Goal: Task Accomplishment & Management: Complete application form

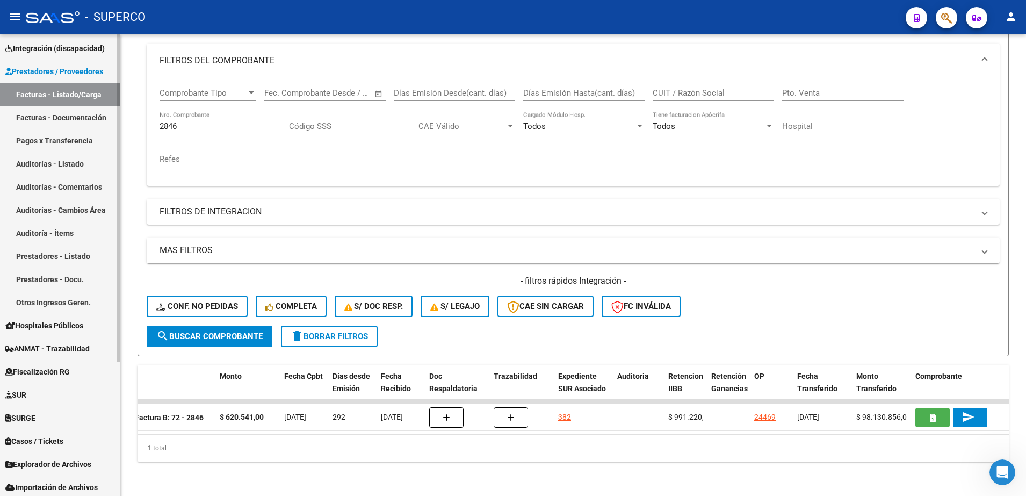
scroll to position [190, 0]
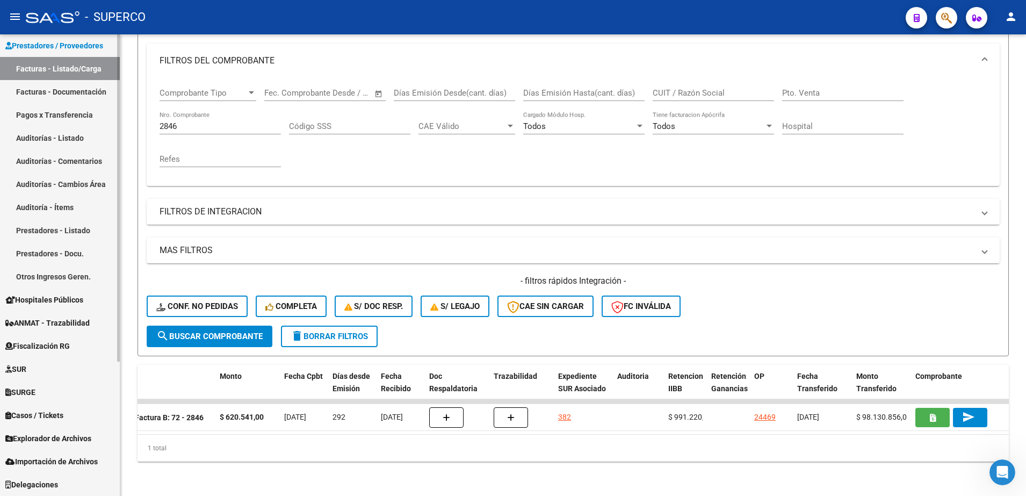
click at [47, 320] on span "ANMAT - Trazabilidad" at bounding box center [47, 323] width 84 height 12
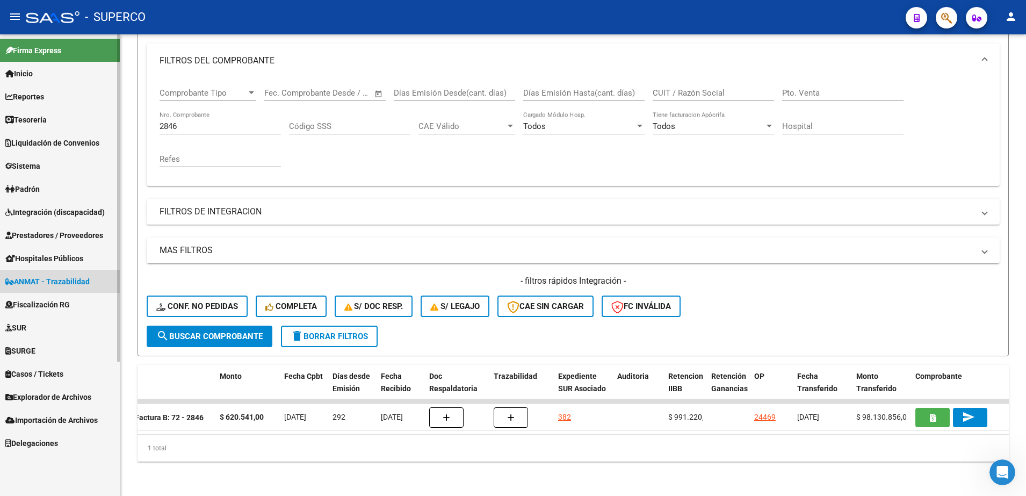
scroll to position [0, 0]
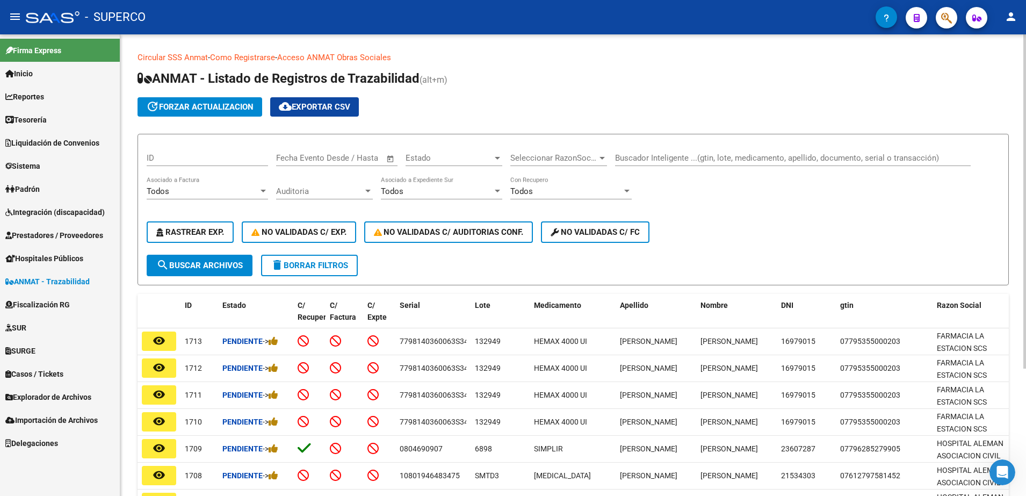
click at [654, 154] on input "Buscador Inteligente ...(gtin, lote, medicamento, apellido, documento, serial o…" at bounding box center [792, 158] width 355 height 10
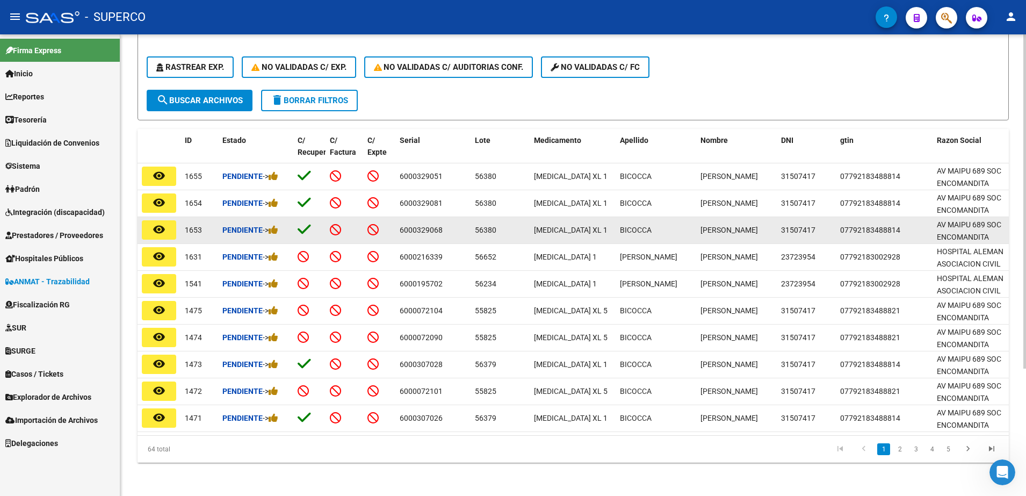
scroll to position [176, 0]
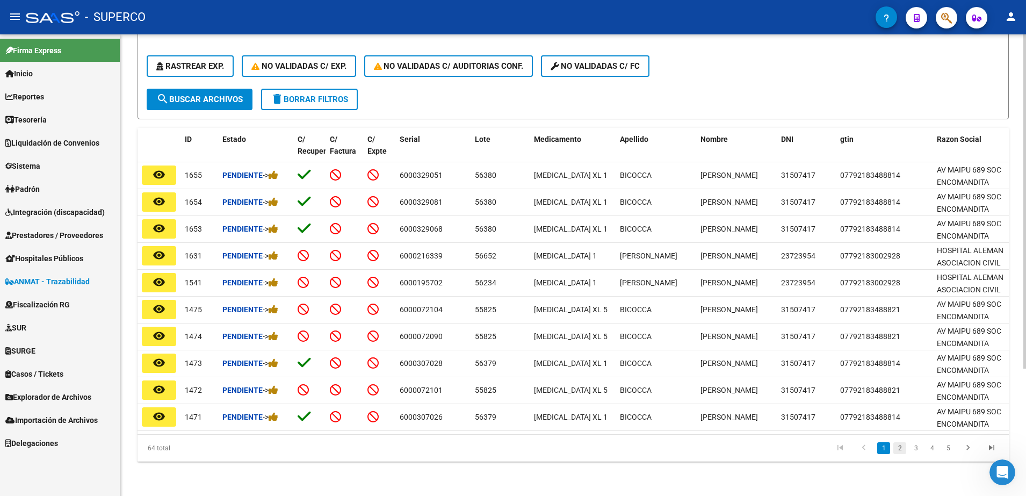
click at [899, 449] on link "2" at bounding box center [899, 448] width 13 height 12
click at [913, 450] on link "3" at bounding box center [915, 448] width 13 height 12
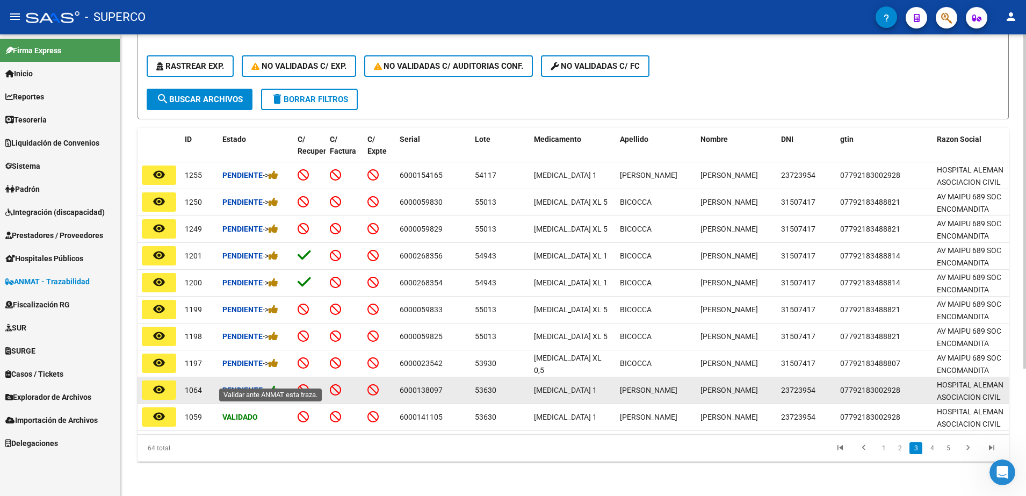
click at [277, 384] on icon at bounding box center [273, 389] width 10 height 10
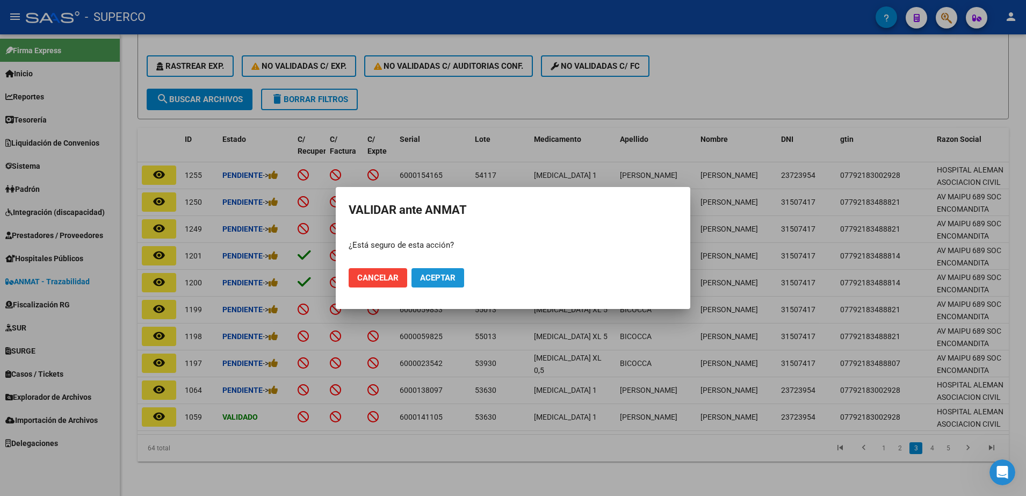
click at [434, 274] on span "Aceptar" at bounding box center [437, 278] width 35 height 10
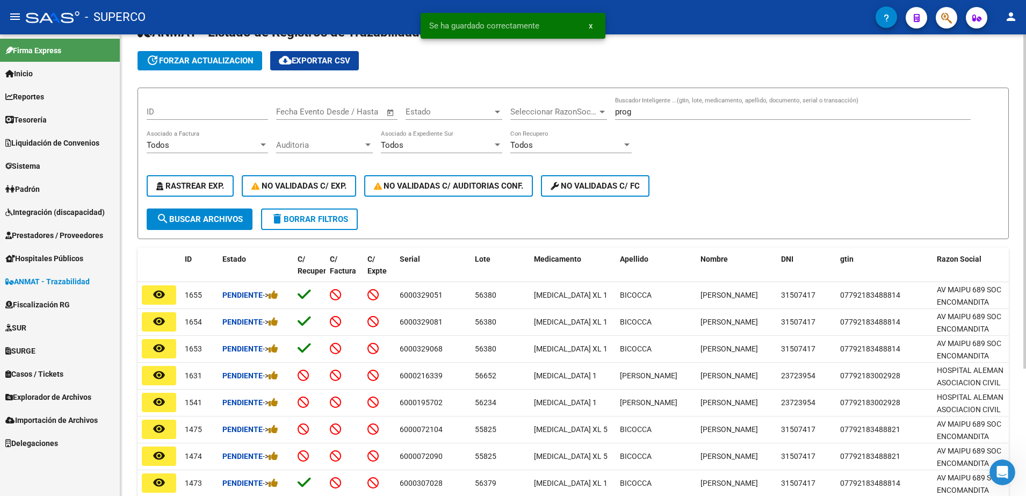
scroll to position [42, 0]
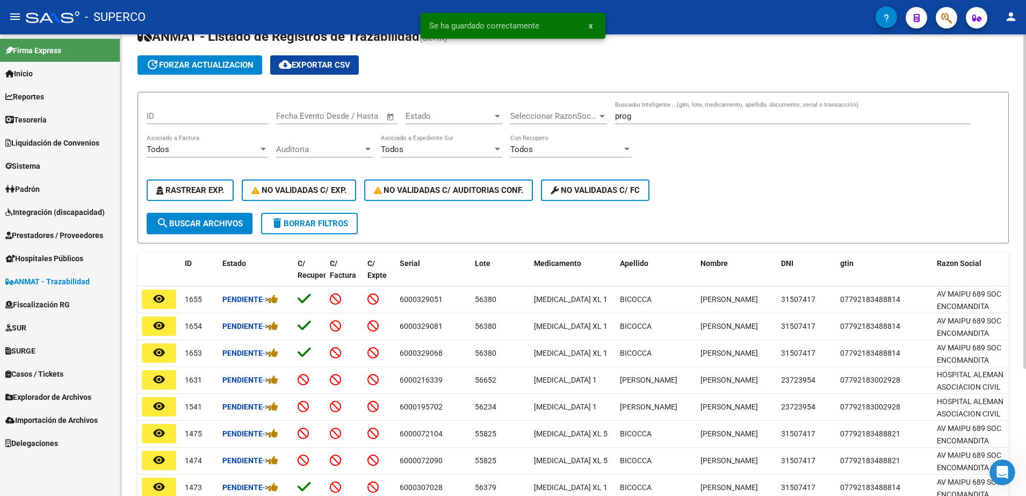
drag, startPoint x: 719, startPoint y: 109, endPoint x: 678, endPoint y: 124, distance: 43.5
click at [678, 124] on div "prog Buscador Inteligente ...(gtin, lote, medicamento, apellido, documento, ser…" at bounding box center [792, 117] width 355 height 33
copy div "Buscador Inteligente ...(gtin, lote, medicamento, apellido, documento, serial o…"
click at [671, 120] on input "prog" at bounding box center [792, 116] width 355 height 10
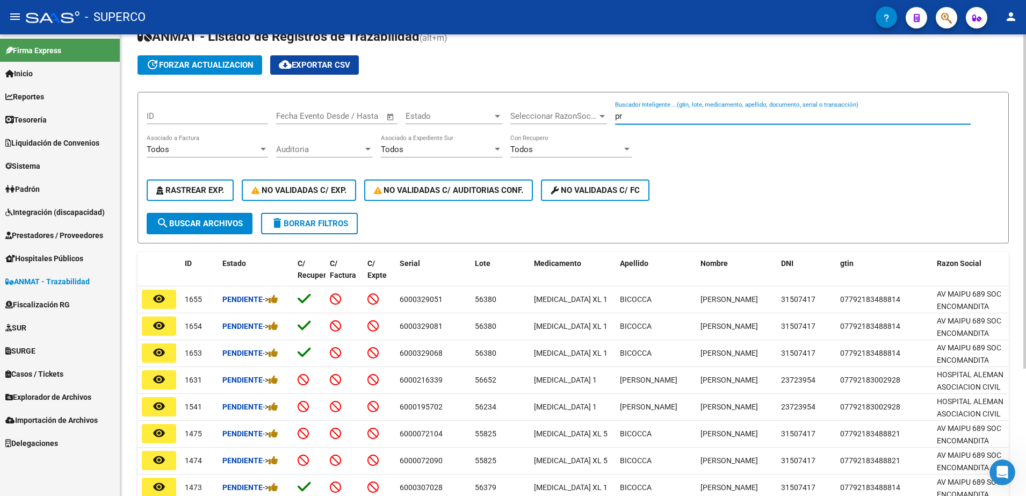
type input "p"
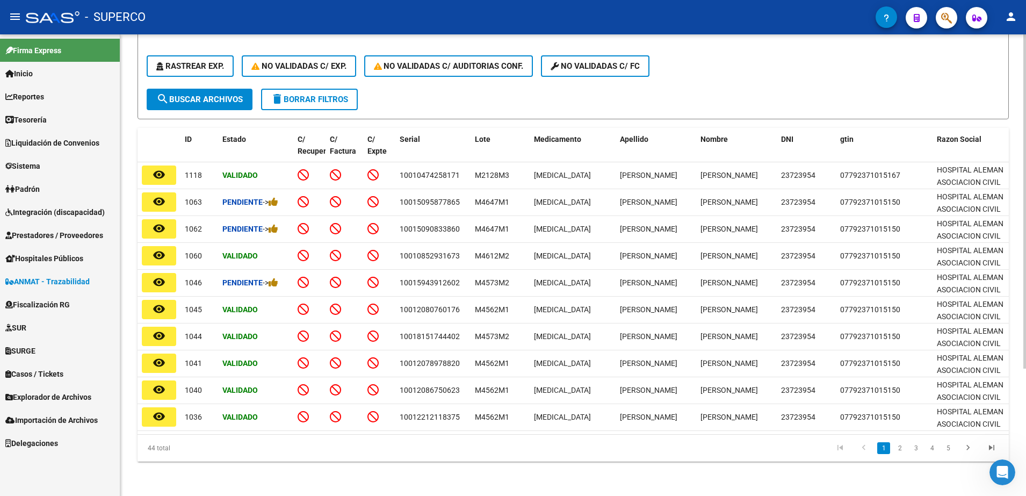
scroll to position [176, 0]
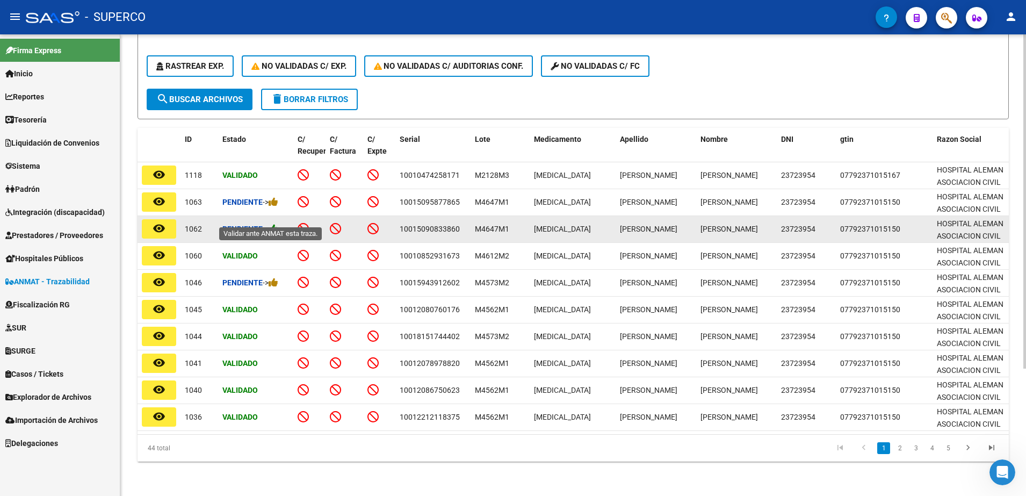
click at [278, 223] on icon at bounding box center [273, 228] width 10 height 10
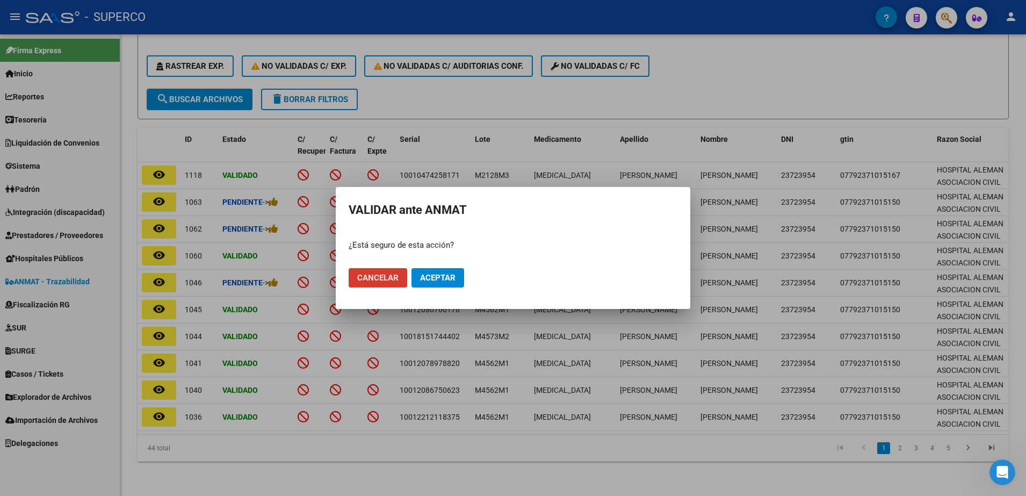
click at [430, 276] on span "Aceptar" at bounding box center [437, 278] width 35 height 10
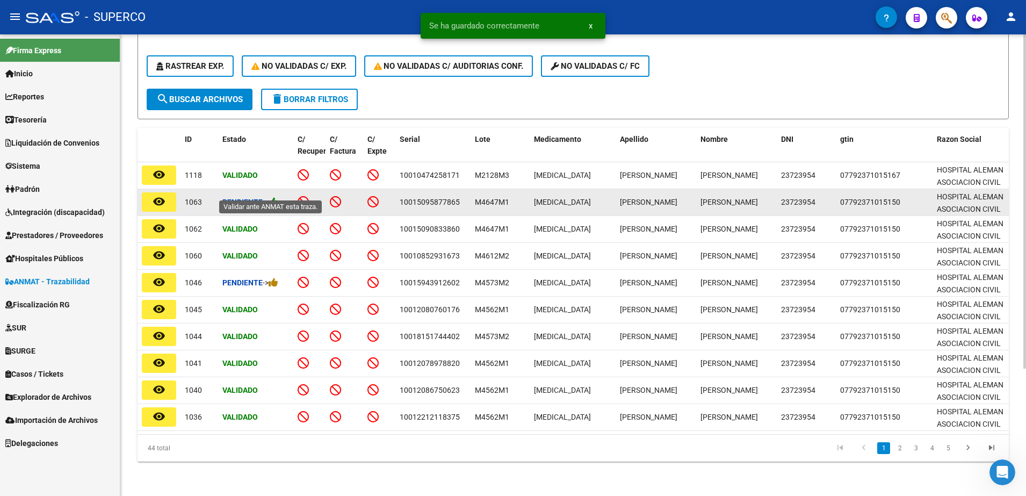
click at [278, 197] on icon at bounding box center [273, 202] width 10 height 10
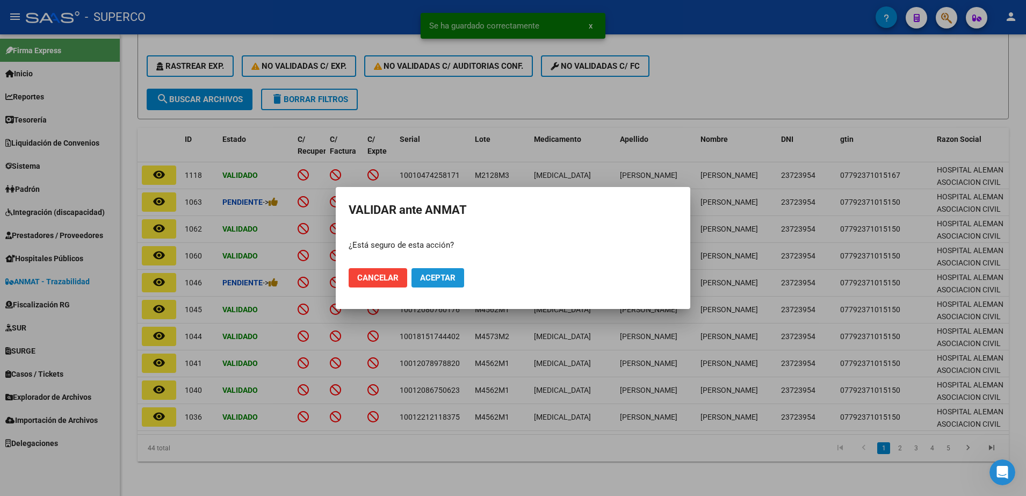
click at [426, 282] on button "Aceptar" at bounding box center [437, 277] width 53 height 19
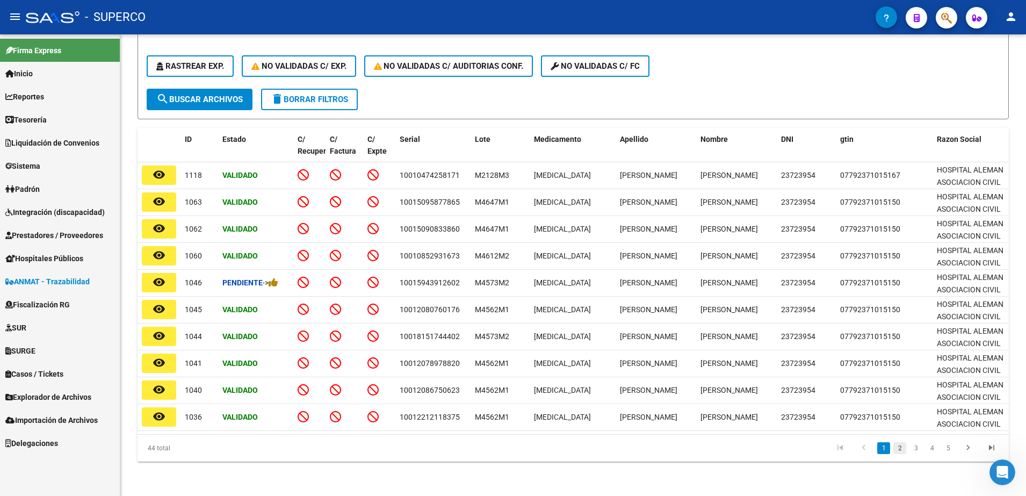
click at [899, 447] on link "2" at bounding box center [899, 448] width 13 height 12
click at [917, 444] on link "3" at bounding box center [915, 448] width 13 height 12
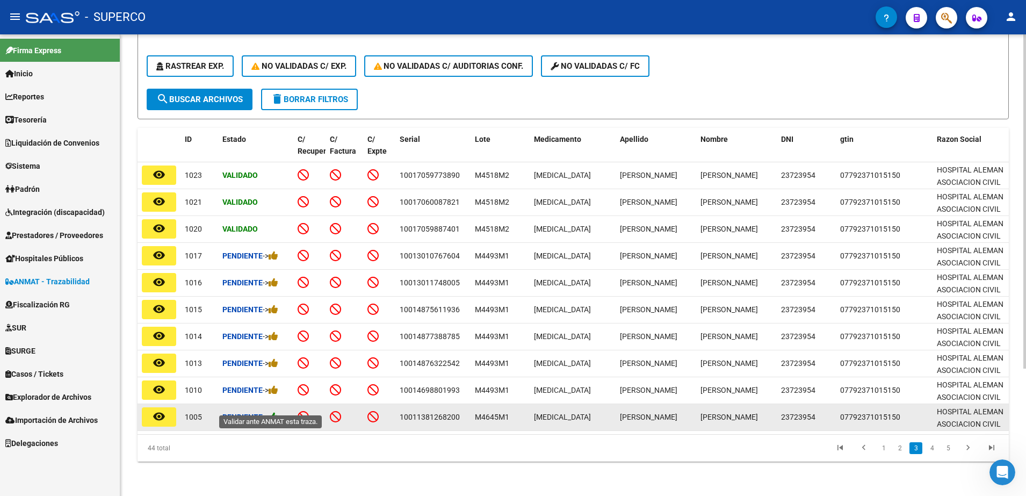
click at [278, 411] on icon at bounding box center [273, 416] width 10 height 10
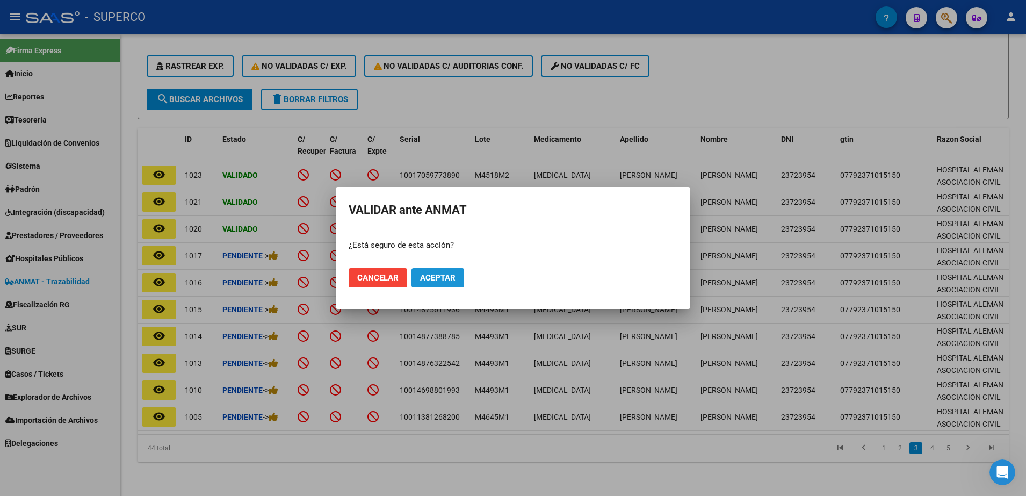
click at [450, 276] on span "Aceptar" at bounding box center [437, 278] width 35 height 10
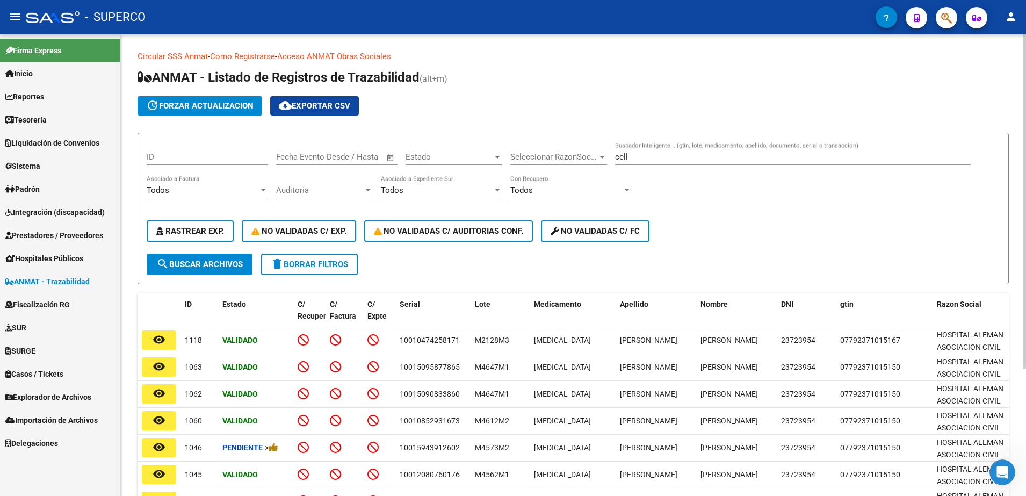
scroll to position [0, 0]
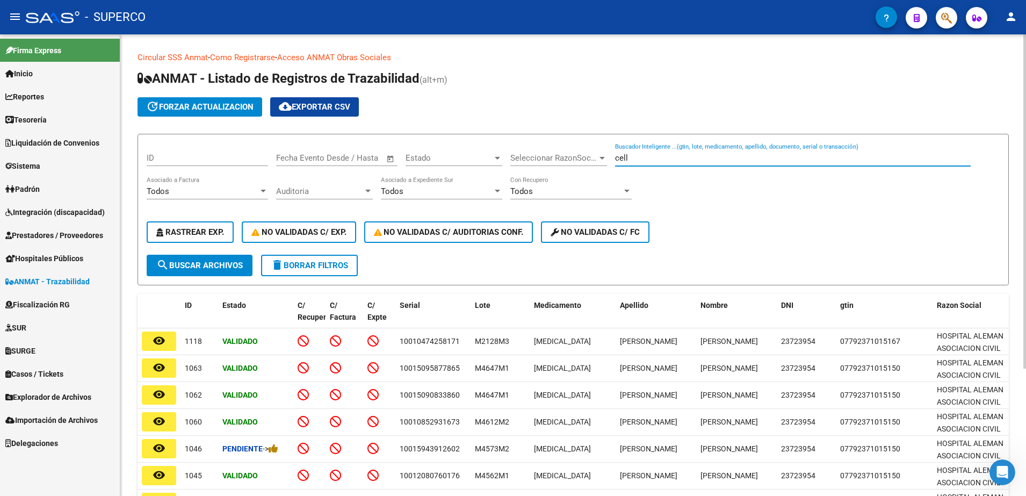
drag, startPoint x: 759, startPoint y: 153, endPoint x: 525, endPoint y: 185, distance: 236.9
click at [525, 185] on div "ID Fecha inicio – Fecha fin Fecha Evento Desde / Hasta Estado Estado Selecciona…" at bounding box center [573, 199] width 853 height 112
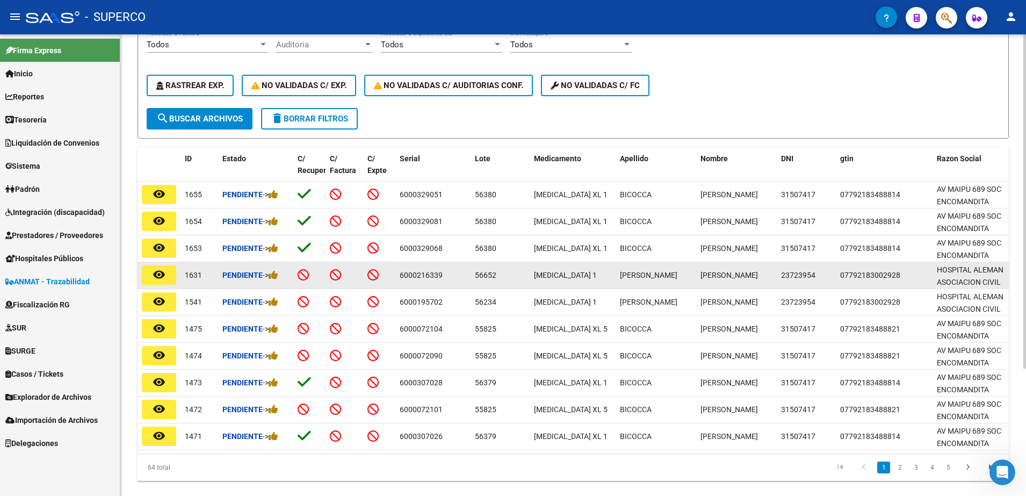
scroll to position [176, 0]
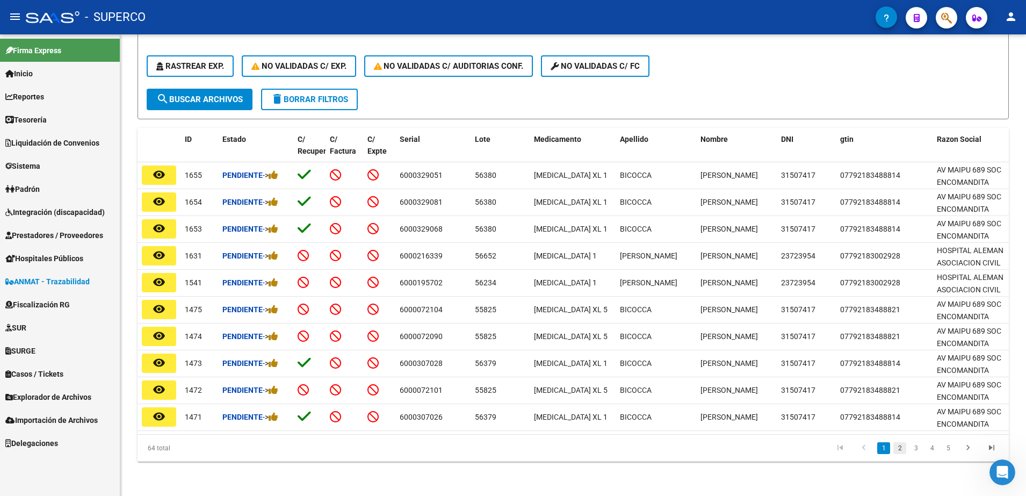
click at [899, 444] on link "2" at bounding box center [899, 448] width 13 height 12
click at [917, 451] on link "3" at bounding box center [915, 448] width 13 height 12
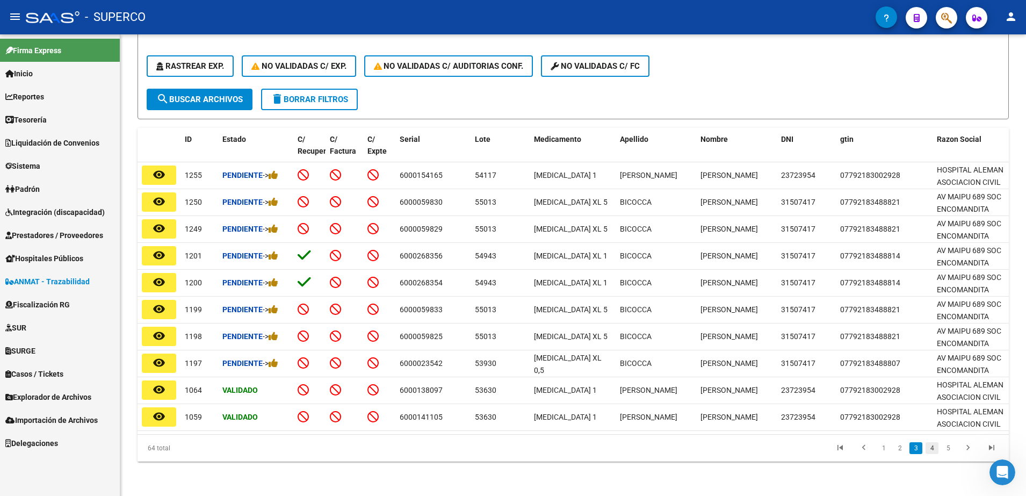
click at [927, 449] on link "4" at bounding box center [931, 448] width 13 height 12
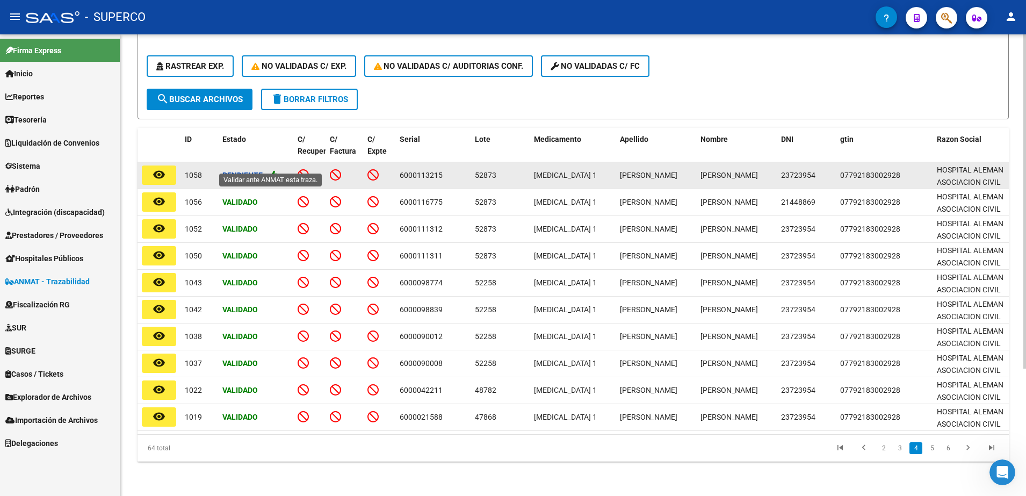
click at [278, 170] on icon at bounding box center [273, 175] width 10 height 10
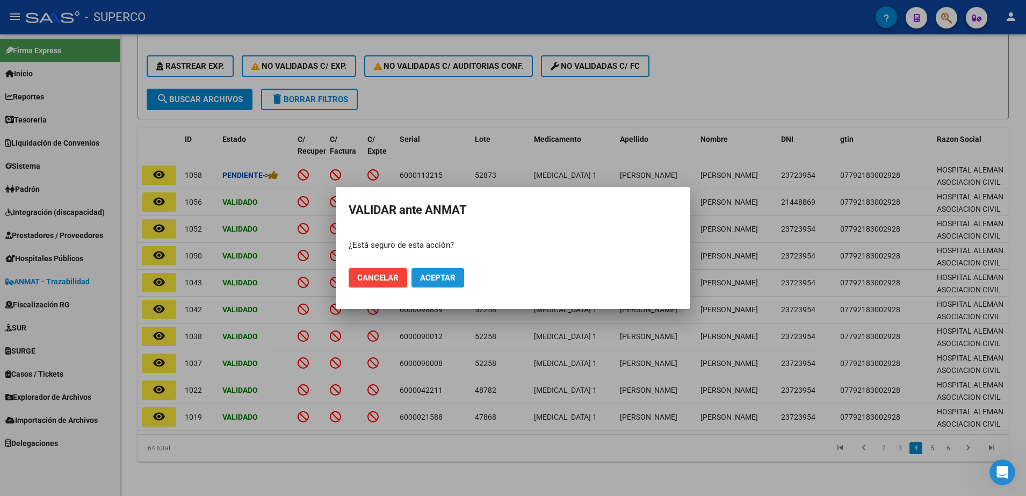
click at [456, 280] on button "Aceptar" at bounding box center [437, 277] width 53 height 19
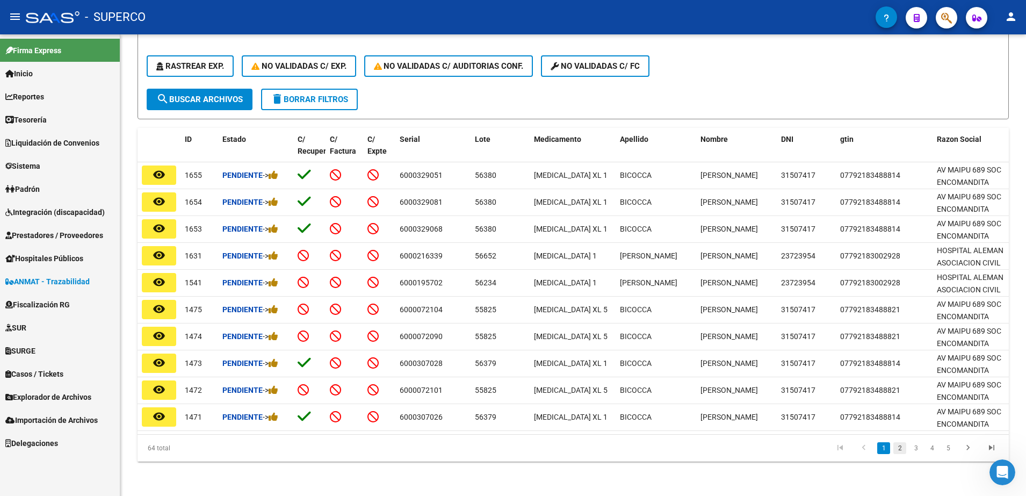
click at [900, 450] on link "2" at bounding box center [899, 448] width 13 height 12
click at [915, 448] on link "3" at bounding box center [915, 448] width 13 height 12
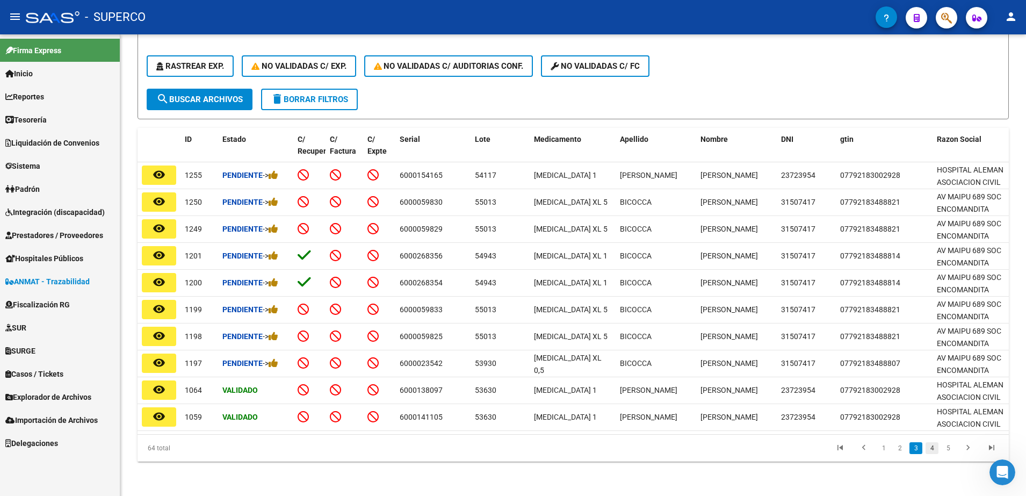
click at [931, 444] on link "4" at bounding box center [931, 448] width 13 height 12
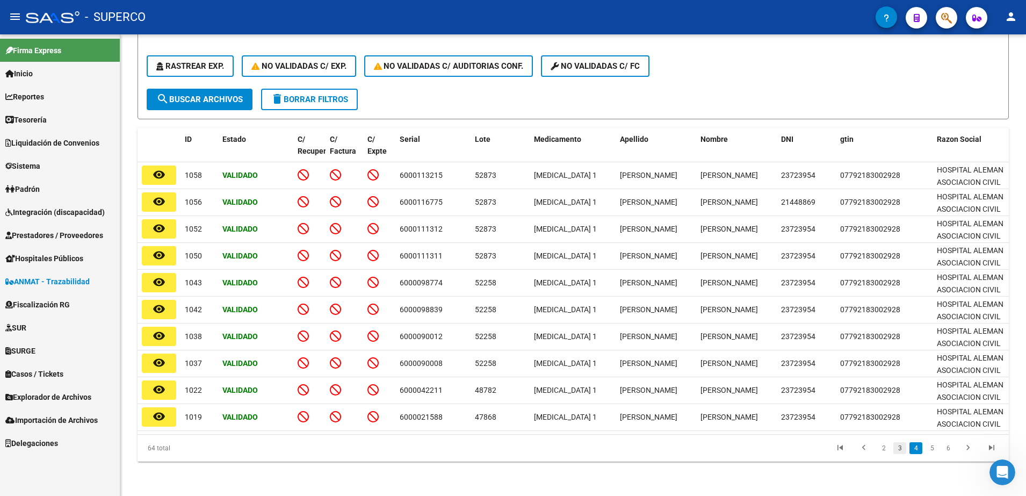
click at [903, 449] on link "3" at bounding box center [899, 448] width 13 height 12
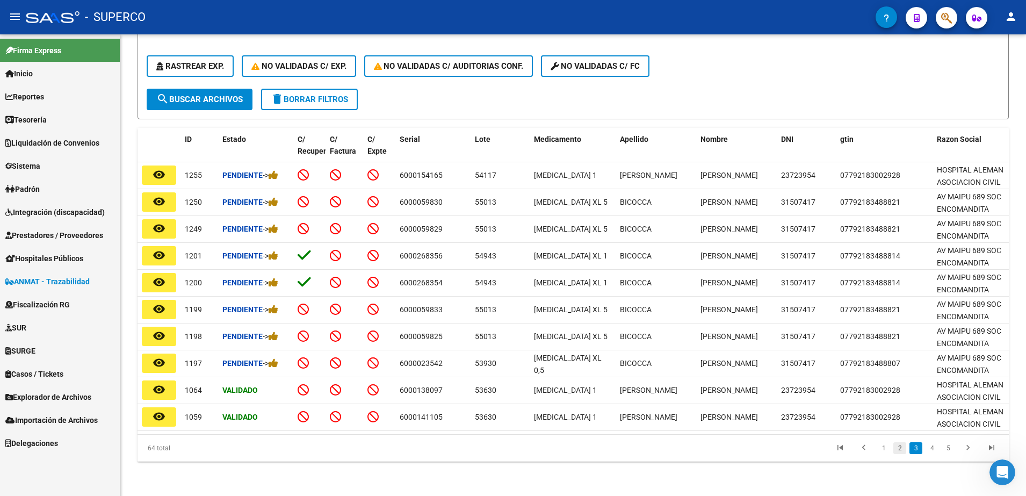
click at [899, 448] on link "2" at bounding box center [899, 448] width 13 height 12
click at [885, 451] on link "1" at bounding box center [883, 448] width 13 height 12
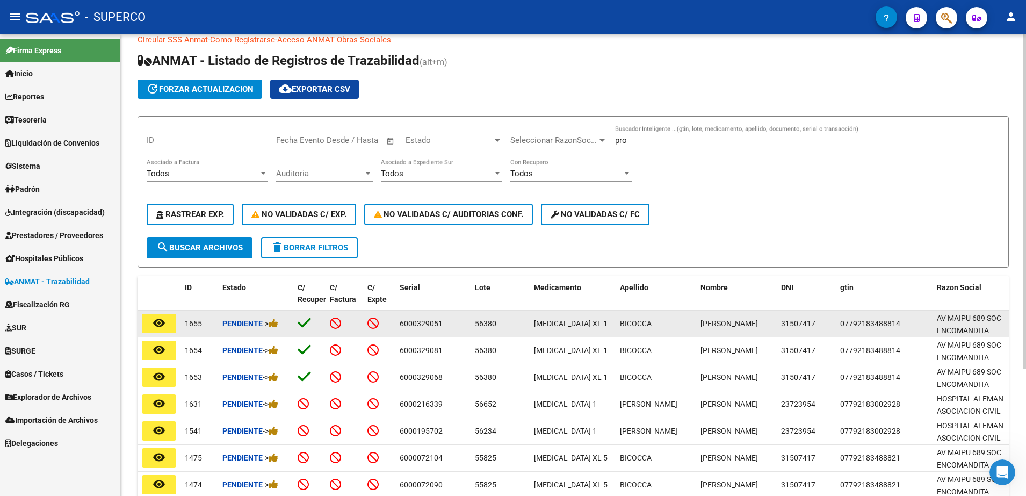
scroll to position [0, 0]
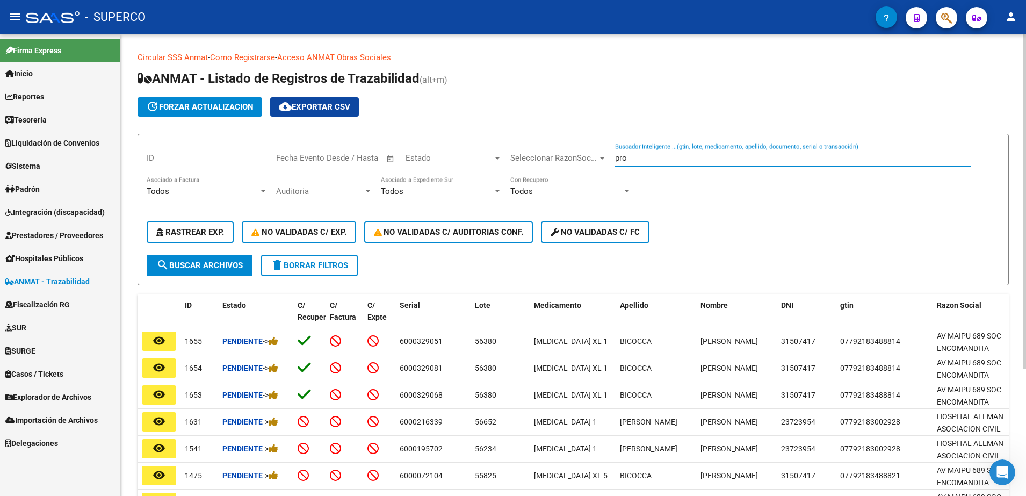
drag, startPoint x: 655, startPoint y: 157, endPoint x: 512, endPoint y: 168, distance: 143.2
click at [512, 168] on div "ID Fecha inicio – Fecha fin Fecha Evento Desde / Hasta Estado Estado Selecciona…" at bounding box center [573, 199] width 853 height 112
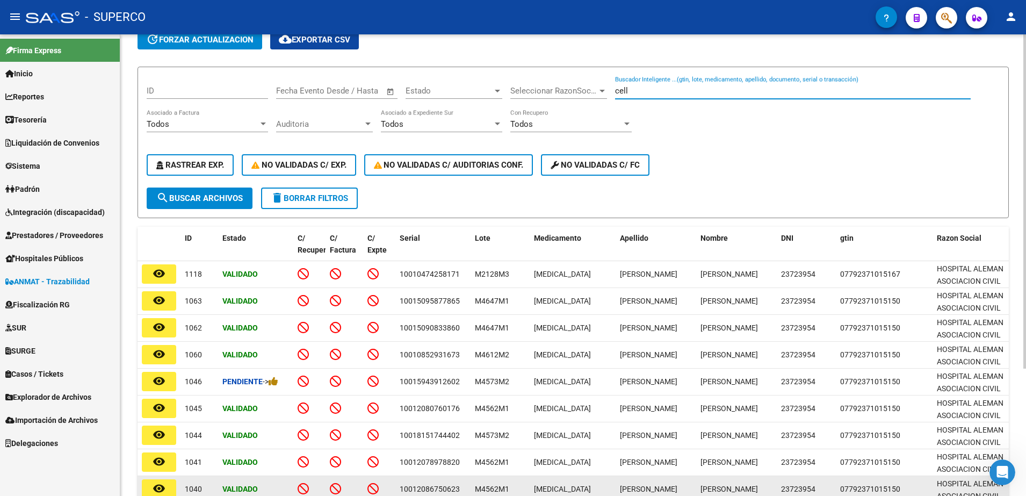
scroll to position [176, 0]
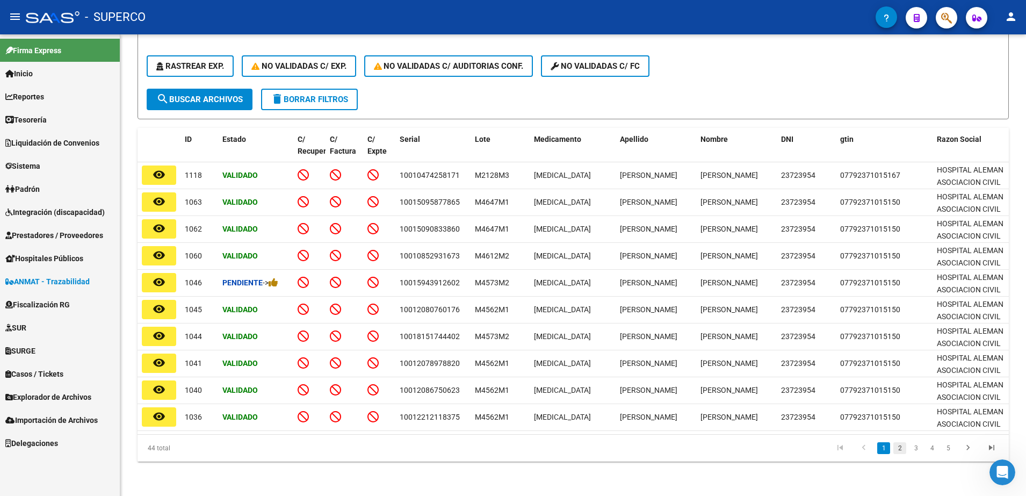
click at [900, 448] on link "2" at bounding box center [899, 448] width 13 height 12
click at [913, 448] on link "3" at bounding box center [915, 448] width 13 height 12
click at [931, 448] on link "4" at bounding box center [931, 448] width 13 height 12
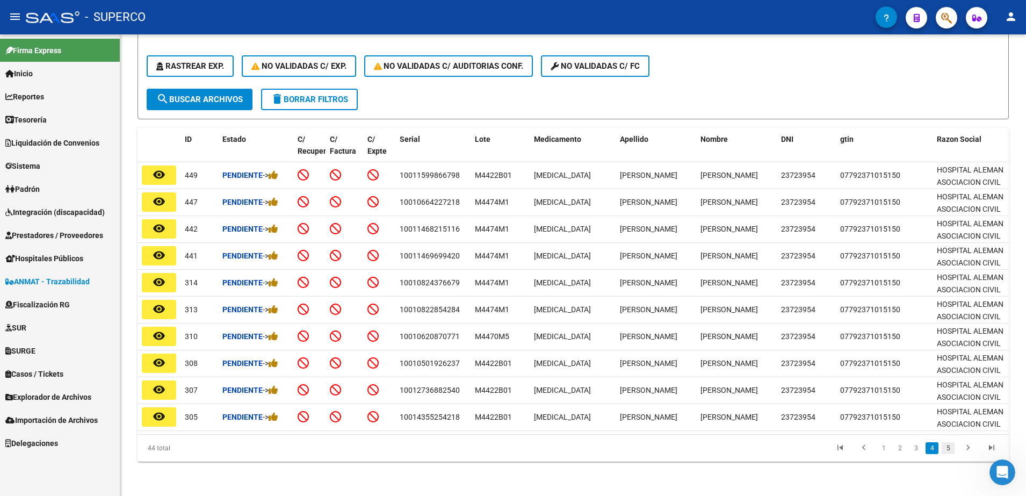
click at [951, 448] on link "5" at bounding box center [947, 448] width 13 height 12
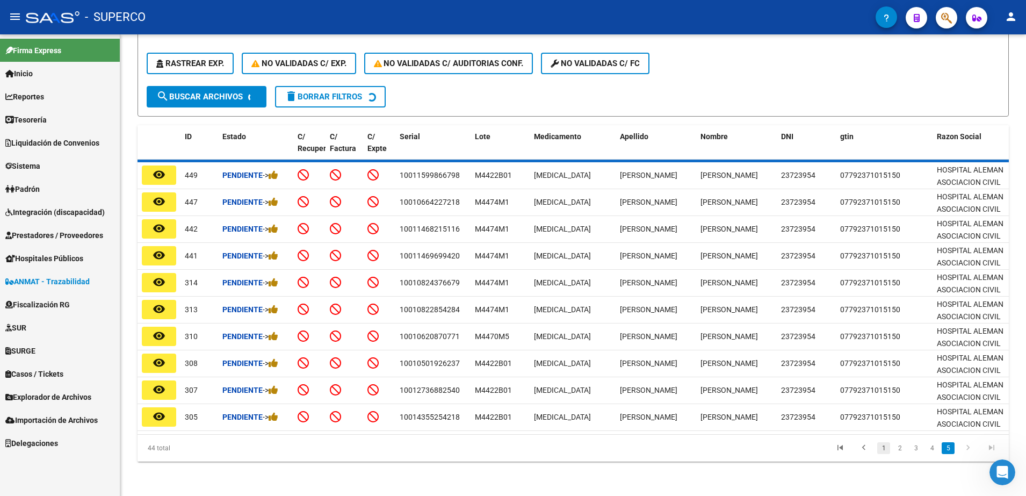
scroll to position [15, 0]
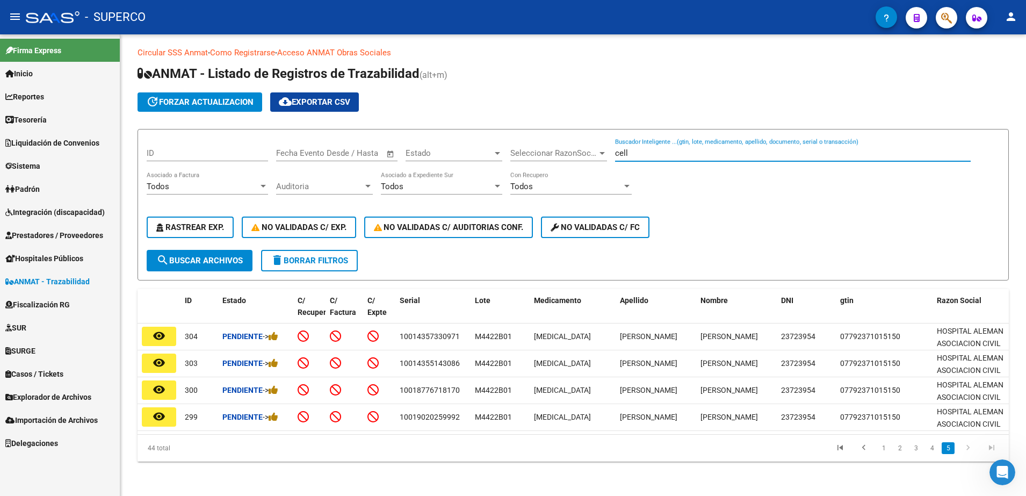
drag, startPoint x: 674, startPoint y: 140, endPoint x: 294, endPoint y: 210, distance: 386.6
click at [294, 210] on div "ID Fecha inicio – Fecha fin Fecha Evento Desde / Hasta Estado Estado Selecciona…" at bounding box center [573, 194] width 853 height 112
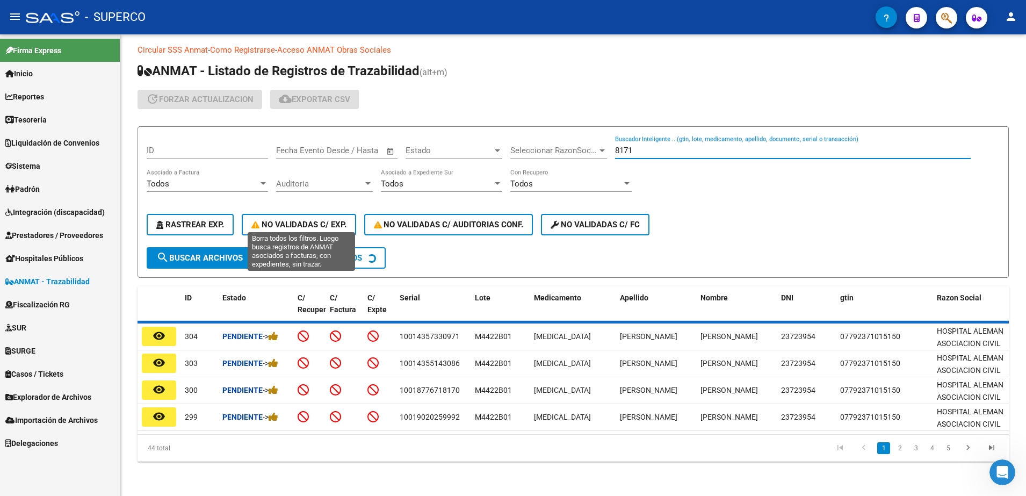
scroll to position [0, 0]
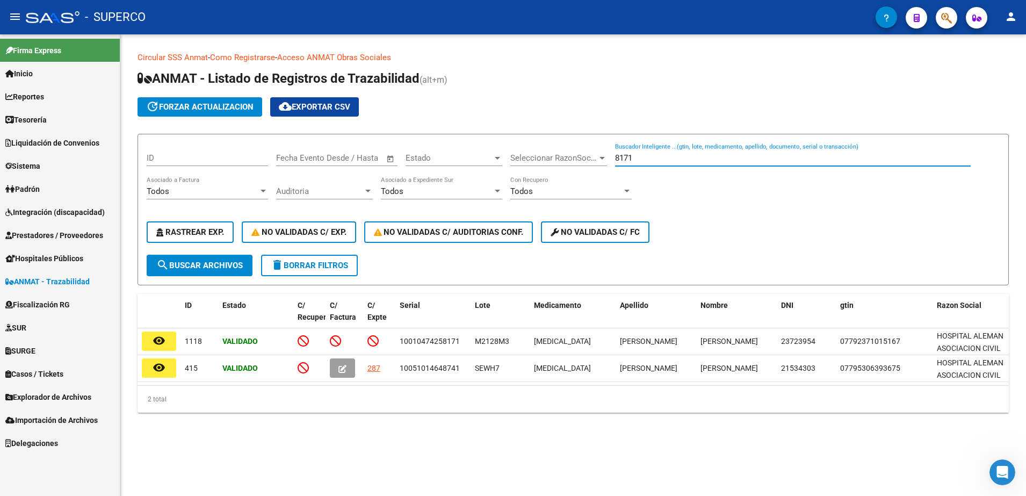
type input "8171"
click at [67, 238] on span "Prestadores / Proveedores" at bounding box center [54, 235] width 98 height 12
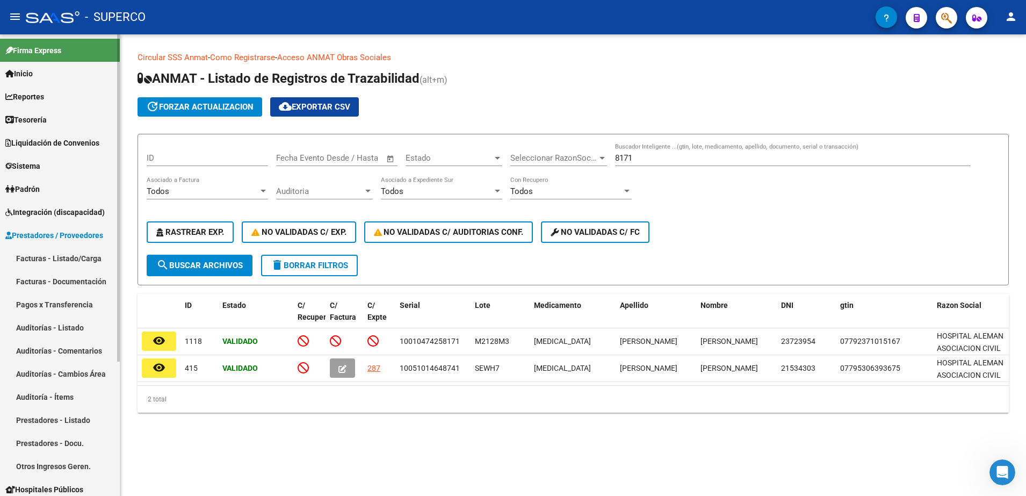
click at [60, 257] on link "Facturas - Listado/Carga" at bounding box center [60, 257] width 120 height 23
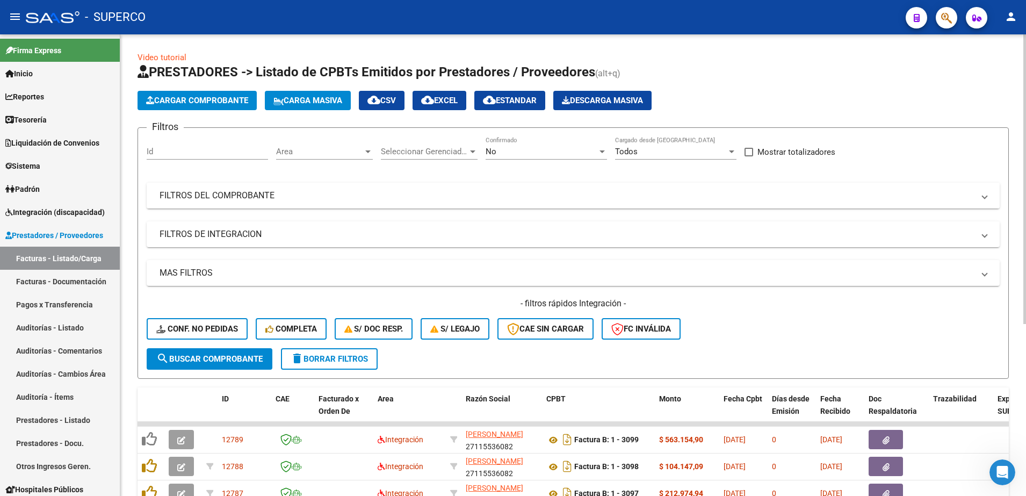
click at [420, 193] on mat-panel-title "FILTROS DEL COMPROBANTE" at bounding box center [566, 196] width 814 height 12
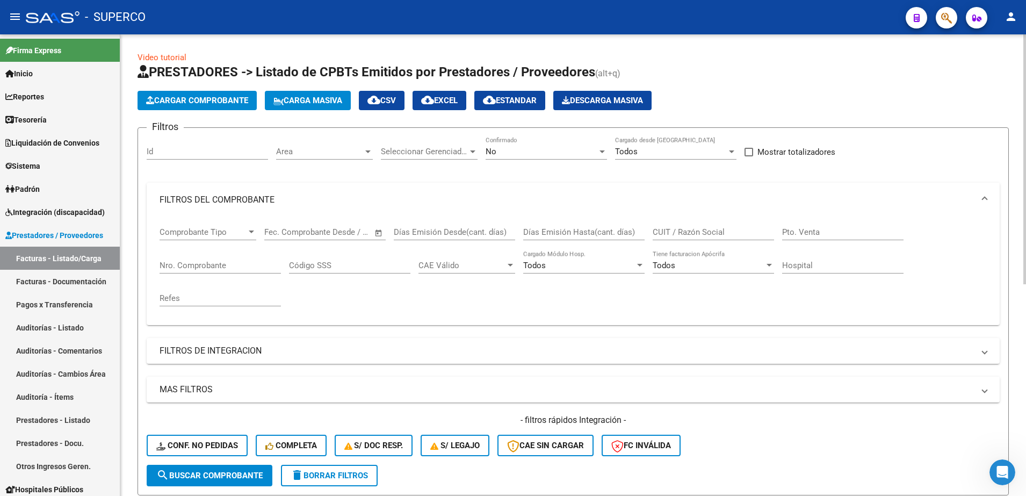
click at [249, 263] on input "Nro. Comprobante" at bounding box center [219, 265] width 121 height 10
click at [584, 151] on div "No" at bounding box center [541, 152] width 112 height 10
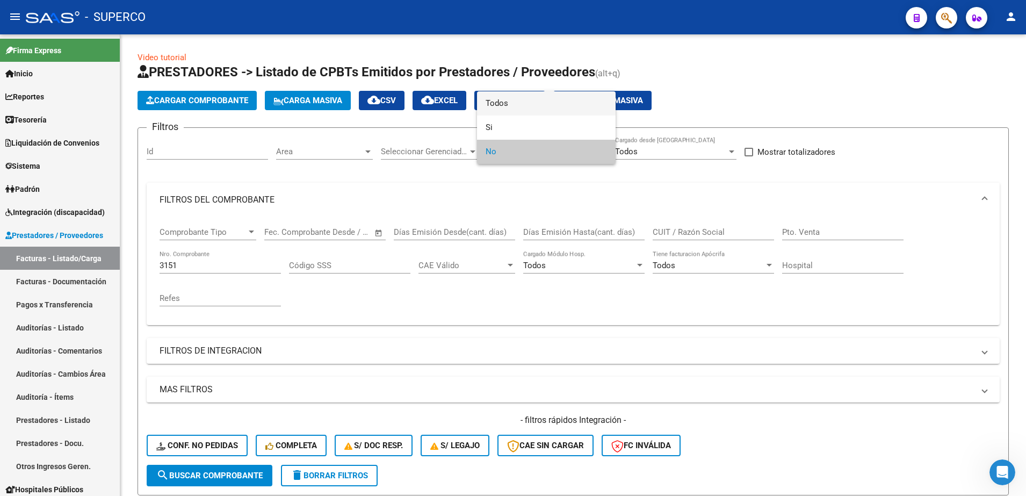
click at [535, 103] on span "Todos" at bounding box center [545, 103] width 121 height 24
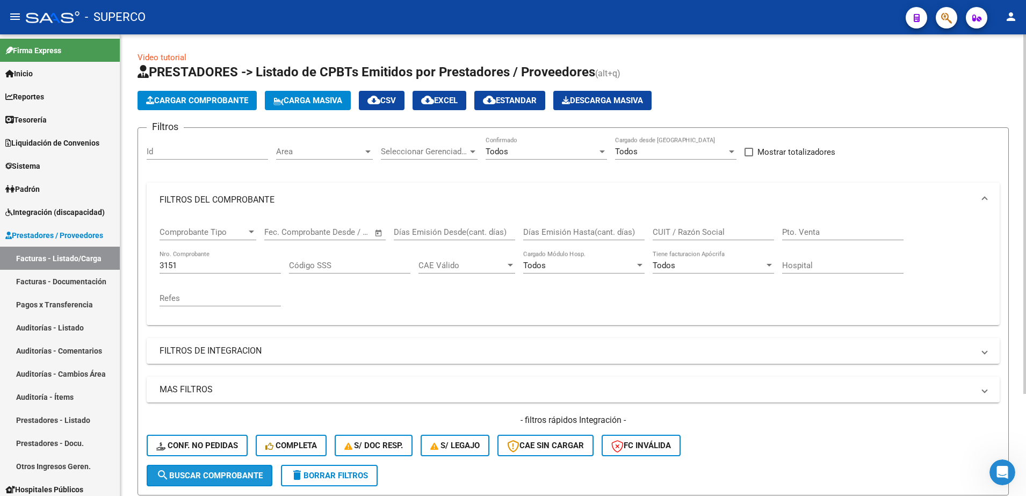
click at [230, 477] on span "search Buscar Comprobante" at bounding box center [209, 475] width 106 height 10
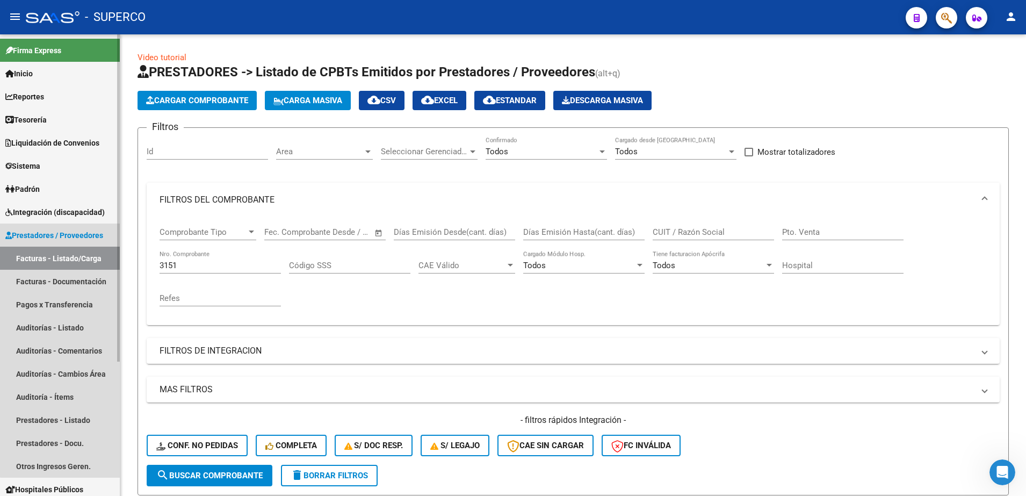
click at [85, 265] on link "Facturas - Listado/Carga" at bounding box center [60, 257] width 120 height 23
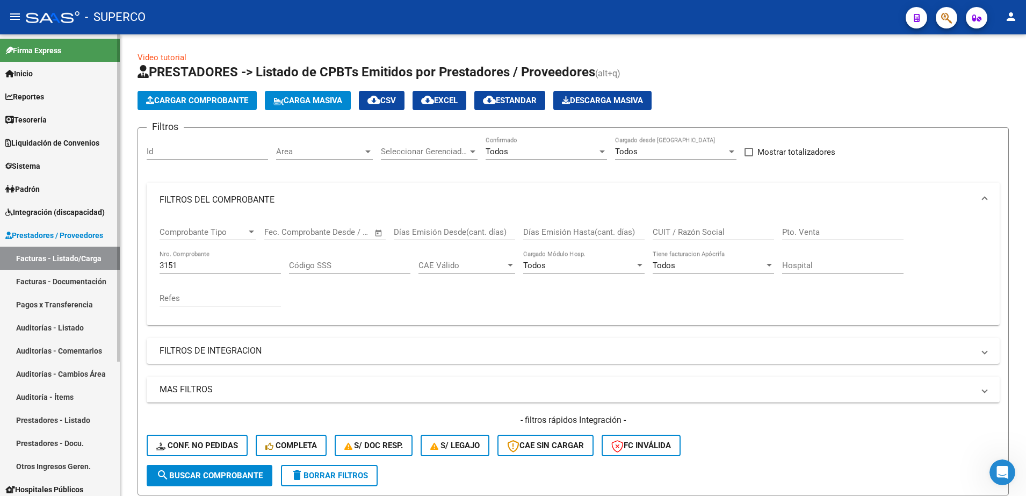
click at [82, 256] on link "Facturas - Listado/Carga" at bounding box center [60, 257] width 120 height 23
click at [198, 271] on div "3151 Nro. Comprobante" at bounding box center [219, 261] width 121 height 23
type input "3"
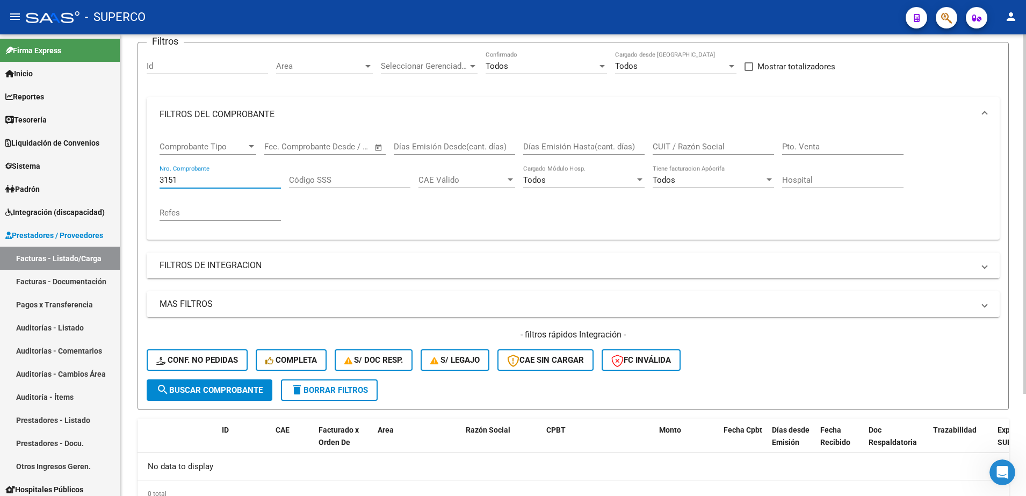
scroll to position [131, 0]
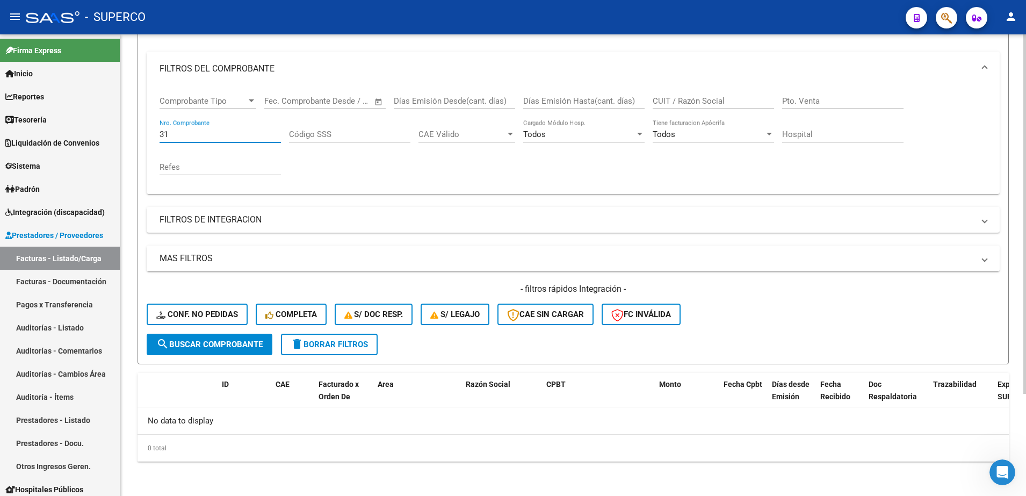
type input "3"
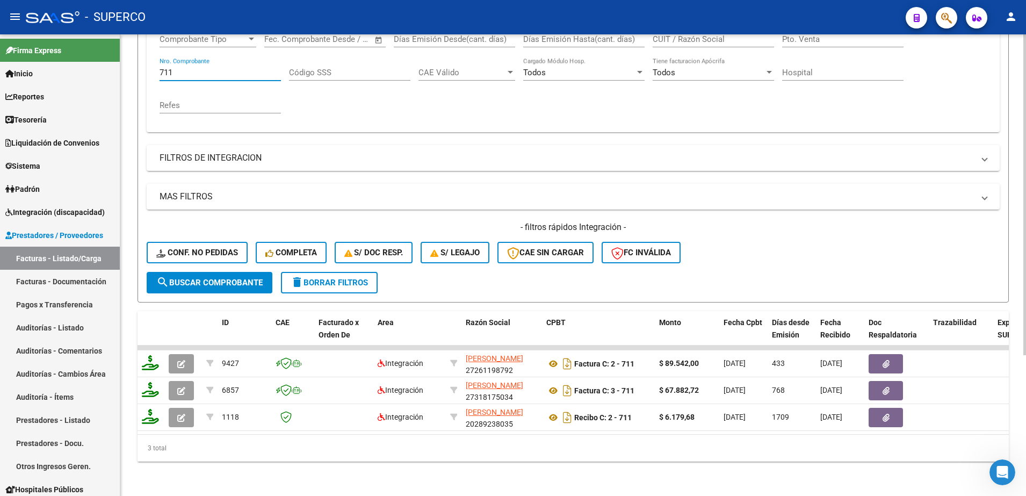
scroll to position [203, 0]
type input "711"
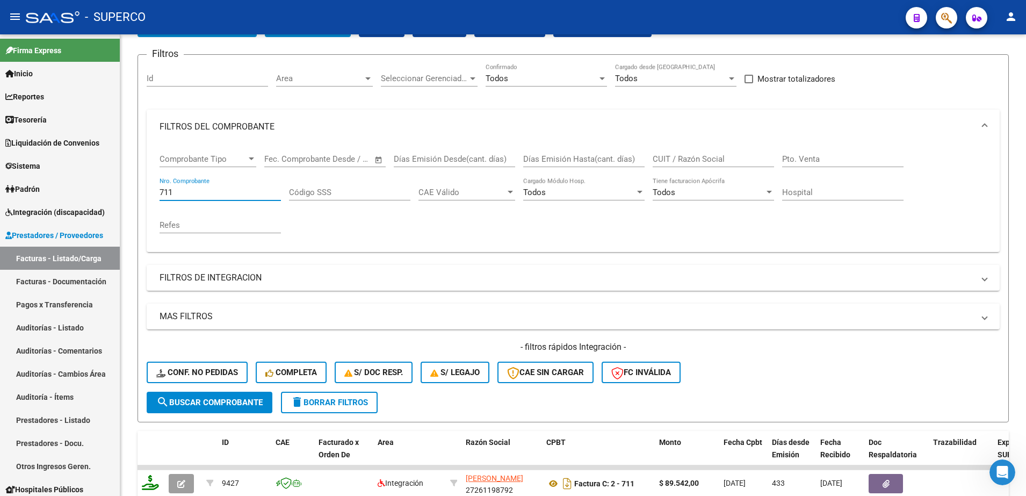
scroll to position [69, 0]
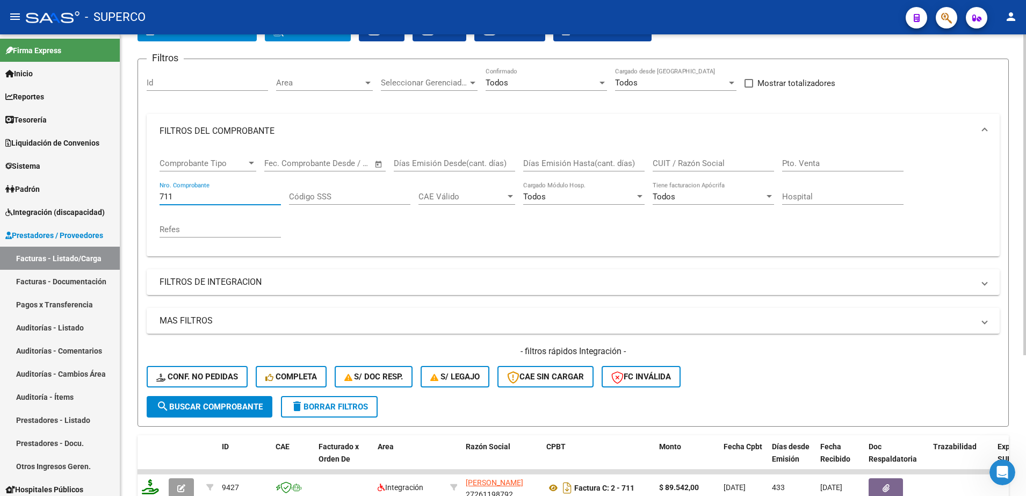
click at [337, 396] on button "delete Borrar Filtros" at bounding box center [329, 406] width 97 height 21
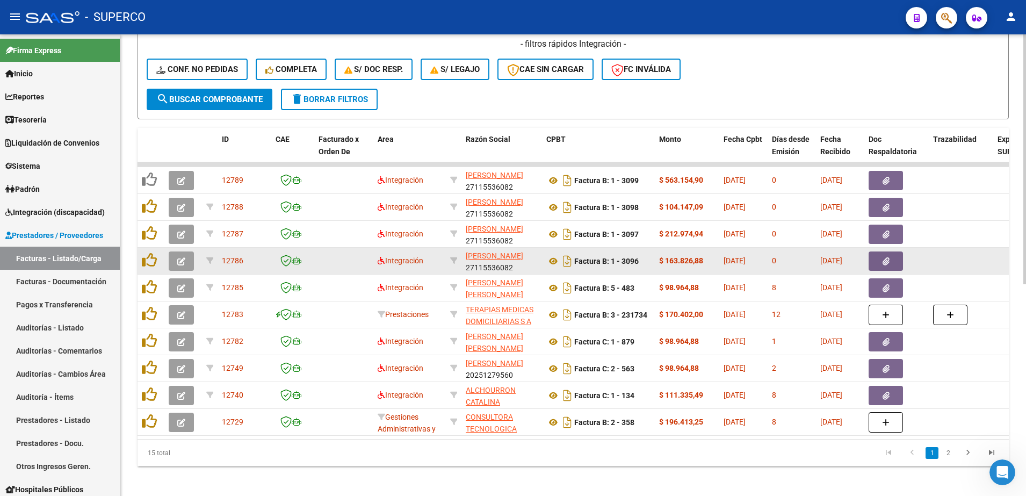
scroll to position [391, 0]
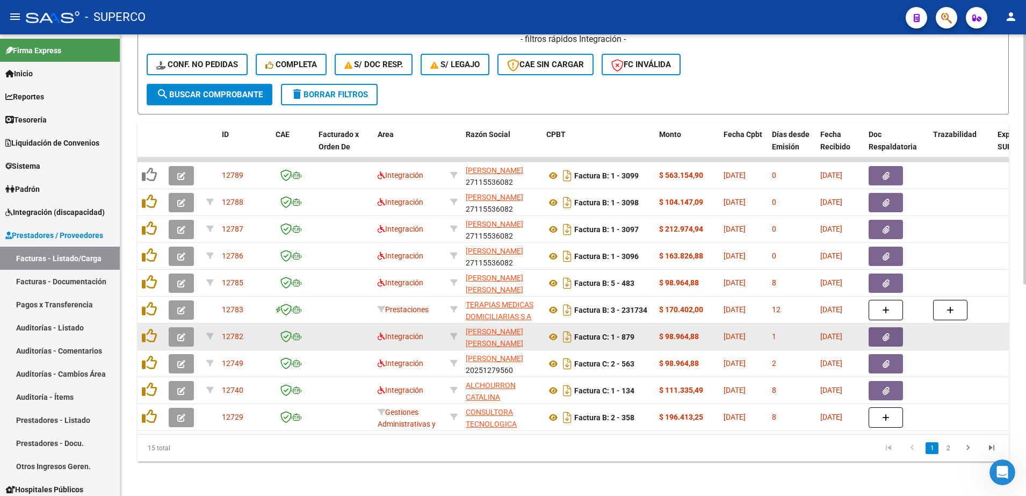
click at [182, 333] on icon "button" at bounding box center [181, 337] width 8 height 8
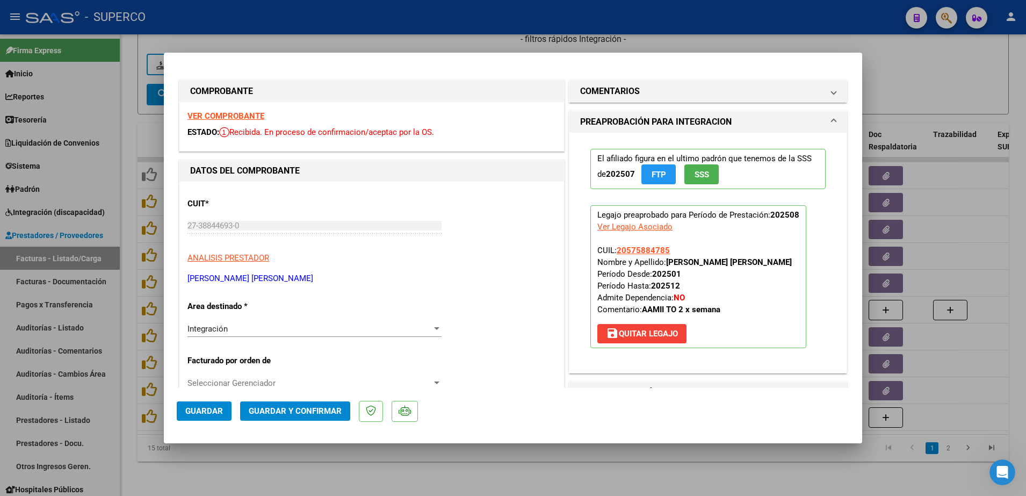
click at [216, 115] on strong "VER COMPROBANTE" at bounding box center [225, 116] width 77 height 10
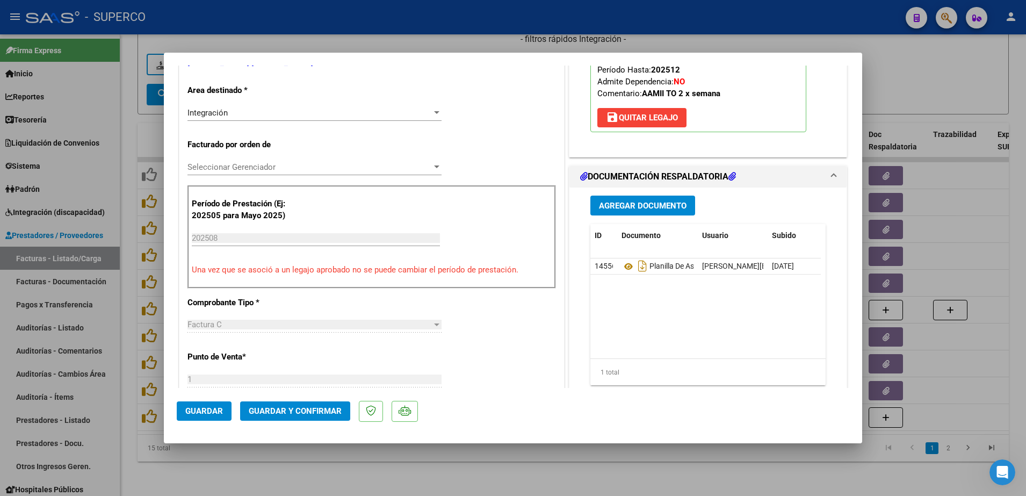
scroll to position [201, 0]
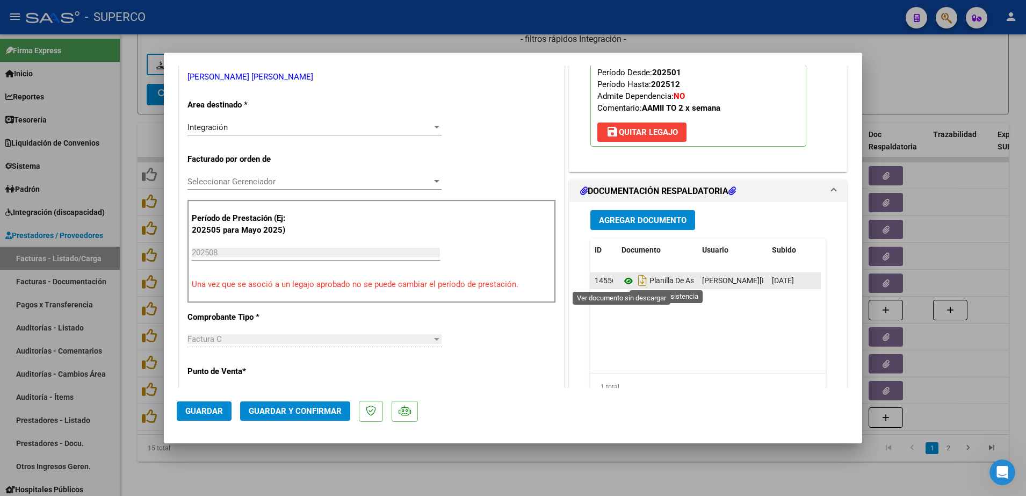
click at [621, 280] on icon at bounding box center [628, 280] width 14 height 13
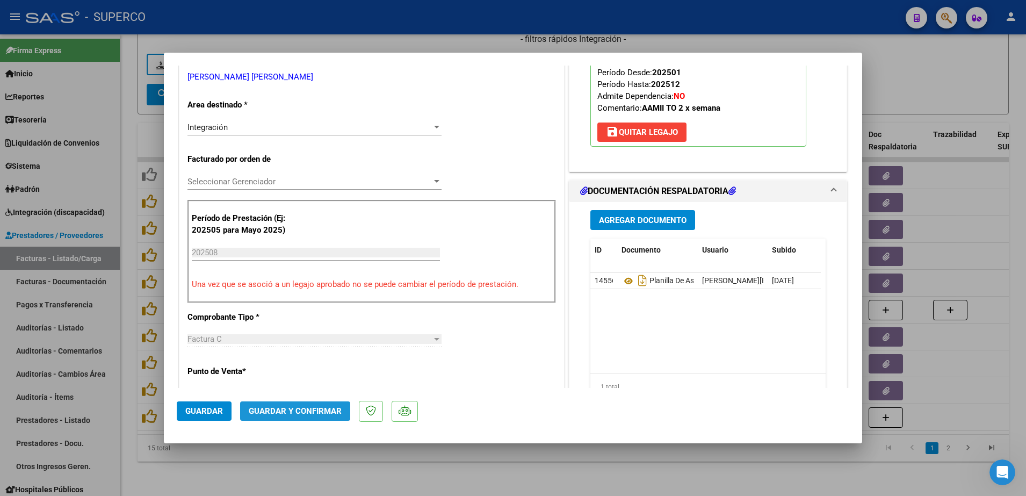
click at [285, 409] on span "Guardar y Confirmar" at bounding box center [295, 411] width 93 height 10
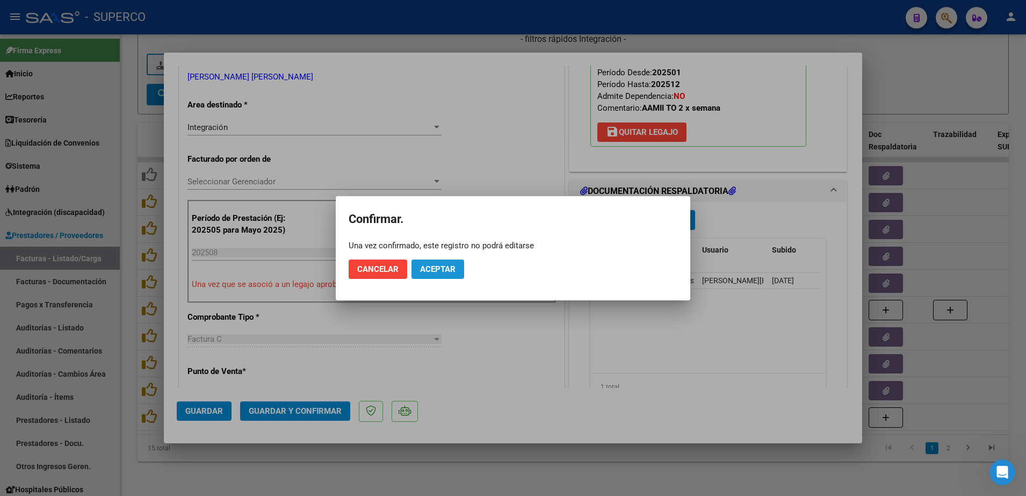
click at [448, 273] on span "Aceptar" at bounding box center [437, 269] width 35 height 10
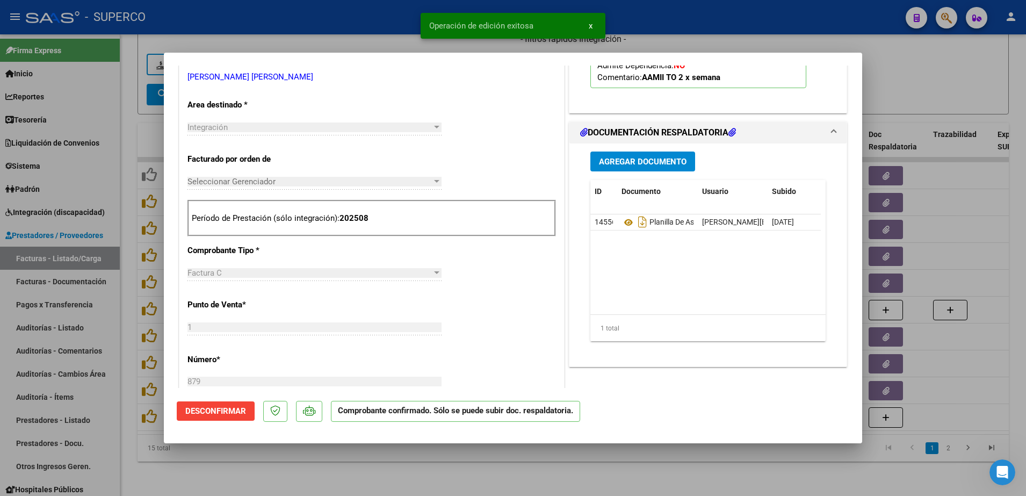
click at [431, 463] on div at bounding box center [513, 248] width 1026 height 496
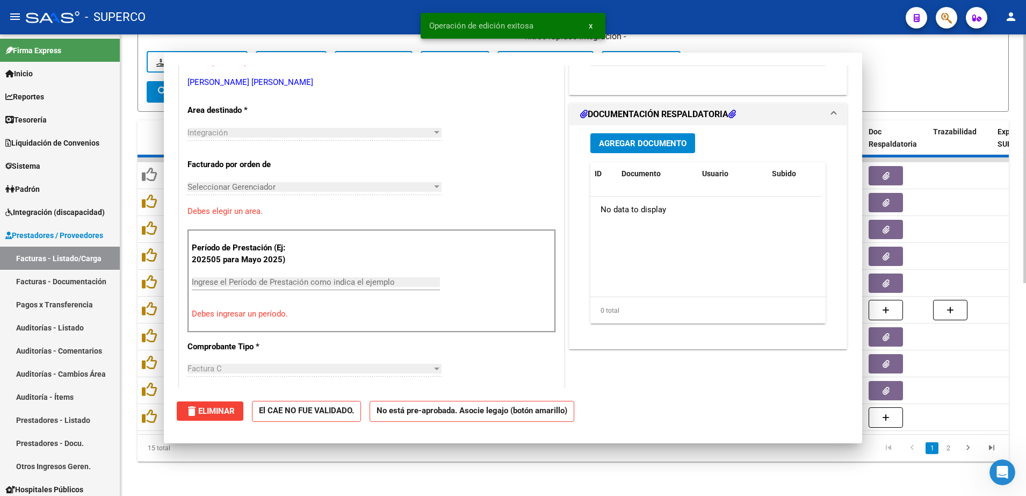
scroll to position [0, 0]
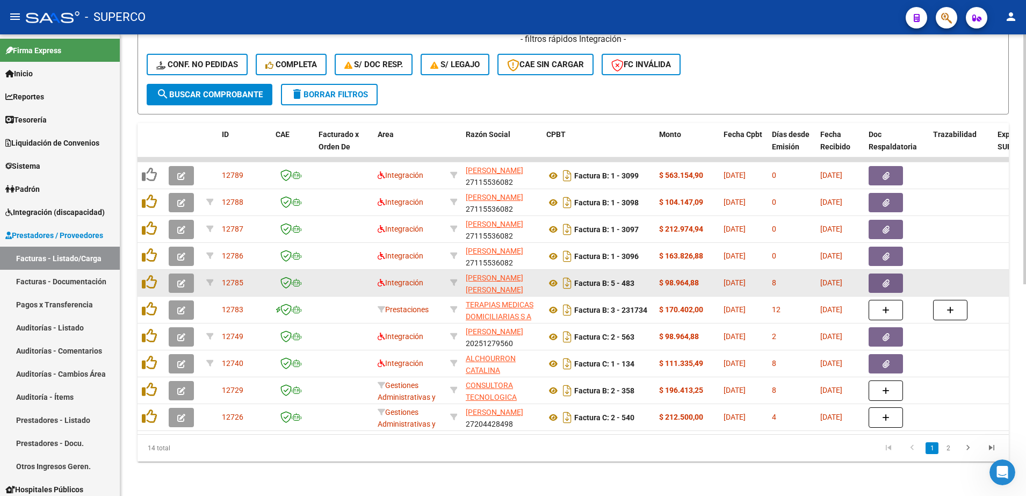
click at [184, 279] on icon "button" at bounding box center [181, 283] width 8 height 8
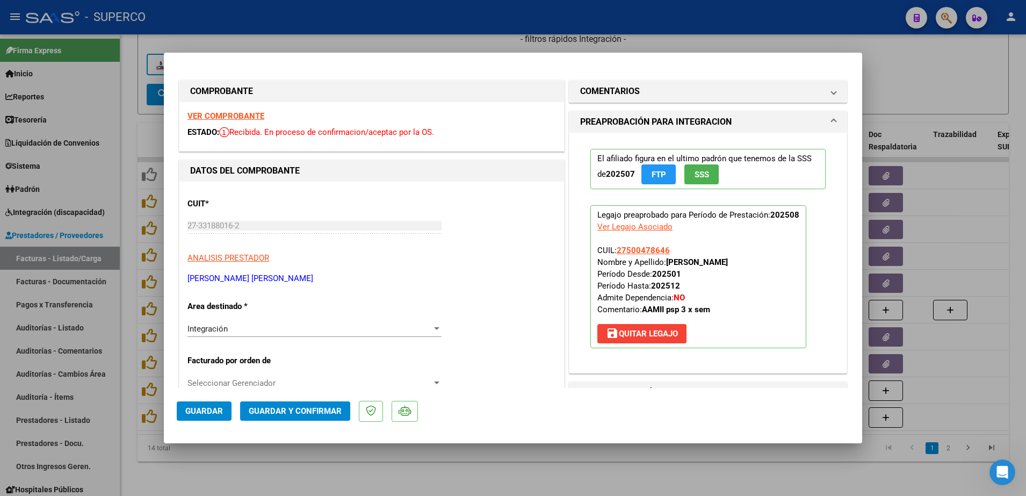
click at [230, 110] on div "VER COMPROBANTE ESTADO: Recibida. En proceso de confirmacion/aceptac por la OS." at bounding box center [371, 126] width 384 height 49
click at [239, 117] on strong "VER COMPROBANTE" at bounding box center [225, 116] width 77 height 10
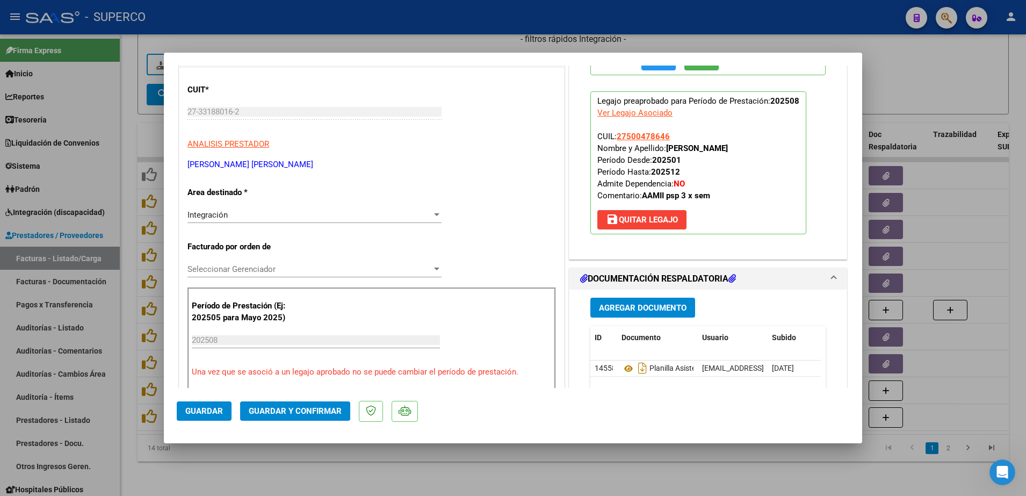
scroll to position [134, 0]
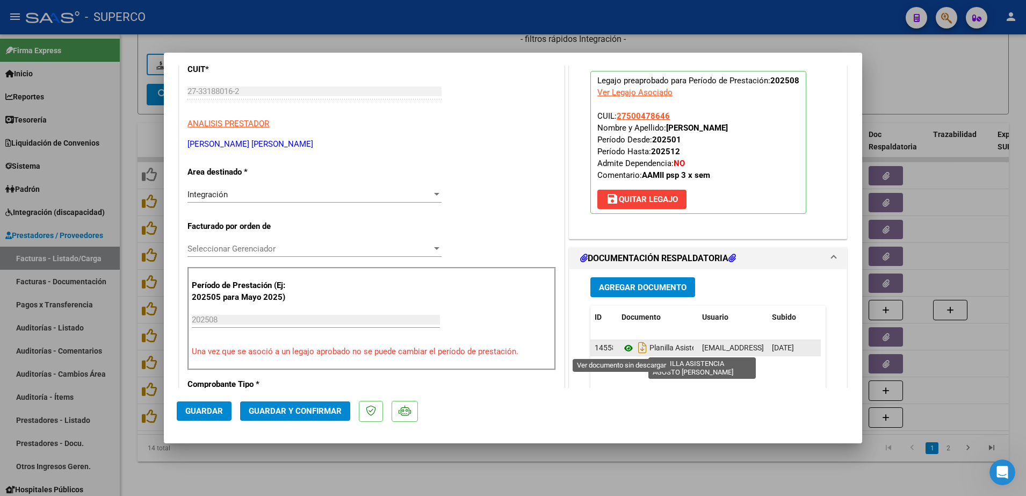
click at [621, 350] on icon at bounding box center [628, 348] width 14 height 13
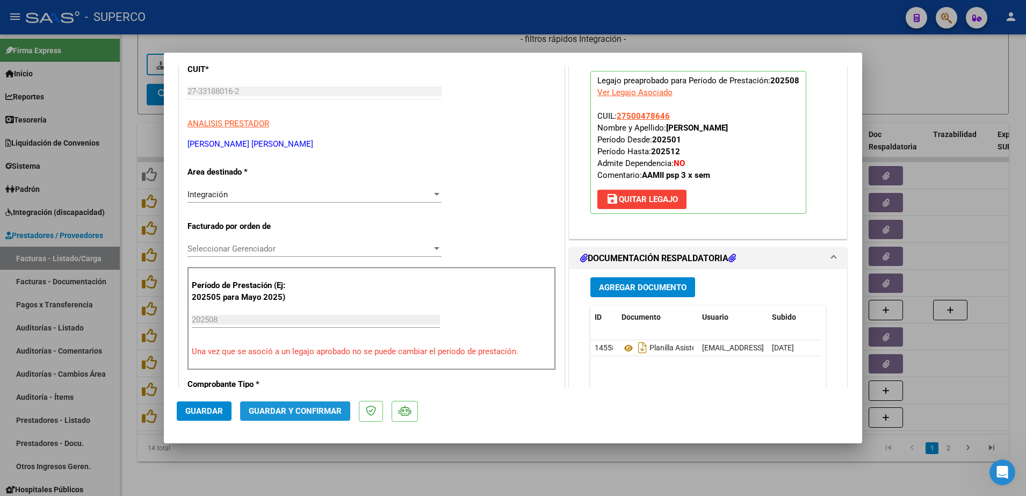
click at [299, 411] on span "Guardar y Confirmar" at bounding box center [295, 411] width 93 height 10
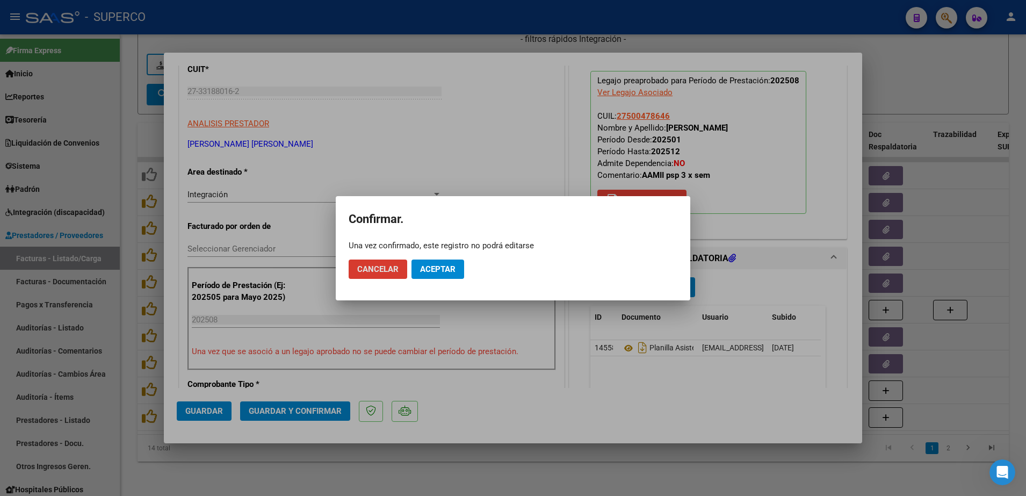
click at [444, 268] on span "Aceptar" at bounding box center [437, 269] width 35 height 10
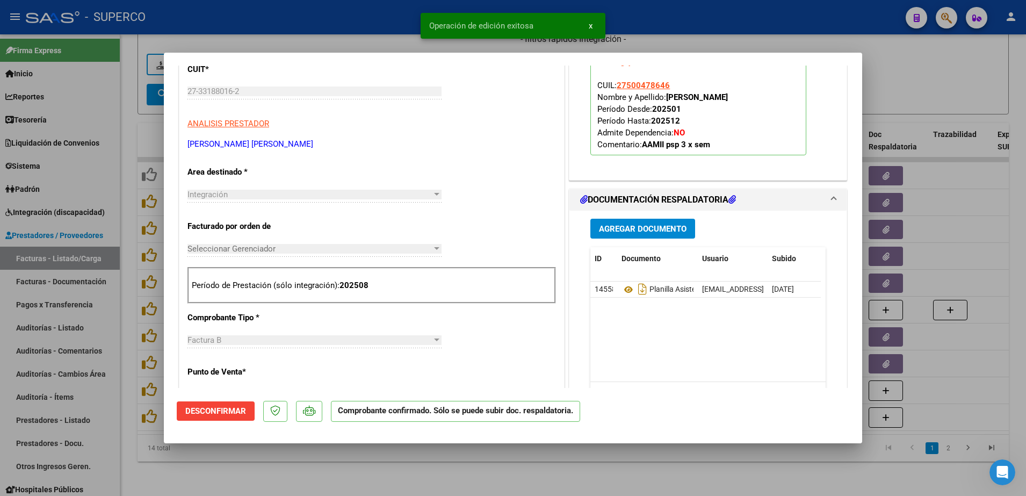
click at [540, 460] on div at bounding box center [513, 248] width 1026 height 496
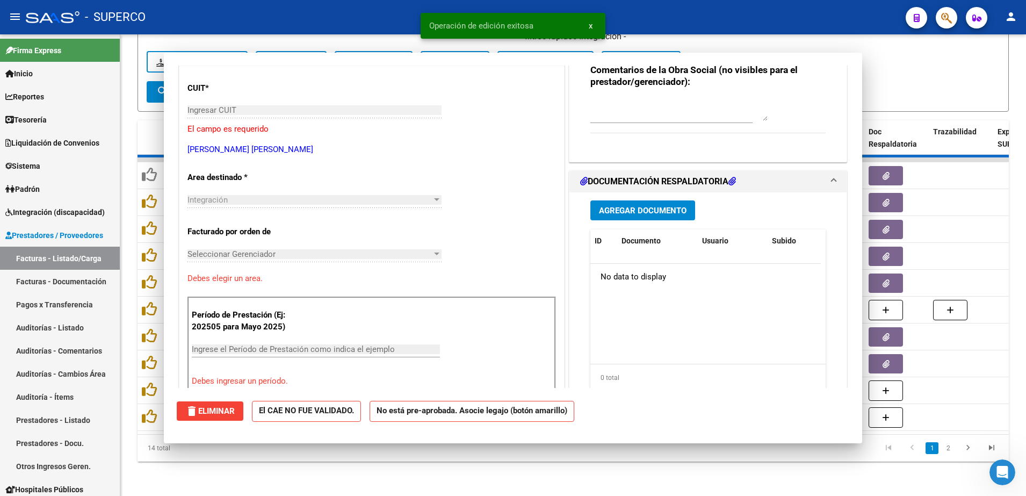
scroll to position [0, 0]
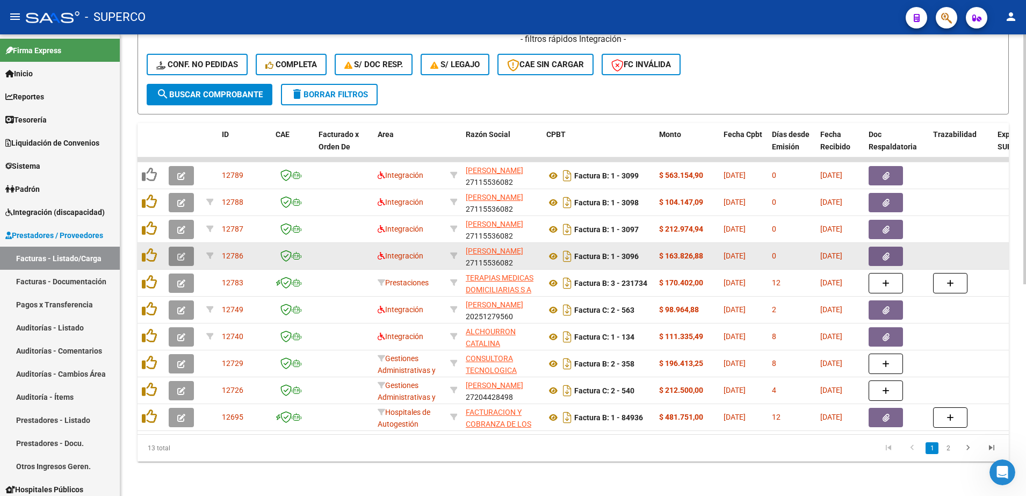
click at [181, 252] on icon "button" at bounding box center [181, 256] width 8 height 8
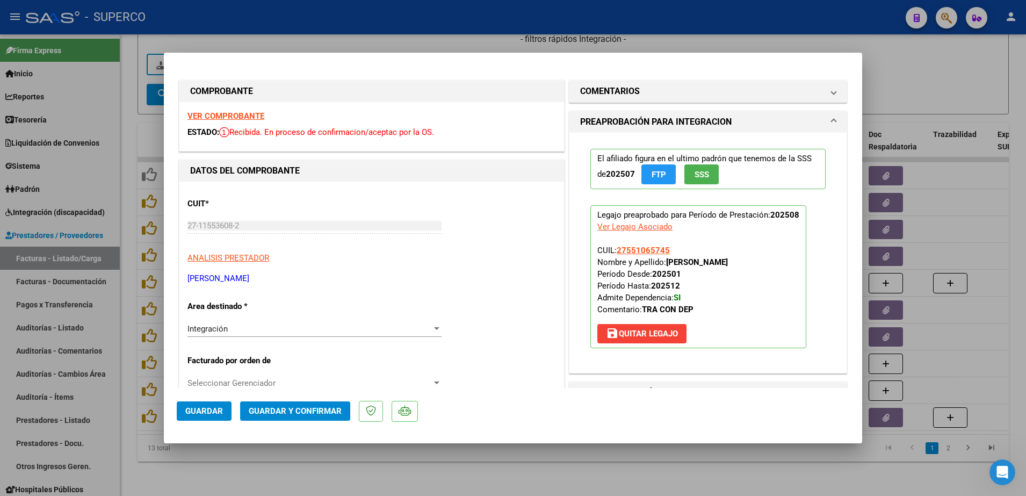
click at [223, 117] on strong "VER COMPROBANTE" at bounding box center [225, 116] width 77 height 10
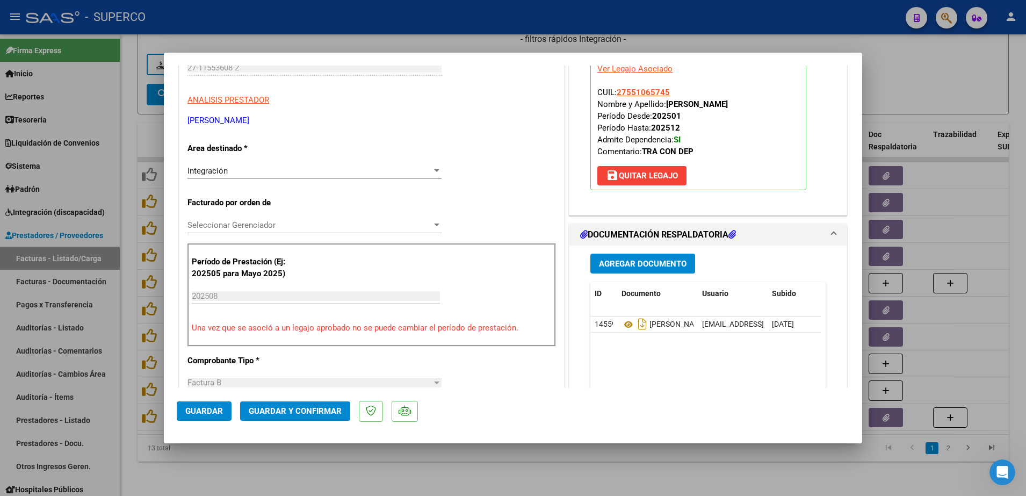
scroll to position [268, 0]
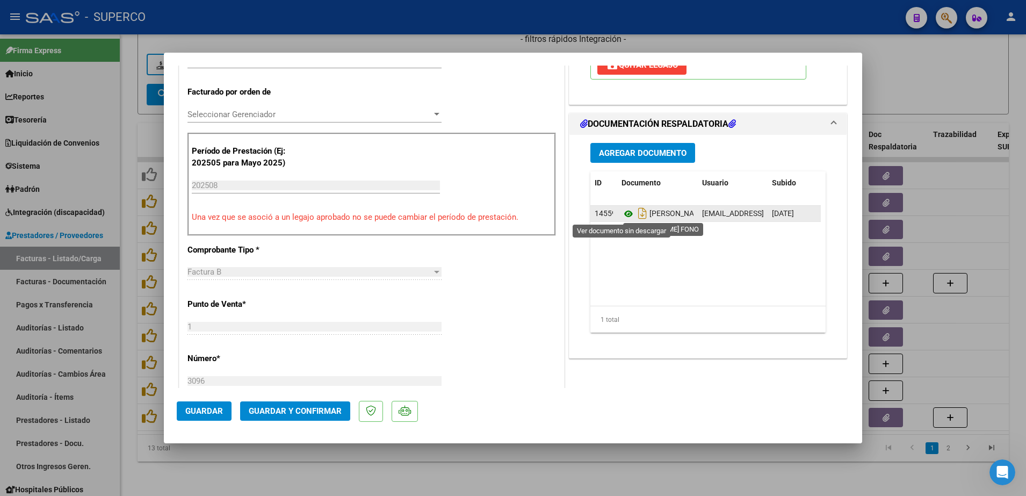
click at [621, 212] on icon at bounding box center [628, 213] width 14 height 13
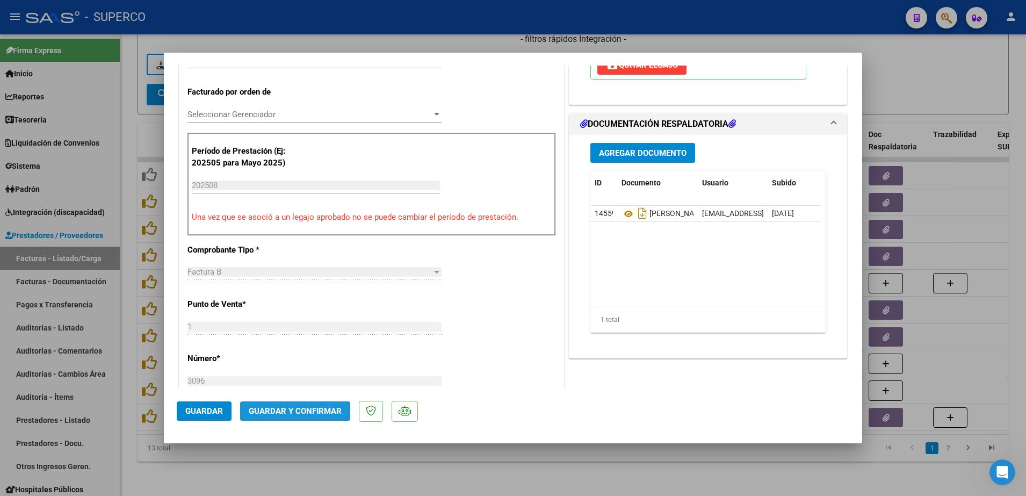
click at [323, 403] on button "Guardar y Confirmar" at bounding box center [295, 410] width 110 height 19
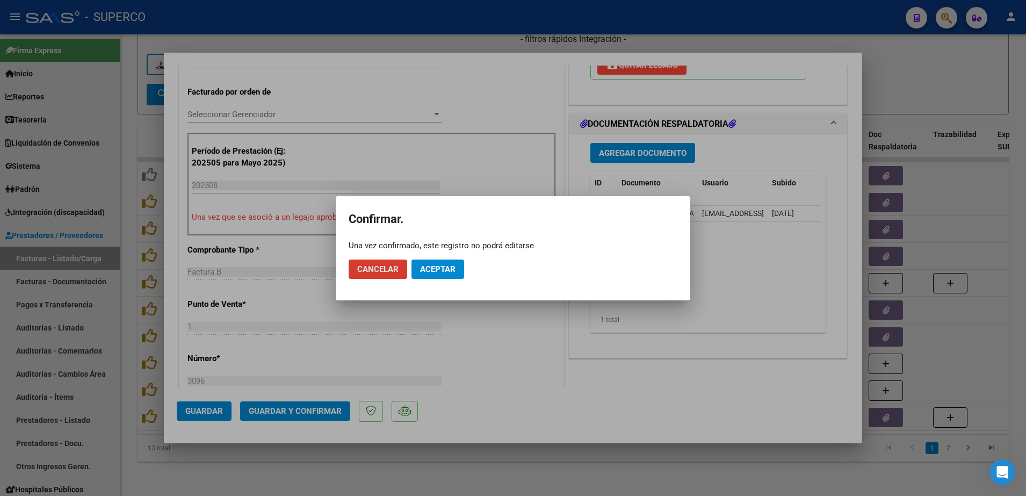
click at [435, 270] on span "Aceptar" at bounding box center [437, 269] width 35 height 10
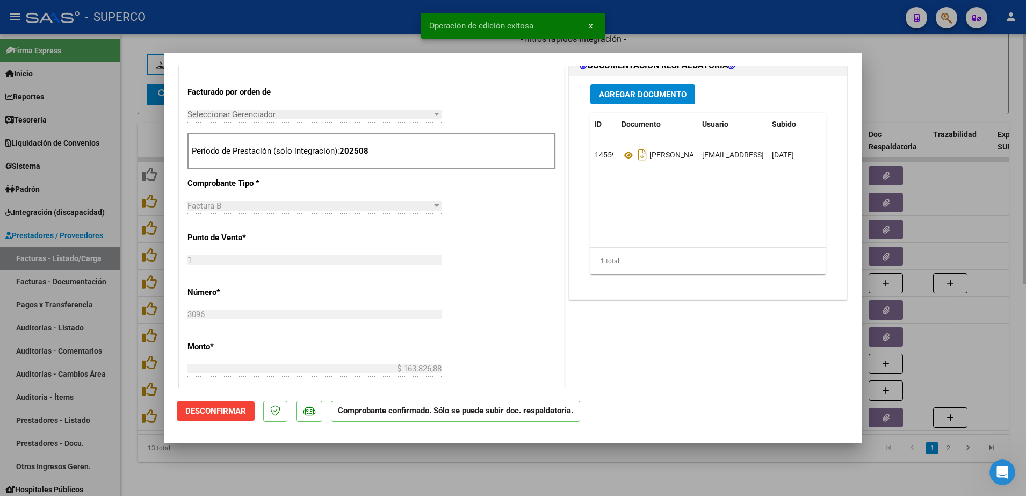
click at [485, 487] on div at bounding box center [513, 248] width 1026 height 496
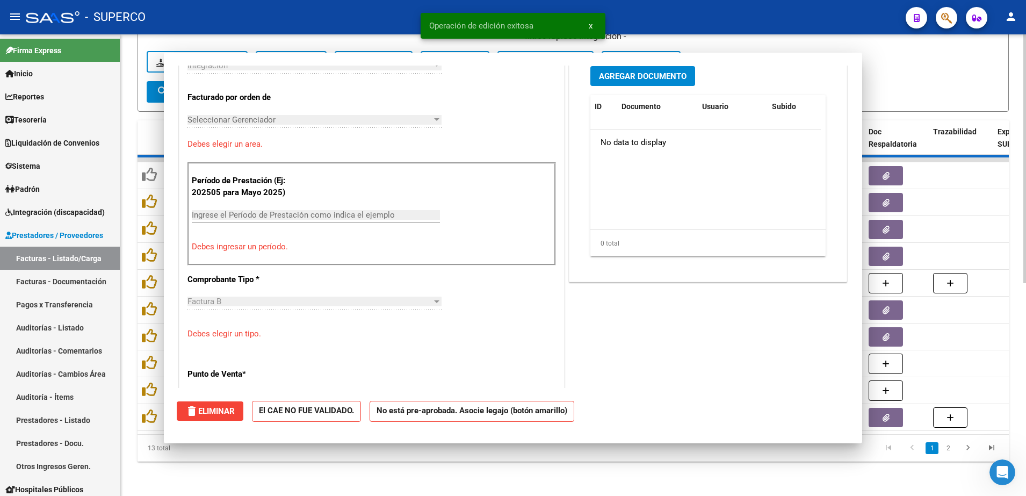
scroll to position [0, 0]
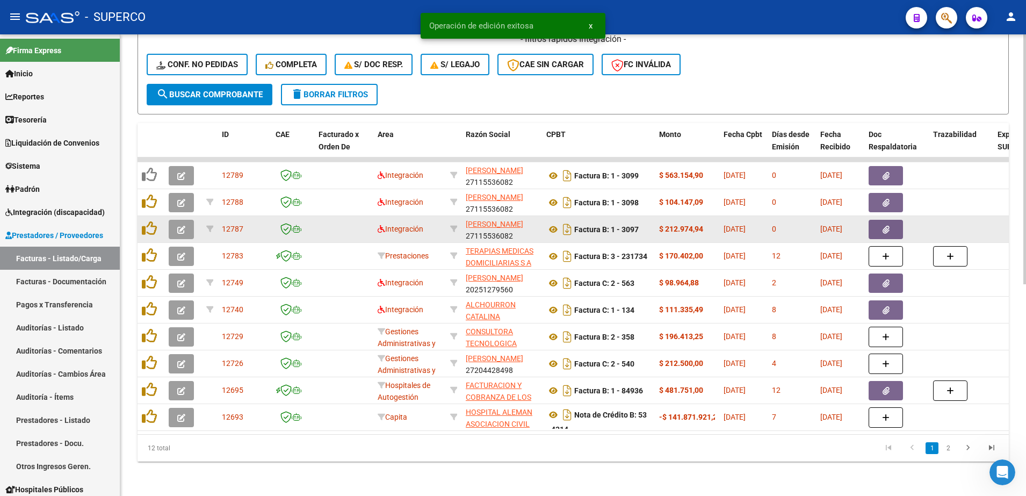
click at [184, 226] on icon "button" at bounding box center [181, 230] width 8 height 8
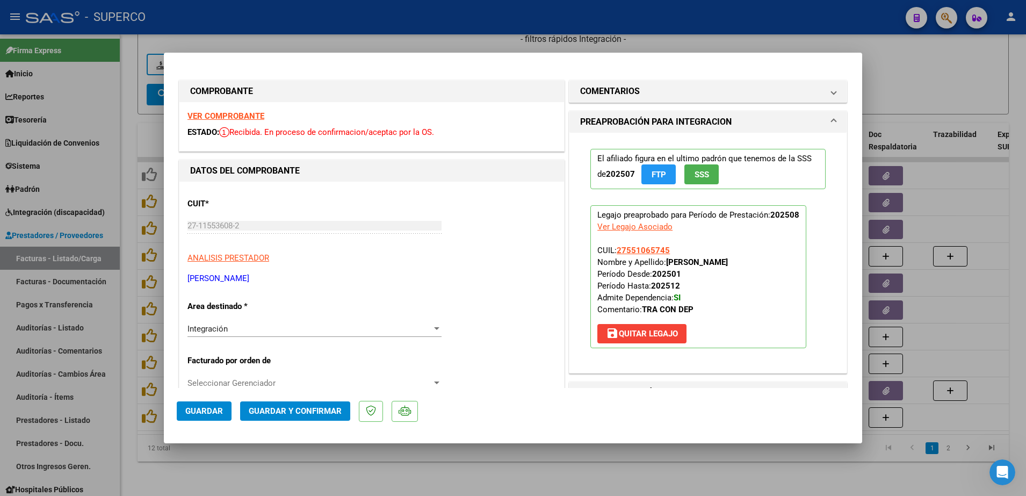
click at [249, 114] on strong "VER COMPROBANTE" at bounding box center [225, 116] width 77 height 10
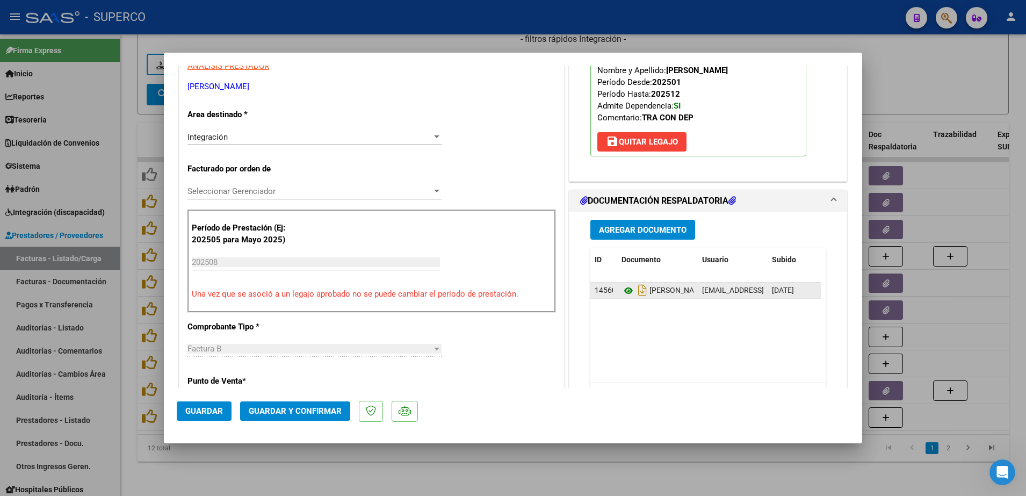
scroll to position [201, 0]
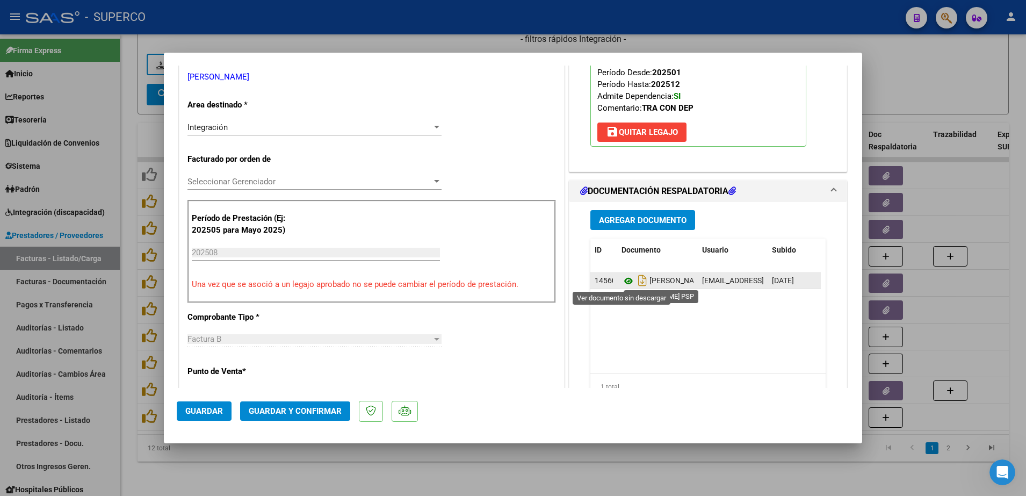
click at [621, 279] on icon at bounding box center [628, 280] width 14 height 13
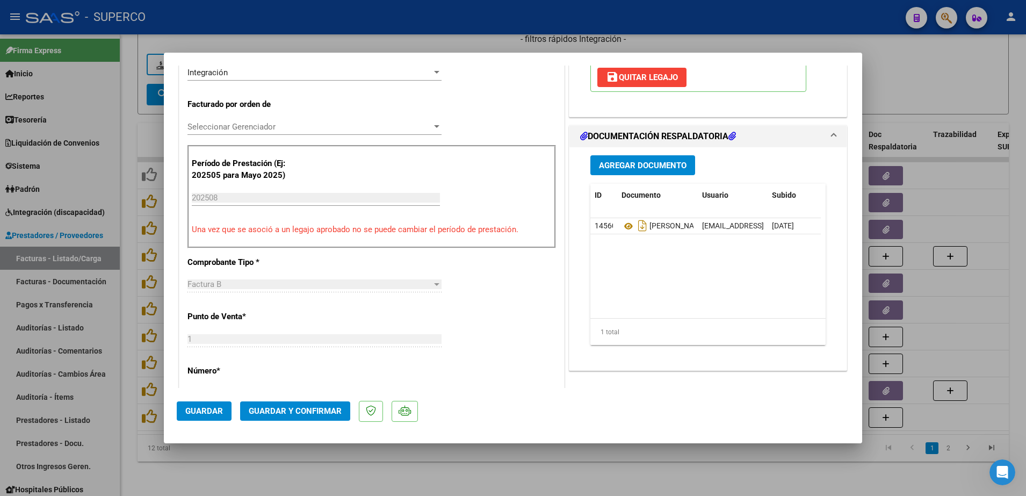
scroll to position [268, 0]
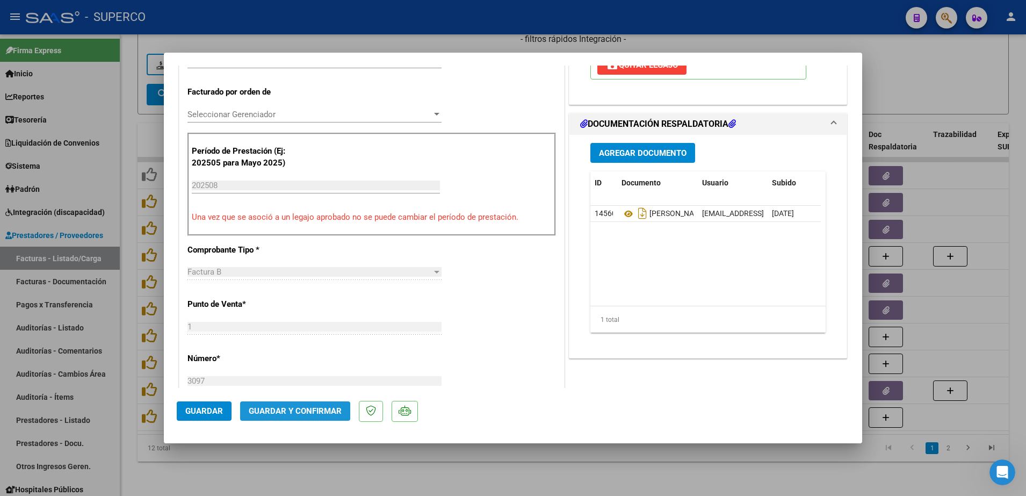
click at [312, 410] on span "Guardar y Confirmar" at bounding box center [295, 411] width 93 height 10
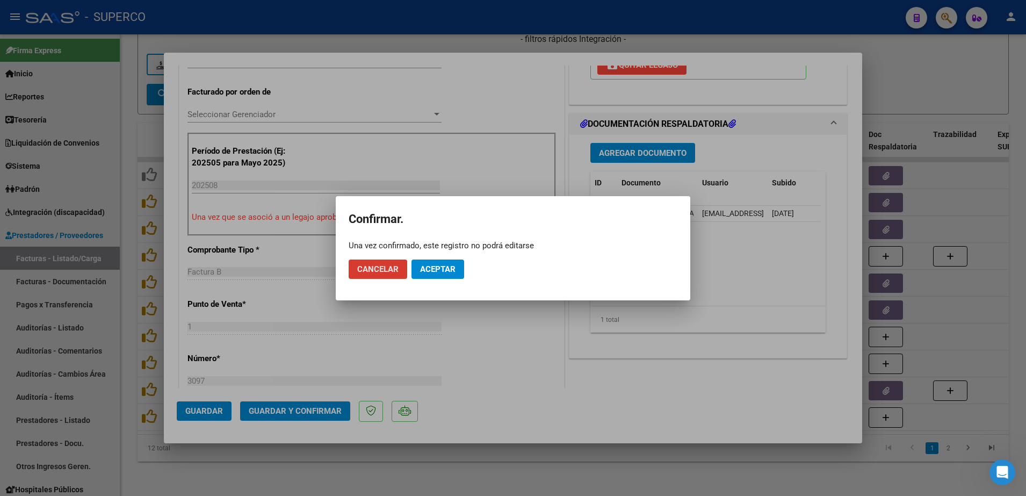
click at [445, 265] on span "Aceptar" at bounding box center [437, 269] width 35 height 10
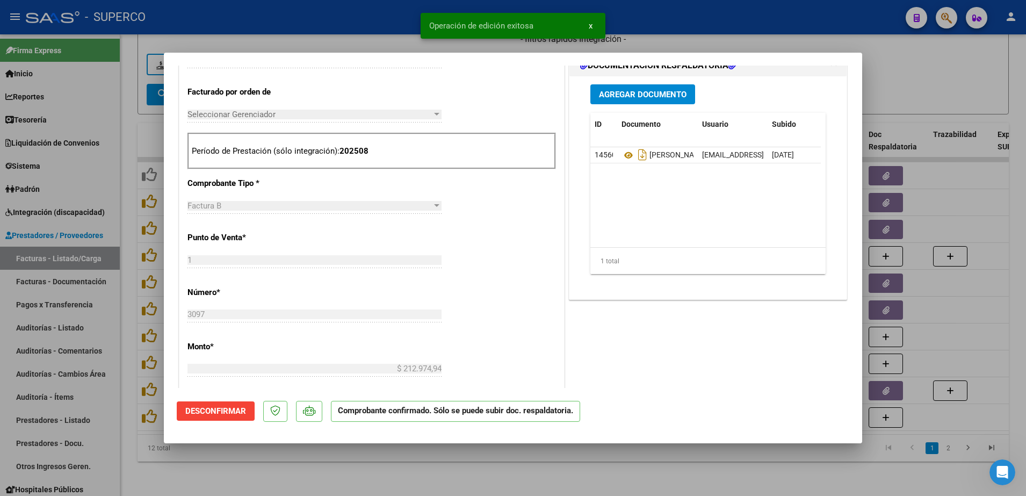
click at [514, 476] on div at bounding box center [513, 248] width 1026 height 496
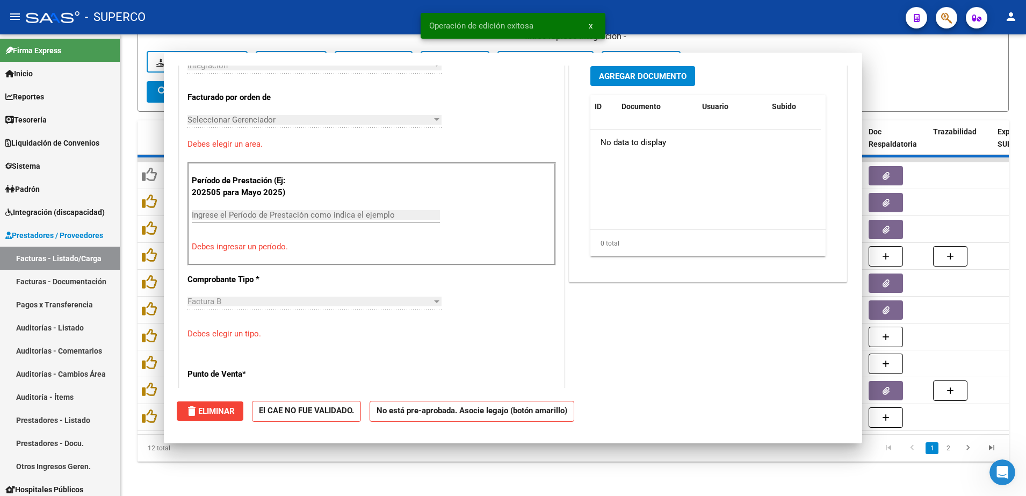
scroll to position [0, 0]
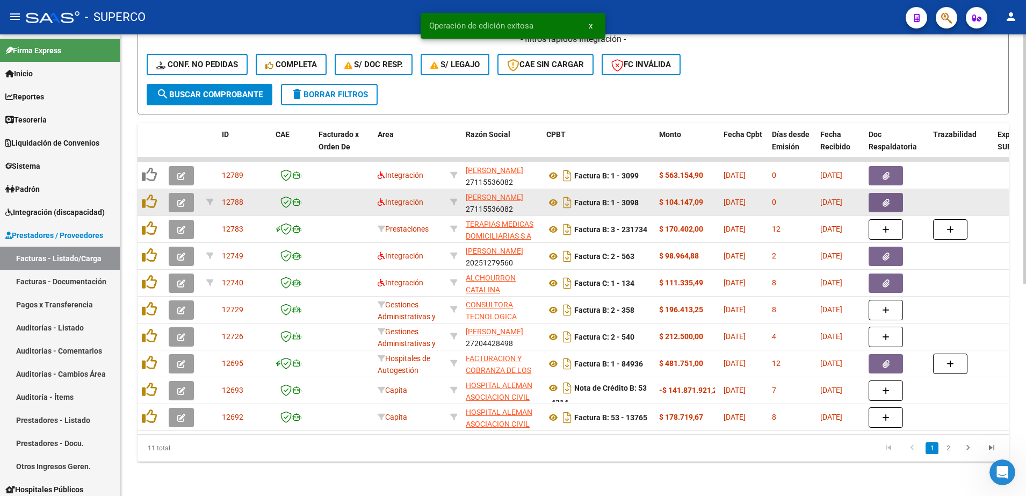
click at [180, 193] on button "button" at bounding box center [181, 202] width 25 height 19
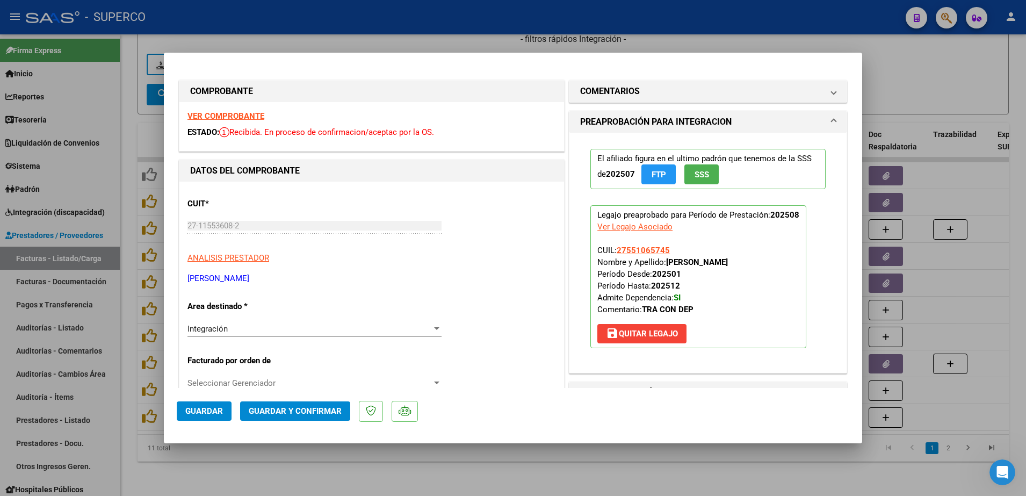
click at [197, 115] on strong "VER COMPROBANTE" at bounding box center [225, 116] width 77 height 10
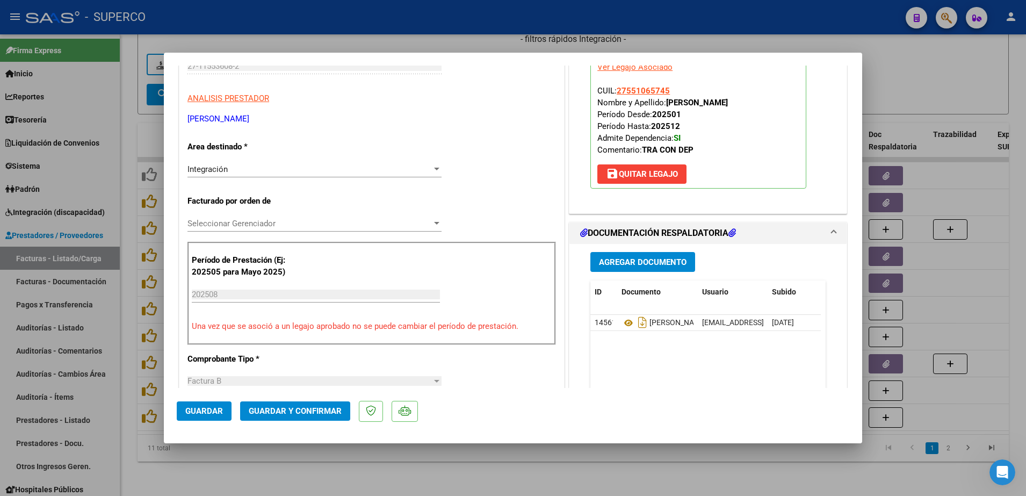
scroll to position [268, 0]
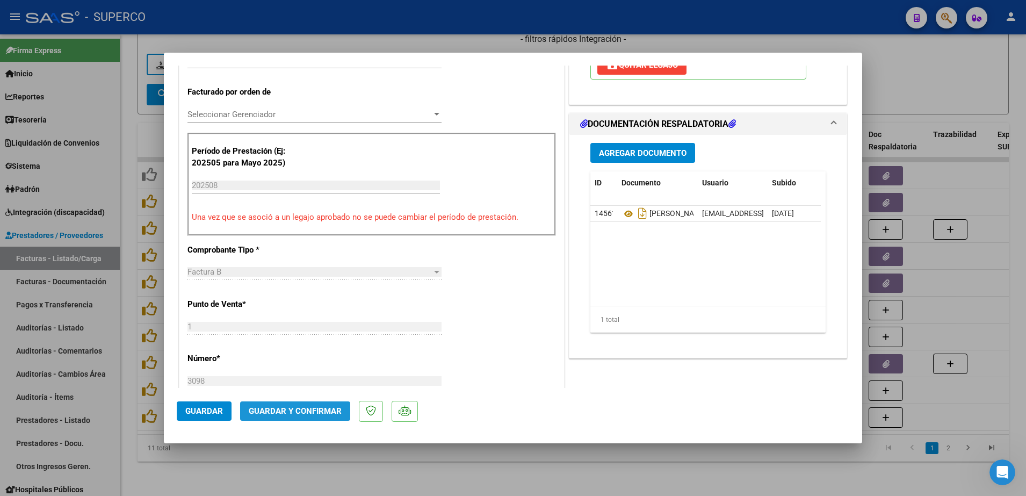
click at [318, 407] on span "Guardar y Confirmar" at bounding box center [295, 411] width 93 height 10
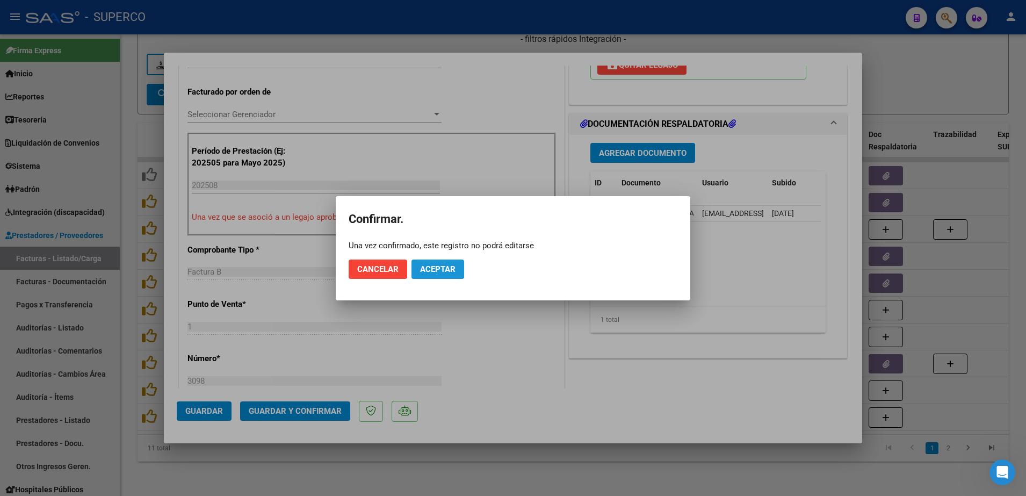
click at [445, 269] on span "Aceptar" at bounding box center [437, 269] width 35 height 10
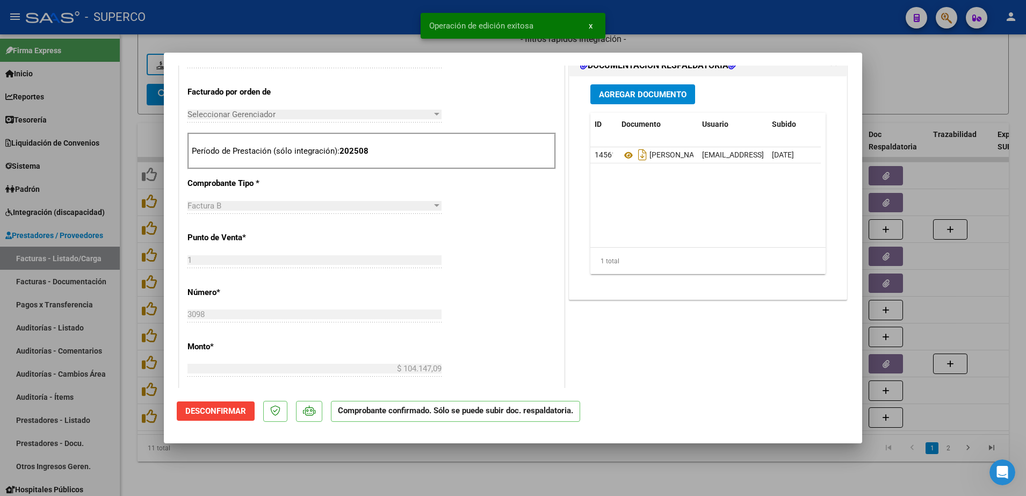
click at [293, 472] on div at bounding box center [513, 248] width 1026 height 496
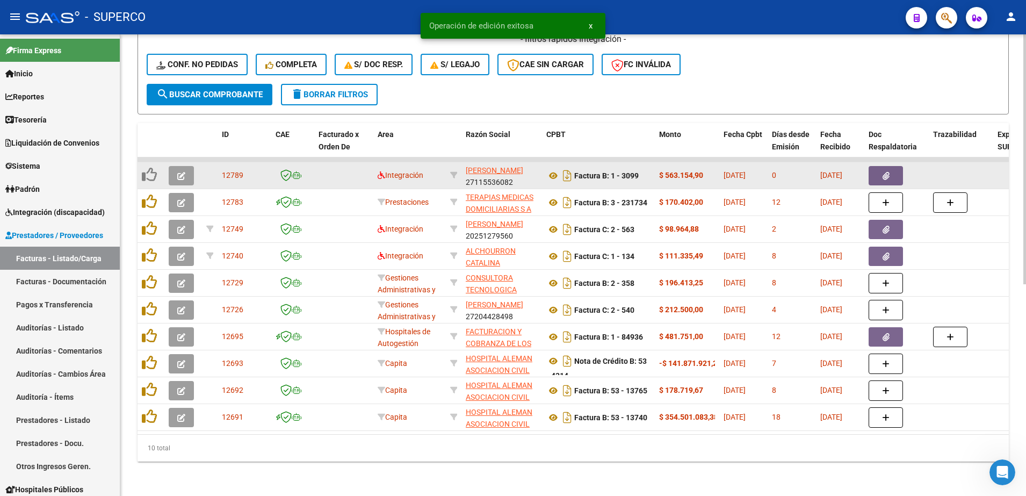
click at [182, 172] on icon "button" at bounding box center [181, 176] width 8 height 8
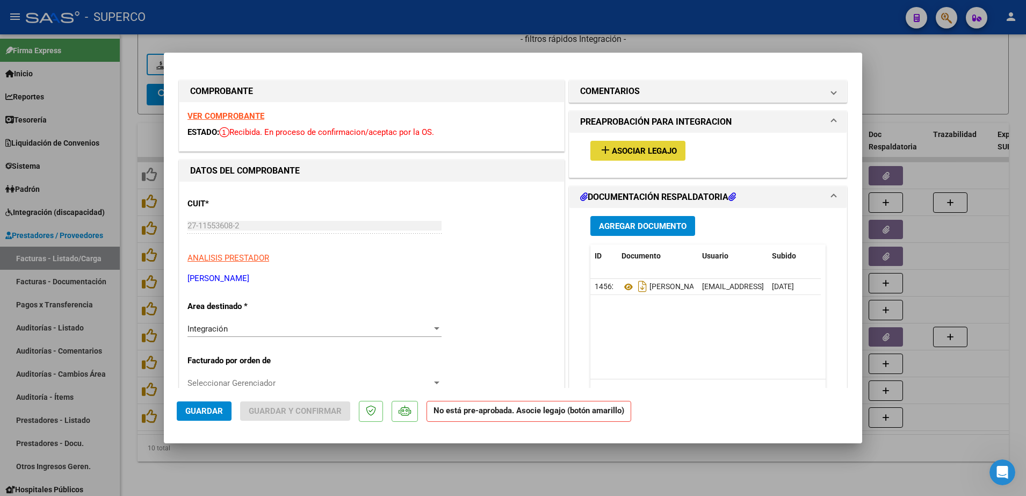
click at [649, 157] on button "add Asociar Legajo" at bounding box center [637, 151] width 95 height 20
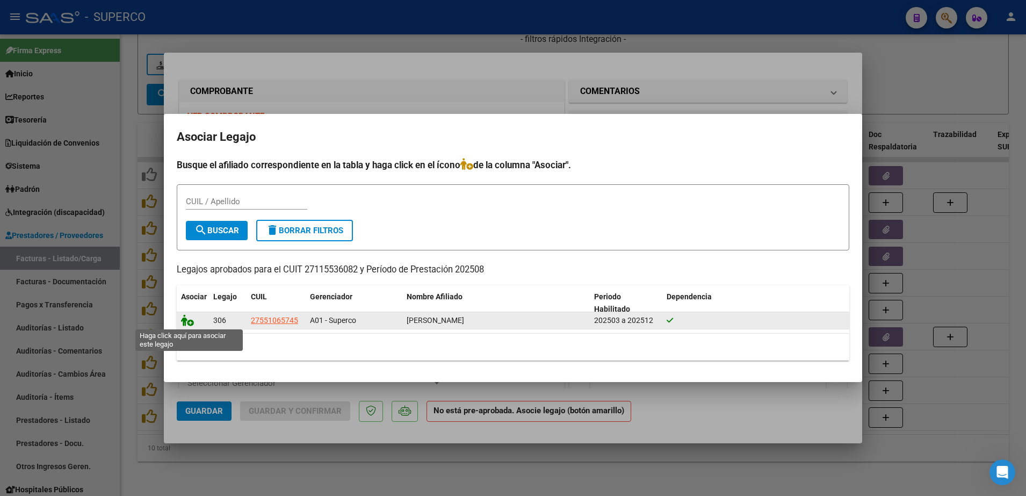
click at [186, 321] on icon at bounding box center [187, 320] width 13 height 12
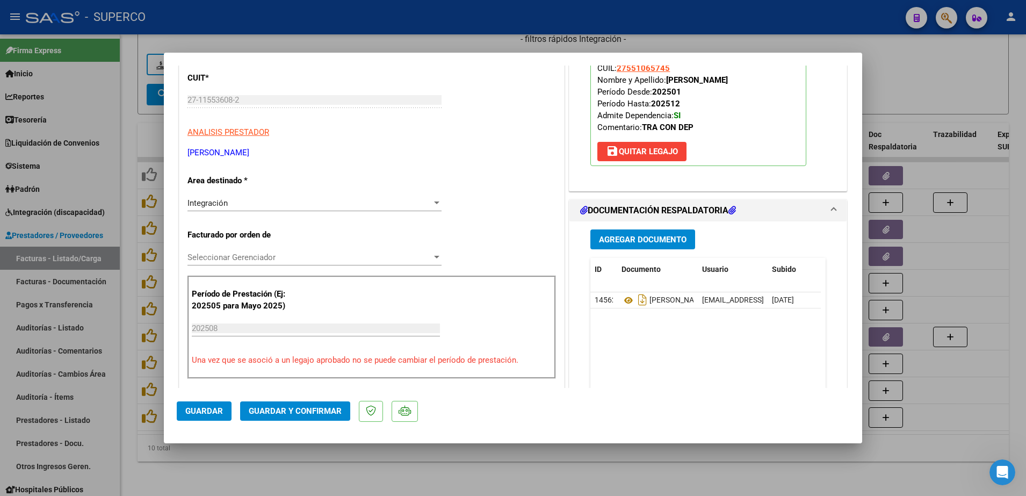
scroll to position [134, 0]
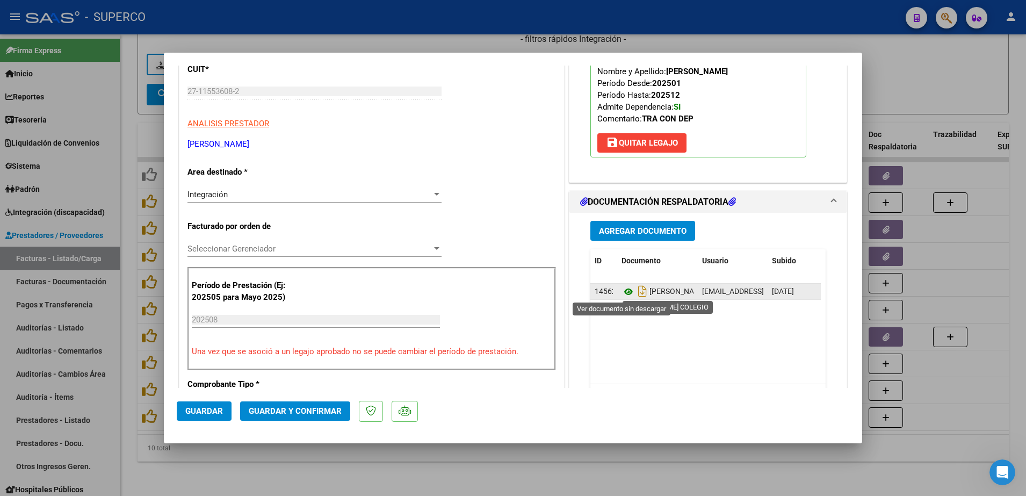
click at [622, 292] on icon at bounding box center [628, 291] width 14 height 13
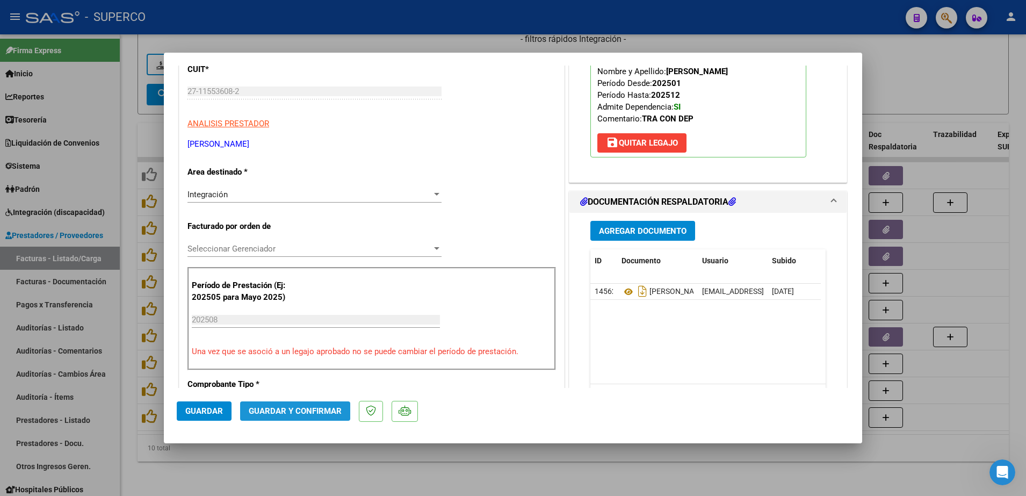
click at [304, 416] on button "Guardar y Confirmar" at bounding box center [295, 410] width 110 height 19
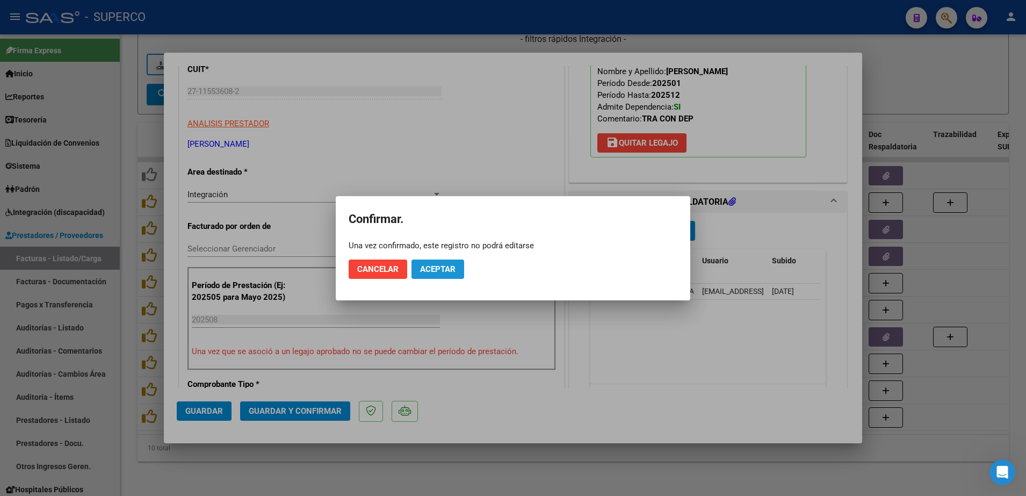
click at [433, 266] on span "Aceptar" at bounding box center [437, 269] width 35 height 10
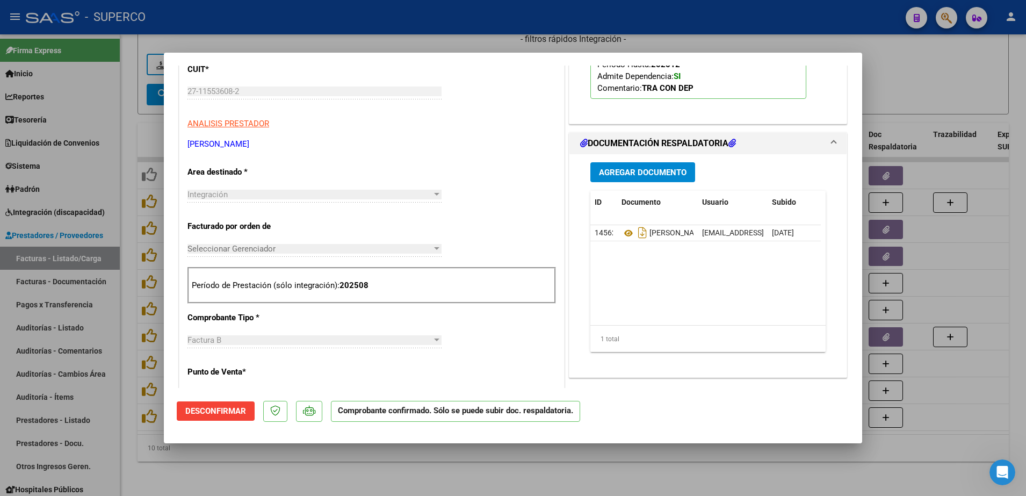
click at [320, 478] on div at bounding box center [513, 248] width 1026 height 496
type input "$ 0,00"
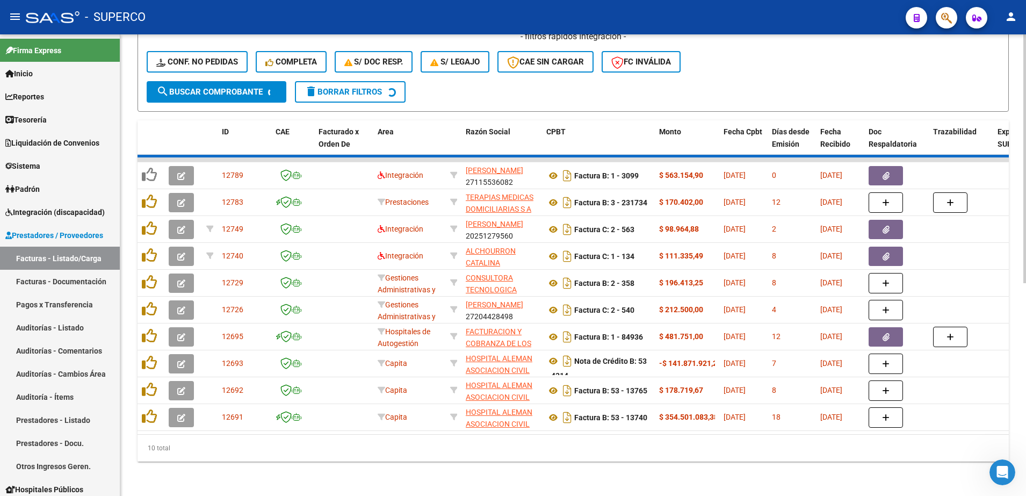
scroll to position [364, 0]
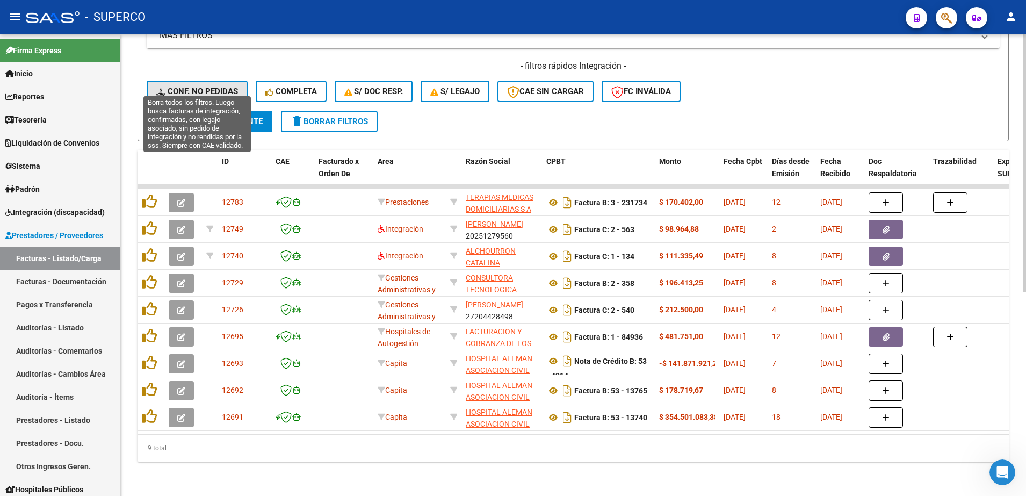
click at [185, 86] on span "Conf. no pedidas" at bounding box center [197, 91] width 82 height 10
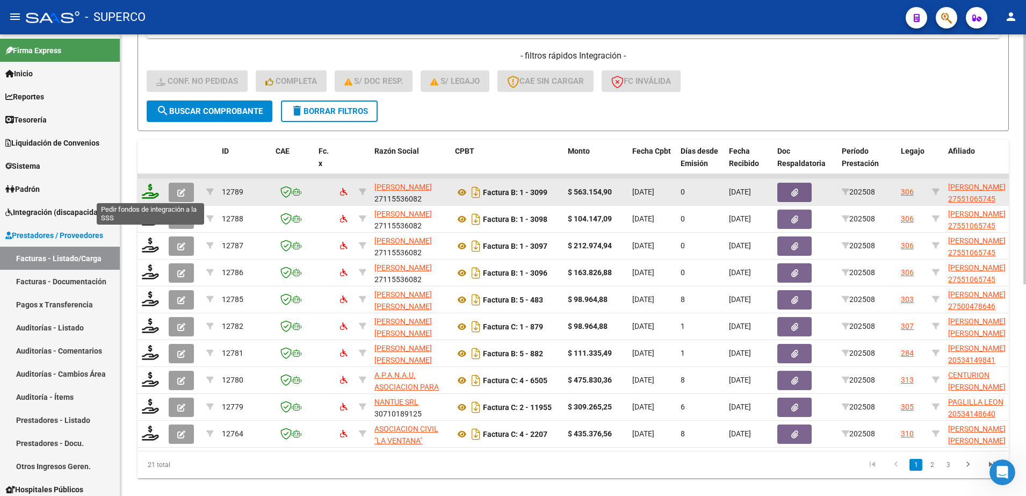
click at [153, 194] on icon at bounding box center [150, 191] width 17 height 15
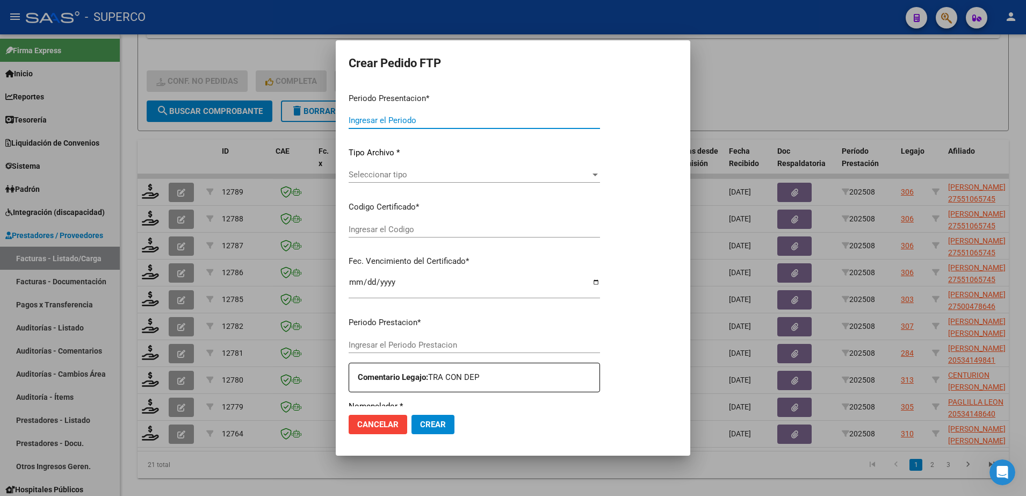
type input "202508"
type input "$ 563.154,90"
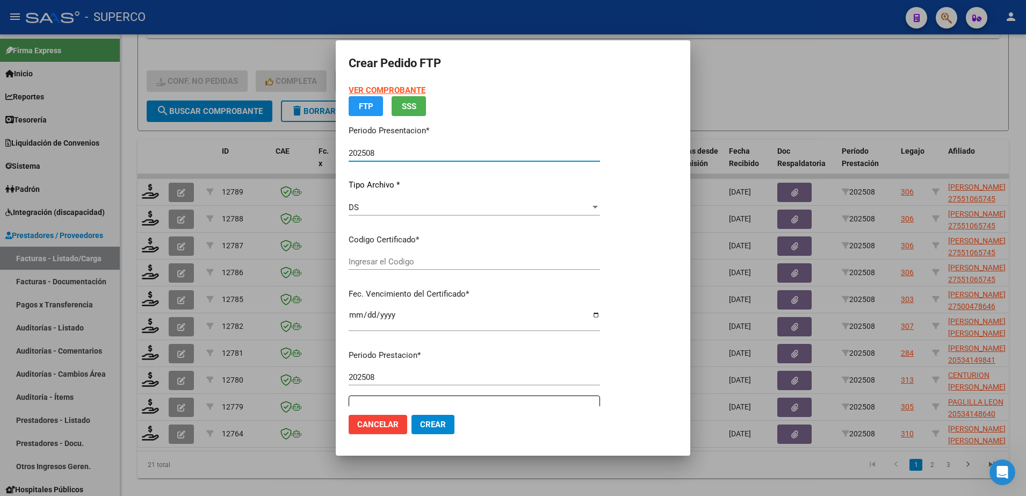
type input "ARG010005510657420190820250820CBA536"
type input "[DATE]"
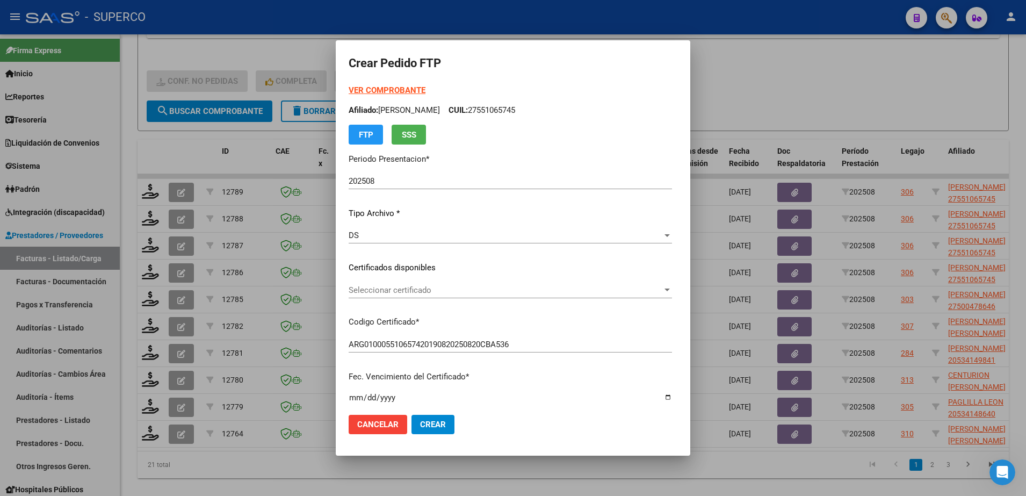
click at [371, 90] on strong "VER COMPROBANTE" at bounding box center [387, 90] width 77 height 10
click at [494, 293] on span "Seleccionar certificado" at bounding box center [506, 290] width 314 height 10
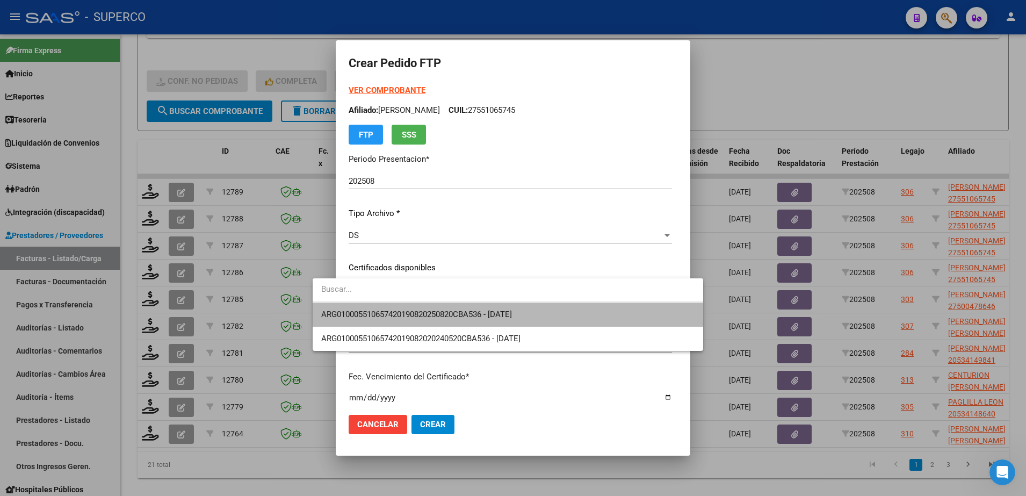
click at [490, 307] on span "ARG010005510657420190820250820CBA536 - [DATE]" at bounding box center [507, 314] width 373 height 24
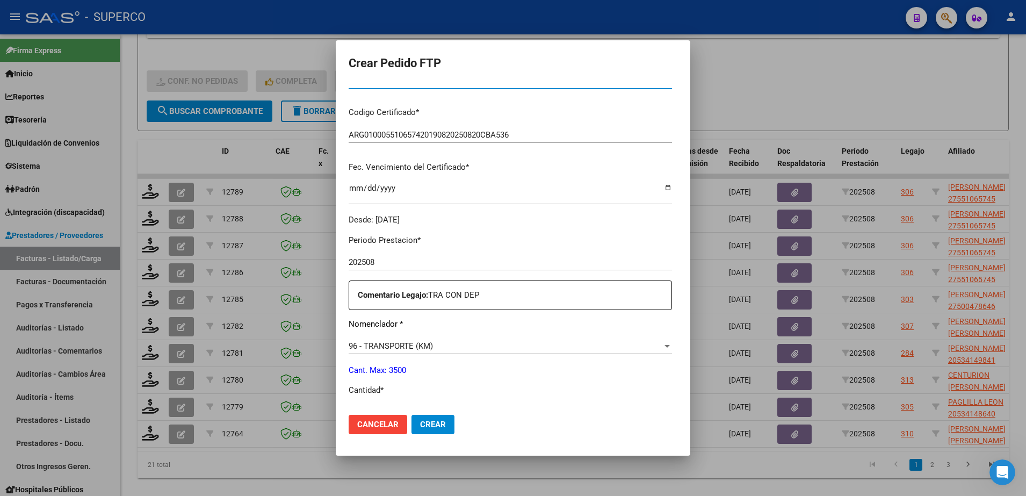
scroll to position [268, 0]
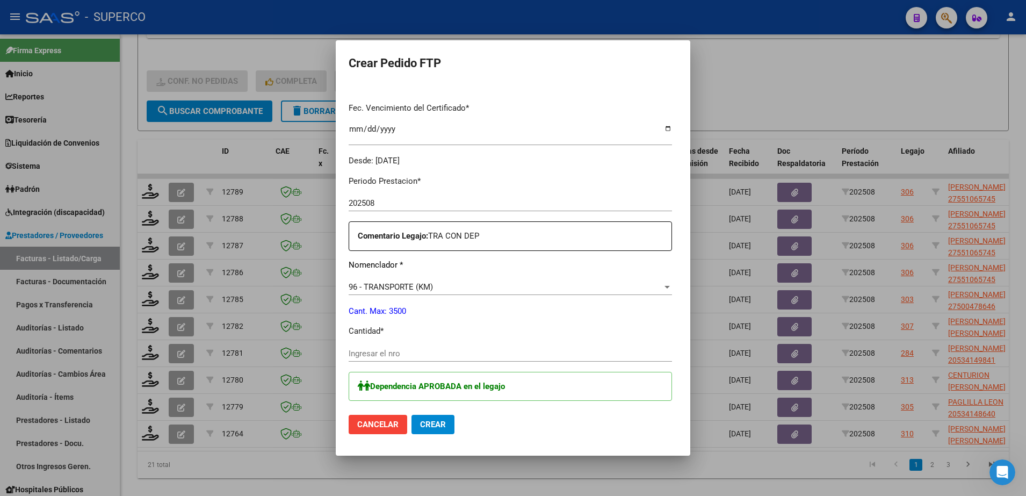
click at [487, 349] on input "Ingresar el nro" at bounding box center [510, 354] width 323 height 10
type input "770"
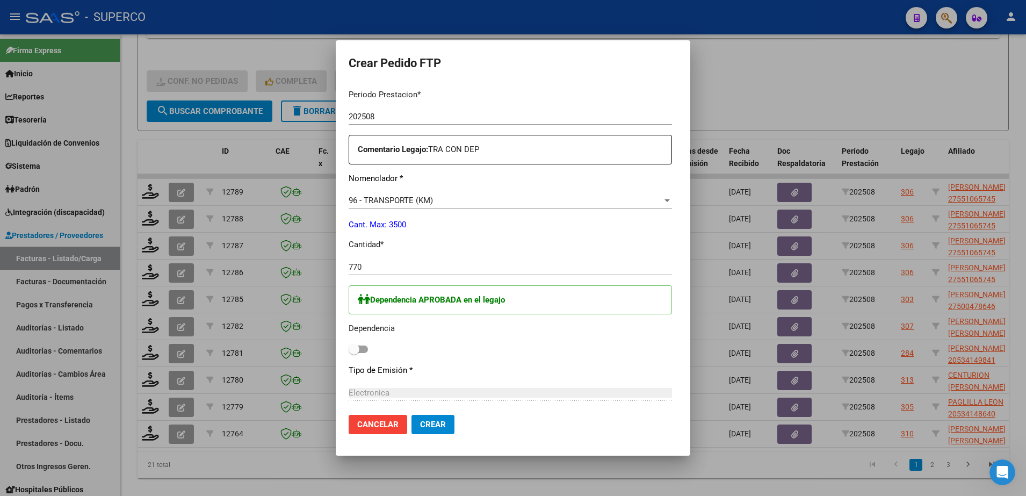
scroll to position [403, 0]
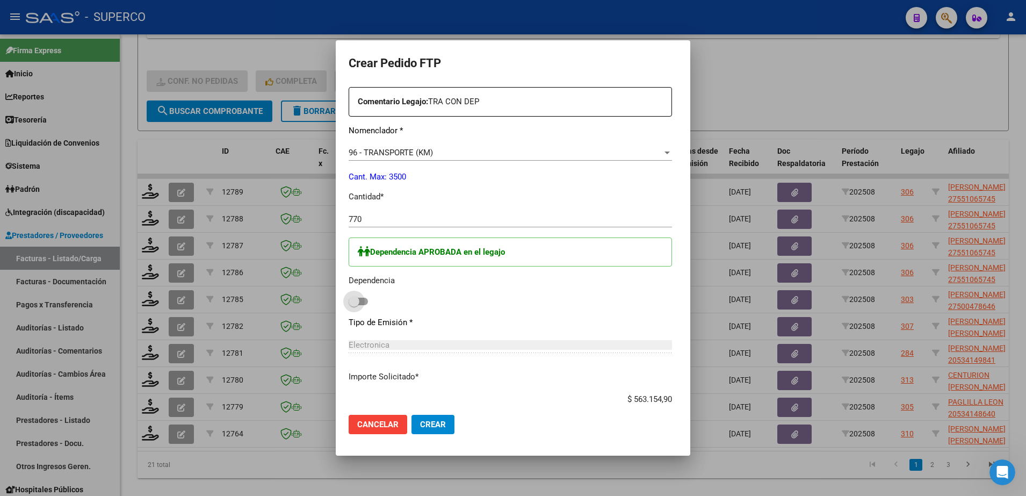
click at [349, 301] on span at bounding box center [358, 301] width 19 height 8
click at [353, 305] on input "checkbox" at bounding box center [353, 305] width 1 height 1
checkbox input "true"
click at [420, 425] on span "Crear" at bounding box center [433, 424] width 26 height 10
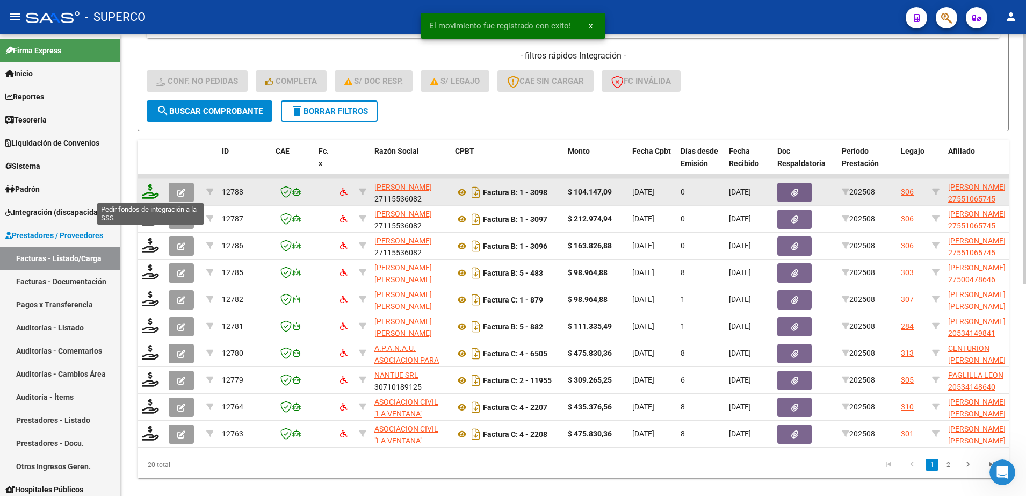
click at [148, 188] on icon at bounding box center [150, 191] width 17 height 15
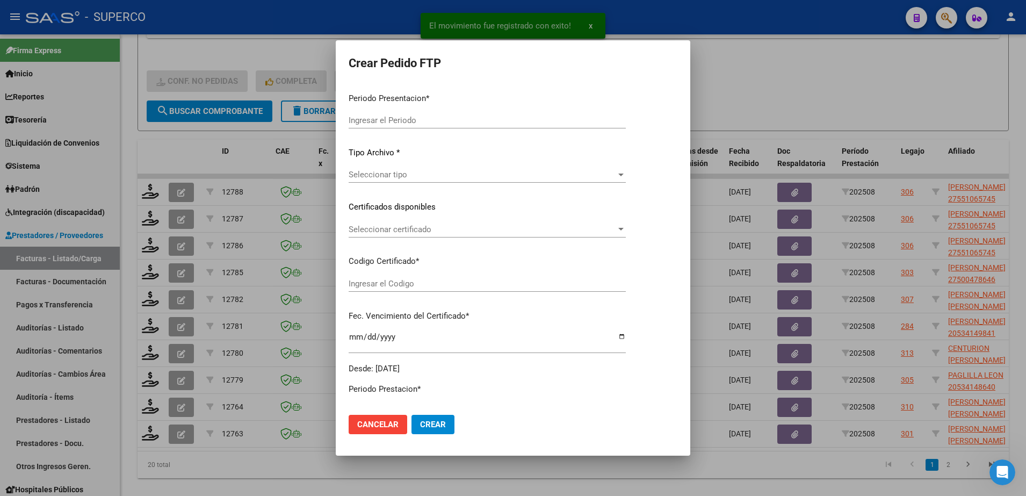
type input "202508"
type input "$ 104.147,09"
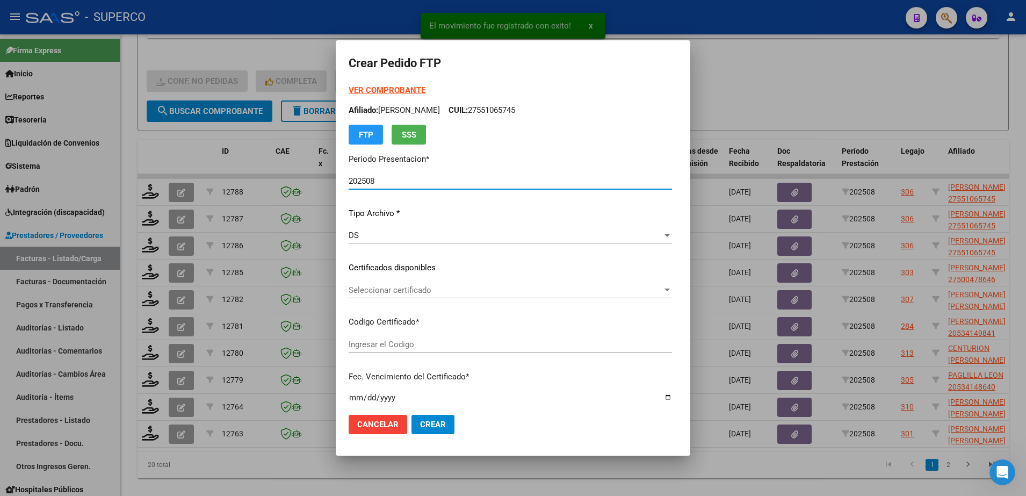
type input "ARG010005510657420190820250820CBA536"
type input "[DATE]"
click at [359, 88] on strong "VER COMPROBANTE" at bounding box center [387, 90] width 77 height 10
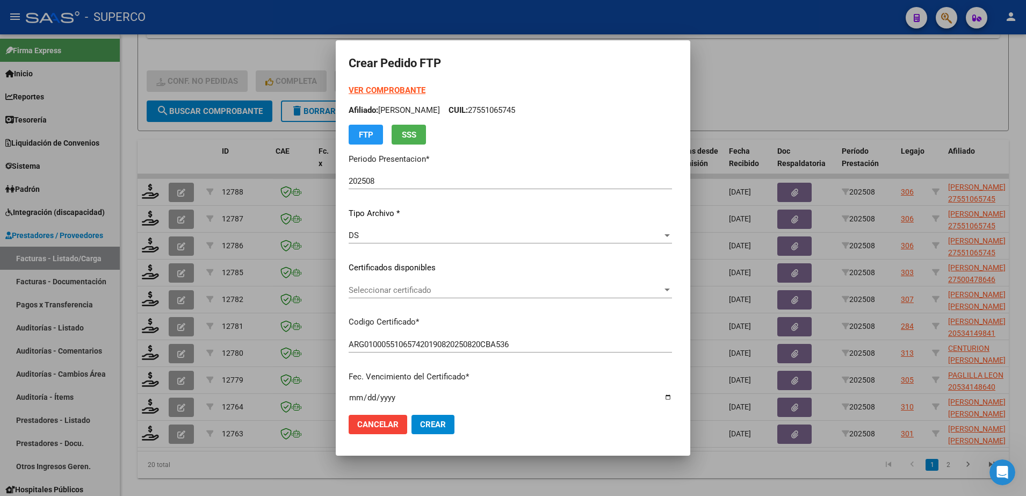
scroll to position [67, 0]
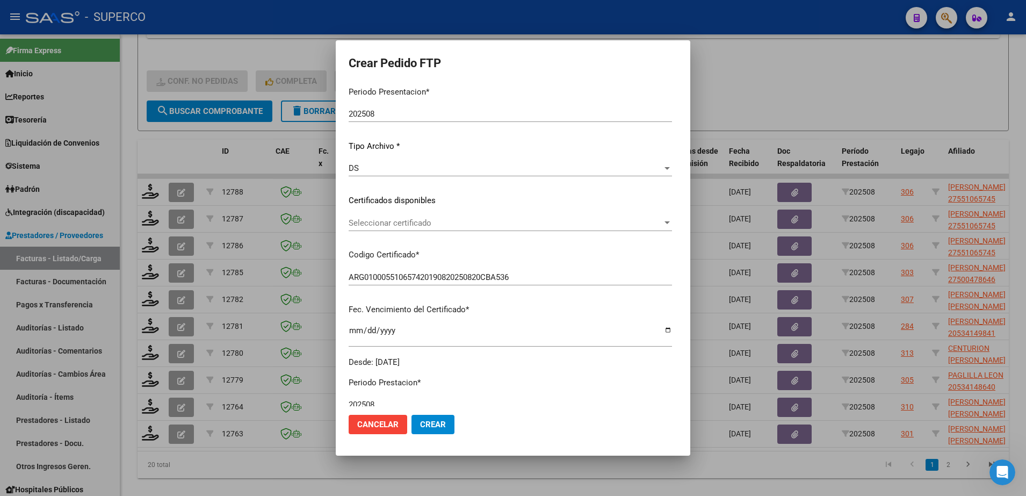
click at [529, 229] on div "Seleccionar certificado Seleccionar certificado" at bounding box center [510, 223] width 323 height 16
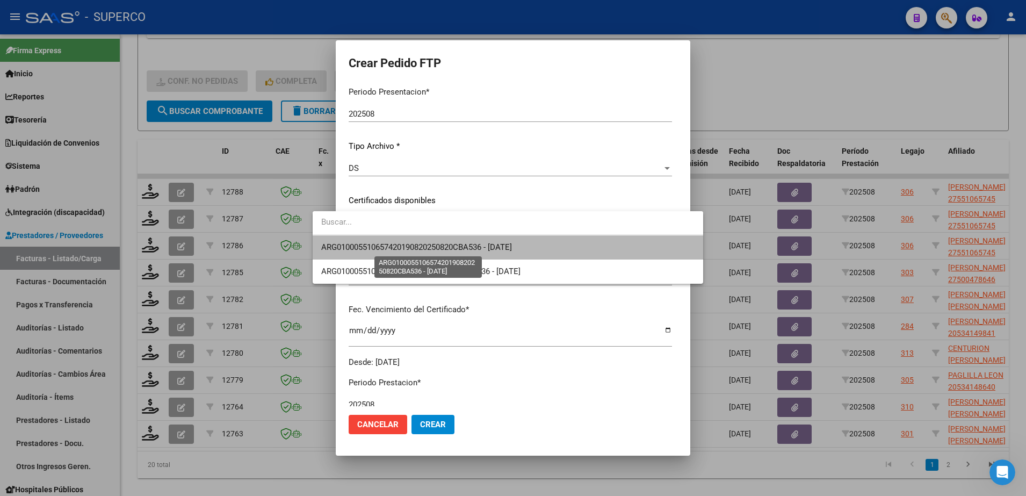
click at [500, 248] on span "ARG010005510657420190820250820CBA536 - [DATE]" at bounding box center [416, 247] width 191 height 10
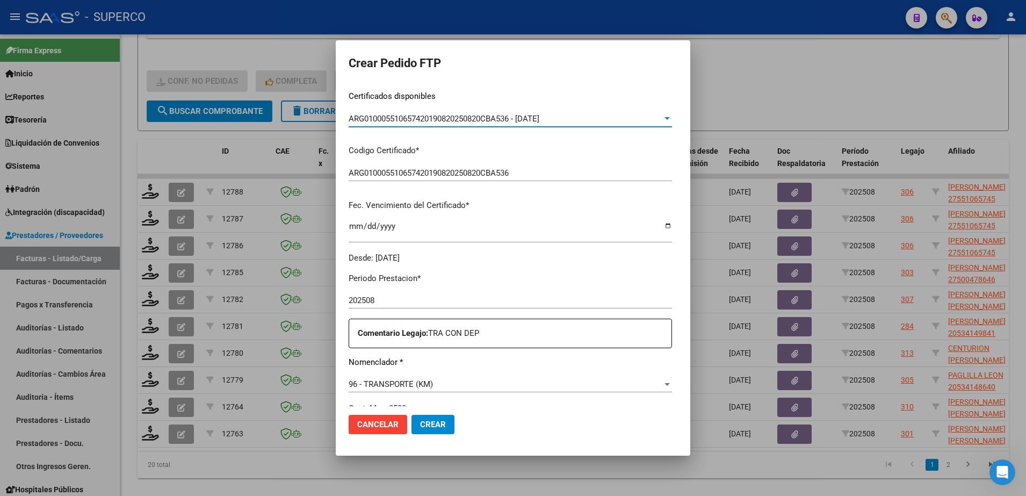
scroll to position [403, 0]
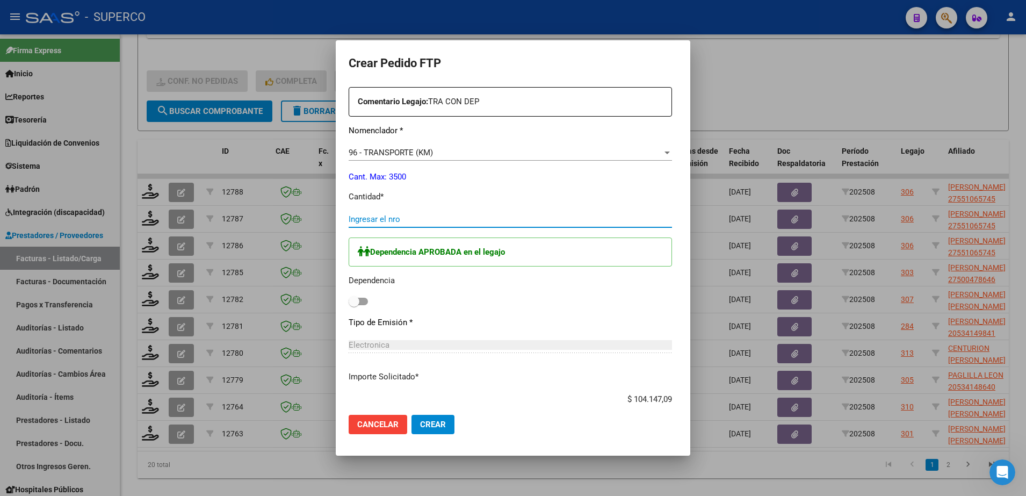
click at [367, 222] on input "Ingresar el nro" at bounding box center [510, 219] width 323 height 10
type input "4"
type input "143"
click at [349, 300] on span at bounding box center [358, 301] width 19 height 8
click at [353, 305] on input "checkbox" at bounding box center [353, 305] width 1 height 1
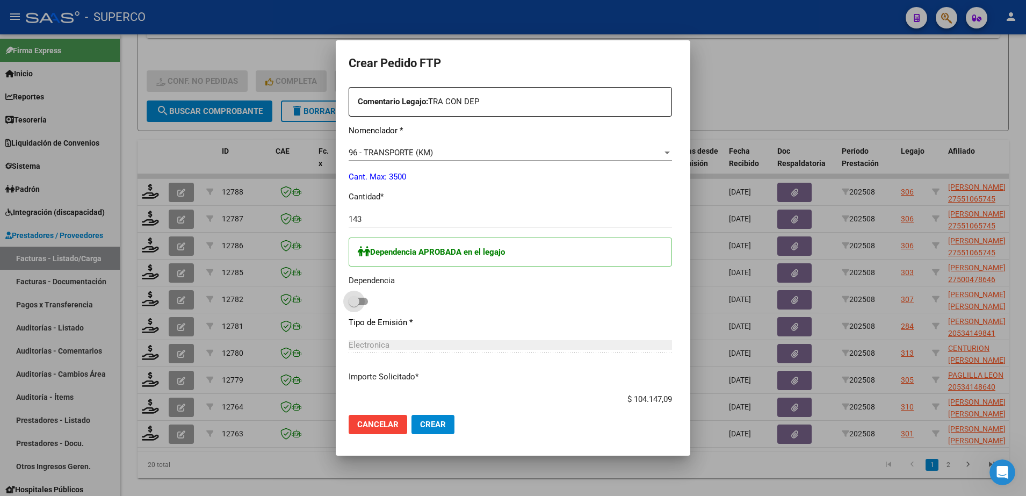
checkbox input "true"
click at [420, 426] on span "Crear" at bounding box center [433, 424] width 26 height 10
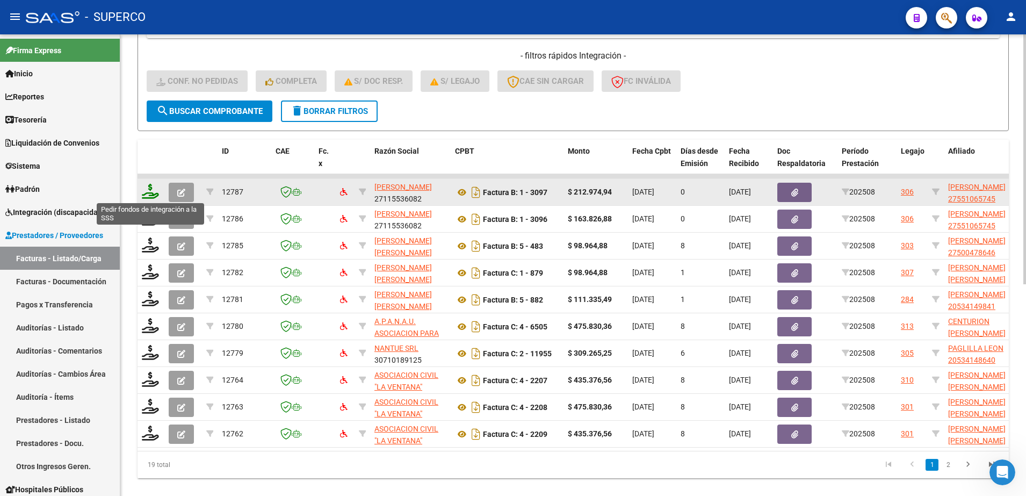
click at [148, 186] on icon at bounding box center [150, 191] width 17 height 15
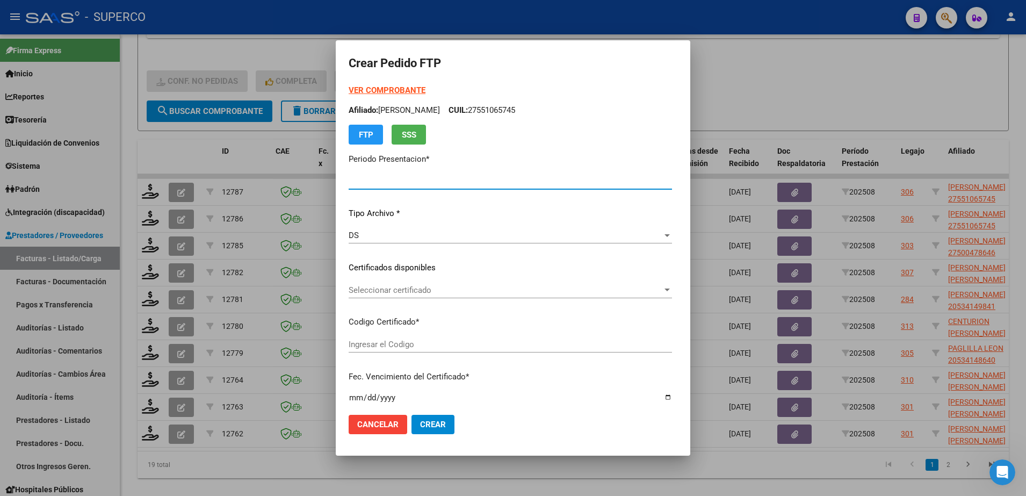
type input "202508"
type input "$ 212.974,94"
type input "ARG010005510657420190820250820CBA536"
type input "[DATE]"
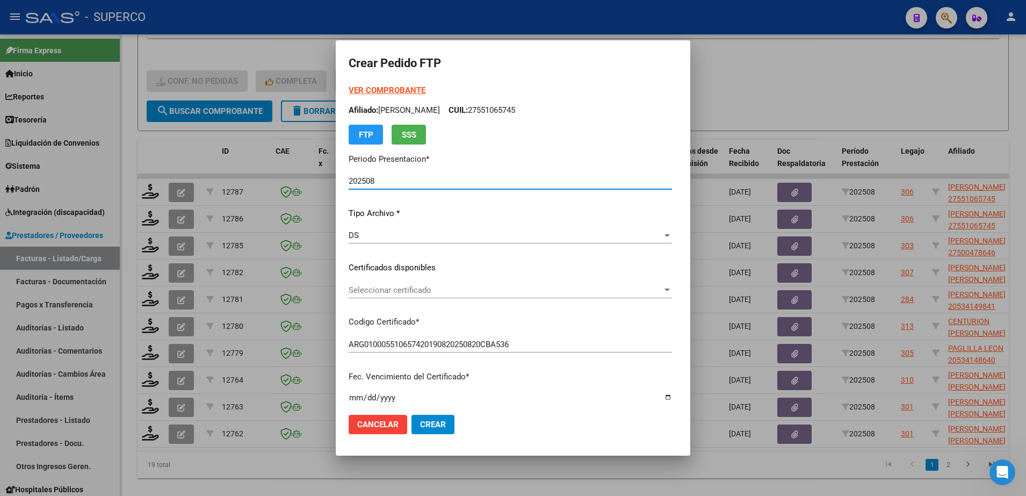
click at [354, 89] on strong "VER COMPROBANTE" at bounding box center [387, 90] width 77 height 10
drag, startPoint x: 473, startPoint y: 281, endPoint x: 472, endPoint y: 287, distance: 5.9
click at [472, 287] on div "Seleccionar certificado Seleccionar certificado" at bounding box center [510, 290] width 323 height 16
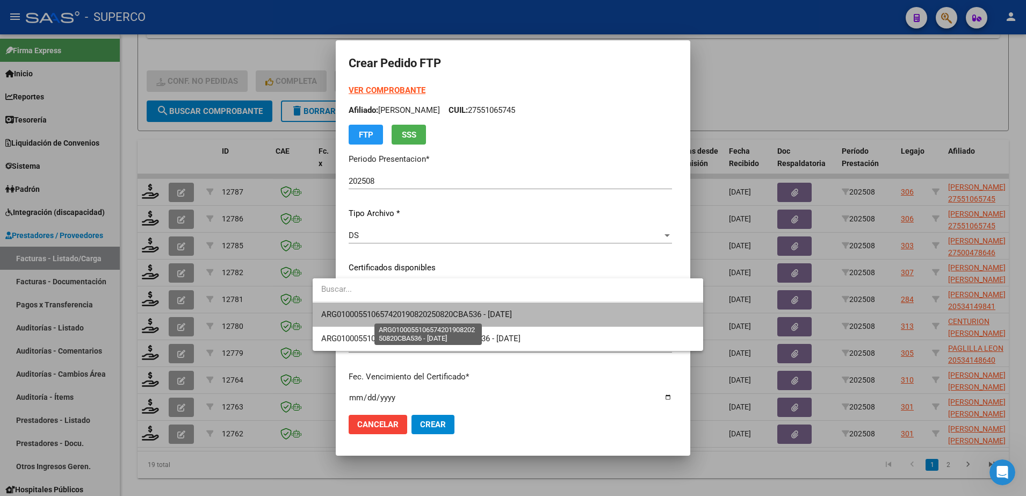
drag, startPoint x: 472, startPoint y: 287, endPoint x: 444, endPoint y: 316, distance: 40.6
click at [444, 316] on span "ARG010005510657420190820250820CBA536 - [DATE]" at bounding box center [416, 314] width 191 height 10
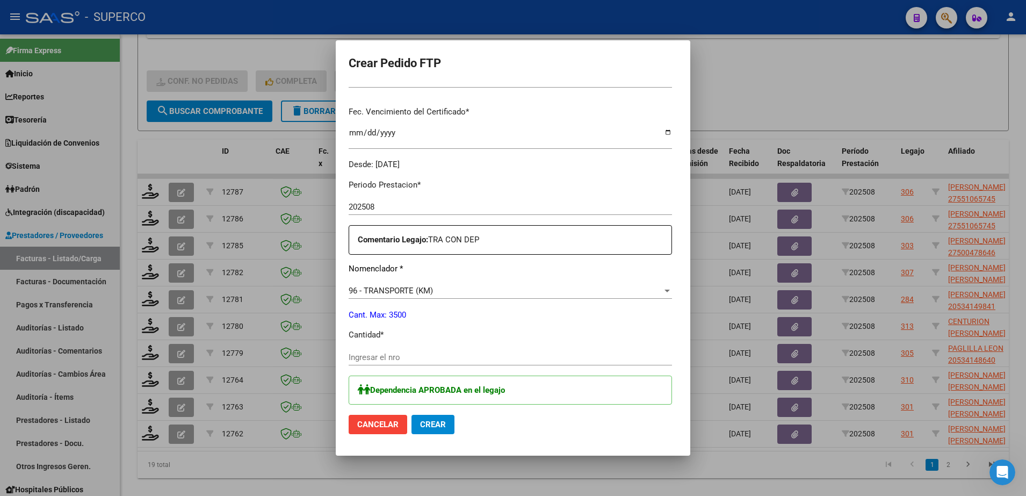
scroll to position [403, 0]
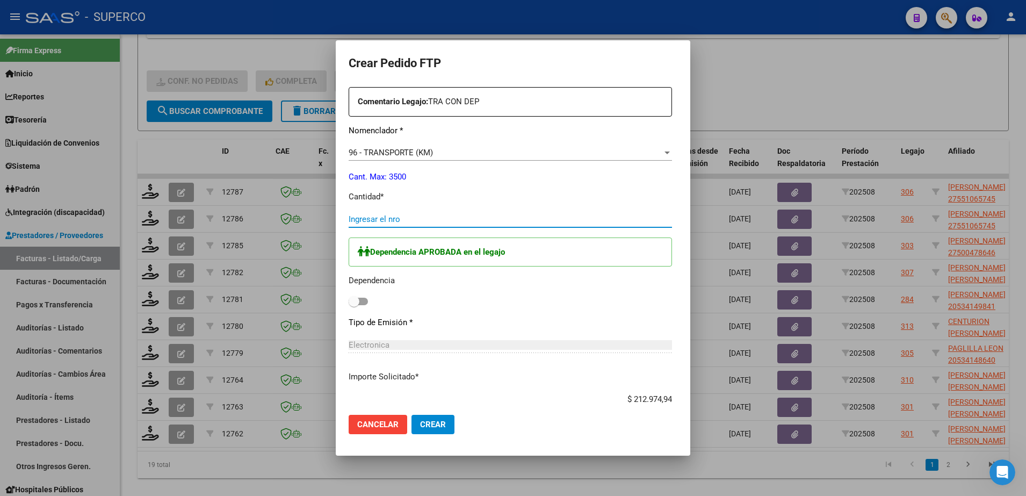
click at [427, 220] on input "Ingresar el nro" at bounding box center [510, 219] width 323 height 10
type input "292"
click at [349, 299] on span at bounding box center [354, 301] width 11 height 11
click at [353, 305] on input "checkbox" at bounding box center [353, 305] width 1 height 1
checkbox input "true"
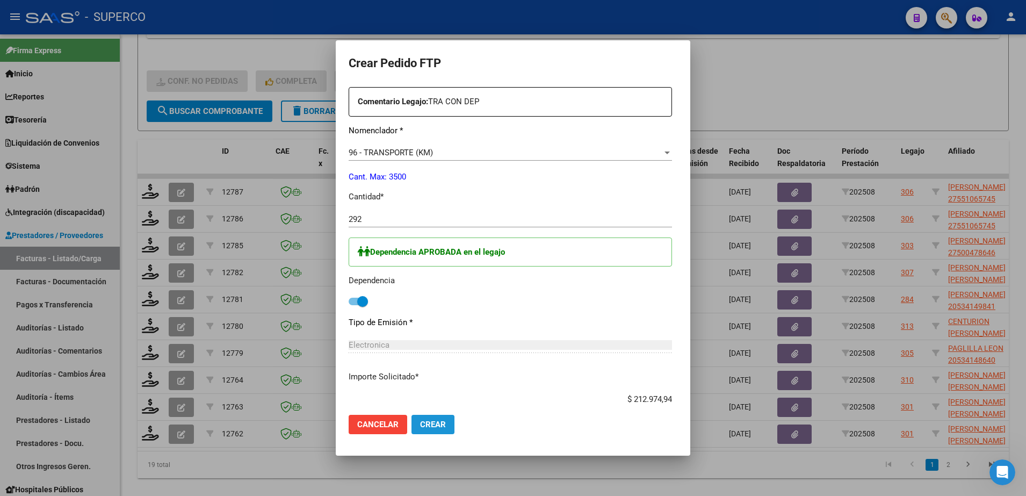
click at [420, 427] on span "Crear" at bounding box center [433, 424] width 26 height 10
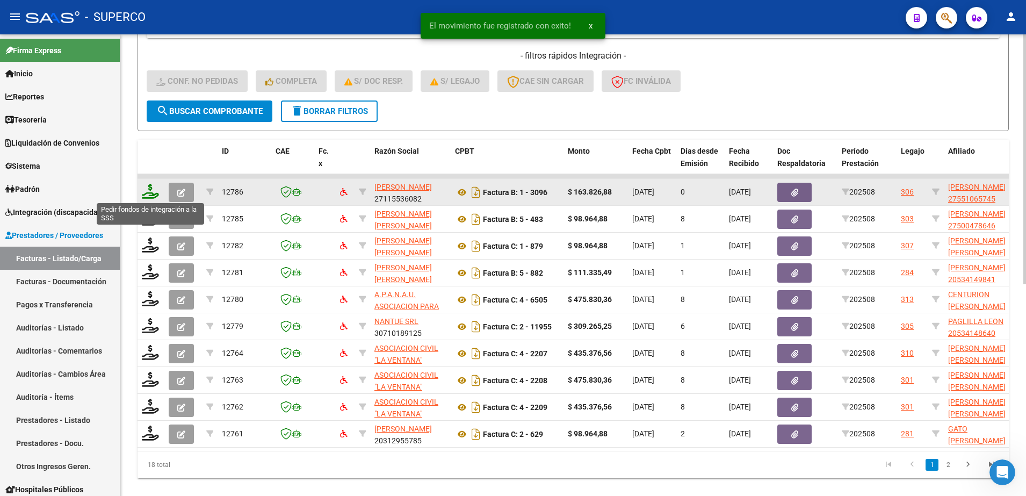
click at [152, 187] on icon at bounding box center [150, 191] width 17 height 15
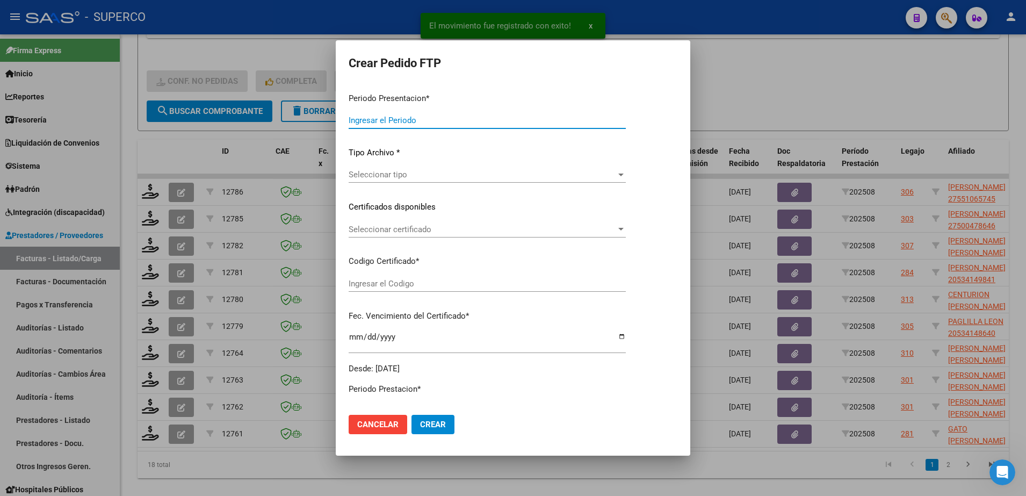
type input "202508"
type input "$ 163.826,88"
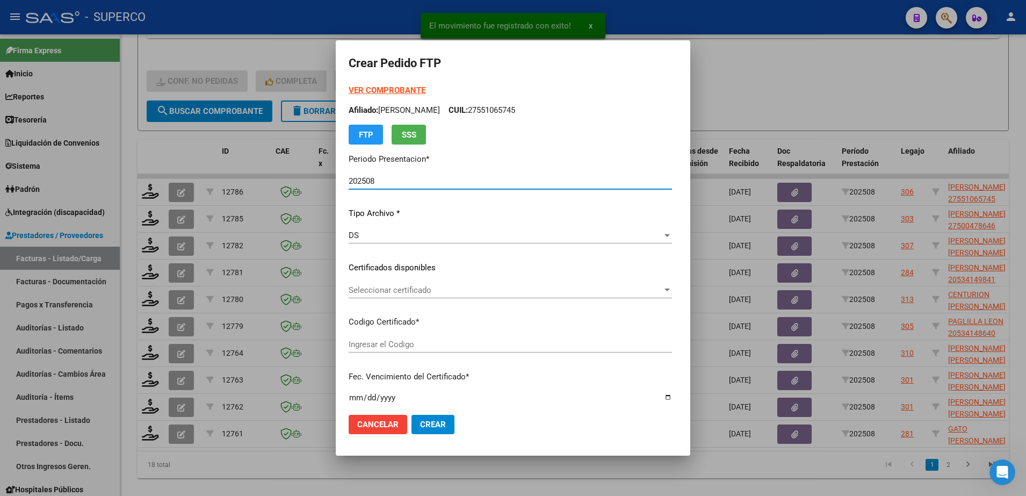
type input "ARG010005510657420190820250820CBA536"
type input "[DATE]"
click at [473, 290] on span "Seleccionar certificado" at bounding box center [506, 290] width 314 height 10
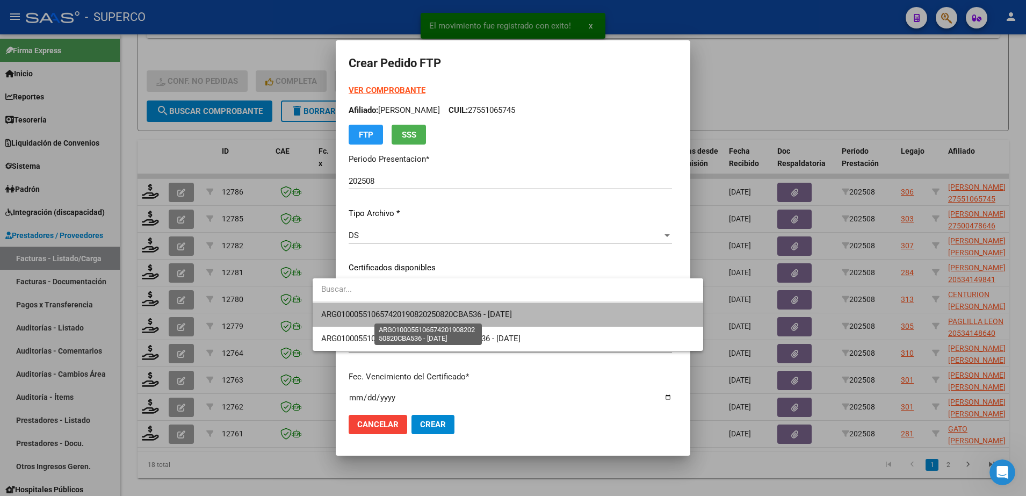
click at [475, 313] on span "ARG010005510657420190820250820CBA536 - [DATE]" at bounding box center [416, 314] width 191 height 10
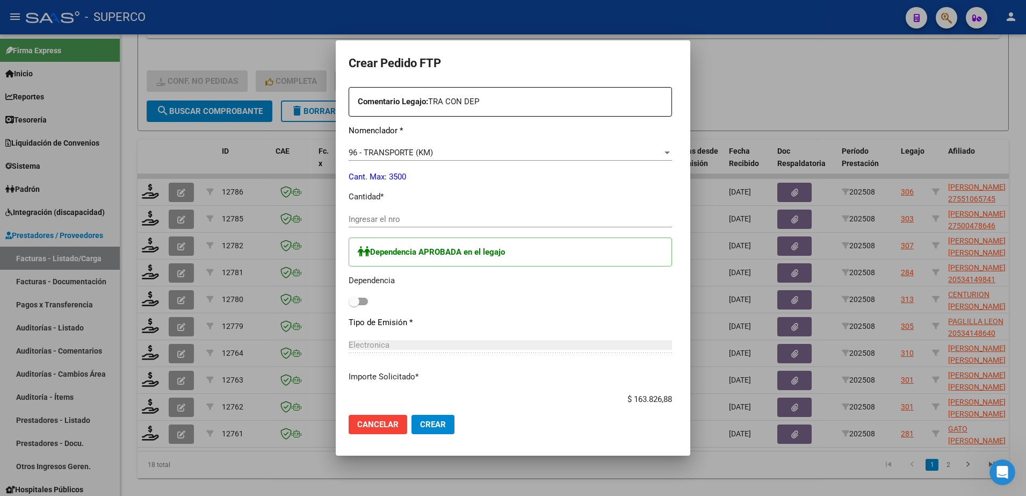
scroll to position [0, 0]
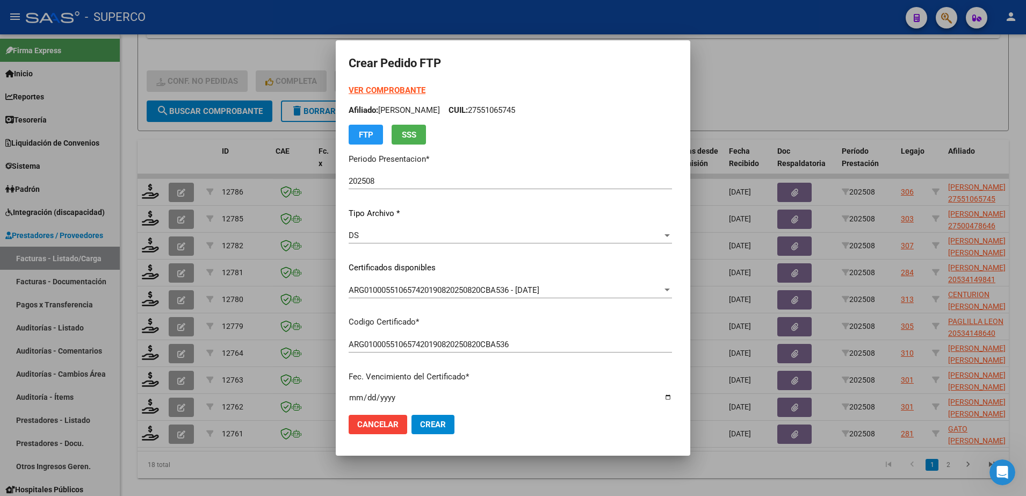
click at [366, 89] on strong "VER COMPROBANTE" at bounding box center [387, 90] width 77 height 10
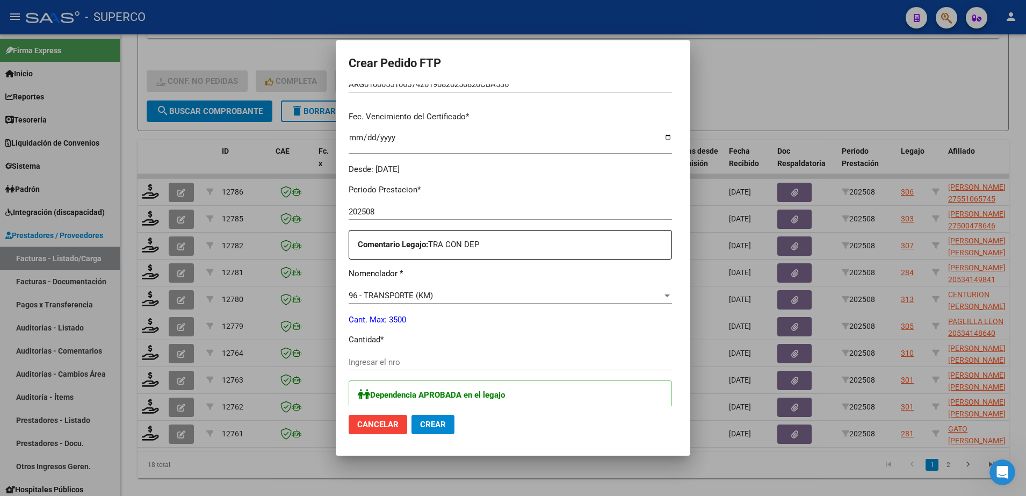
scroll to position [268, 0]
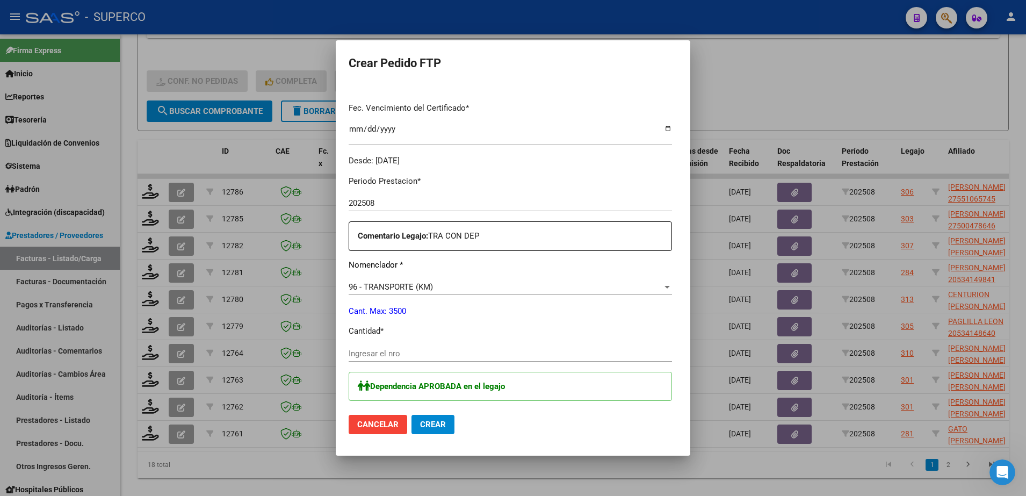
click at [429, 358] on div "Ingresar el nro" at bounding box center [510, 353] width 323 height 16
type input "224"
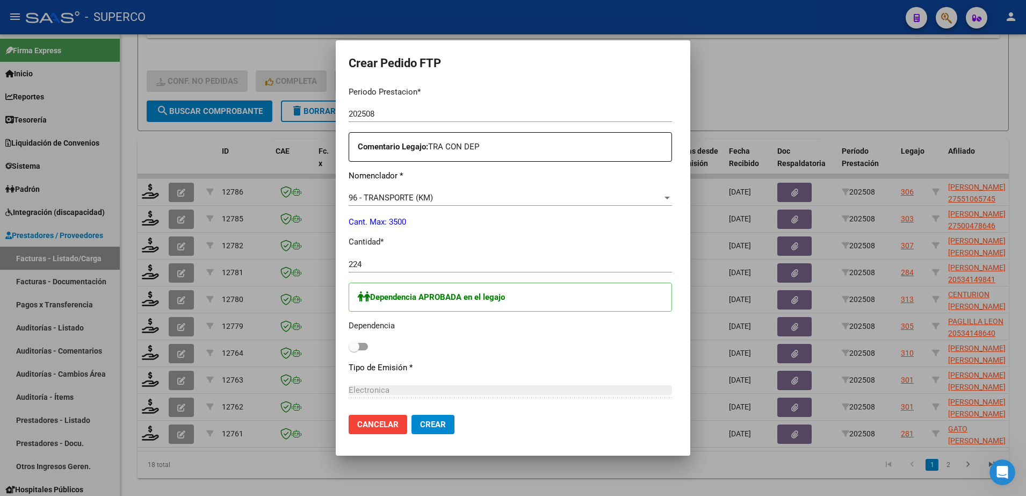
scroll to position [403, 0]
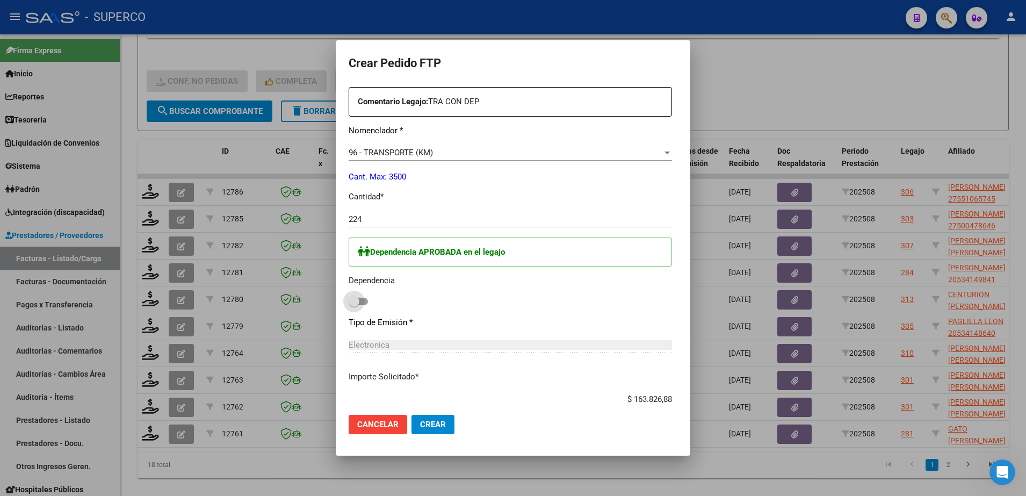
click at [349, 303] on span at bounding box center [358, 301] width 19 height 8
click at [353, 305] on input "checkbox" at bounding box center [353, 305] width 1 height 1
checkbox input "true"
click at [420, 419] on span "Crear" at bounding box center [433, 424] width 26 height 10
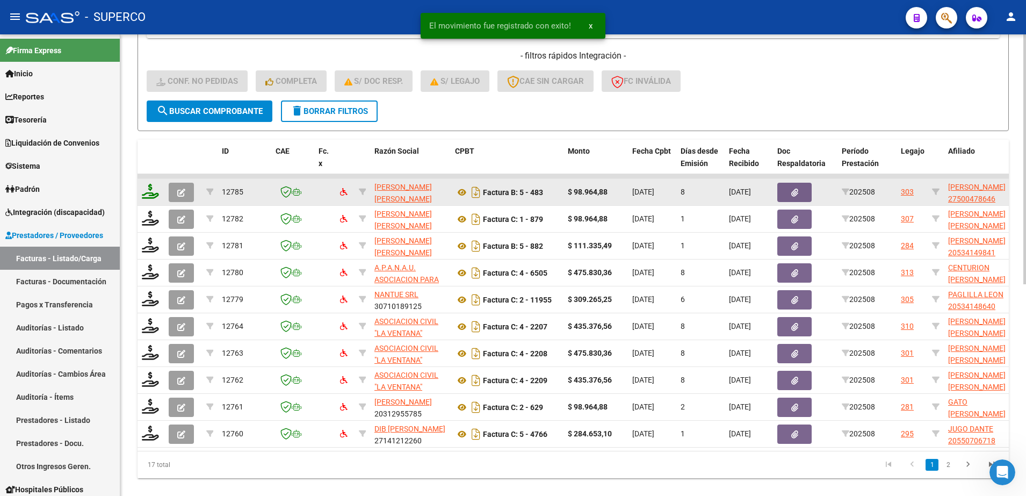
drag, startPoint x: 146, startPoint y: 192, endPoint x: 143, endPoint y: 187, distance: 5.5
click at [143, 187] on icon at bounding box center [150, 191] width 17 height 15
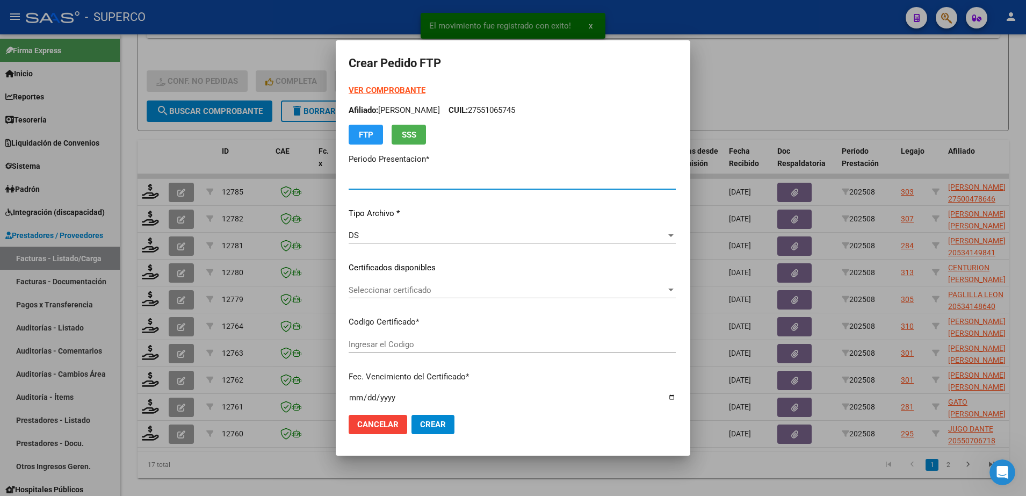
type input "202508"
type input "$ 98.964,88"
type input "arg010005004178642022012020270120bs315"
type input "[DATE]"
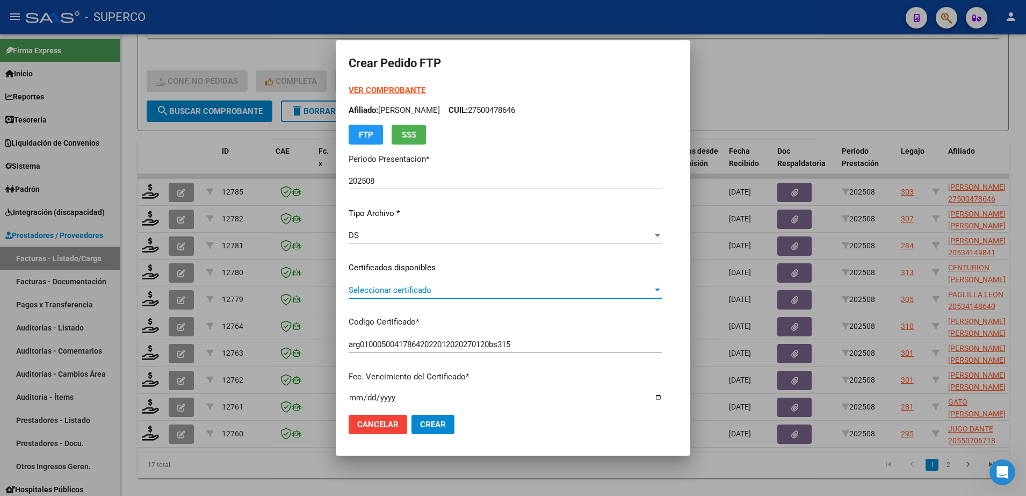
click at [456, 287] on span "Seleccionar certificado" at bounding box center [501, 290] width 304 height 10
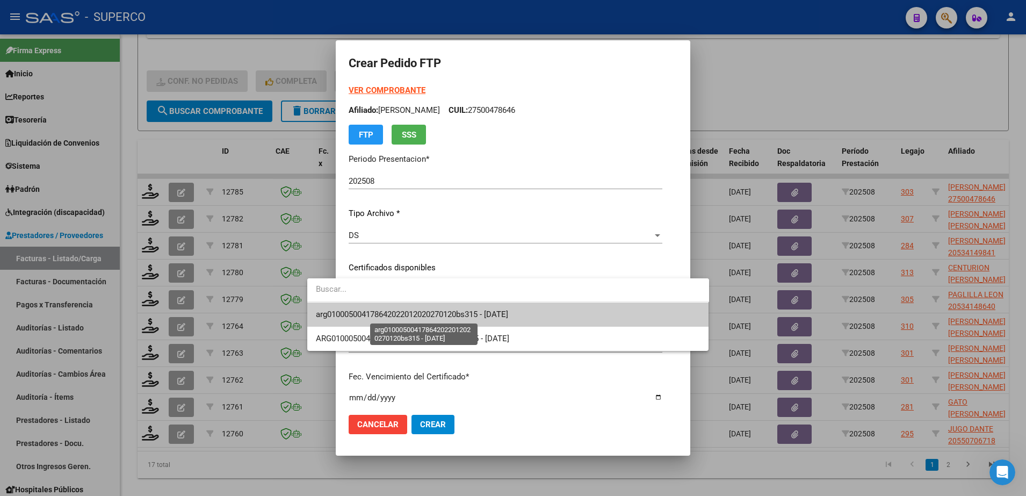
click at [460, 317] on span "arg010005004178642022012020270120bs315 - [DATE]" at bounding box center [412, 314] width 192 height 10
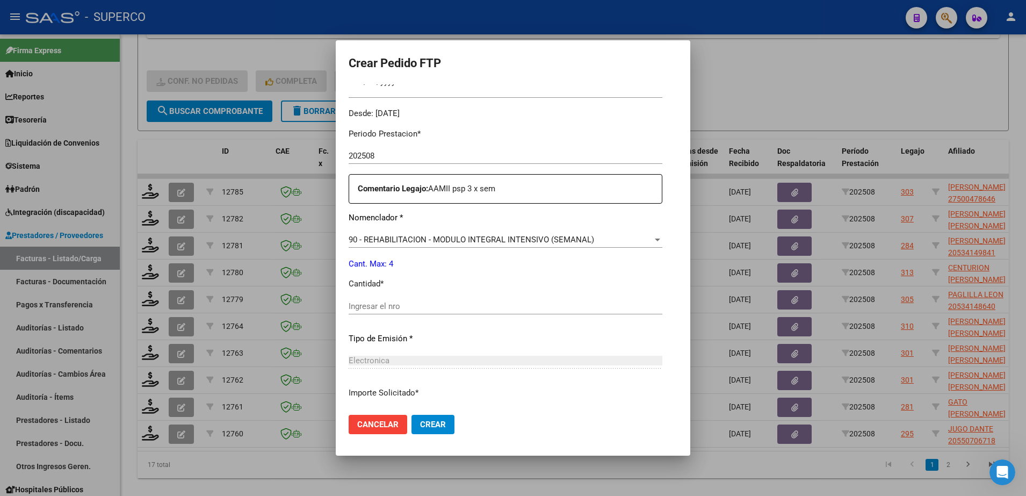
scroll to position [336, 0]
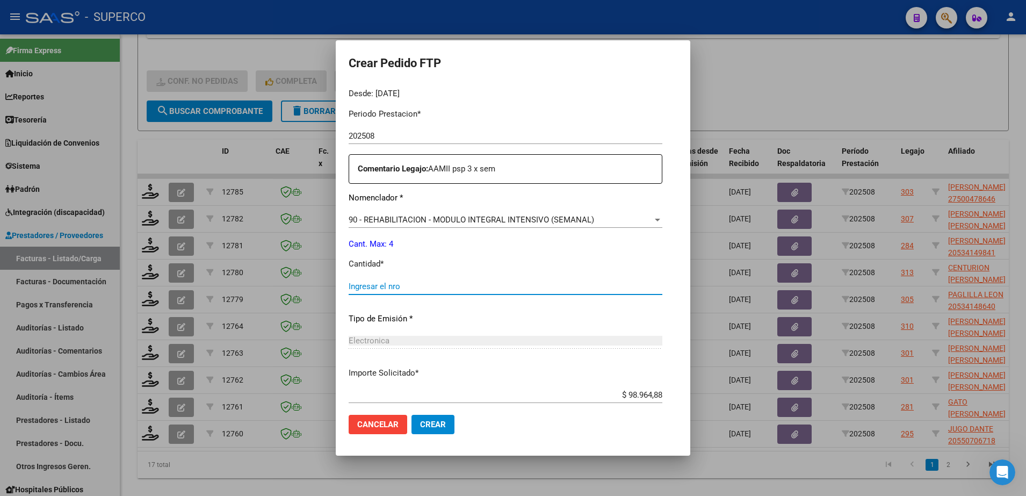
click at [448, 288] on input "Ingresar el nro" at bounding box center [506, 286] width 314 height 10
type input "4"
click at [411, 416] on button "Crear" at bounding box center [432, 424] width 43 height 19
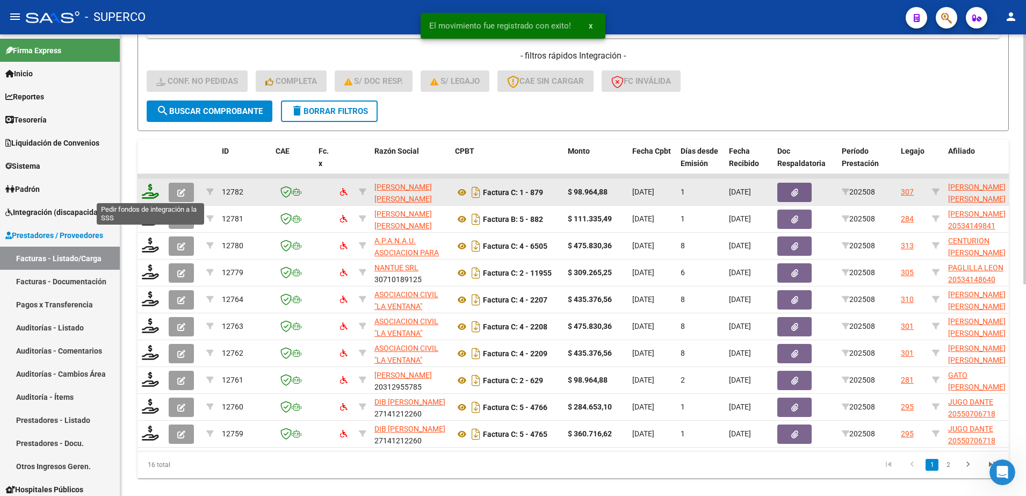
click at [148, 190] on icon at bounding box center [150, 191] width 17 height 15
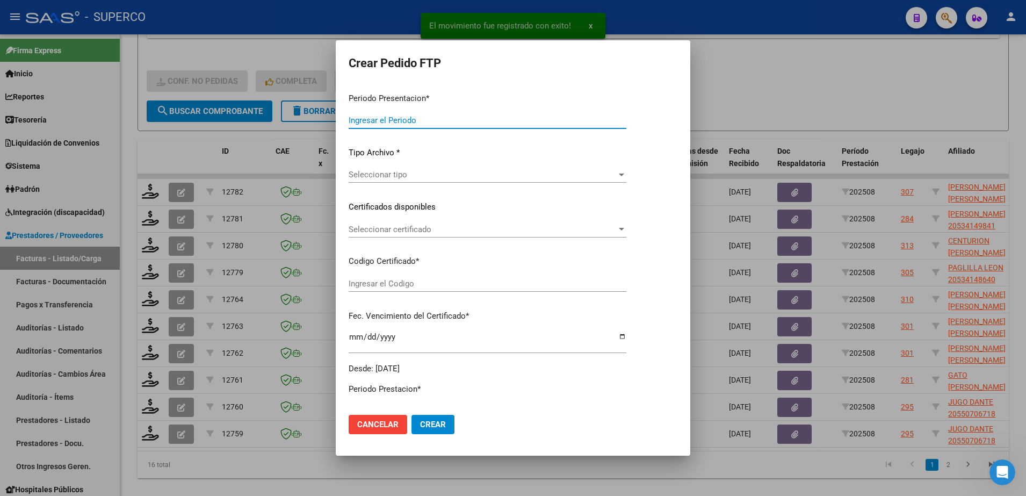
type input "202508"
type input "$ 98.964,88"
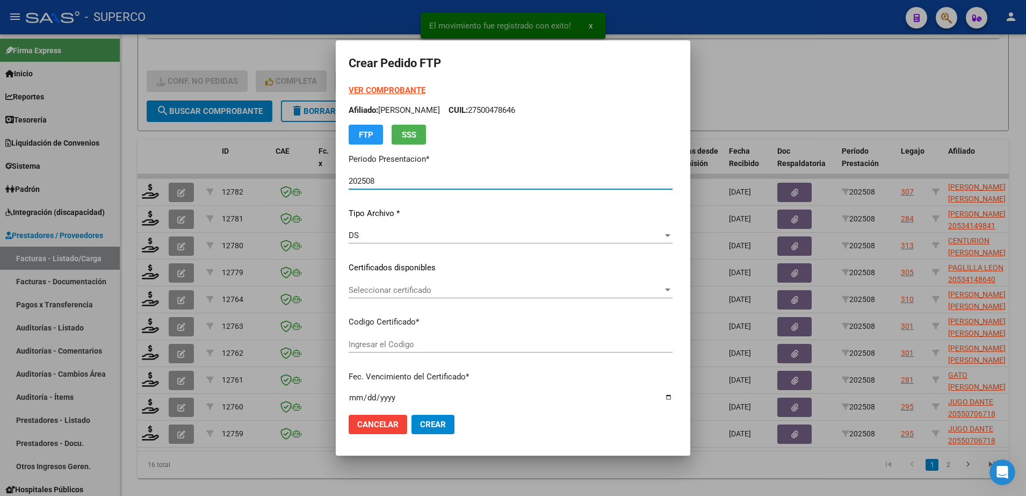
type input "ARG020005758847820231227 20281227BUE316"
type input "[DATE]"
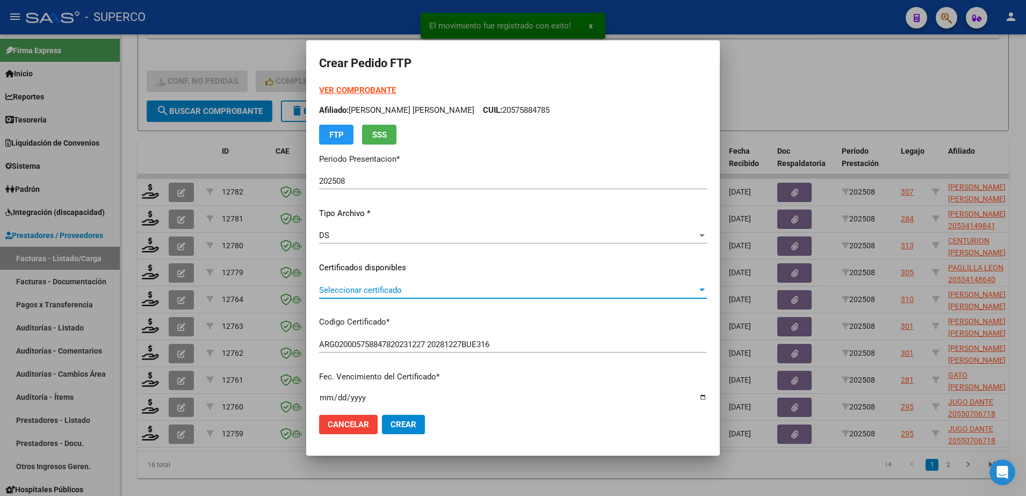
click at [500, 288] on span "Seleccionar certificado" at bounding box center [508, 290] width 378 height 10
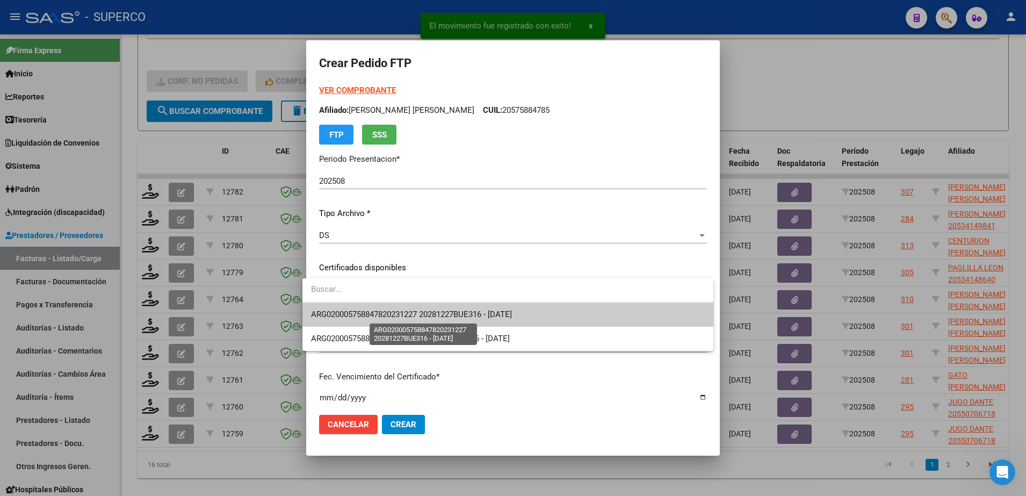
click at [503, 317] on span "ARG020005758847820231227 20281227BUE316 - [DATE]" at bounding box center [411, 314] width 201 height 10
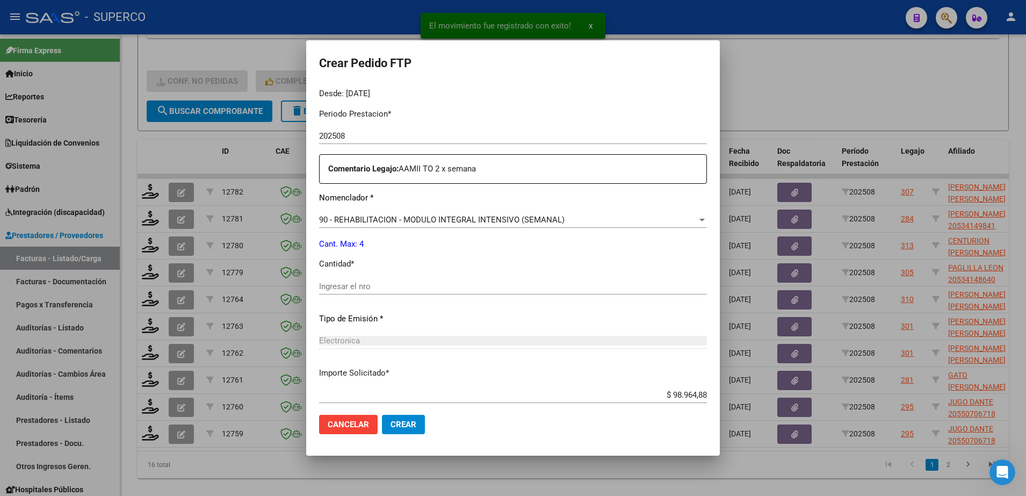
click at [485, 293] on div "Ingresar el nro" at bounding box center [513, 286] width 388 height 16
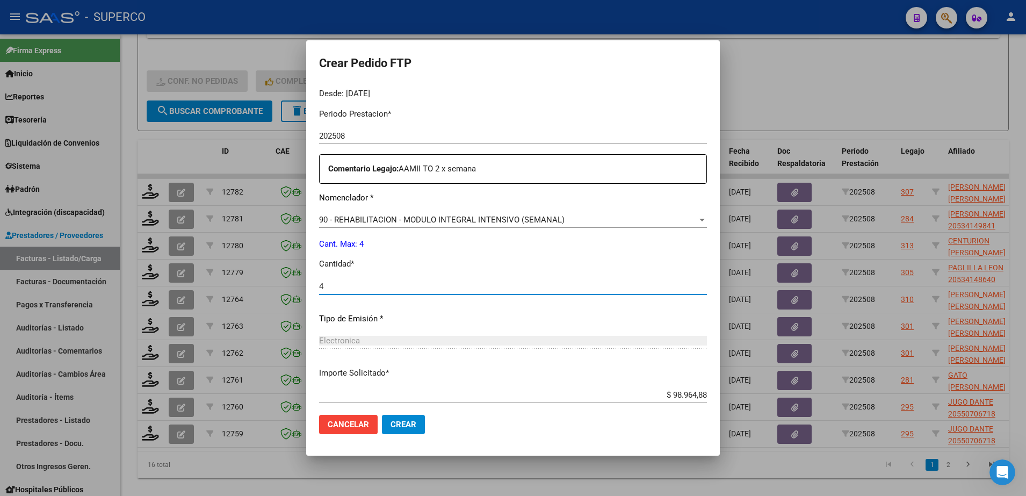
type input "4"
click at [397, 426] on span "Crear" at bounding box center [403, 424] width 26 height 10
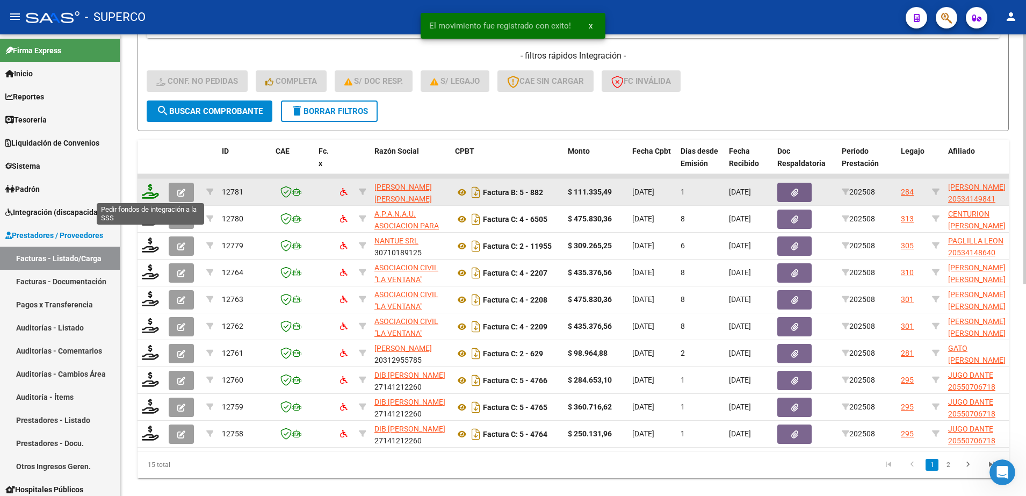
click at [153, 191] on icon at bounding box center [150, 191] width 17 height 15
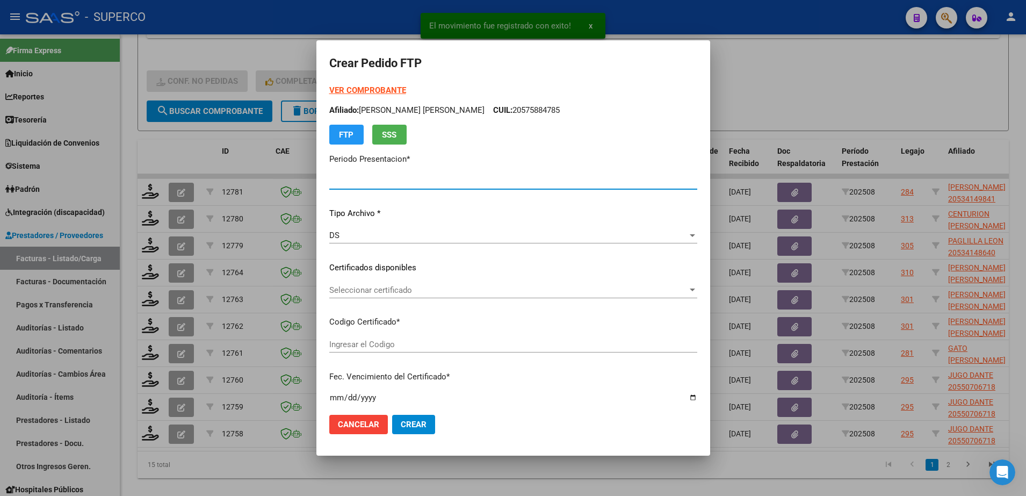
type input "202508"
type input "$ 111.335,49"
type input "arg02000534149842023010920330109bs309"
type input "[DATE]"
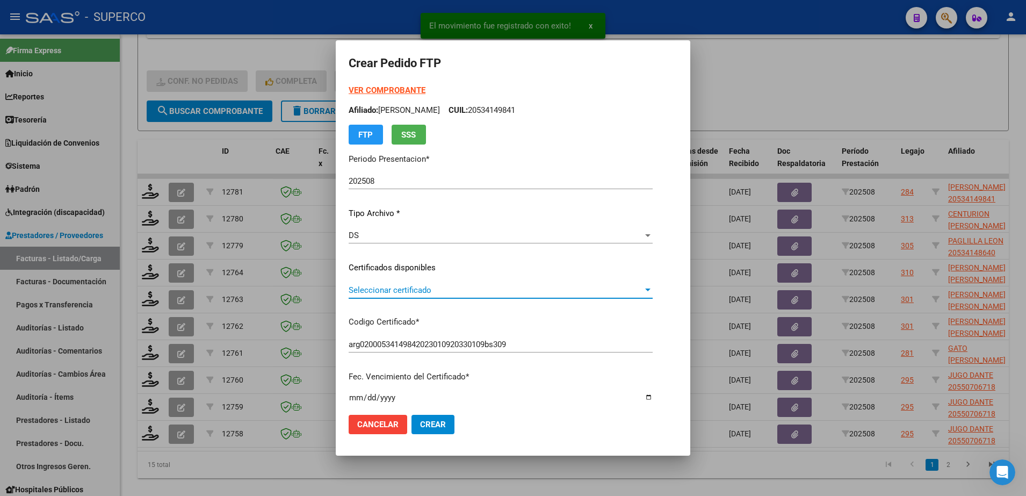
click at [518, 287] on span "Seleccionar certificado" at bounding box center [496, 290] width 294 height 10
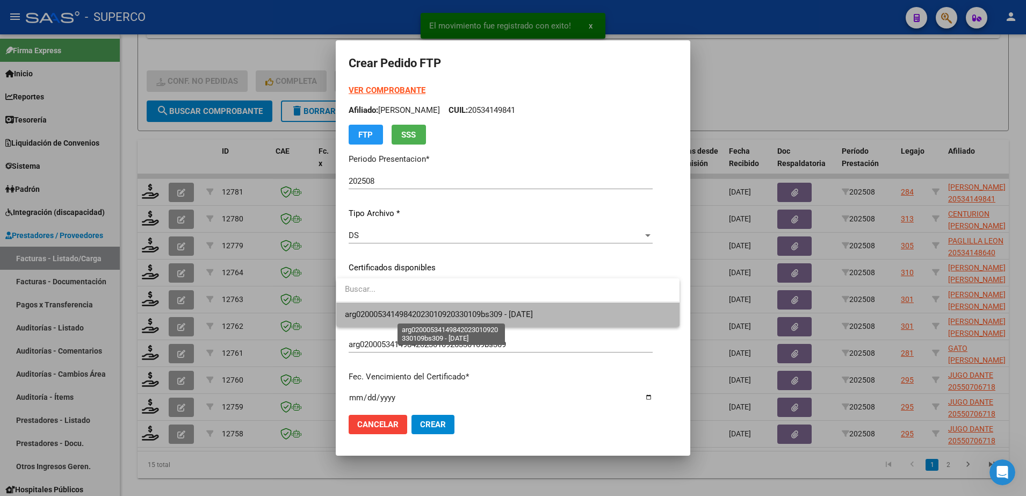
click at [512, 310] on span "arg02000534149842023010920330109bs309 - [DATE]" at bounding box center [439, 314] width 188 height 10
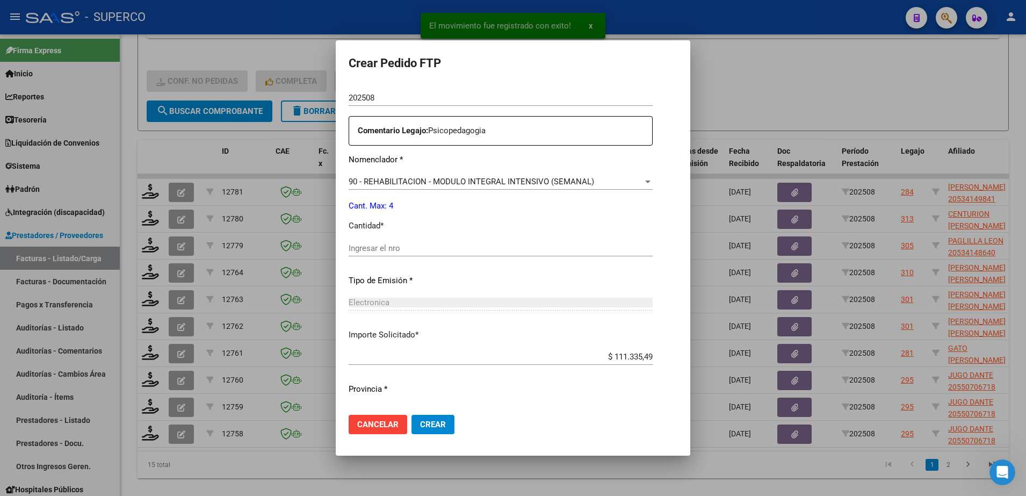
scroll to position [397, 0]
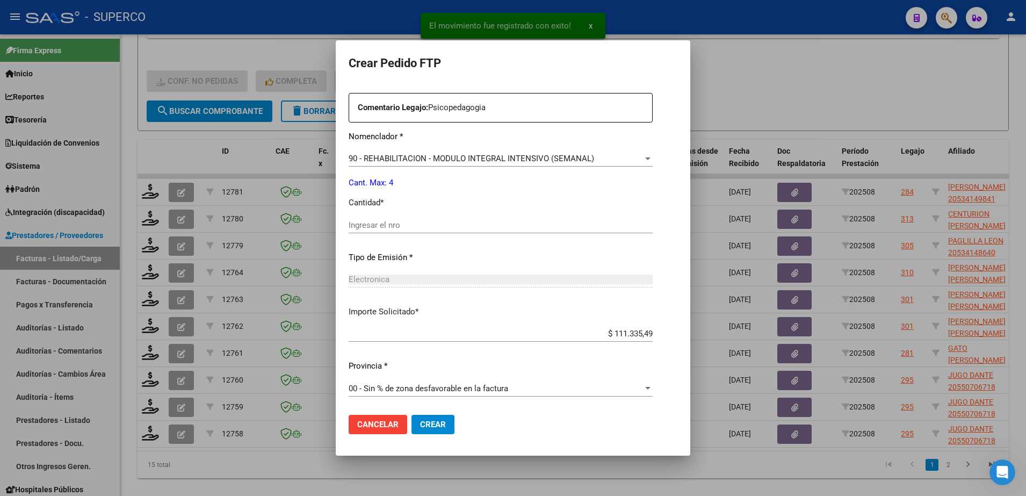
click at [477, 221] on input "Ingresar el nro" at bounding box center [501, 225] width 304 height 10
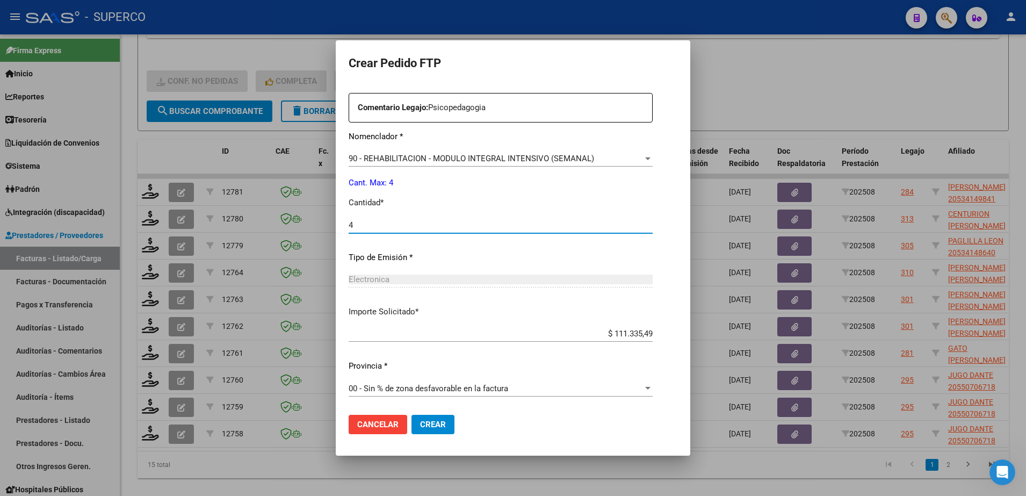
type input "4"
click at [421, 424] on span "Crear" at bounding box center [433, 424] width 26 height 10
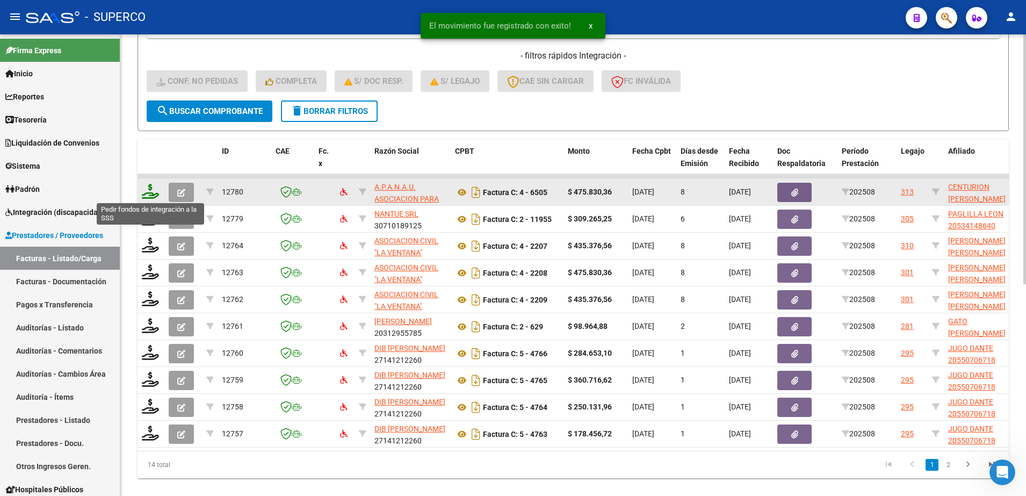
click at [144, 191] on icon at bounding box center [150, 191] width 17 height 15
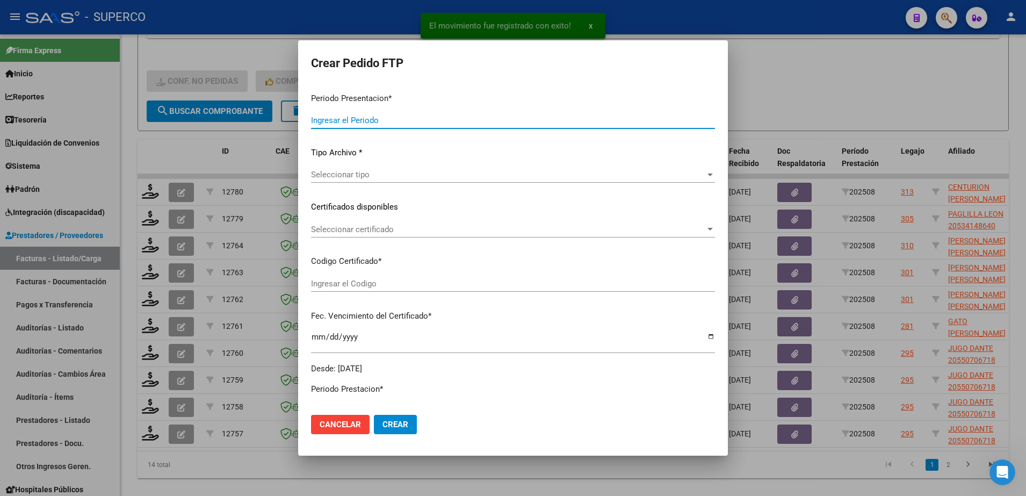
type input "202508"
type input "$ 475.830,36"
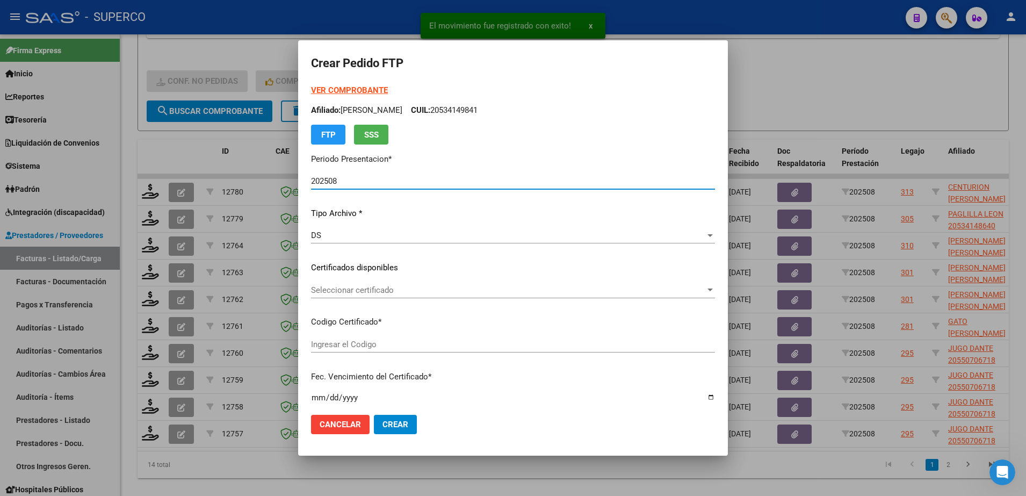
type input "arg02000551948742024092020290920bue315"
type input "[DATE]"
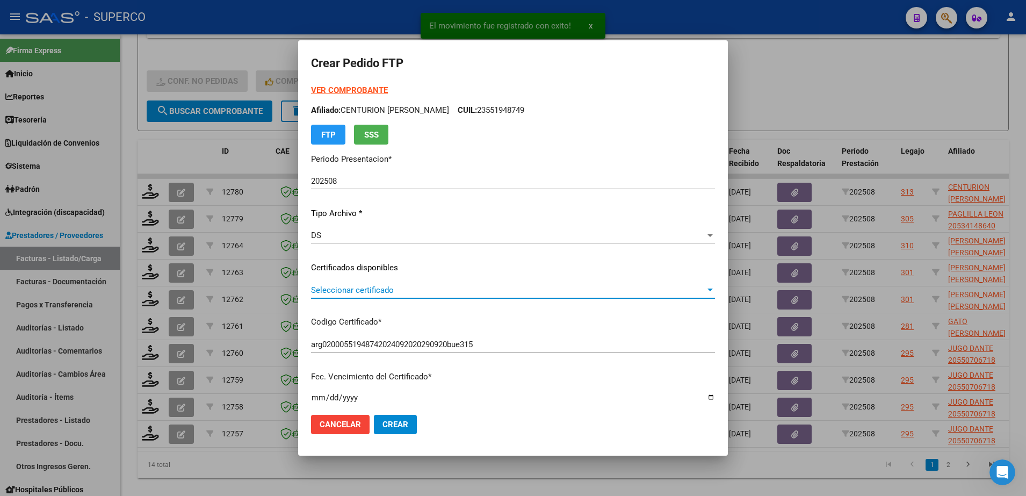
click at [469, 290] on span "Seleccionar certificado" at bounding box center [508, 290] width 394 height 10
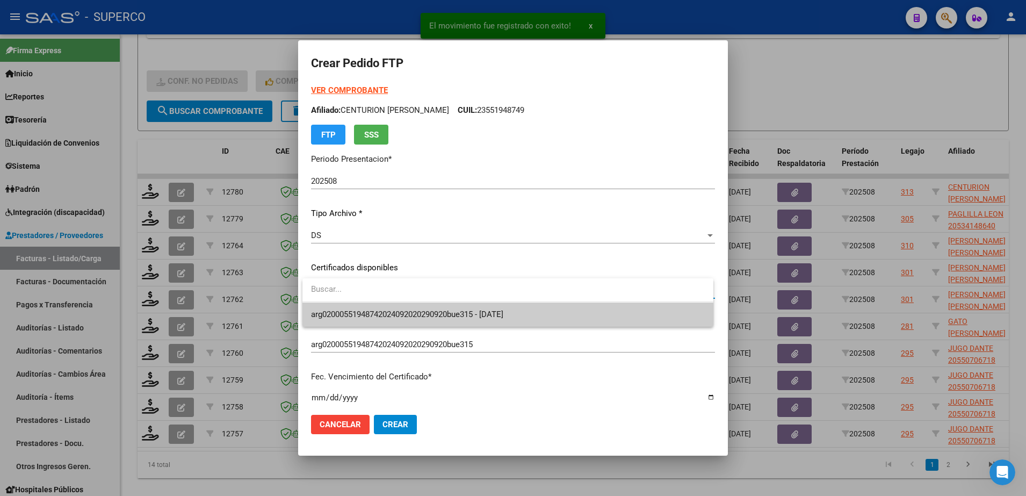
click at [465, 304] on span "arg02000551948742024092020290920bue315 - [DATE]" at bounding box center [508, 314] width 394 height 24
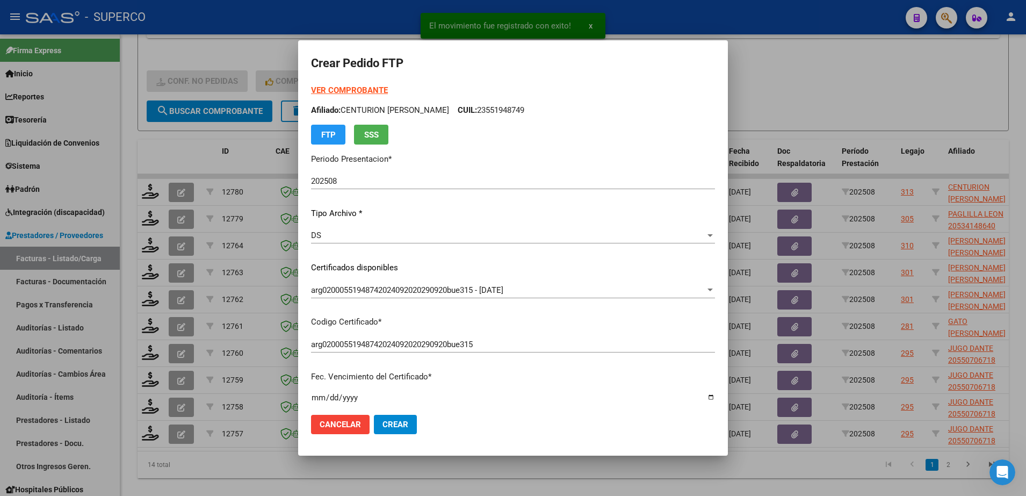
click at [355, 87] on strong "VER COMPROBANTE" at bounding box center [349, 90] width 77 height 10
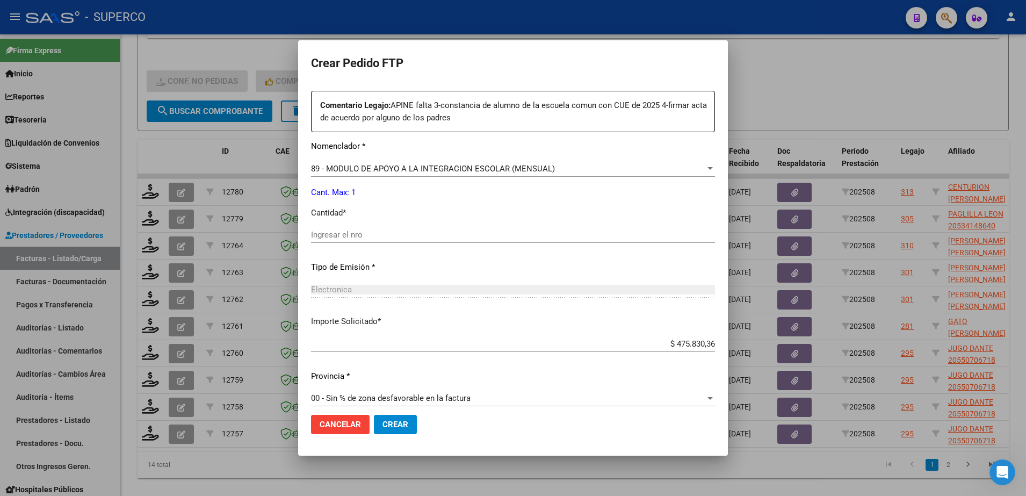
scroll to position [403, 0]
click at [422, 236] on div "Ingresar el nro" at bounding box center [513, 231] width 404 height 16
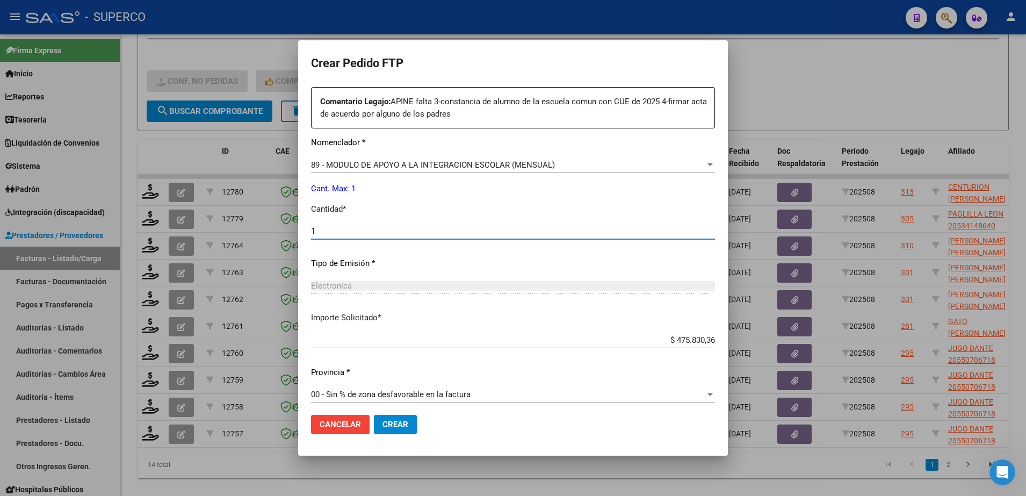
type input "1"
click at [401, 425] on span "Crear" at bounding box center [395, 424] width 26 height 10
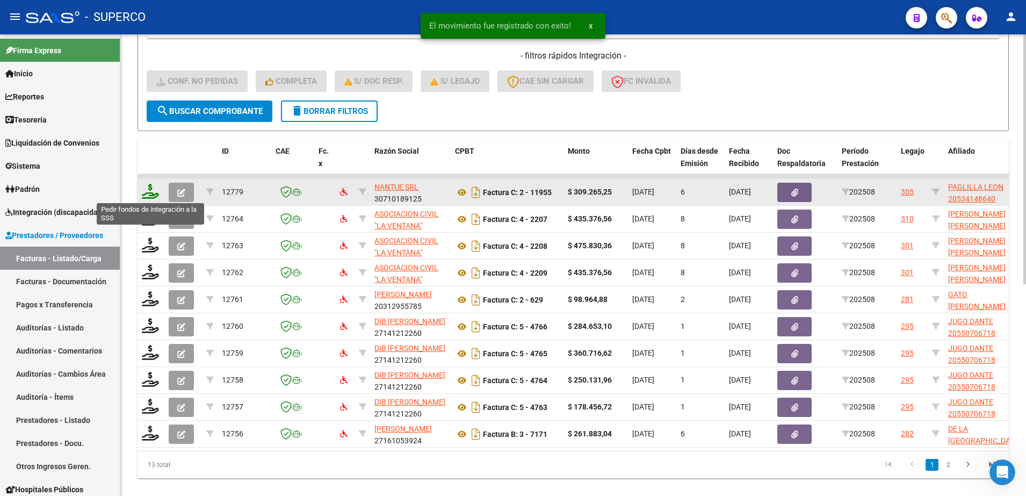
click at [151, 191] on icon at bounding box center [150, 191] width 17 height 15
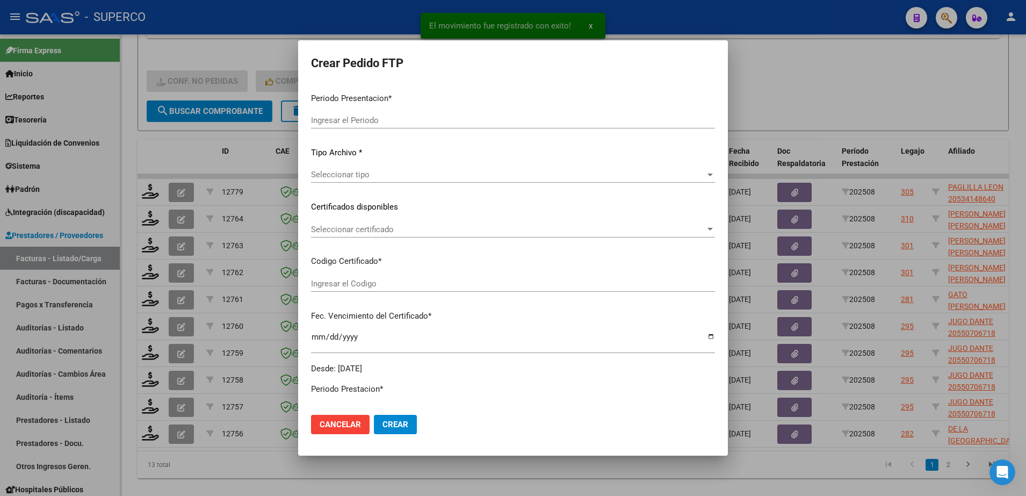
type input "202508"
type input "$ 309.265,25"
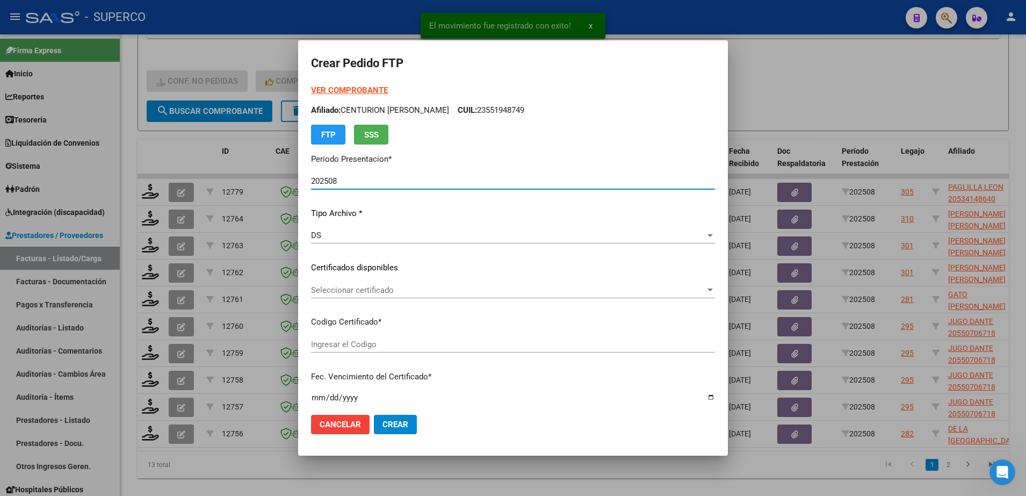
type input "ARG02000534148642022072020270720BS450"
type input "[DATE]"
click at [398, 291] on span "Seleccionar certificado" at bounding box center [508, 290] width 394 height 10
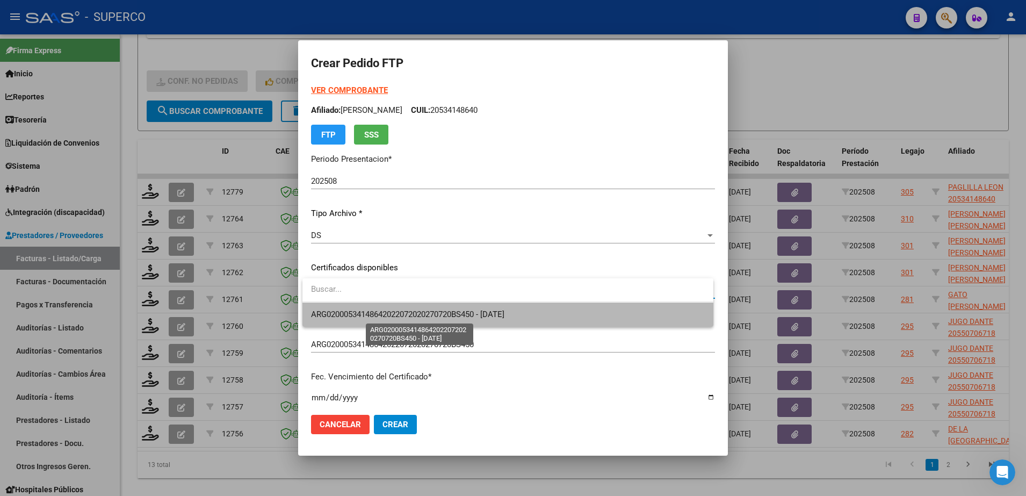
click at [396, 312] on span "ARG02000534148642022072020270720BS450 - [DATE]" at bounding box center [407, 314] width 193 height 10
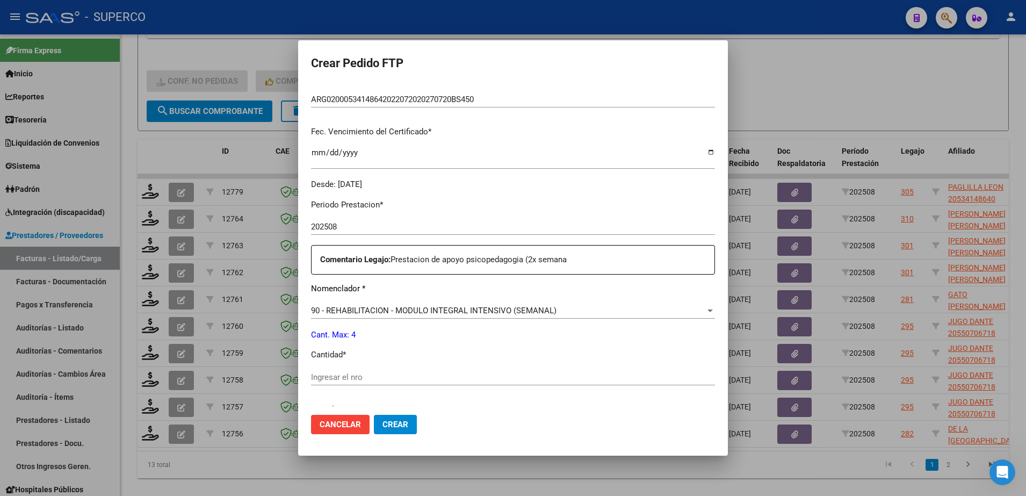
scroll to position [336, 0]
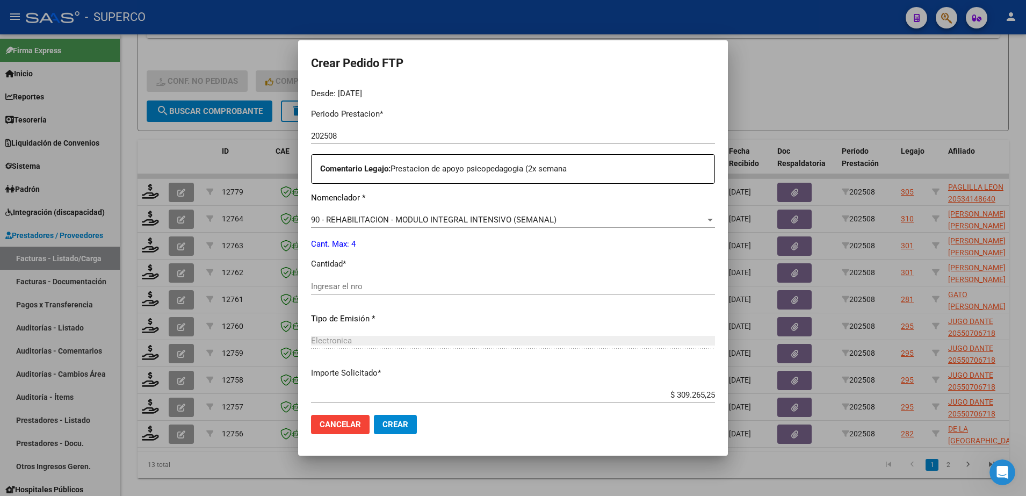
click at [391, 287] on input "Ingresar el nro" at bounding box center [513, 286] width 404 height 10
type input "4"
click at [396, 426] on span "Crear" at bounding box center [395, 424] width 26 height 10
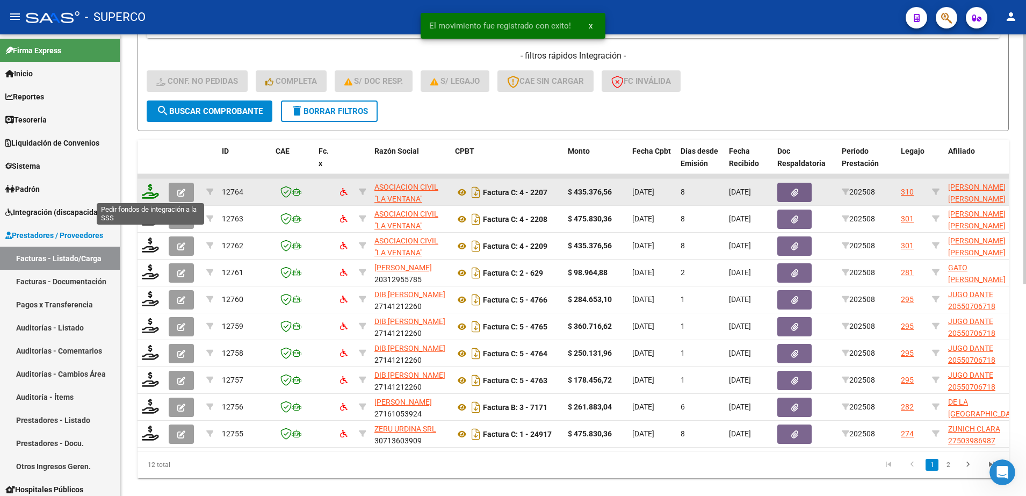
click at [150, 192] on icon at bounding box center [150, 191] width 17 height 15
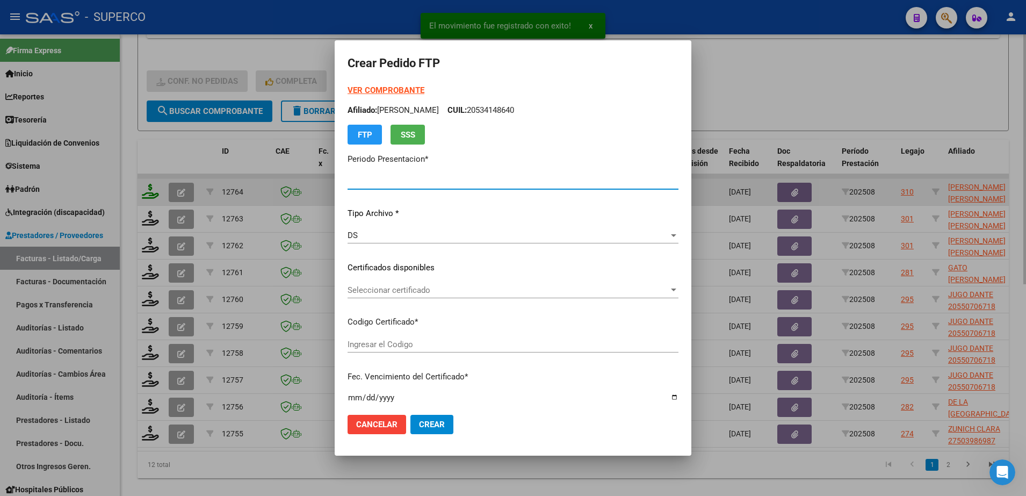
type input "202508"
type input "$ 435.376,56"
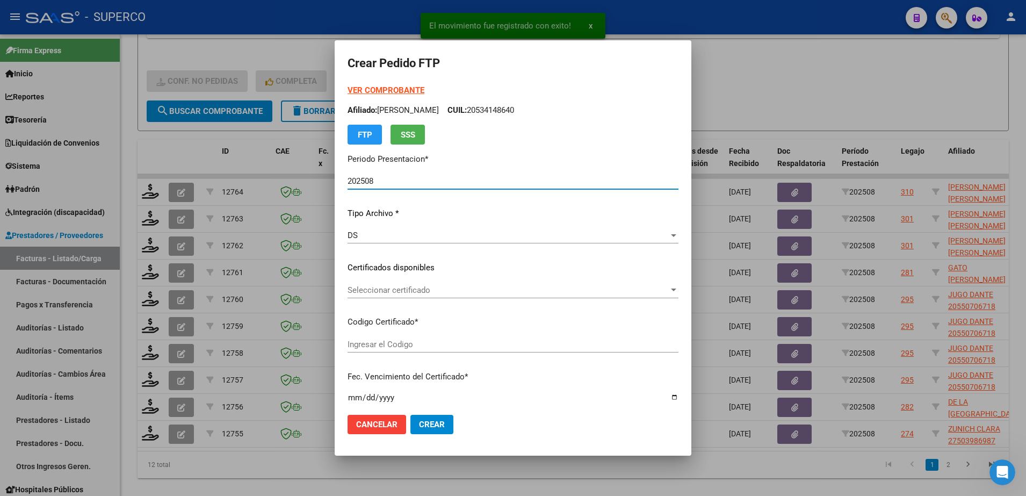
type input "arg02000569968972022060620270606bs448"
type input "[DATE]"
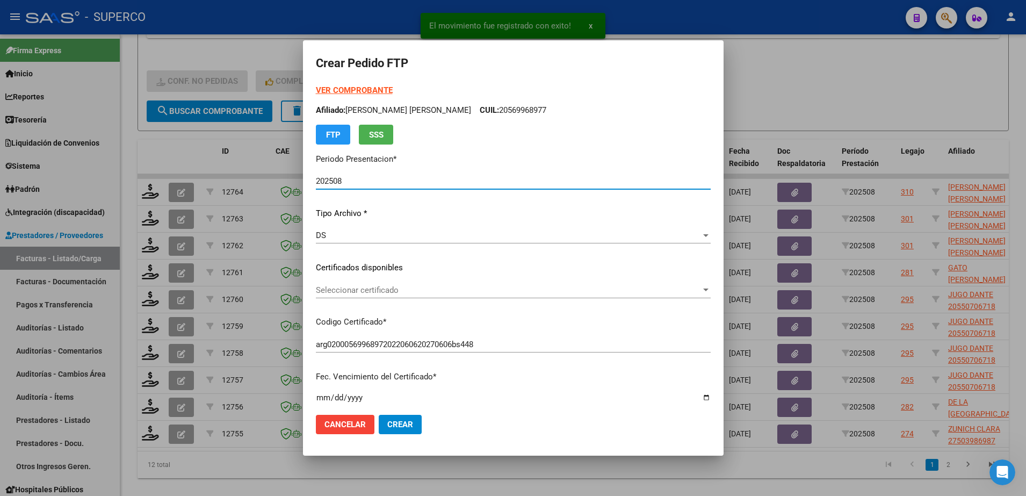
click at [411, 288] on span "Seleccionar certificado" at bounding box center [508, 290] width 385 height 10
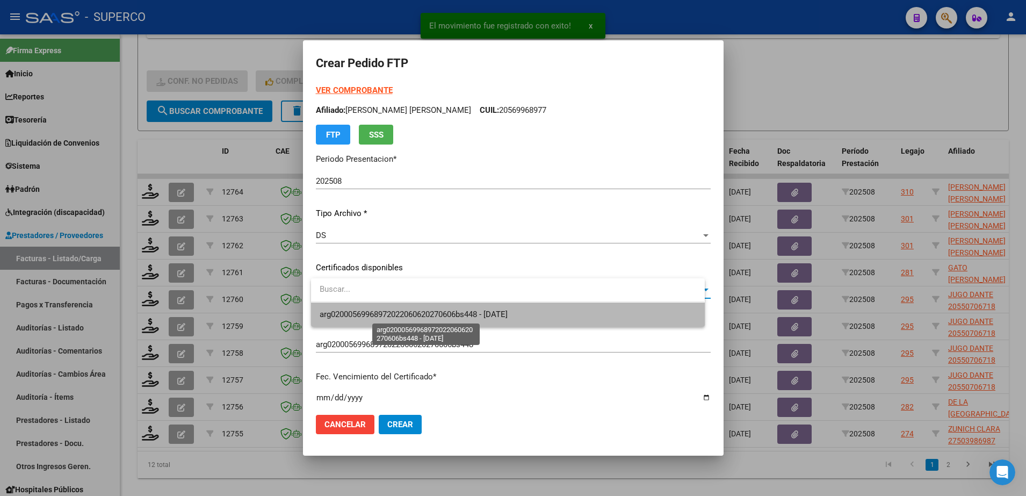
click at [411, 309] on span "arg02000569968972022060620270606bs448 - [DATE]" at bounding box center [414, 314] width 188 height 10
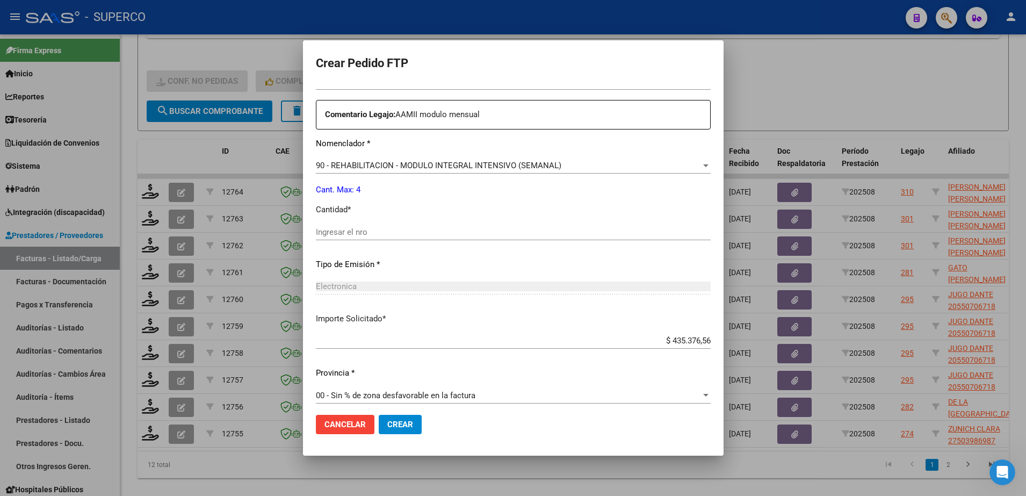
scroll to position [397, 0]
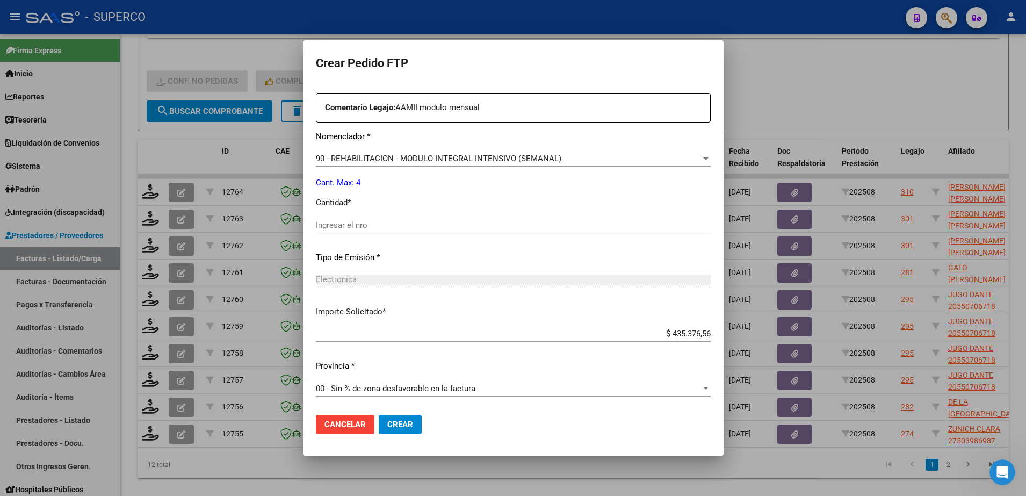
click at [395, 225] on input "Ingresar el nro" at bounding box center [513, 225] width 395 height 10
type input "4"
click at [404, 429] on button "Crear" at bounding box center [400, 424] width 43 height 19
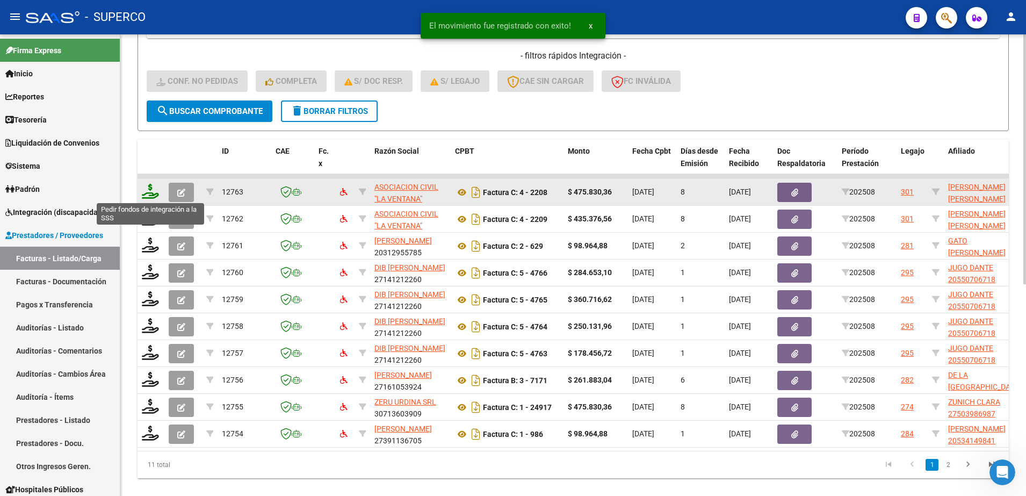
click at [151, 191] on icon at bounding box center [150, 191] width 17 height 15
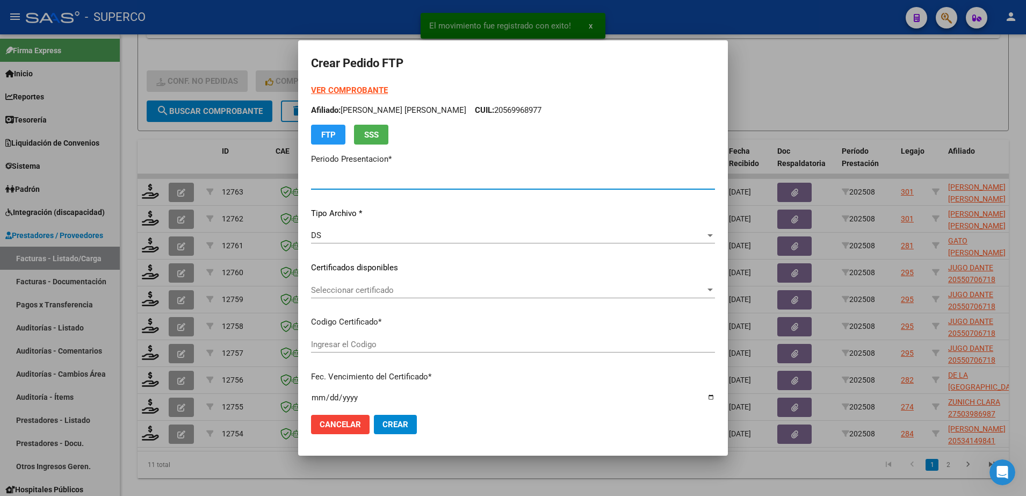
type input "202508"
type input "$ 475.830,36"
type input "arg01000586350722023071220280712bs313"
type input "[DATE]"
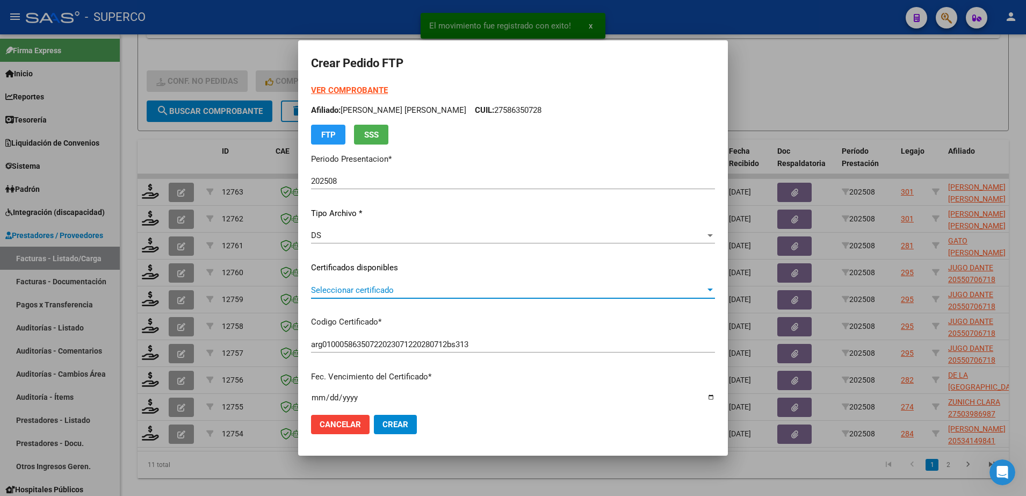
click at [577, 292] on span "Seleccionar certificado" at bounding box center [508, 290] width 394 height 10
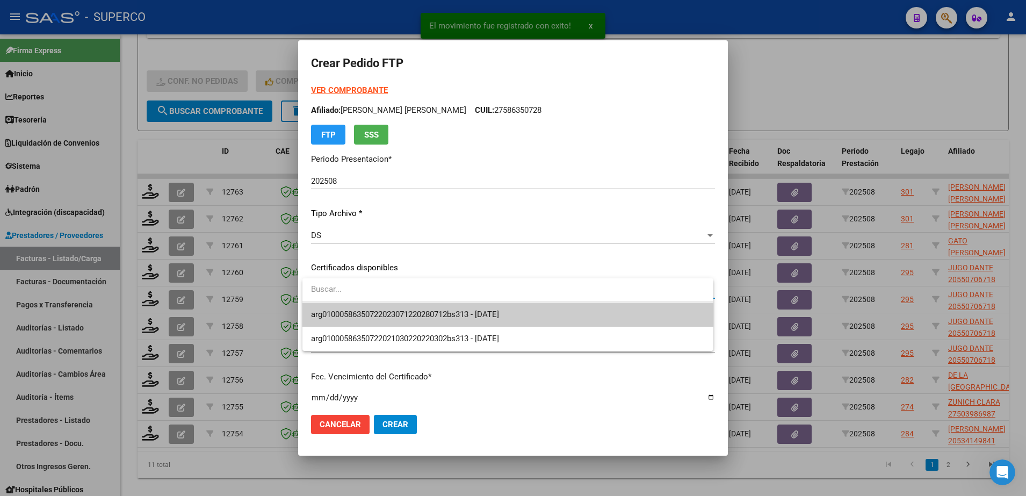
click at [569, 316] on span "arg01000586350722023071220280712bs313 - [DATE]" at bounding box center [508, 314] width 394 height 24
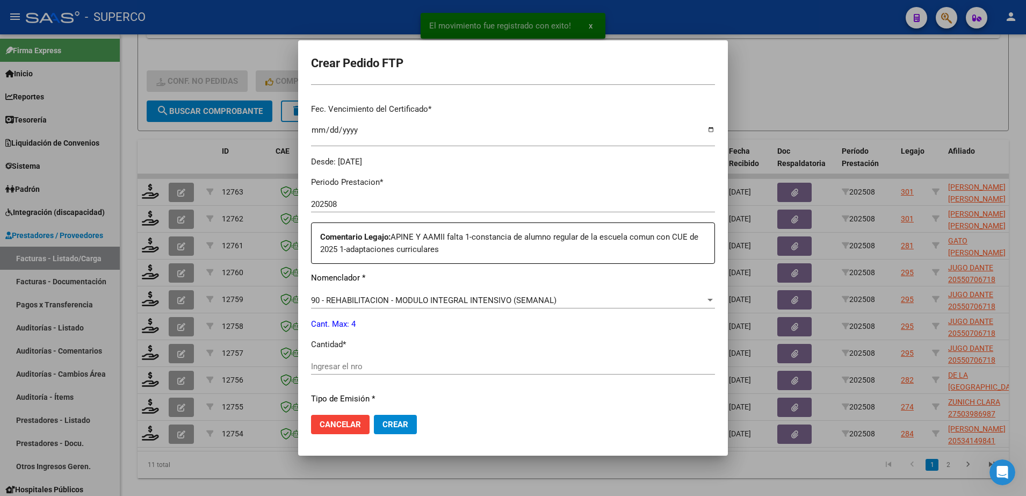
scroll to position [268, 0]
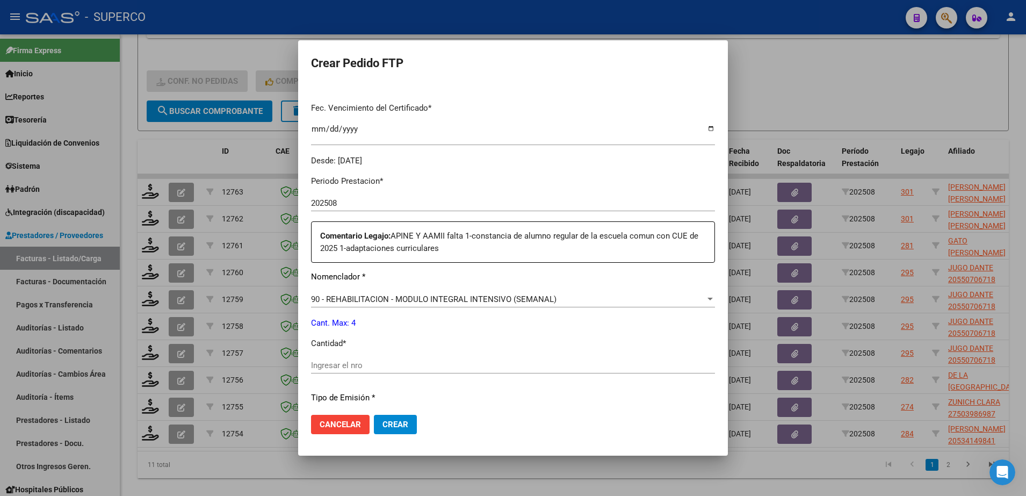
click at [604, 299] on div "90 - REHABILITACION - MODULO INTEGRAL INTENSIVO (SEMANAL)" at bounding box center [508, 299] width 394 height 10
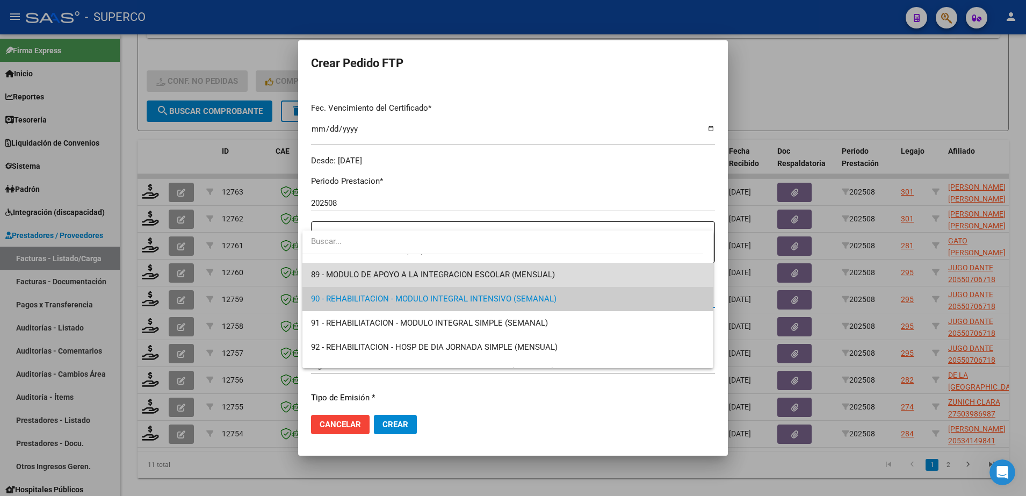
click at [581, 275] on span "89 - MODULO DE APOYO A LA INTEGRACION ESCOLAR (MENSUAL)" at bounding box center [508, 275] width 394 height 24
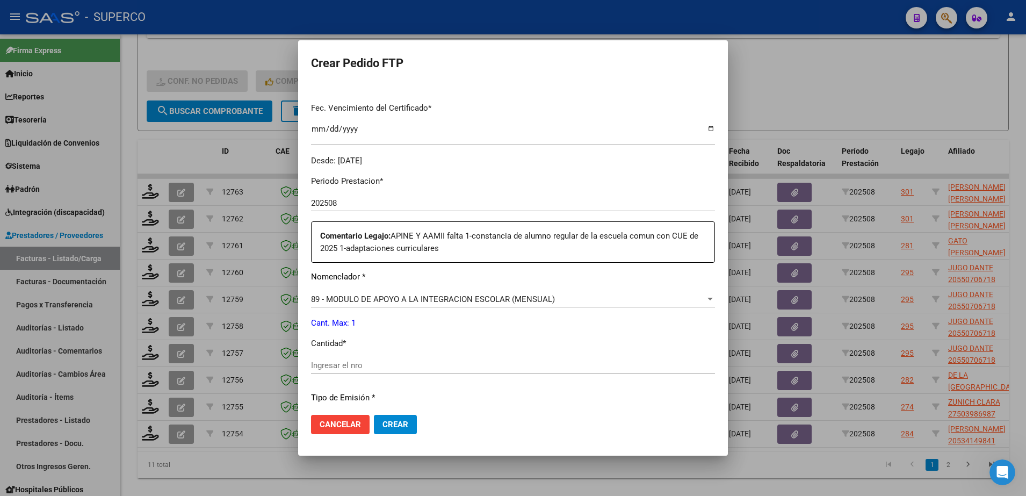
click at [451, 355] on div "Periodo Prestacion * 202508 Ingresar el Periodo Prestacion Comentario Legajo: A…" at bounding box center [513, 357] width 404 height 380
click at [452, 364] on input "Ingresar el nro" at bounding box center [513, 365] width 404 height 10
type input "1"
click at [400, 427] on span "Crear" at bounding box center [395, 424] width 26 height 10
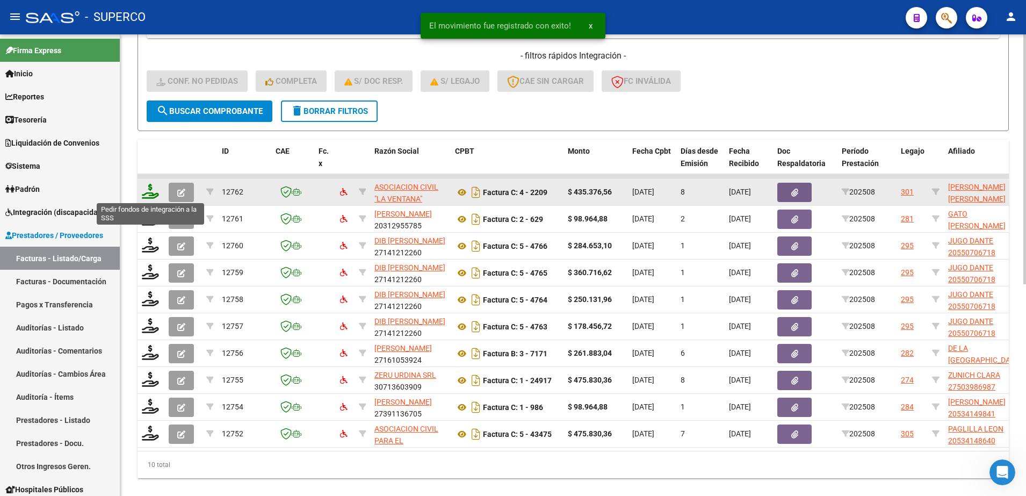
click at [153, 192] on icon at bounding box center [150, 191] width 17 height 15
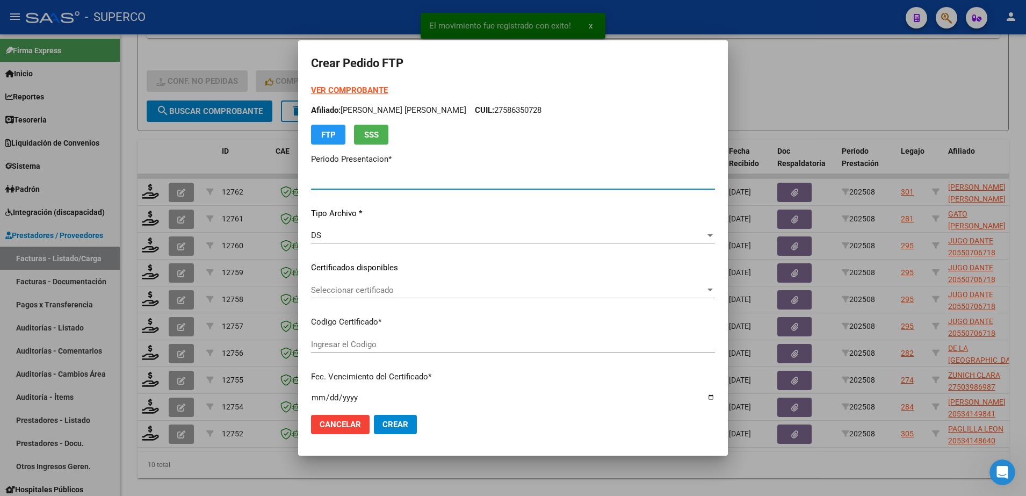
type input "202508"
type input "$ 435.376,56"
type input "arg01000586350722023071220280712bs313"
type input "[DATE]"
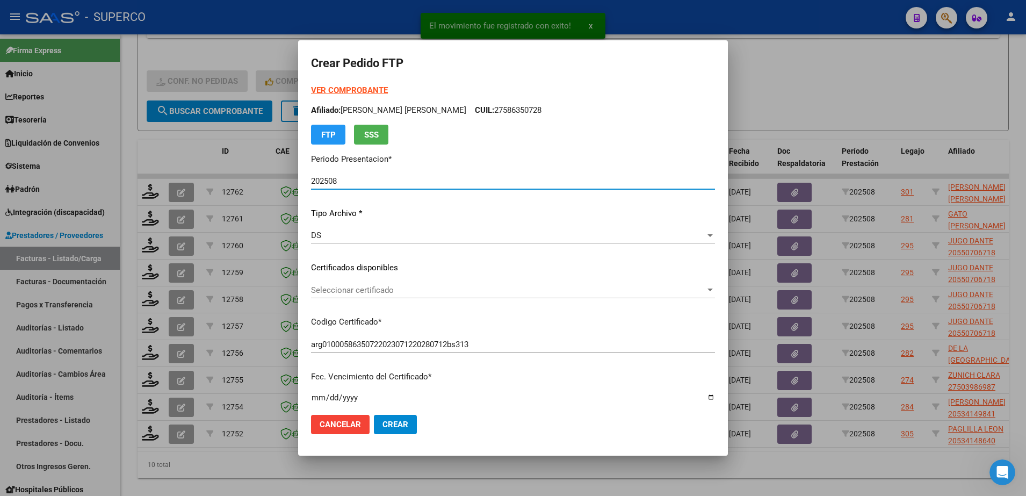
click at [385, 295] on div "Seleccionar certificado Seleccionar certificado" at bounding box center [513, 290] width 404 height 16
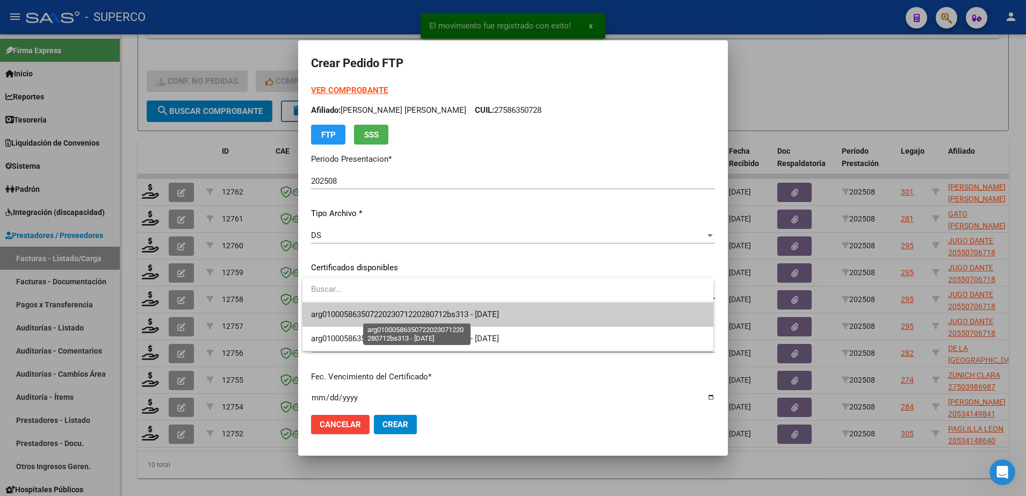
click at [384, 314] on span "arg01000586350722023071220280712bs313 - [DATE]" at bounding box center [405, 314] width 188 height 10
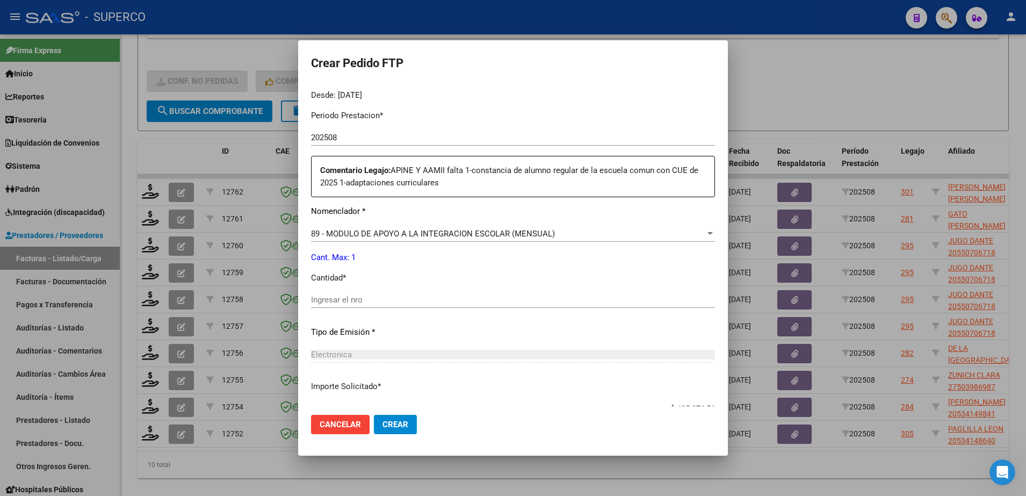
scroll to position [336, 0]
click at [387, 296] on input "Ingresar el nro" at bounding box center [513, 298] width 404 height 10
click at [548, 236] on div "89 - MODULO DE APOYO A LA INTEGRACION ESCOLAR (MENSUAL) Seleccionar nomenclador" at bounding box center [513, 232] width 404 height 16
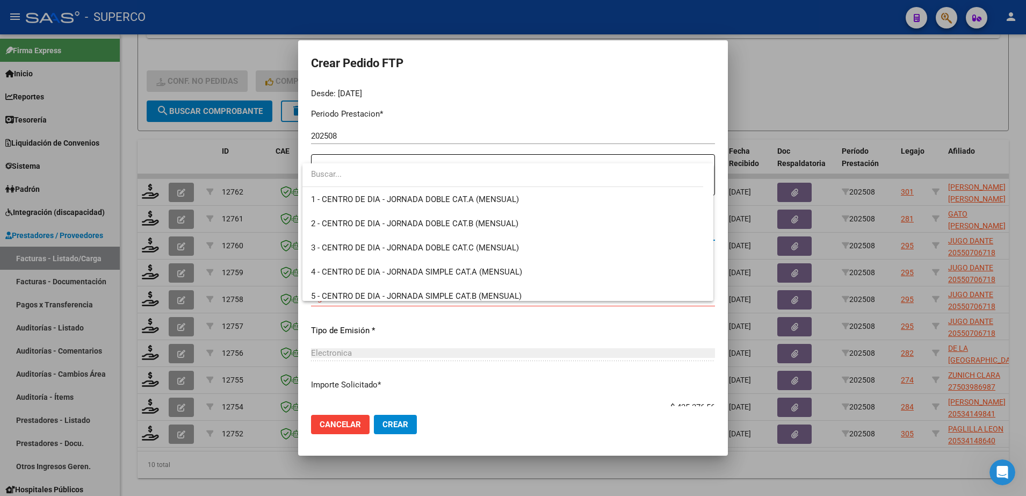
scroll to position [2094, 0]
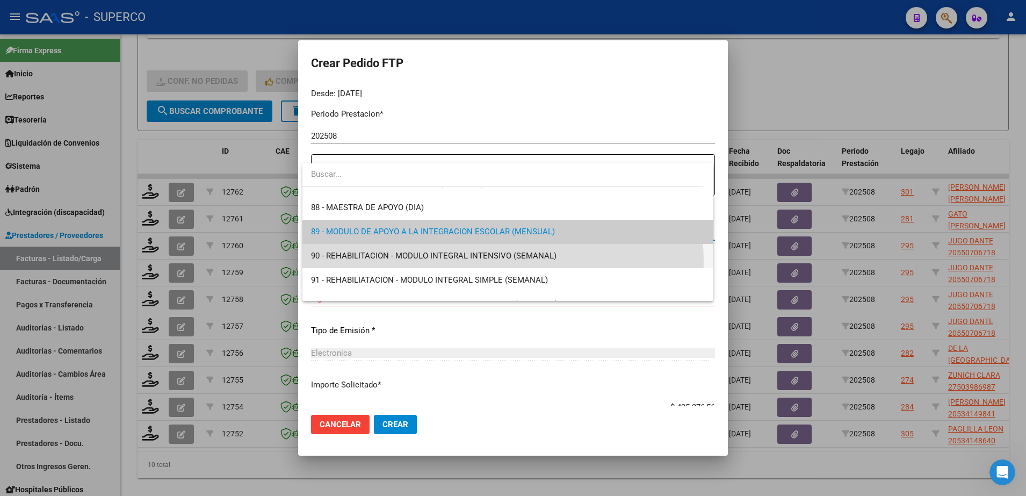
drag, startPoint x: 548, startPoint y: 236, endPoint x: 456, endPoint y: 263, distance: 95.5
click at [456, 263] on span "90 - REHABILITACION - MODULO INTEGRAL INTENSIVO (SEMANAL)" at bounding box center [508, 256] width 394 height 24
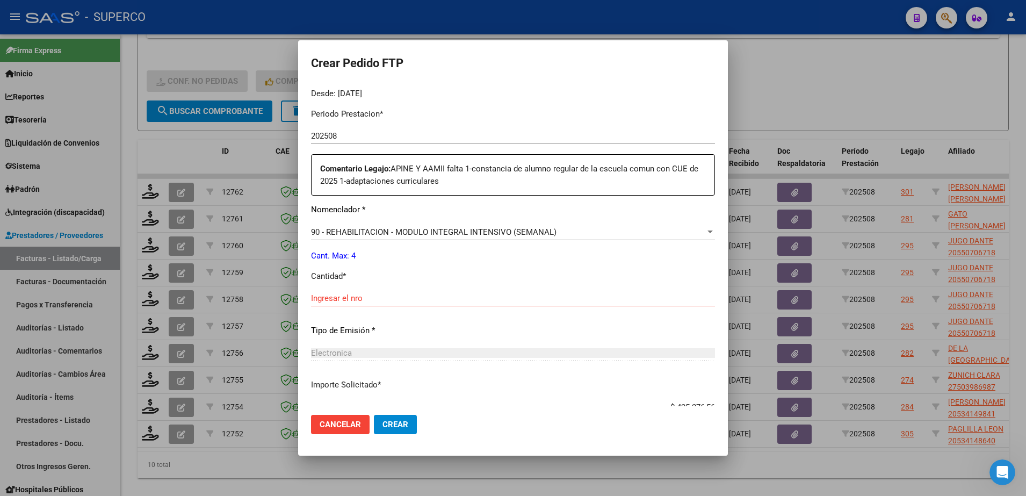
click at [476, 288] on div "Periodo Prestacion * 202508 Ingresar el Periodo Prestacion Comentario Legajo: A…" at bounding box center [513, 290] width 404 height 380
click at [477, 301] on input "Ingresar el nro" at bounding box center [513, 298] width 404 height 10
type input "4"
click at [410, 424] on button "Crear" at bounding box center [395, 424] width 43 height 19
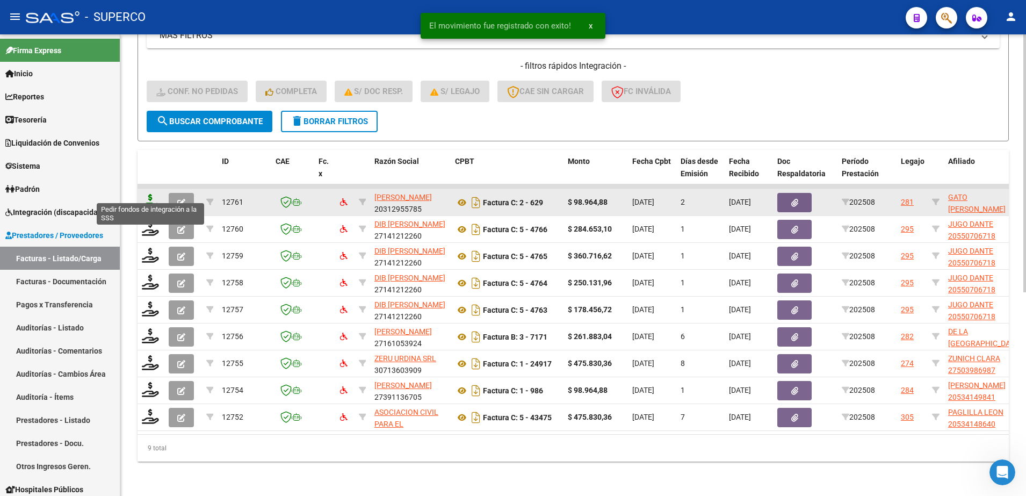
click at [153, 194] on icon at bounding box center [150, 201] width 17 height 15
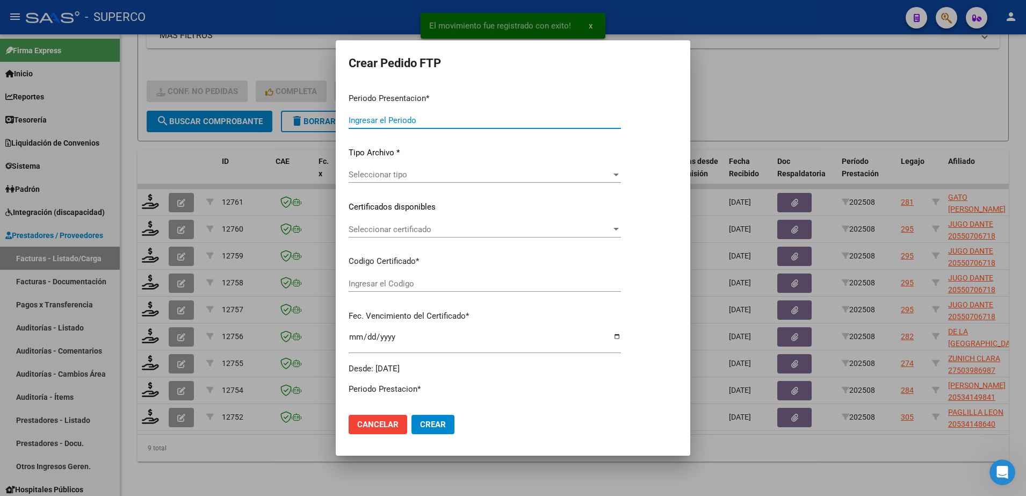
type input "202508"
type input "$ 98.964,88"
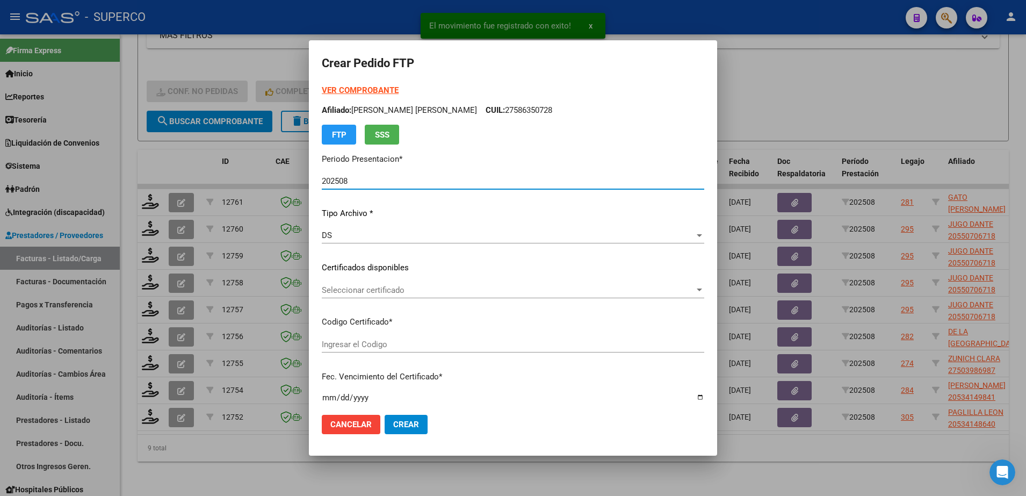
type input "ARG02000526768902023082920330829BS10725"
type input "[DATE]"
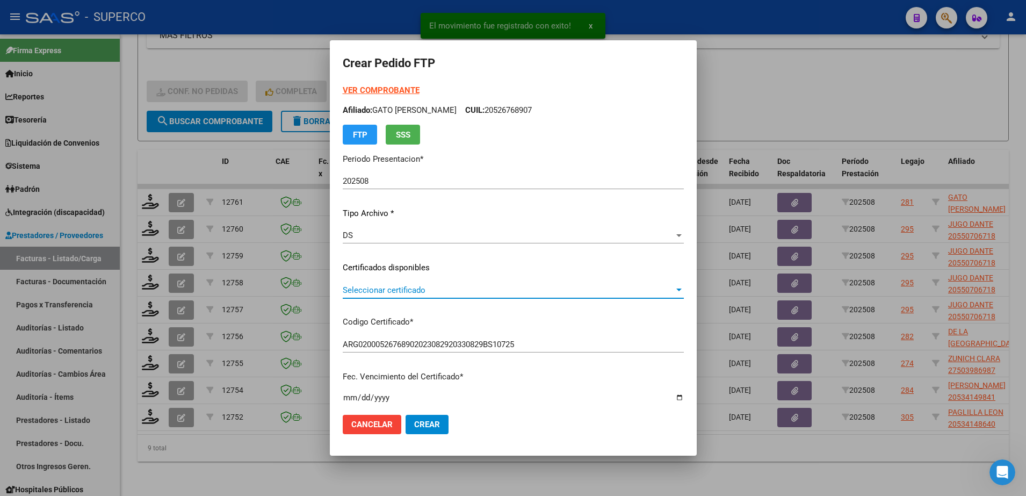
click at [430, 292] on span "Seleccionar certificado" at bounding box center [508, 290] width 331 height 10
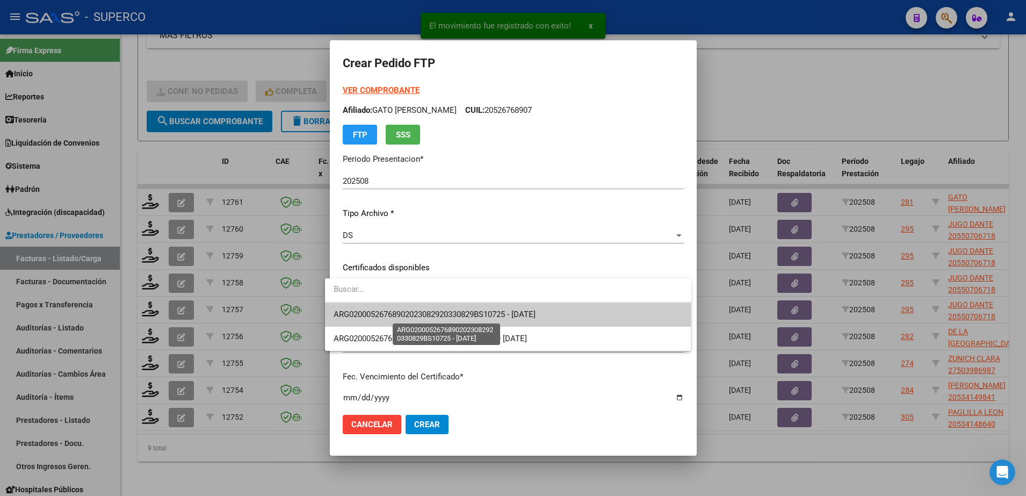
click at [429, 310] on span "ARG02000526768902023082920330829BS10725 - [DATE]" at bounding box center [434, 314] width 202 height 10
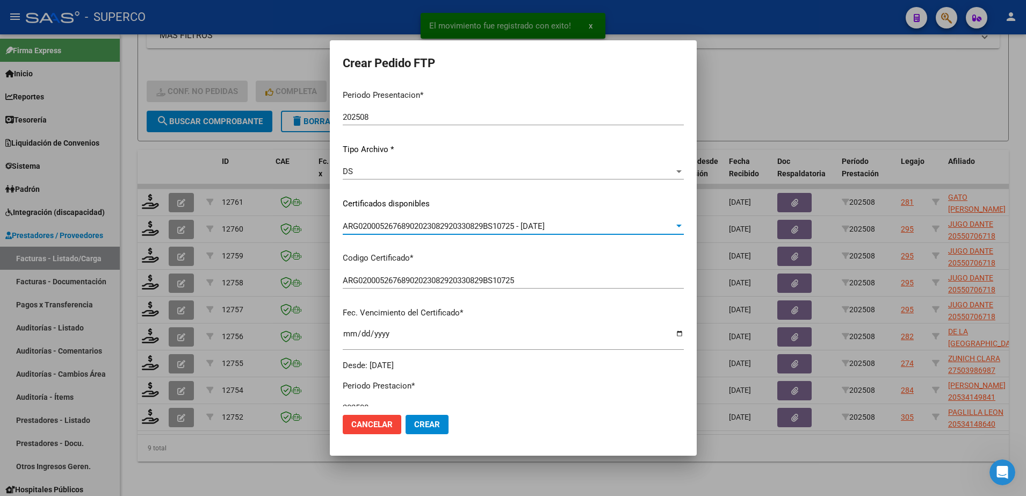
scroll to position [268, 0]
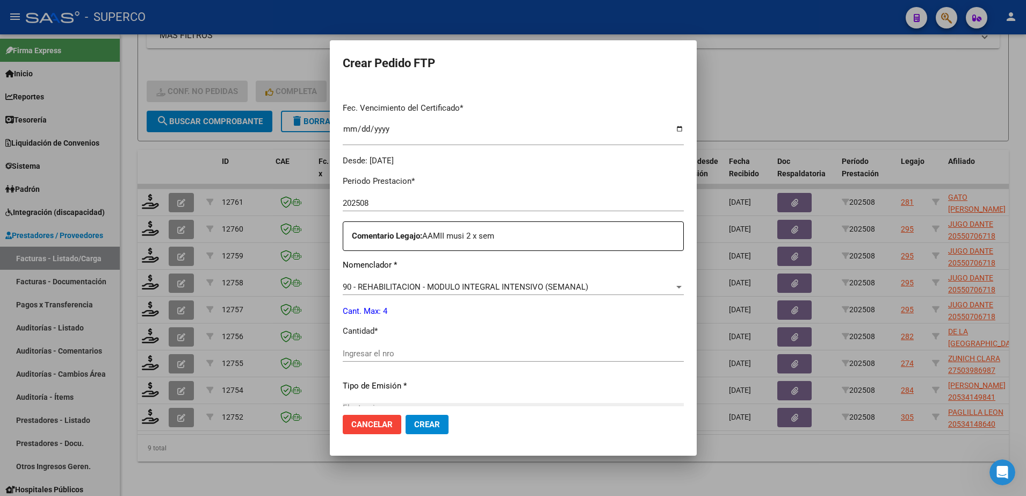
click at [424, 352] on input "Ingresar el nro" at bounding box center [513, 354] width 341 height 10
type input "4"
click at [408, 433] on button "Crear" at bounding box center [426, 424] width 43 height 19
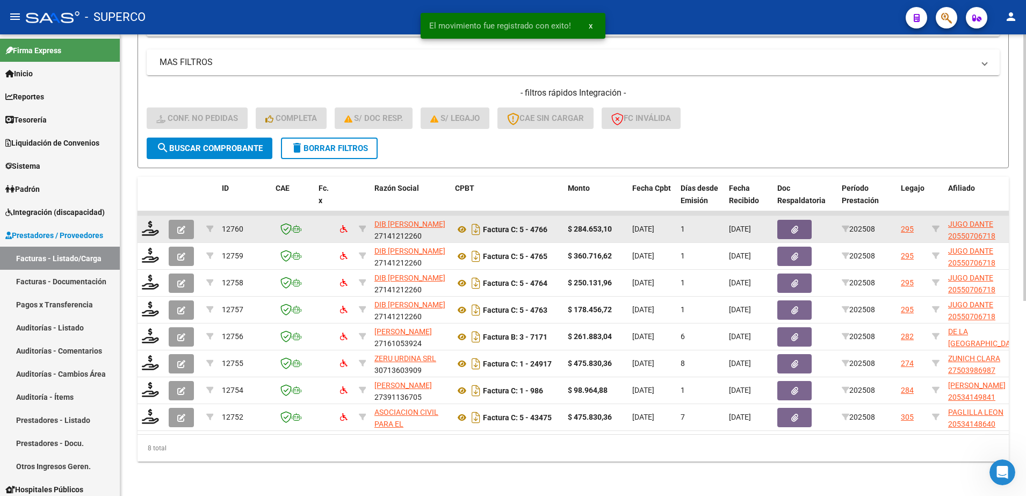
scroll to position [337, 0]
click at [147, 221] on icon at bounding box center [150, 228] width 17 height 15
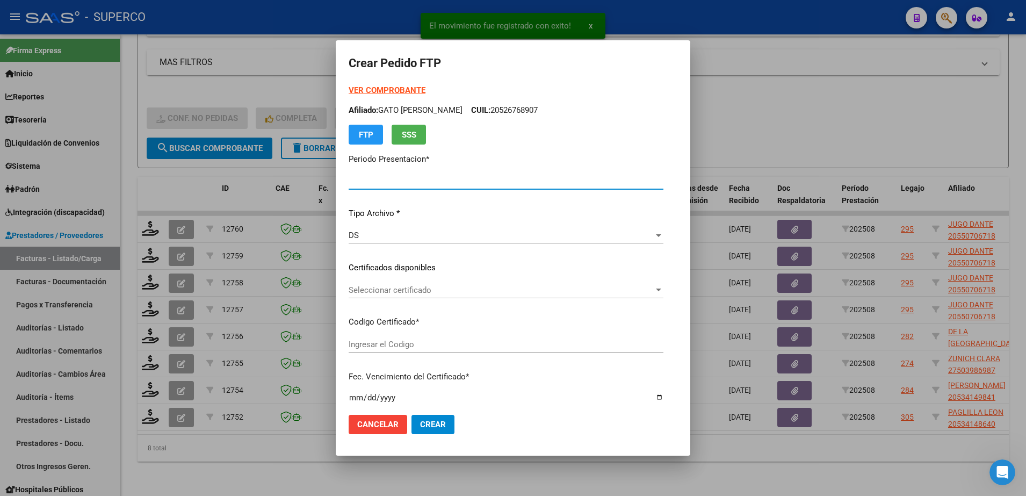
type input "202508"
type input "$ 284.653,10"
type input "arg02000550706712022031020270310cba536"
type input "[DATE]"
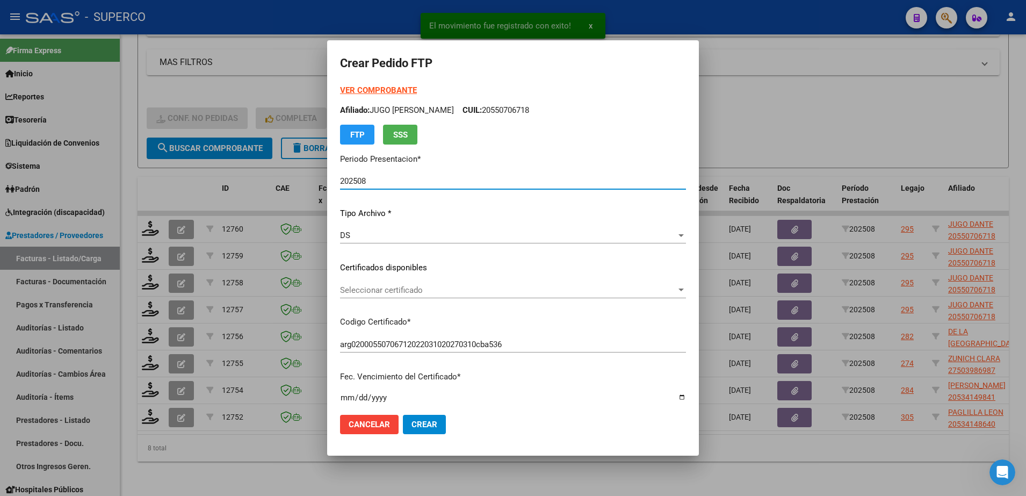
click at [378, 92] on strong "VER COMPROBANTE" at bounding box center [378, 90] width 77 height 10
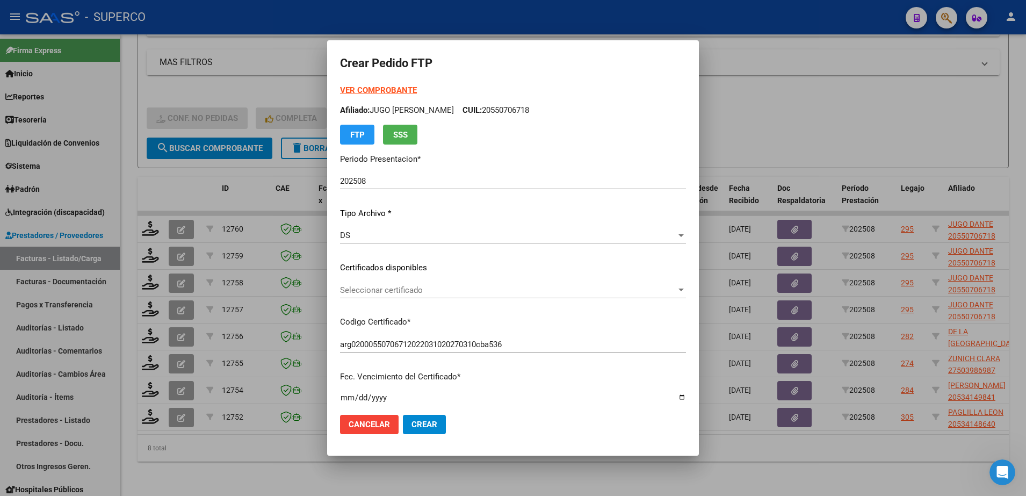
click at [462, 289] on span "Seleccionar certificado" at bounding box center [508, 290] width 336 height 10
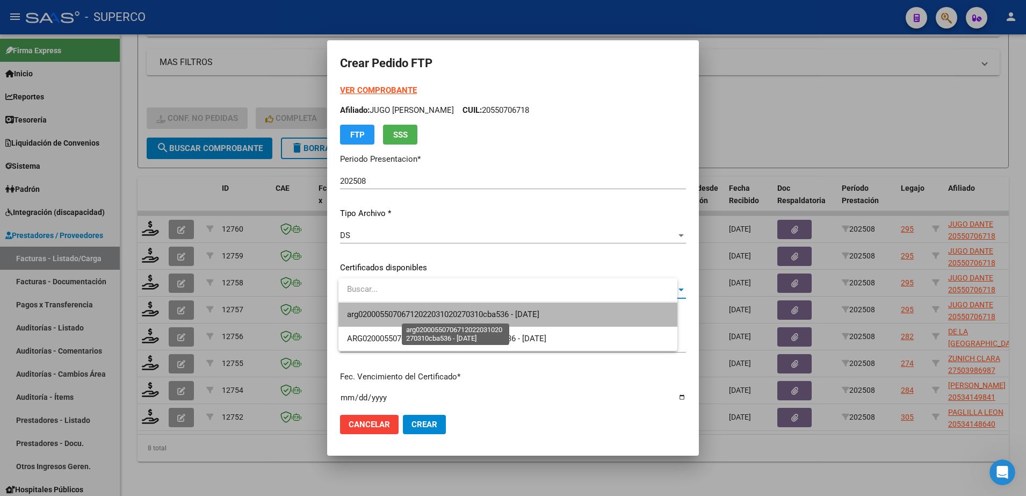
click at [456, 311] on span "arg02000550706712022031020270310cba536 - [DATE]" at bounding box center [443, 314] width 192 height 10
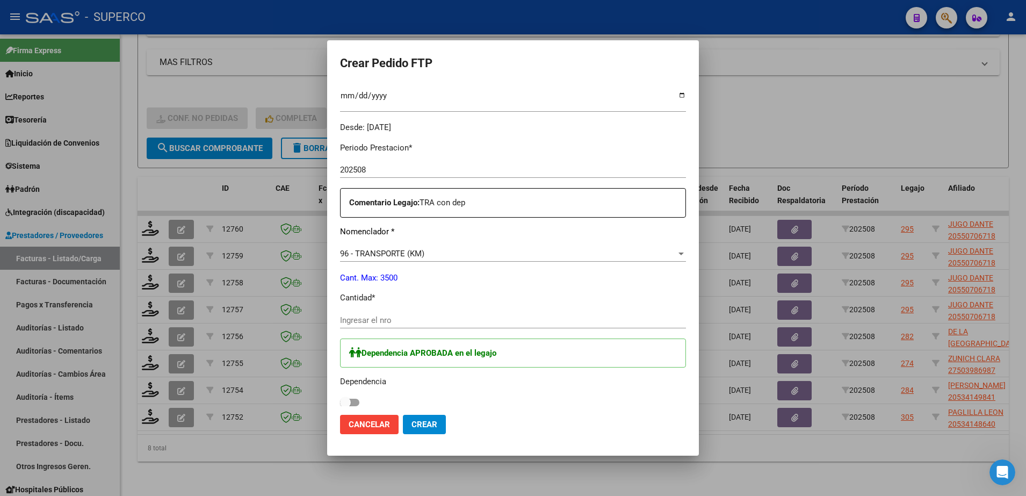
scroll to position [403, 0]
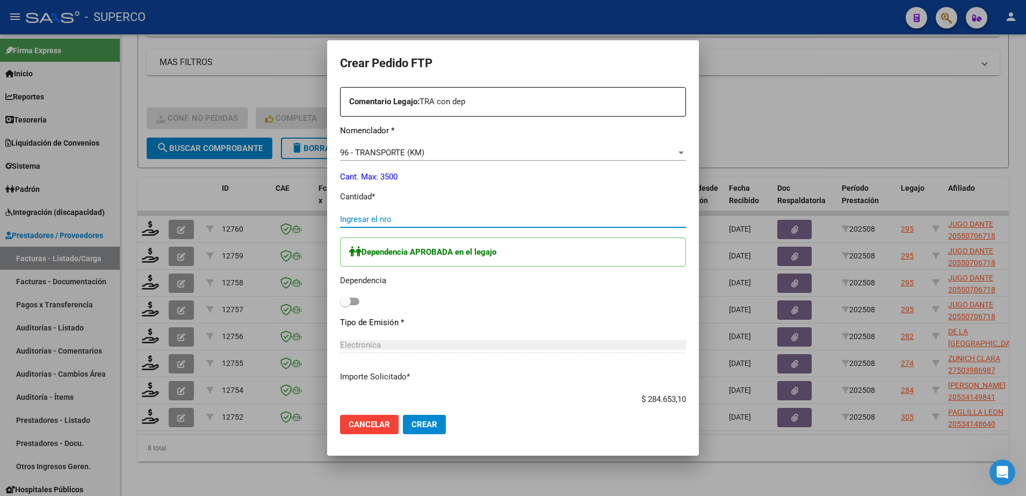
click at [425, 216] on input "Ingresar el nro" at bounding box center [513, 219] width 346 height 10
type input "390"
click at [359, 304] on span at bounding box center [349, 301] width 19 height 8
click at [345, 305] on input "checkbox" at bounding box center [345, 305] width 1 height 1
checkbox input "true"
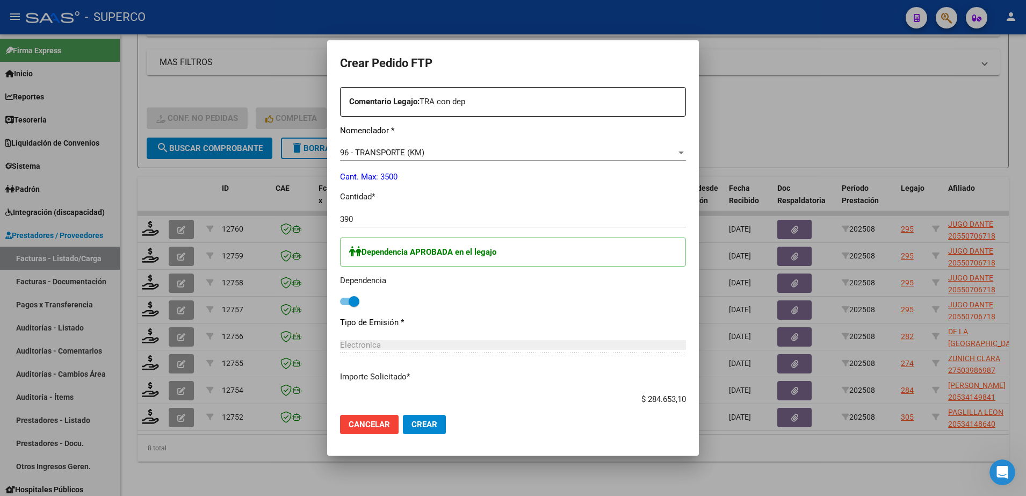
click at [425, 413] on mat-dialog-actions "Cancelar Crear" at bounding box center [513, 424] width 346 height 37
click at [427, 430] on button "Crear" at bounding box center [424, 424] width 43 height 19
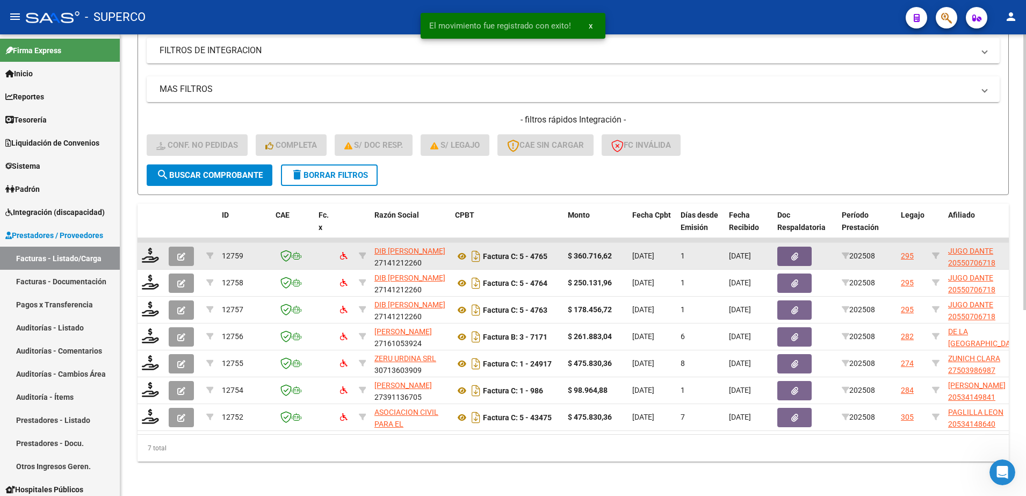
scroll to position [310, 0]
click at [149, 248] on icon at bounding box center [150, 255] width 17 height 15
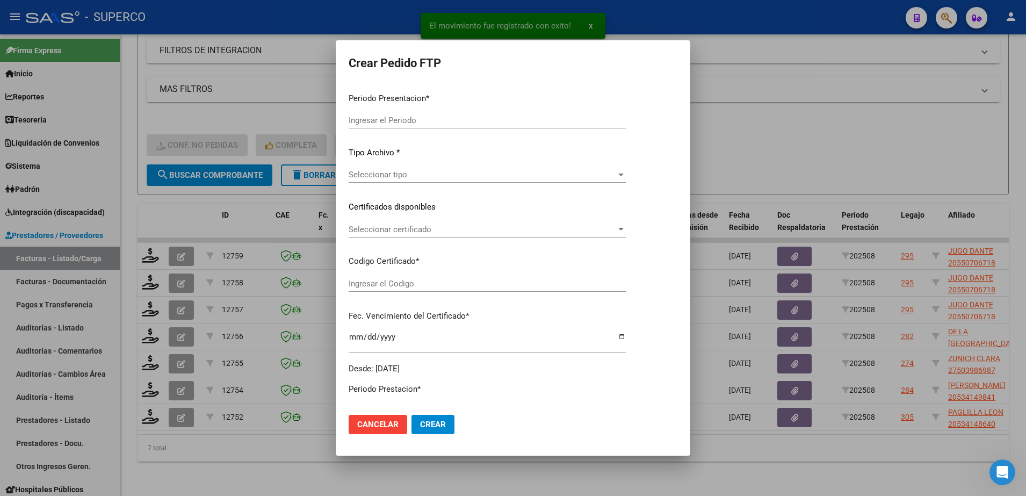
type input "202508"
type input "$ 360.716,62"
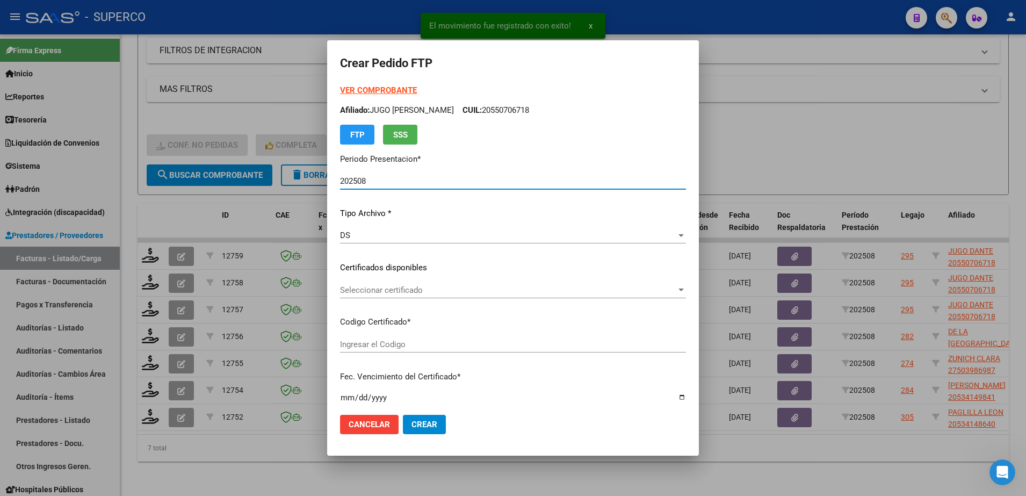
type input "arg02000550706712022031020270310cba536"
type input "[DATE]"
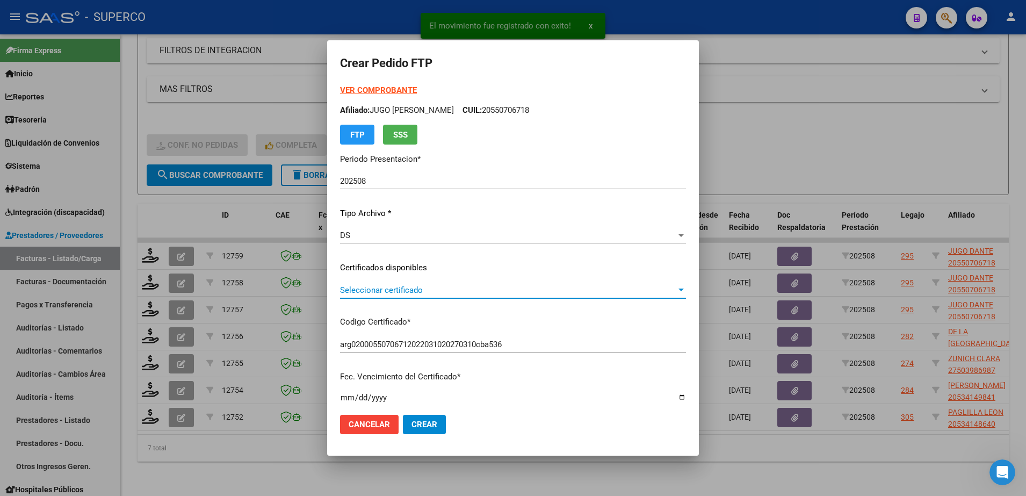
click at [434, 288] on span "Seleccionar certificado" at bounding box center [508, 290] width 336 height 10
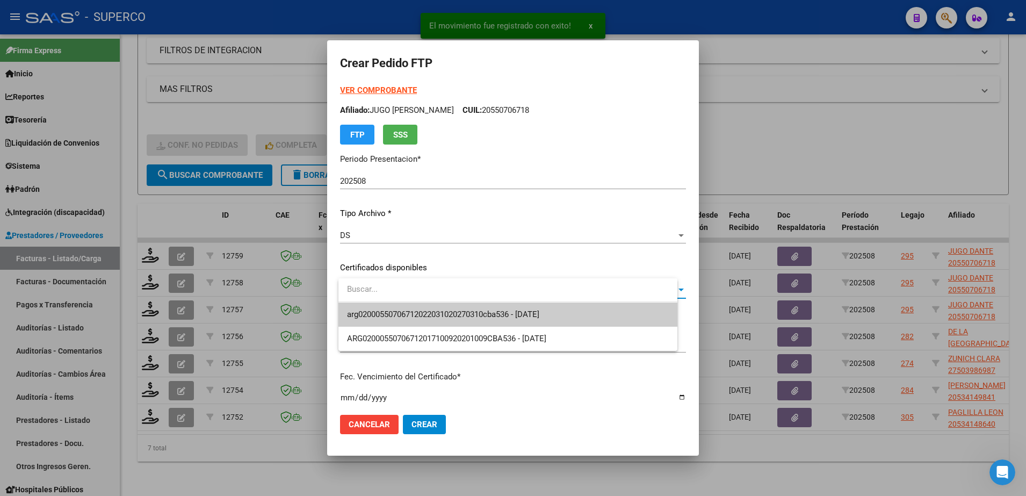
click at [430, 308] on span "arg02000550706712022031020270310cba536 - [DATE]" at bounding box center [508, 314] width 322 height 24
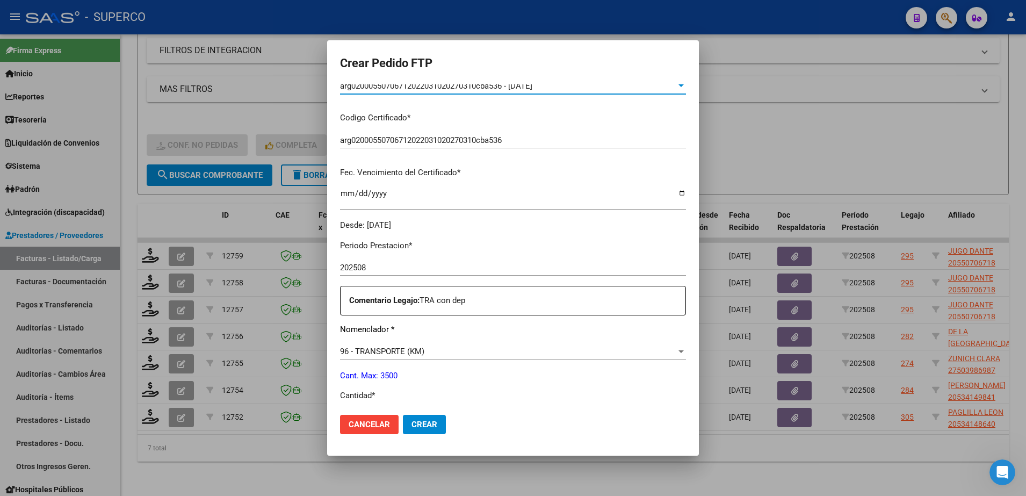
scroll to position [0, 0]
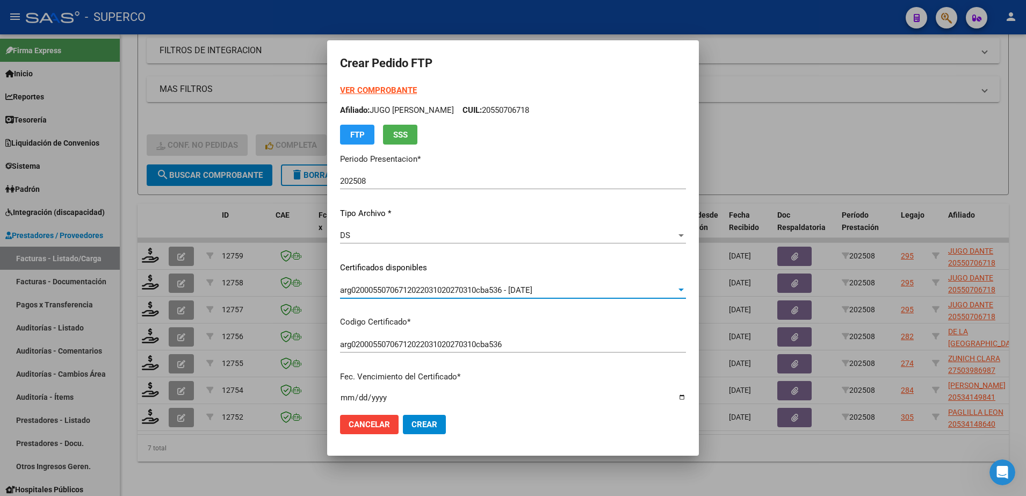
click at [371, 90] on strong "VER COMPROBANTE" at bounding box center [378, 90] width 77 height 10
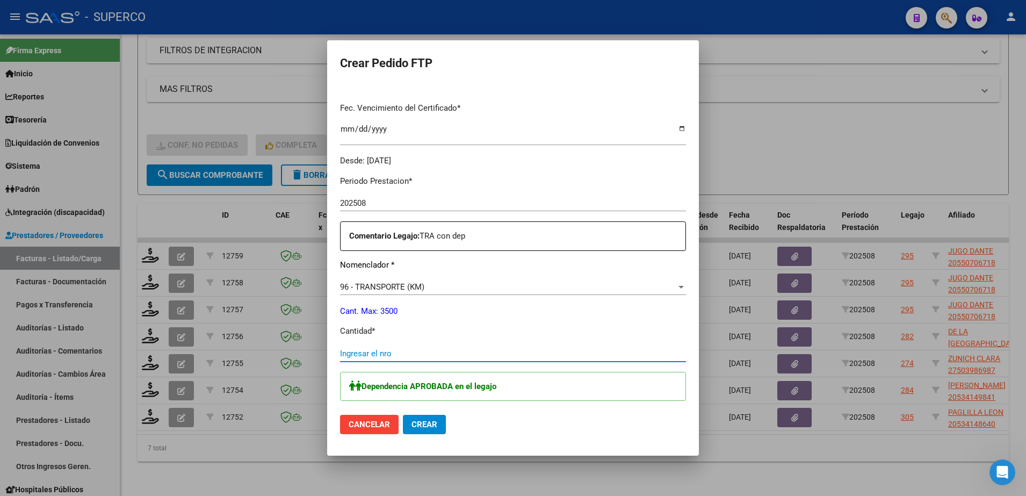
click at [461, 353] on input "Ingresar el nro" at bounding box center [513, 354] width 346 height 10
type input "494"
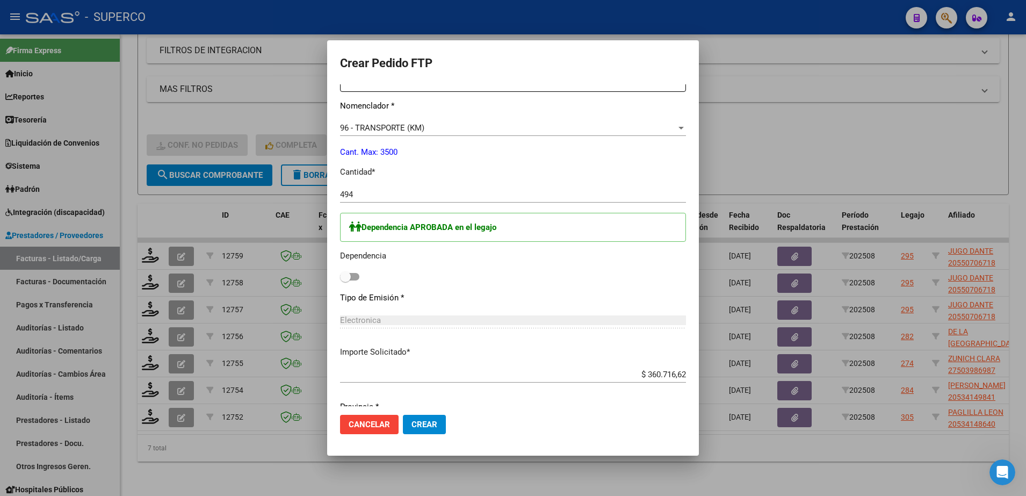
scroll to position [470, 0]
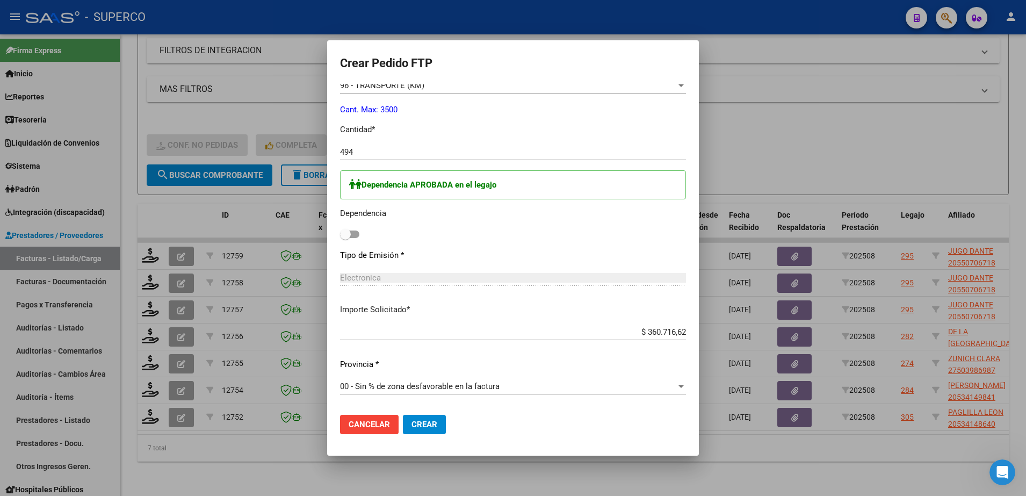
click at [359, 234] on span at bounding box center [349, 234] width 19 height 8
click at [345, 238] on input "checkbox" at bounding box center [345, 238] width 1 height 1
checkbox input "true"
click at [437, 425] on span "Crear" at bounding box center [424, 424] width 26 height 10
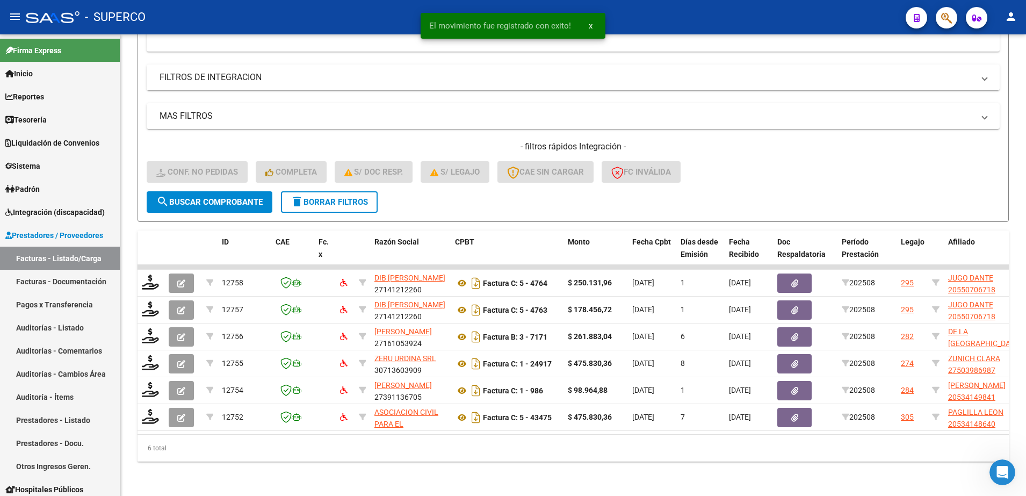
scroll to position [284, 0]
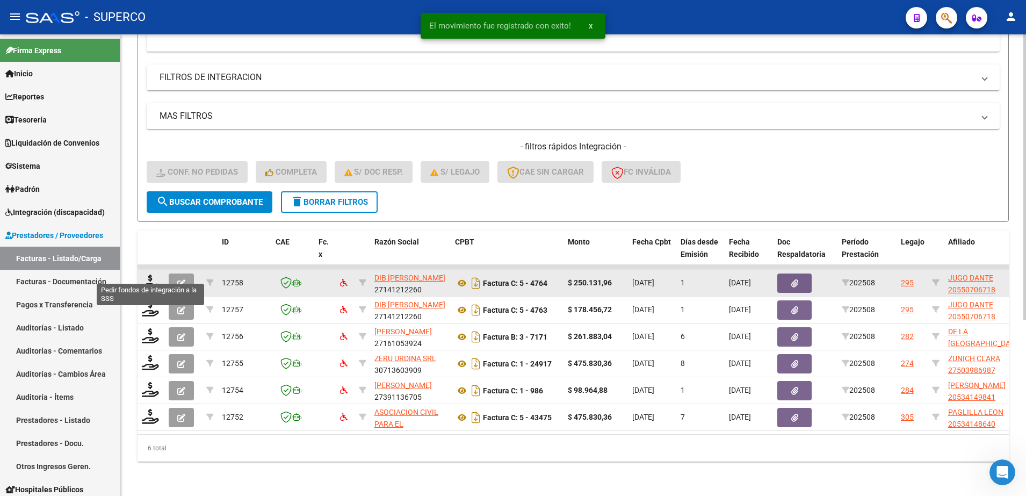
click at [141, 272] on datatable-body-cell at bounding box center [150, 283] width 27 height 26
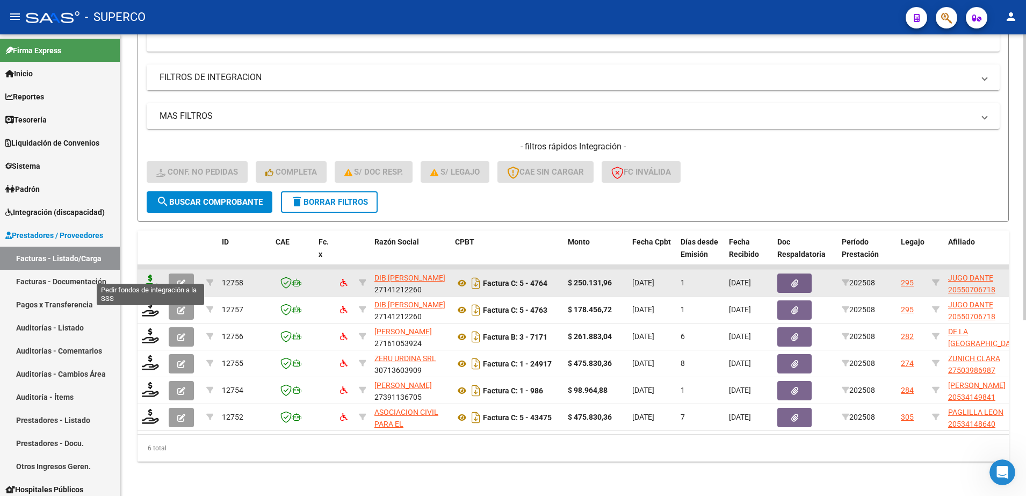
click at [148, 274] on icon at bounding box center [150, 281] width 17 height 15
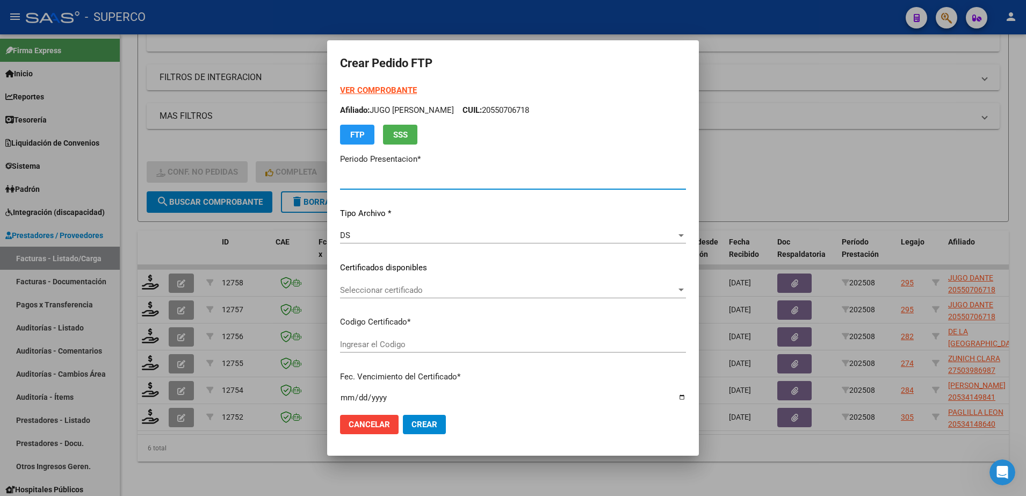
type input "202508"
type input "$ 250.131,96"
type input "arg02000550706712022031020270310cba536"
type input "[DATE]"
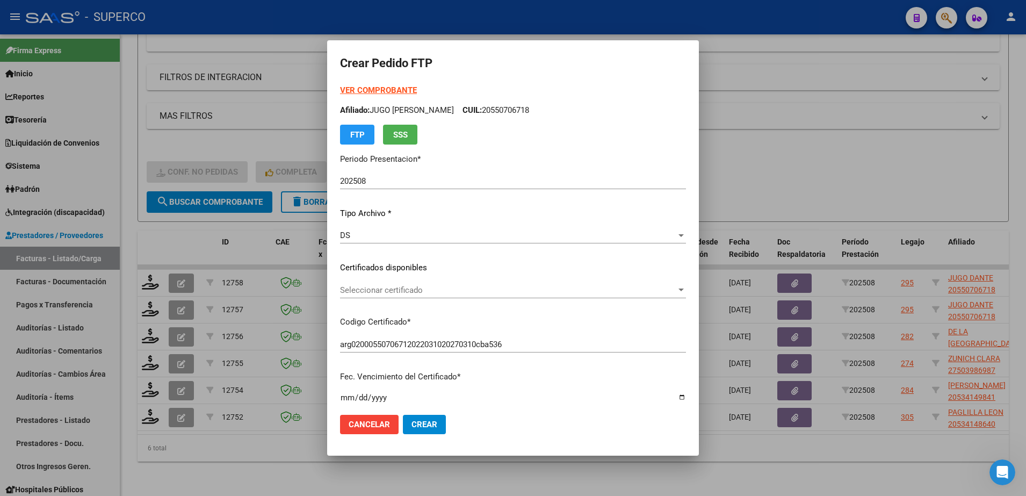
click at [368, 89] on strong "VER COMPROBANTE" at bounding box center [378, 90] width 77 height 10
click at [598, 287] on span "Seleccionar certificado" at bounding box center [508, 290] width 336 height 10
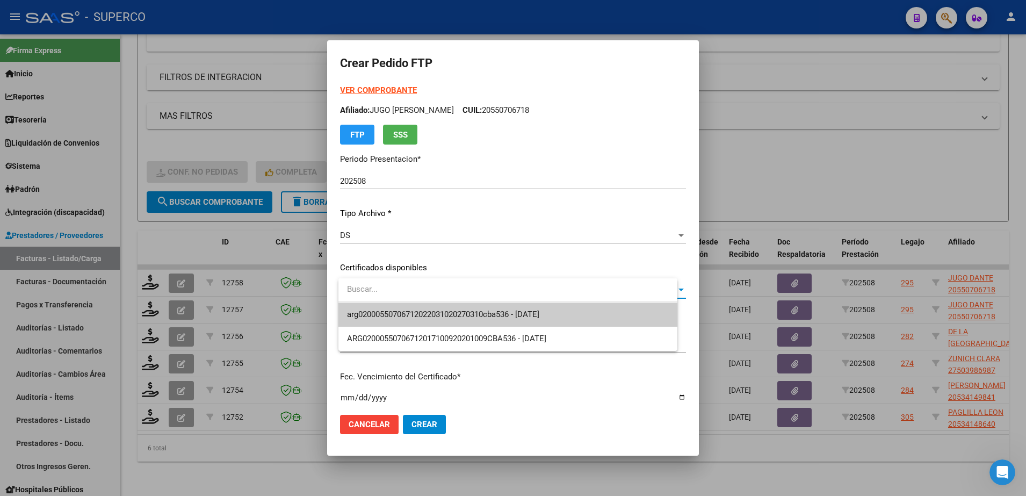
click at [572, 311] on span "arg02000550706712022031020270310cba536 - [DATE]" at bounding box center [508, 314] width 322 height 24
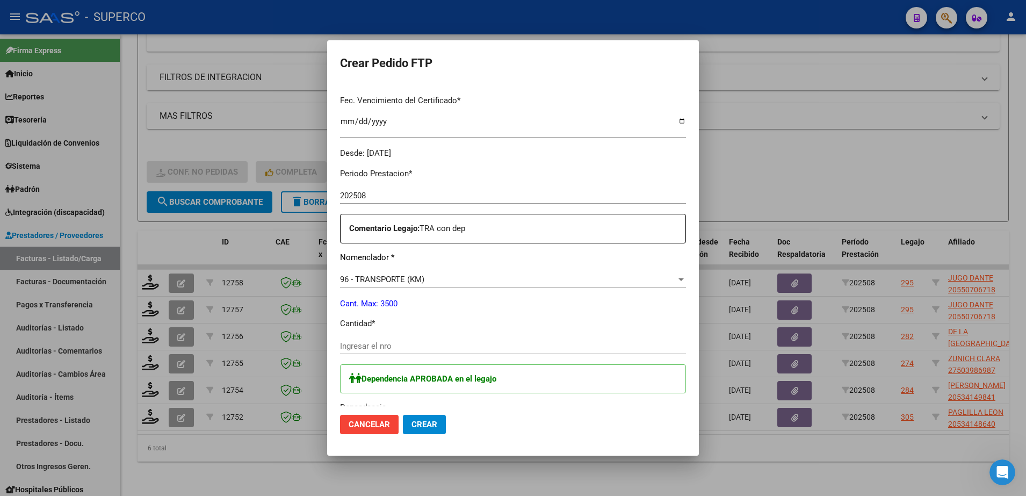
scroll to position [336, 0]
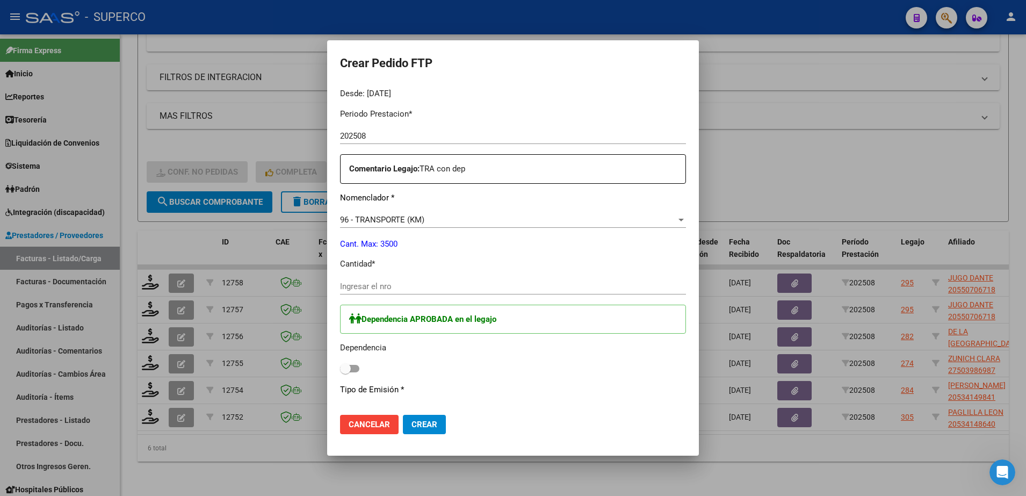
click at [483, 279] on div "Ingresar el nro" at bounding box center [513, 286] width 346 height 16
type input "342"
click at [351, 369] on span at bounding box center [345, 368] width 11 height 11
click at [345, 372] on input "checkbox" at bounding box center [345, 372] width 1 height 1
checkbox input "true"
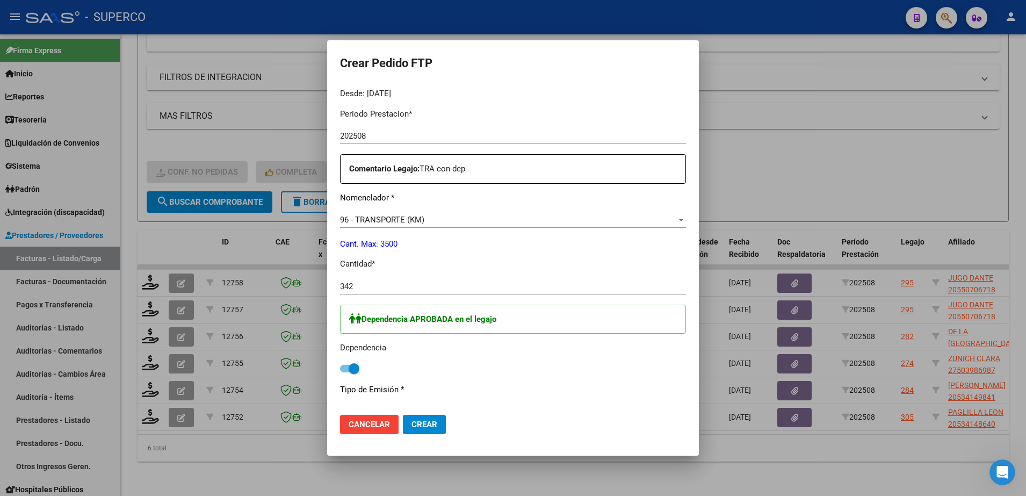
click at [444, 426] on button "Crear" at bounding box center [424, 424] width 43 height 19
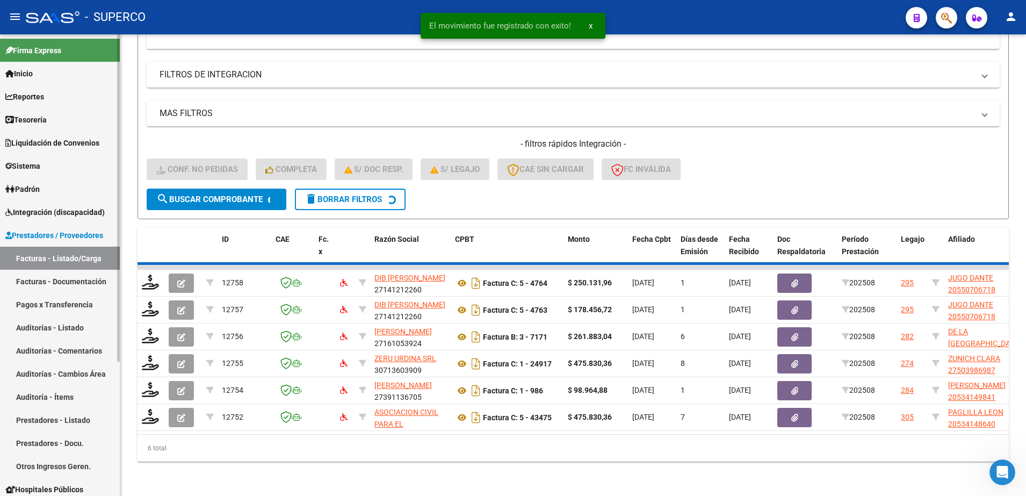
scroll to position [257, 0]
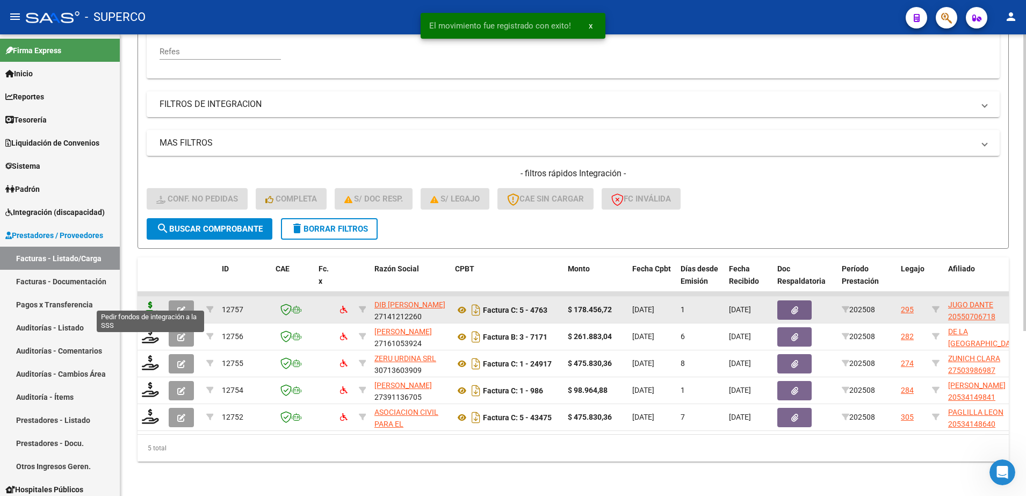
click at [148, 301] on icon at bounding box center [150, 308] width 17 height 15
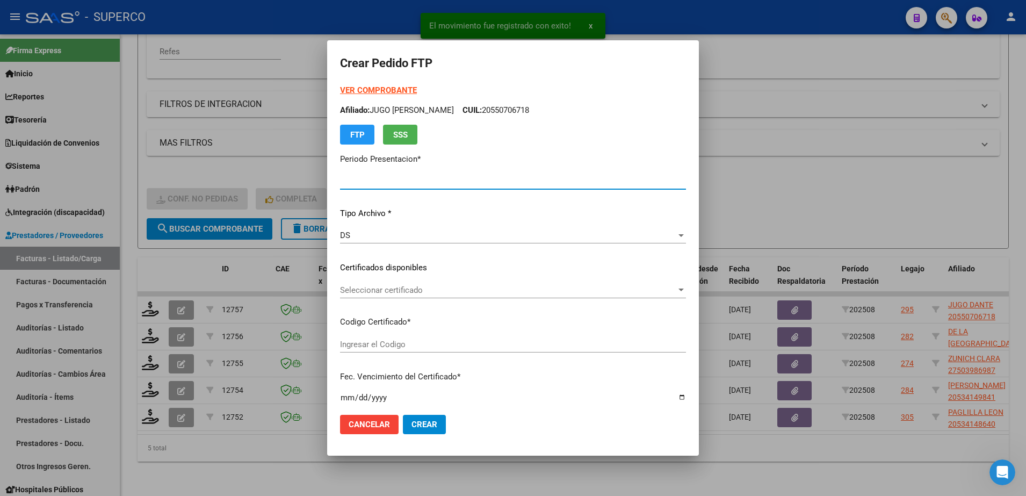
type input "202508"
type input "$ 178.456,72"
type input "arg02000550706712022031020270310cba536"
type input "[DATE]"
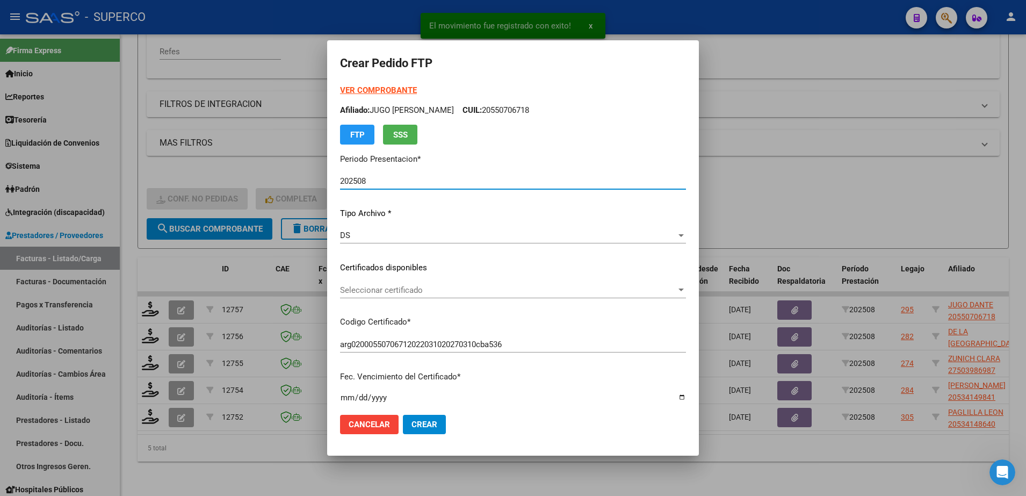
click at [374, 89] on strong "VER COMPROBANTE" at bounding box center [378, 90] width 77 height 10
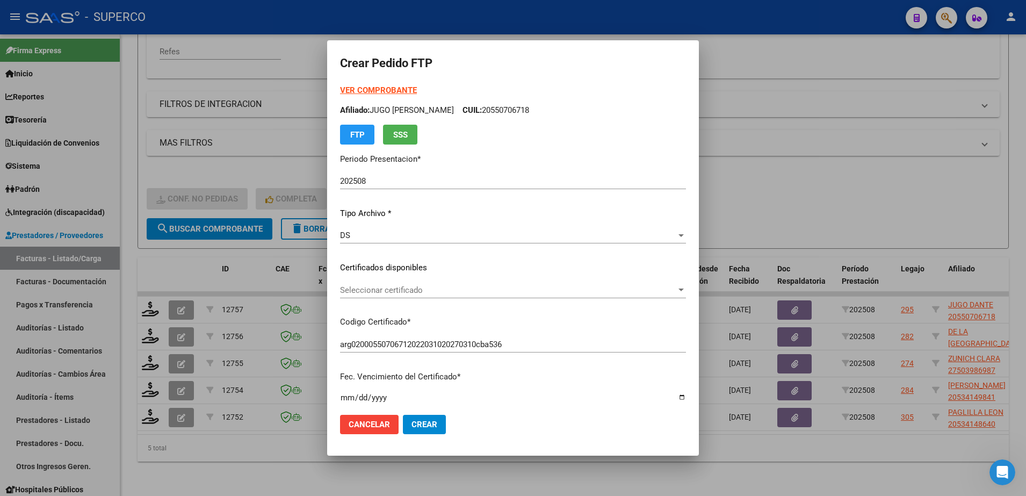
click at [451, 292] on span "Seleccionar certificado" at bounding box center [508, 290] width 336 height 10
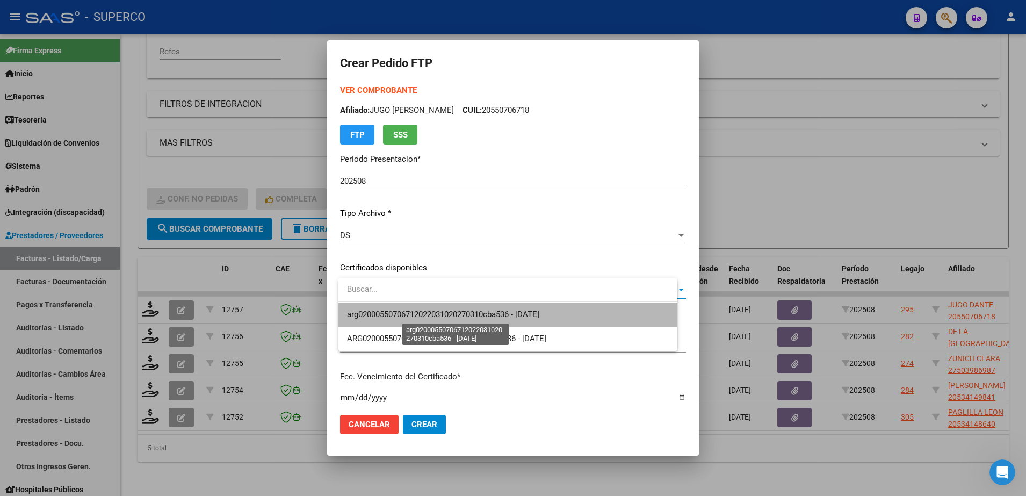
click at [451, 312] on span "arg02000550706712022031020270310cba536 - [DATE]" at bounding box center [443, 314] width 192 height 10
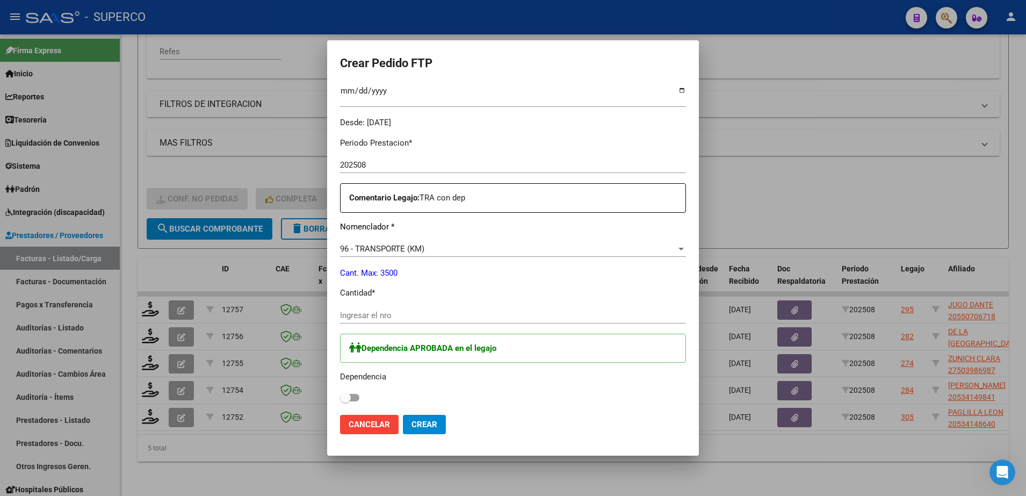
scroll to position [336, 0]
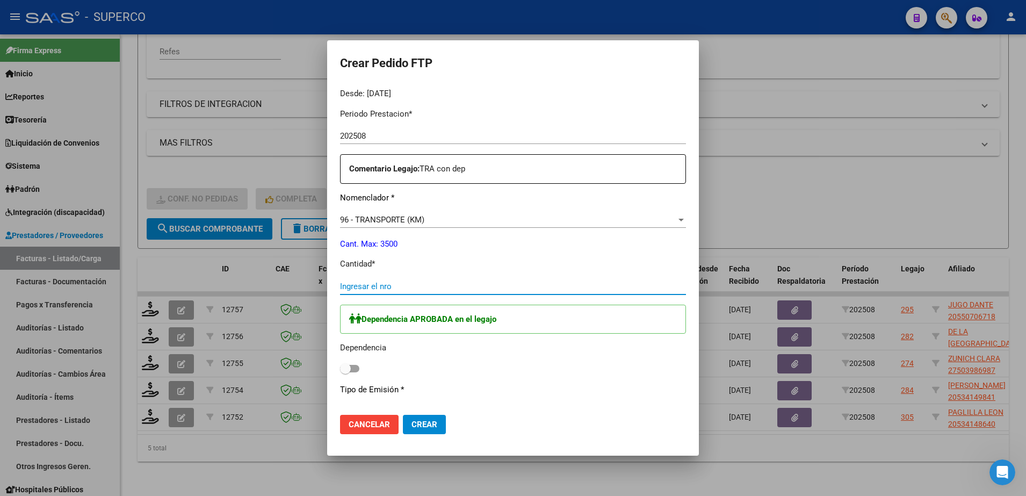
click at [451, 291] on input "Ingresar el nro" at bounding box center [513, 286] width 346 height 10
type input "1"
type input "244"
click at [359, 368] on span at bounding box center [349, 369] width 19 height 8
click at [345, 372] on input "checkbox" at bounding box center [345, 372] width 1 height 1
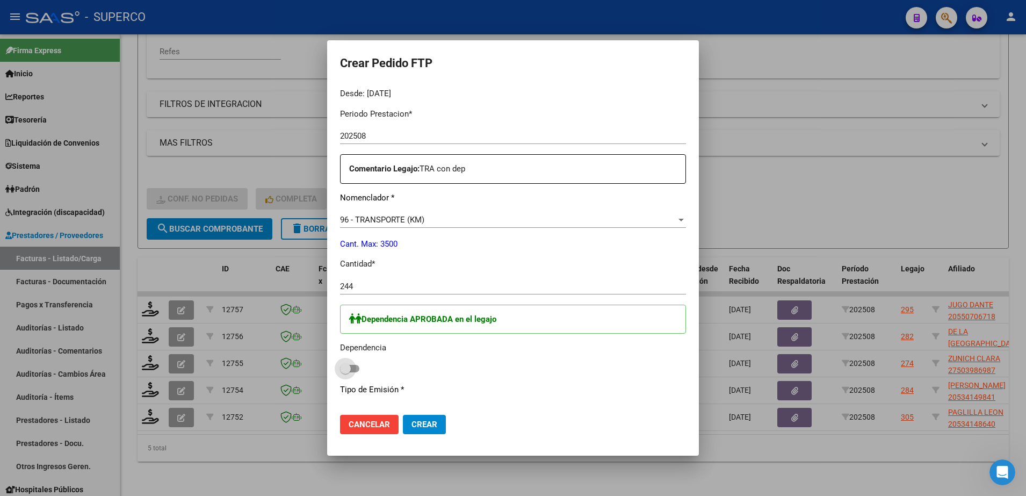
checkbox input "true"
click at [433, 423] on span "Crear" at bounding box center [424, 424] width 26 height 10
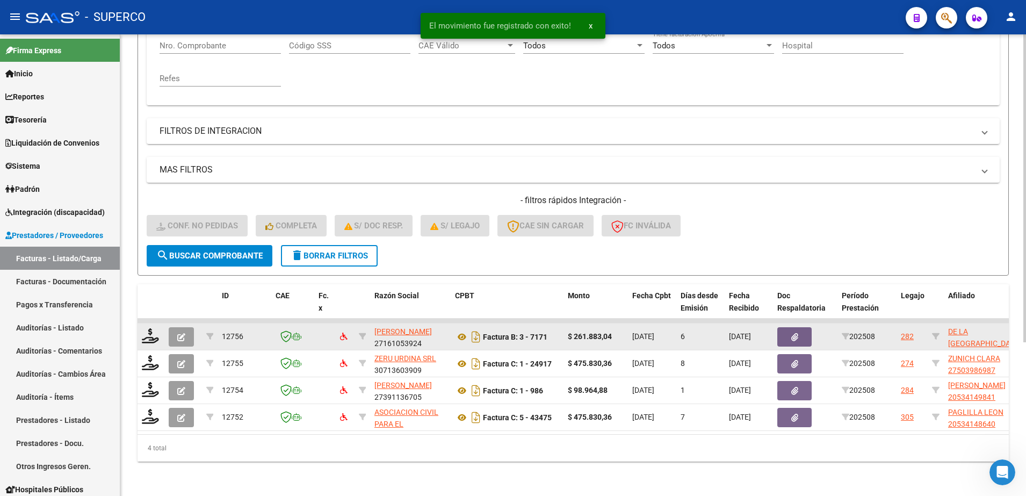
scroll to position [230, 0]
click at [156, 328] on icon at bounding box center [150, 335] width 17 height 15
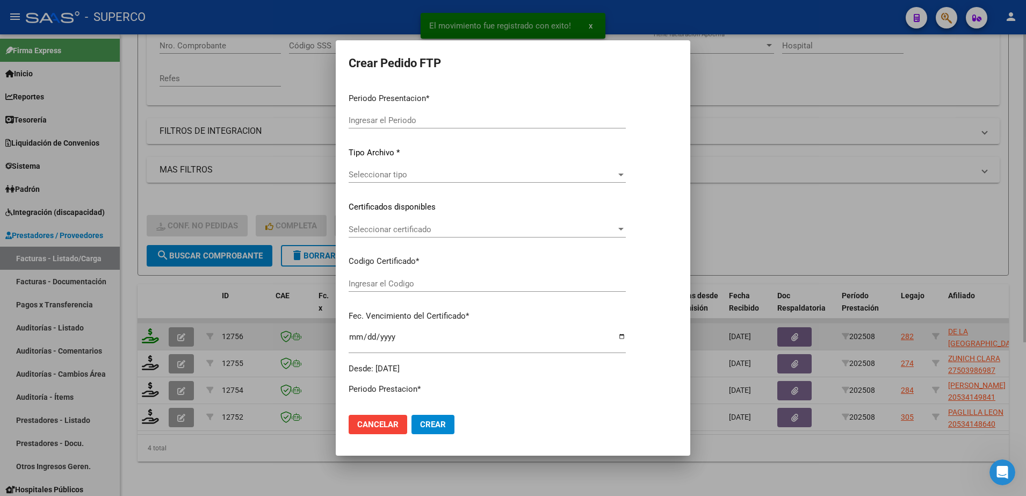
type input "202508"
type input "$ 261.883,04"
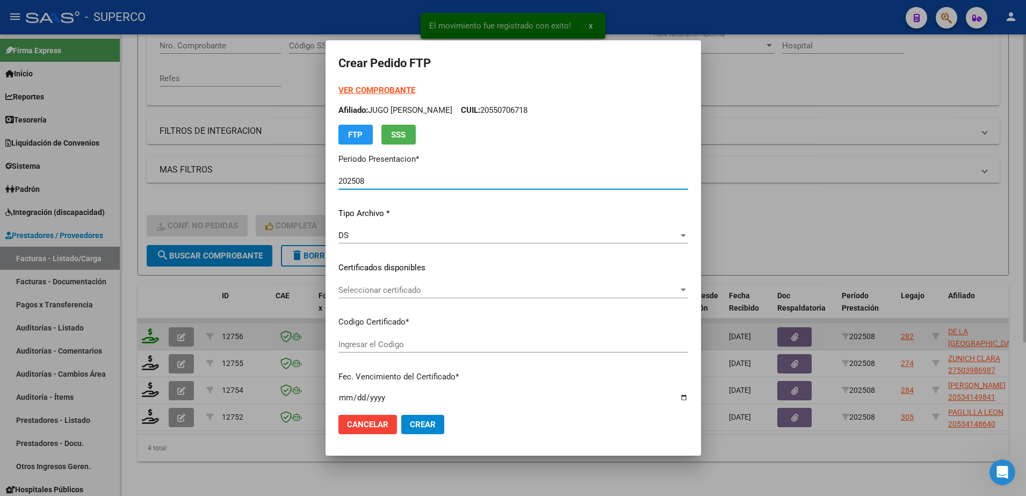
type input "arg02000538863462024051620340516cba536"
type input "[DATE]"
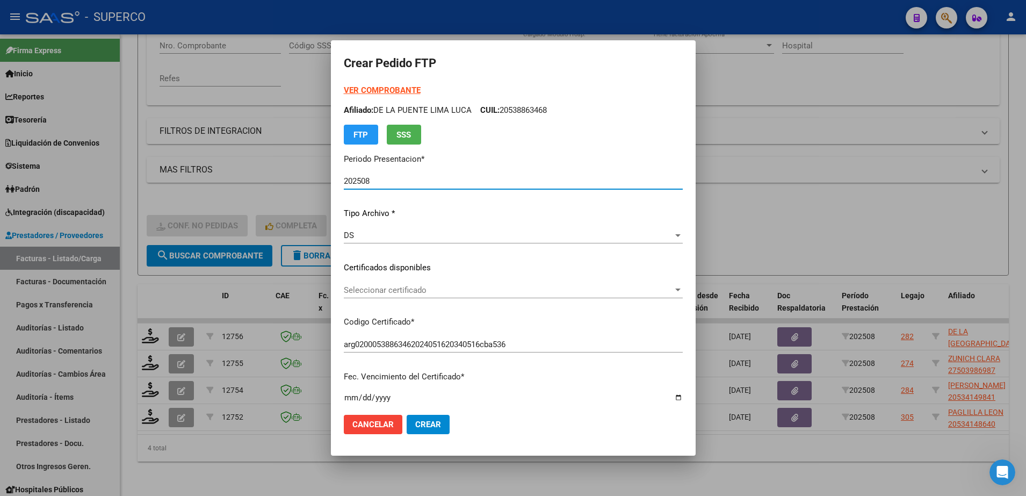
click at [370, 90] on strong "VER COMPROBANTE" at bounding box center [382, 90] width 77 height 10
click at [430, 294] on span "Seleccionar certificado" at bounding box center [508, 290] width 329 height 10
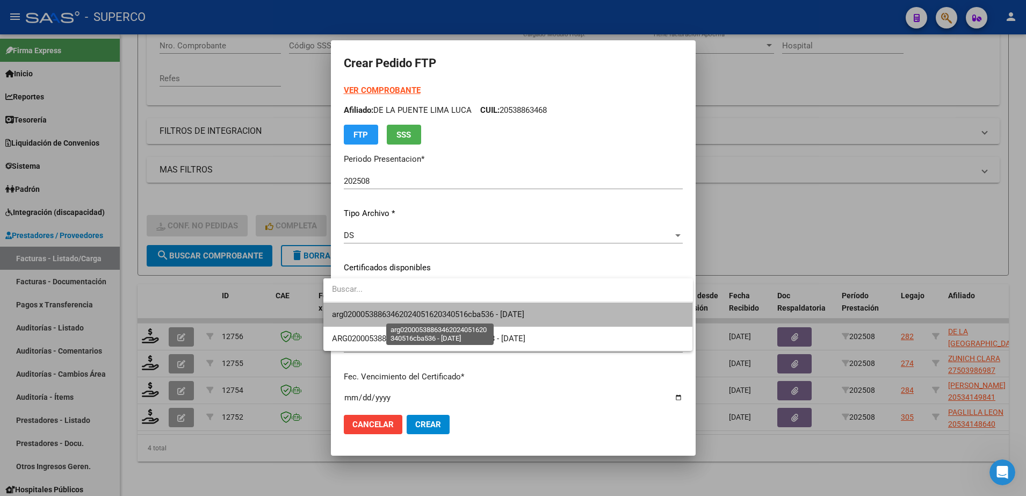
click at [437, 311] on span "arg02000538863462024051620340516cba536 - [DATE]" at bounding box center [428, 314] width 192 height 10
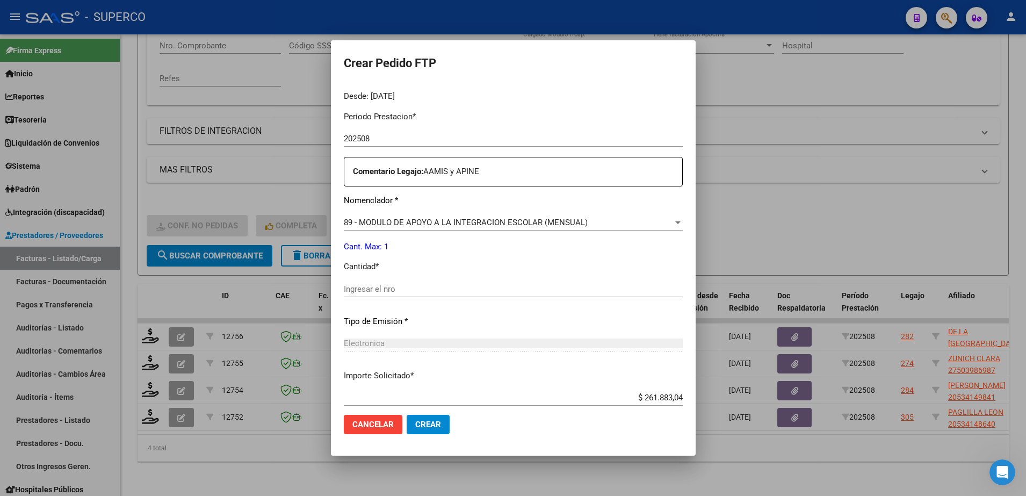
scroll to position [397, 0]
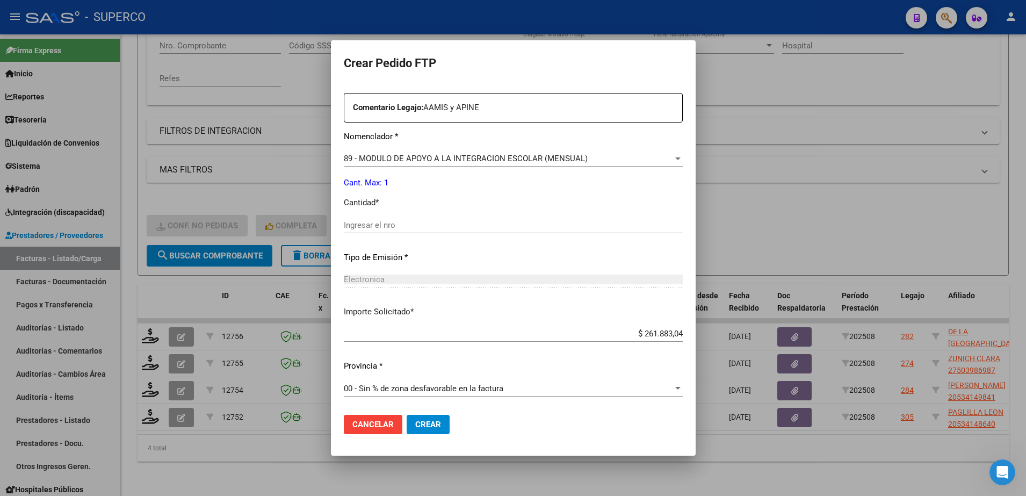
click at [499, 217] on div "Ingresar el nro" at bounding box center [513, 225] width 339 height 16
click at [614, 154] on div "89 - MODULO DE APOYO A LA INTEGRACION ESCOLAR (MENSUAL)" at bounding box center [508, 159] width 329 height 10
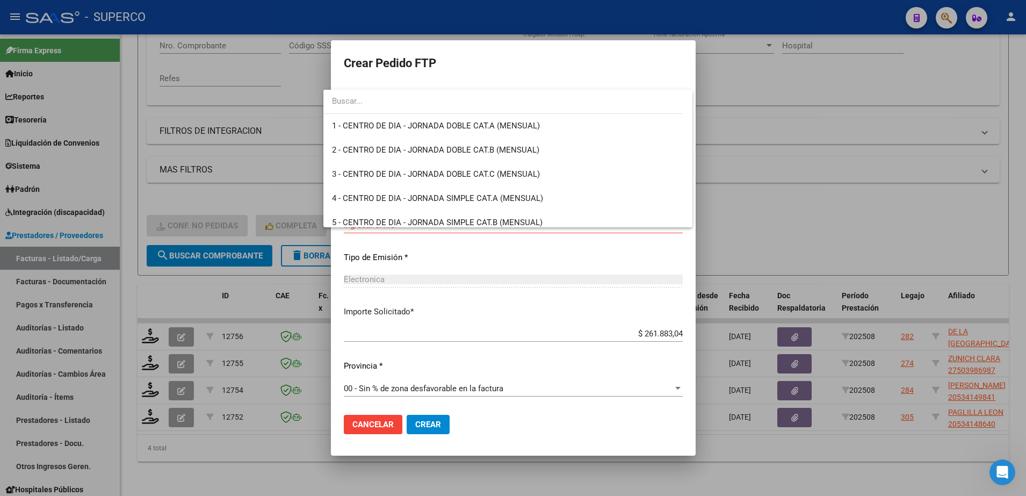
scroll to position [2094, 0]
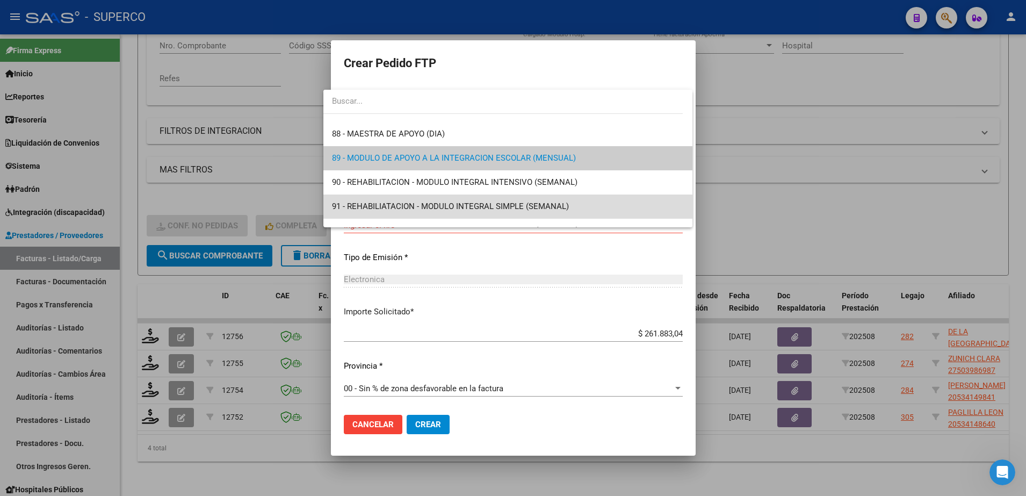
click at [593, 209] on span "91 - REHABILIATACION - MODULO INTEGRAL SIMPLE (SEMANAL)" at bounding box center [508, 206] width 352 height 24
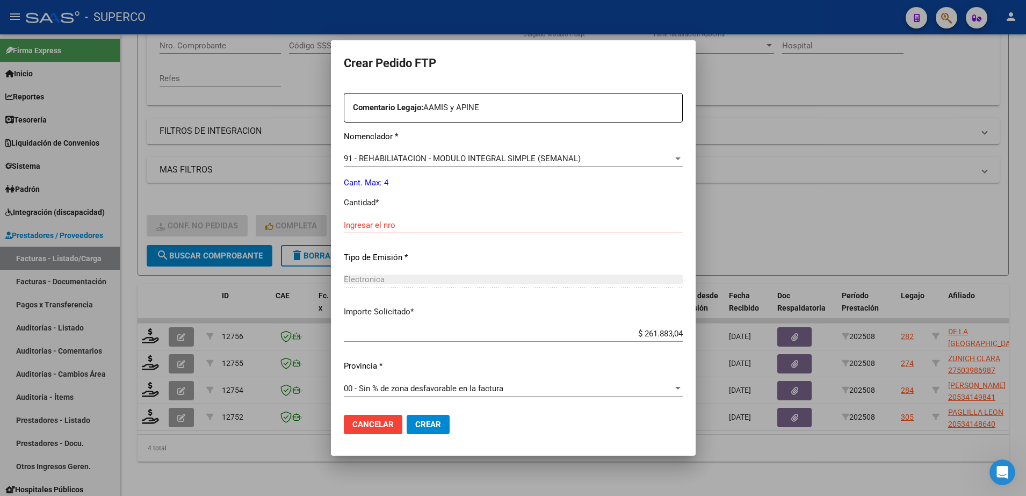
click at [464, 216] on div "Periodo Prestacion * 202508 Ingresar el Periodo Prestacion Comentario Legajo: A…" at bounding box center [513, 223] width 339 height 368
click at [463, 224] on input "Ingresar el nro" at bounding box center [513, 225] width 339 height 10
type input "4"
click at [427, 417] on button "Crear" at bounding box center [428, 424] width 43 height 19
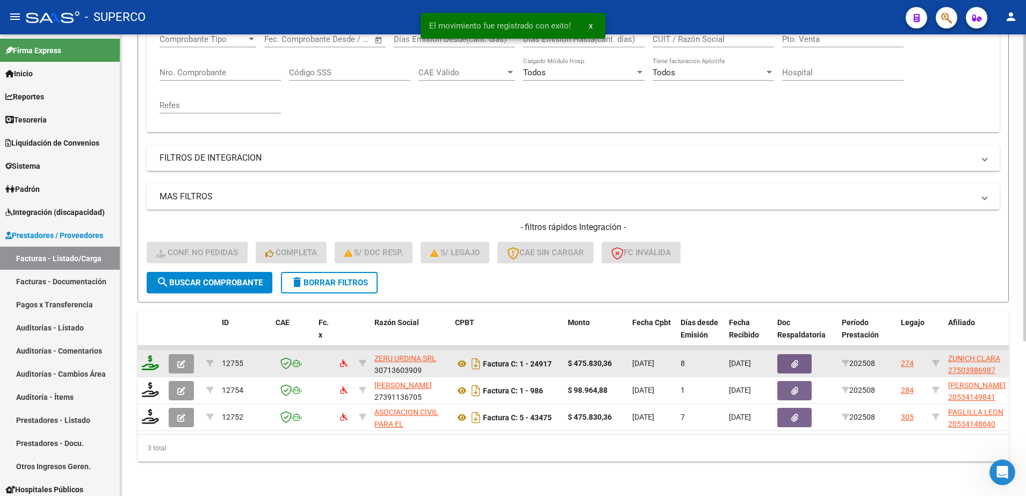
scroll to position [203, 0]
click at [183, 360] on icon "button" at bounding box center [181, 364] width 8 height 8
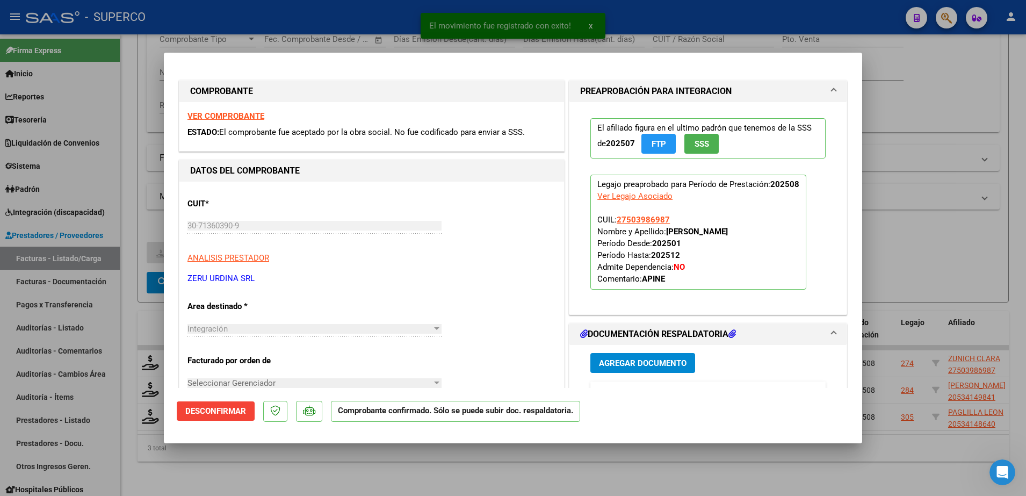
click at [483, 462] on div at bounding box center [513, 248] width 1026 height 496
type input "$ 0,00"
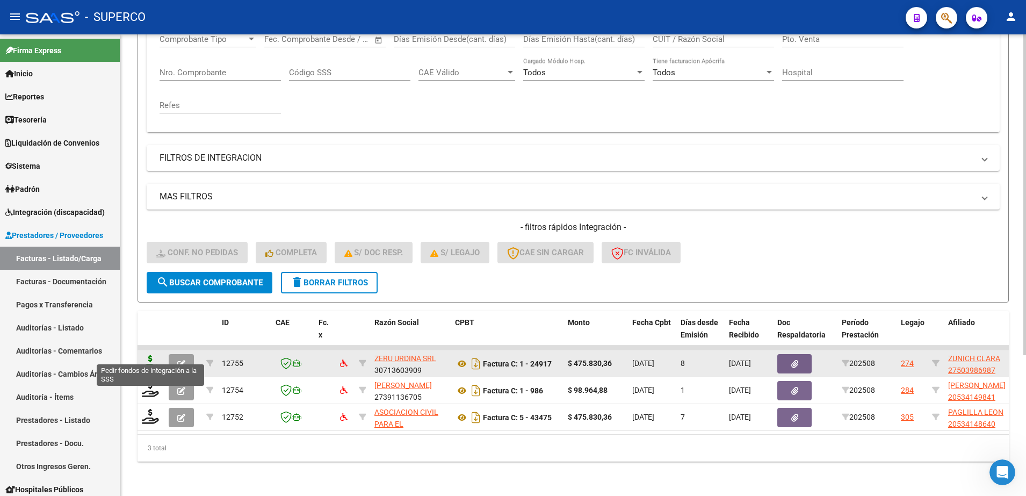
click at [156, 355] on icon at bounding box center [150, 362] width 17 height 15
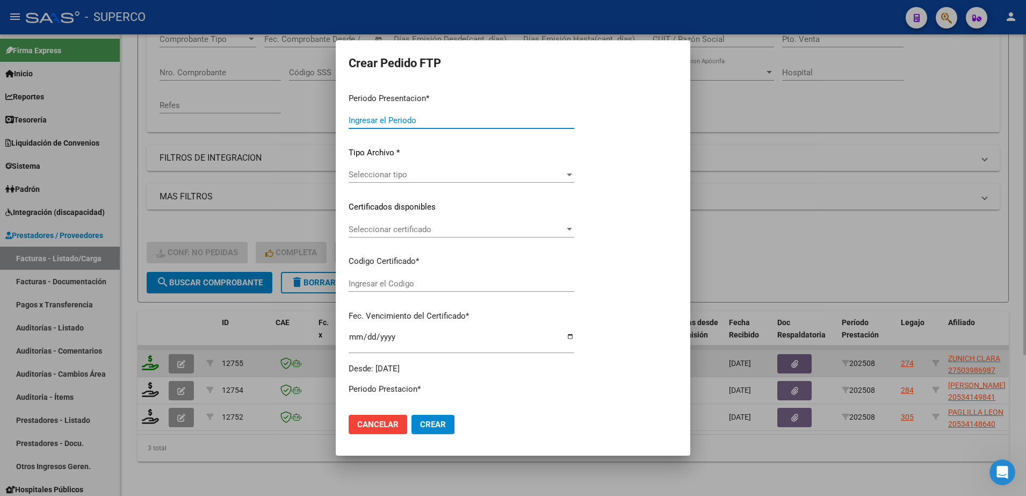
type input "202508"
type input "$ 475.830,36"
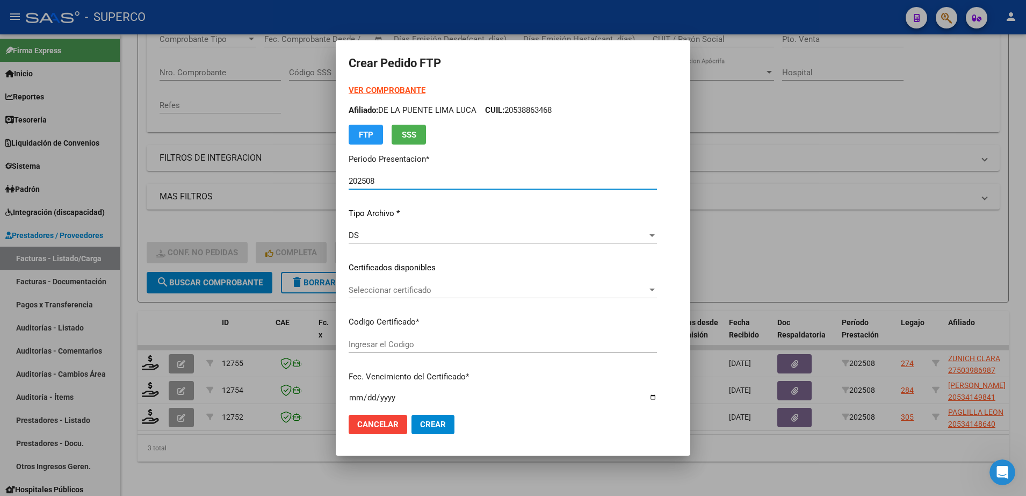
type input "01000503986982021121420261214315"
type input "[DATE]"
click at [445, 290] on span "Seleccionar certificado" at bounding box center [480, 290] width 262 height 10
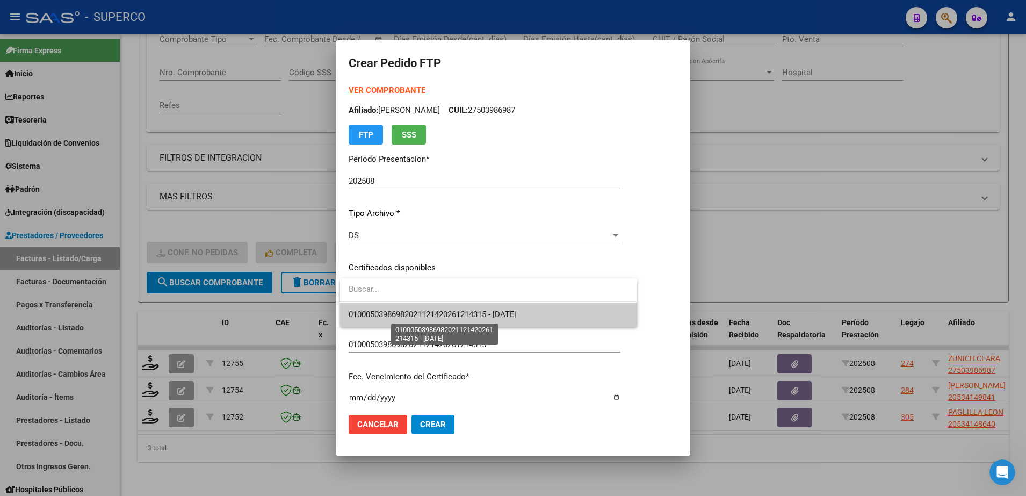
click at [433, 311] on span "01000503986982021121420261214315 - [DATE]" at bounding box center [433, 314] width 168 height 10
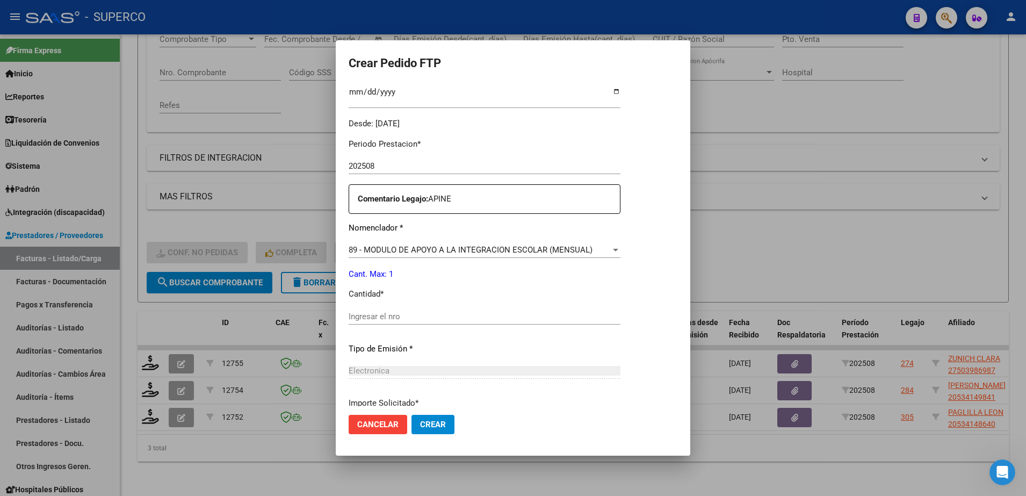
scroll to position [336, 0]
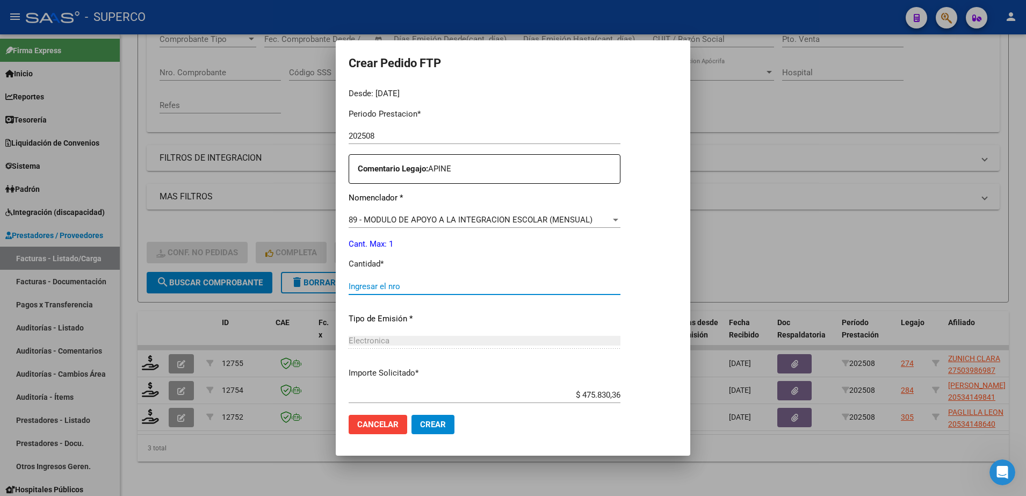
click at [436, 291] on input "Ingresar el nro" at bounding box center [485, 286] width 272 height 10
type input "1"
click at [426, 423] on span "Crear" at bounding box center [433, 424] width 26 height 10
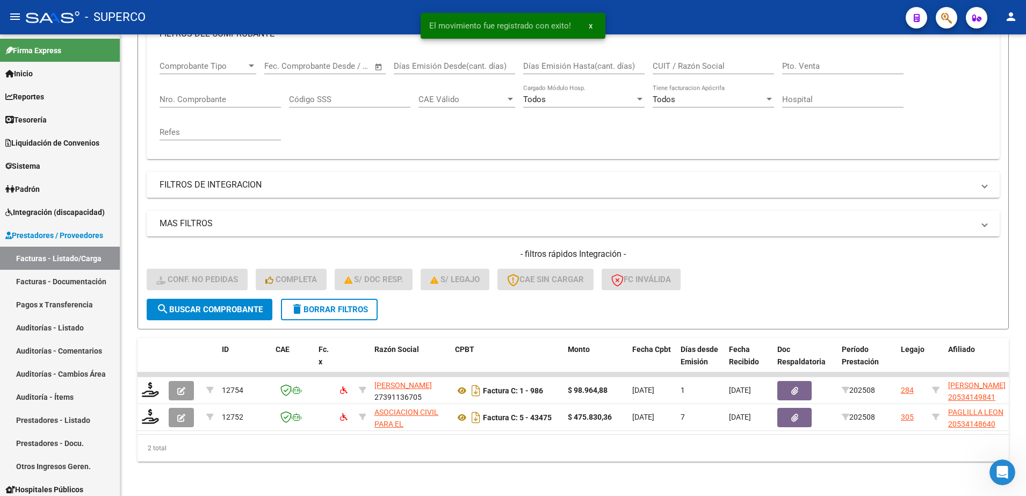
scroll to position [176, 0]
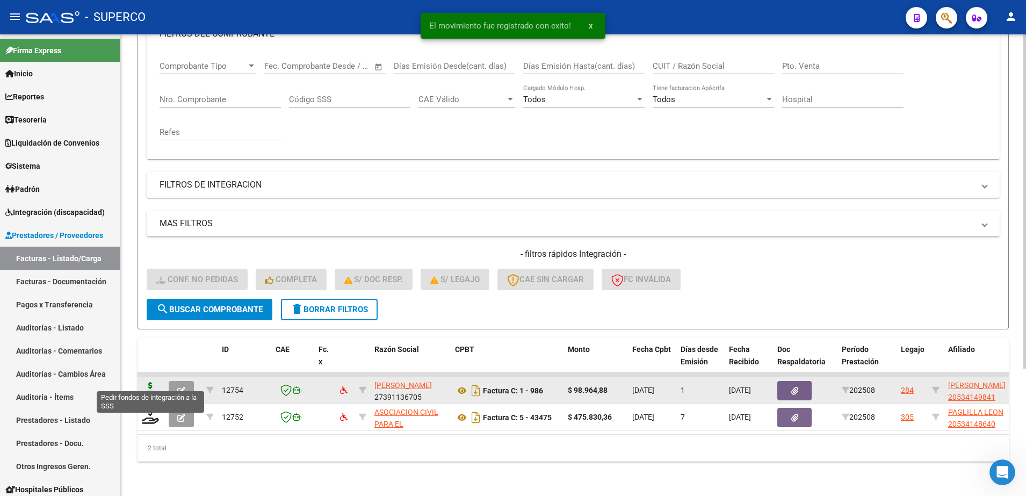
click at [150, 384] on icon at bounding box center [150, 389] width 17 height 15
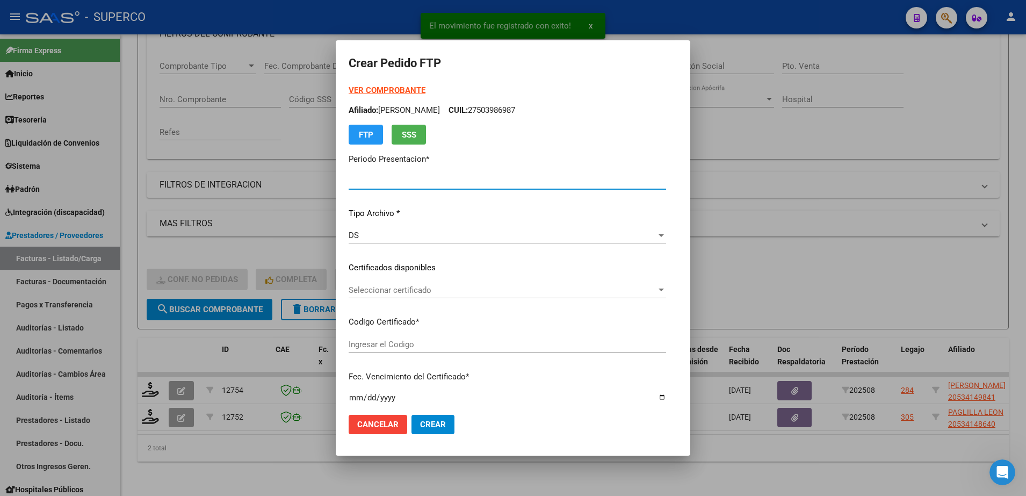
type input "202508"
type input "$ 98.964,88"
type input "arg02000534149842023010920330109bs309"
type input "[DATE]"
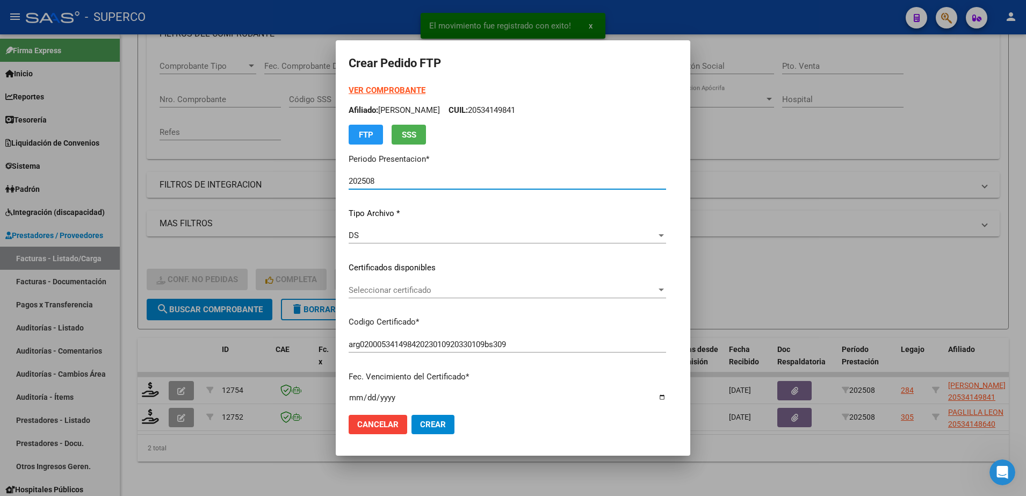
click at [432, 285] on span "Seleccionar certificado" at bounding box center [503, 290] width 308 height 10
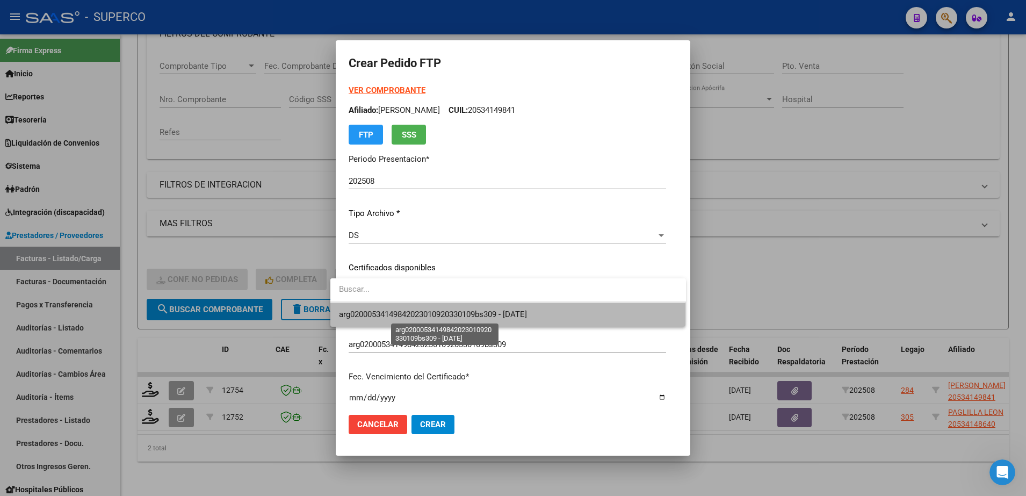
click at [441, 317] on span "arg02000534149842023010920330109bs309 - [DATE]" at bounding box center [433, 314] width 188 height 10
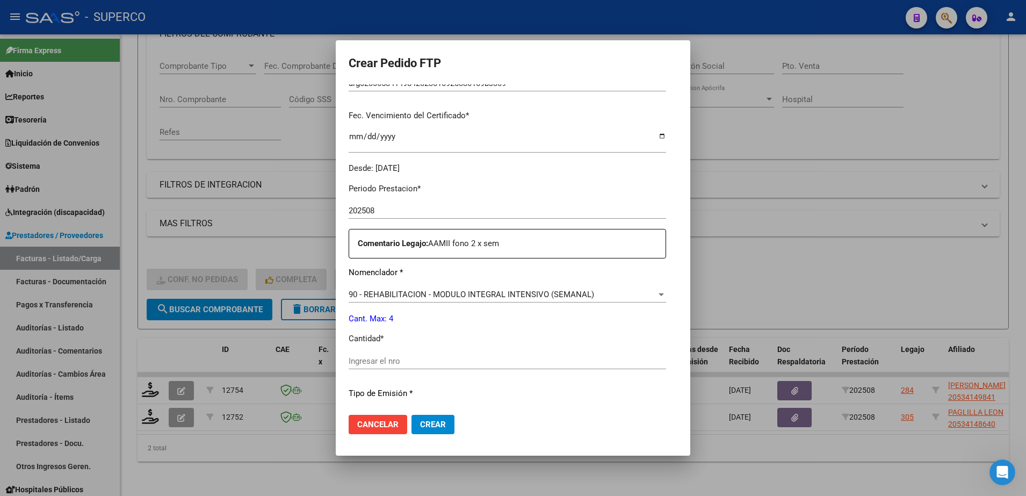
scroll to position [268, 0]
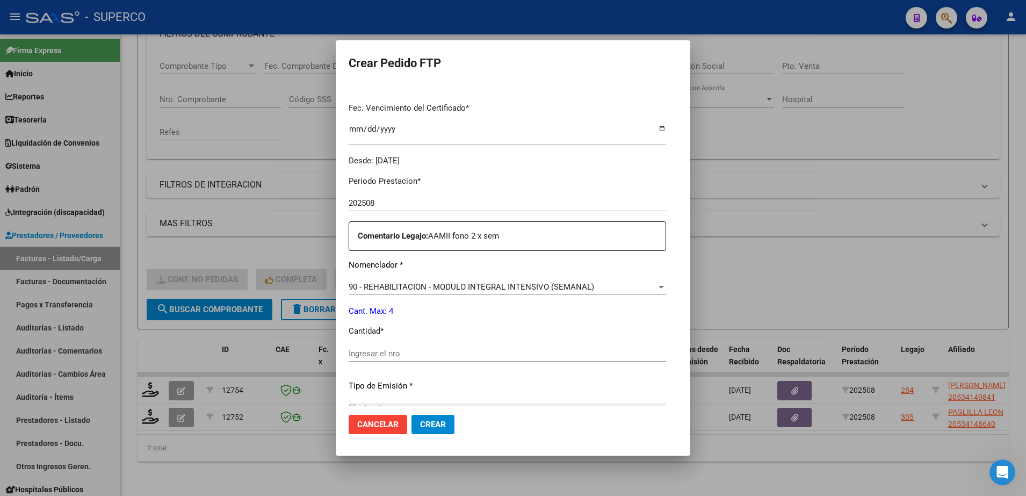
click at [446, 353] on input "Ingresar el nro" at bounding box center [507, 354] width 317 height 10
type input "4"
click at [444, 426] on mat-dialog-actions "Cancelar Crear" at bounding box center [513, 424] width 329 height 37
click at [425, 423] on span "Crear" at bounding box center [433, 424] width 26 height 10
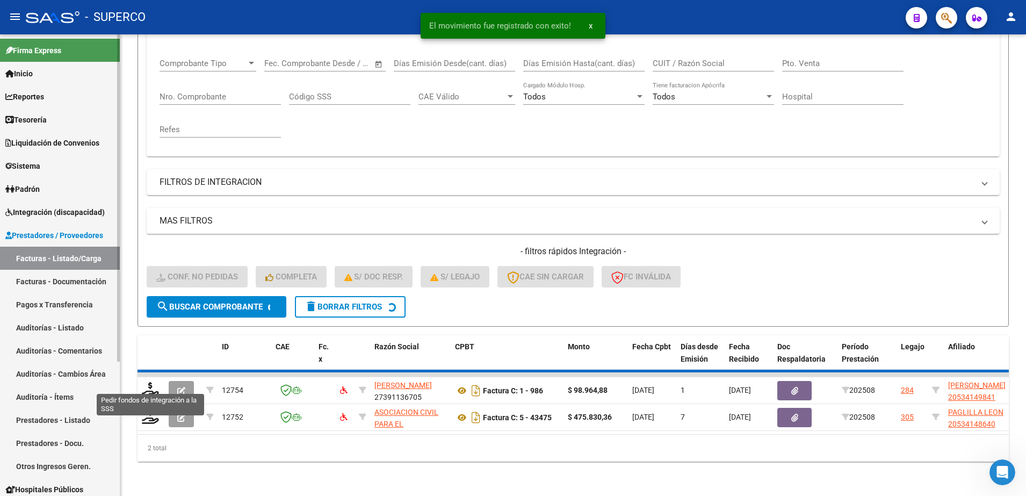
scroll to position [149, 0]
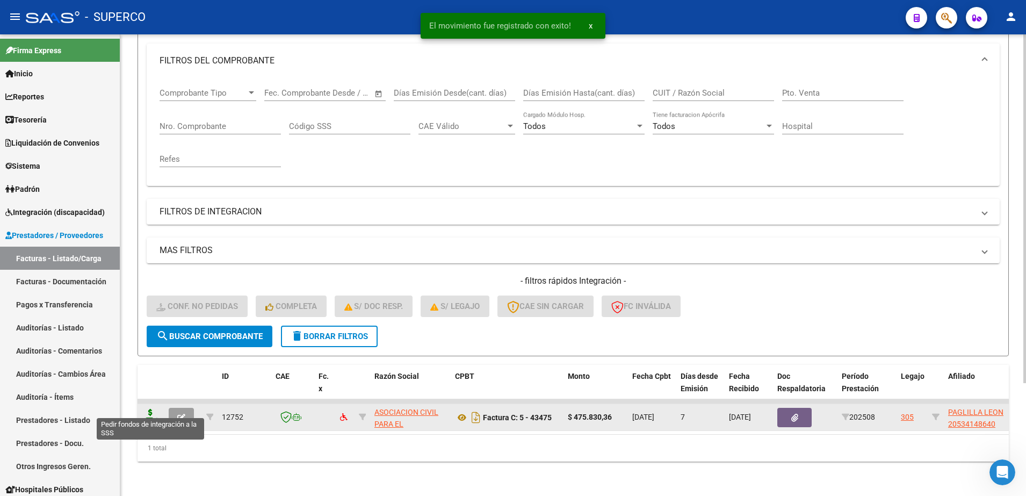
click at [148, 409] on icon at bounding box center [150, 416] width 17 height 15
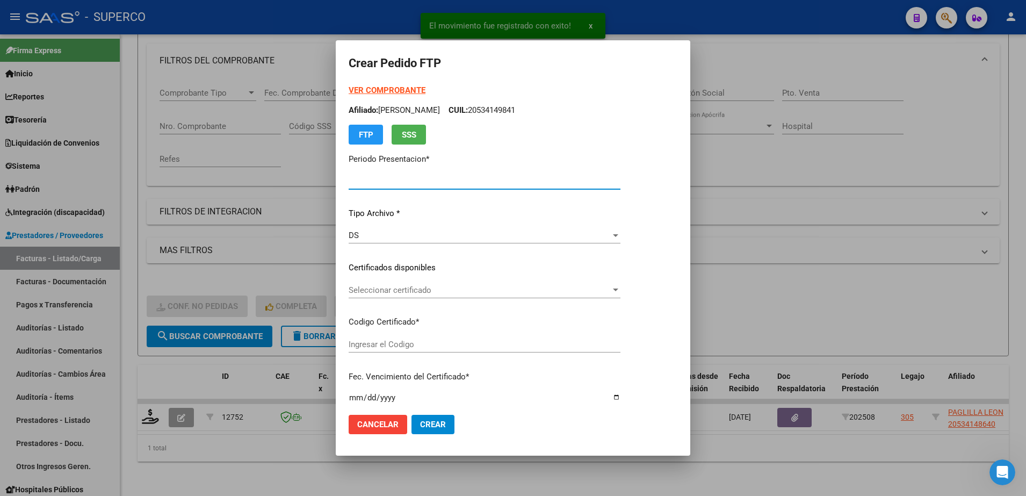
type input "202508"
type input "$ 475.830,36"
type input "ARG02000534148642022072020270720BS450"
type input "[DATE]"
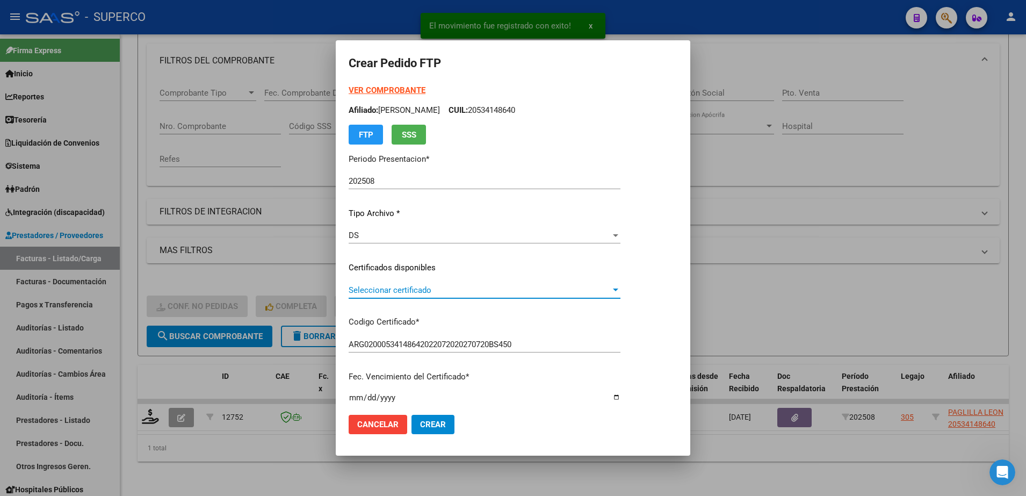
click at [403, 288] on span "Seleccionar certificado" at bounding box center [480, 290] width 262 height 10
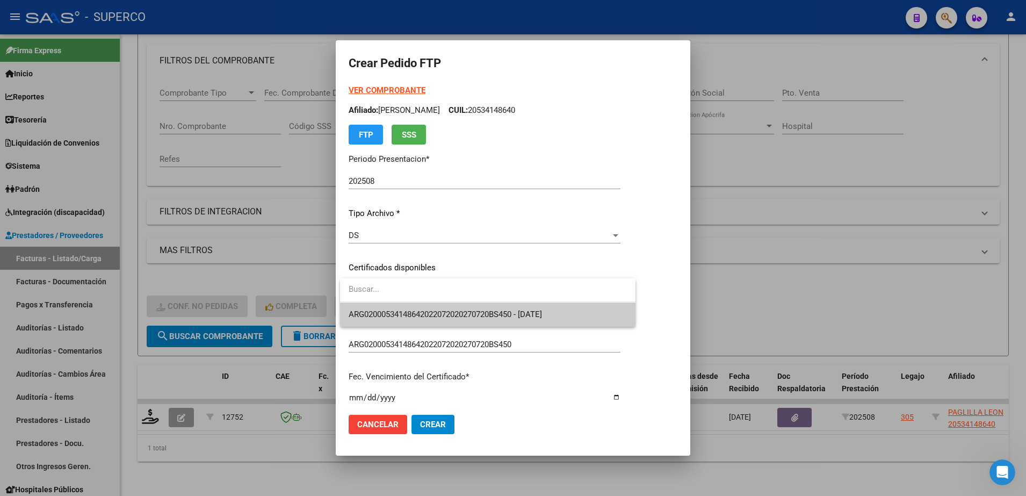
click at [409, 311] on span "ARG02000534148642022072020270720BS450 - [DATE]" at bounding box center [445, 314] width 193 height 10
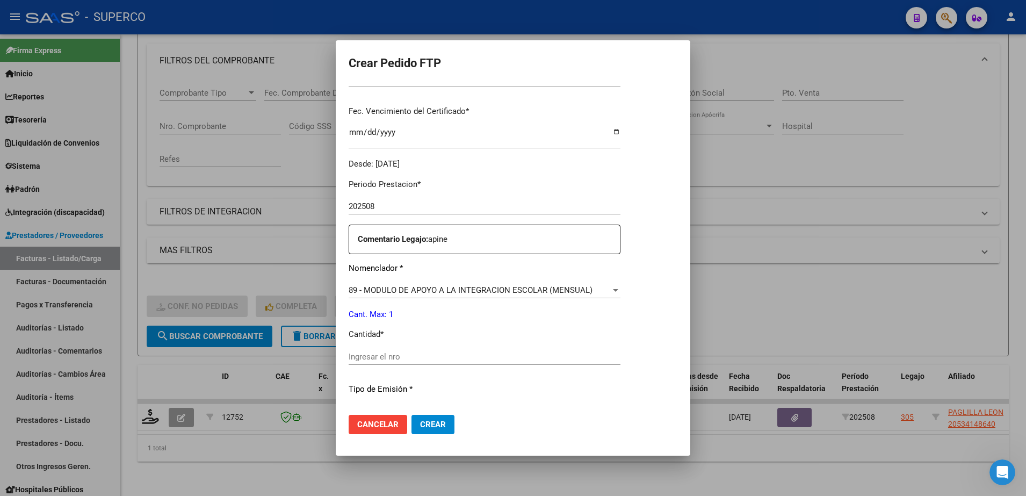
scroll to position [268, 0]
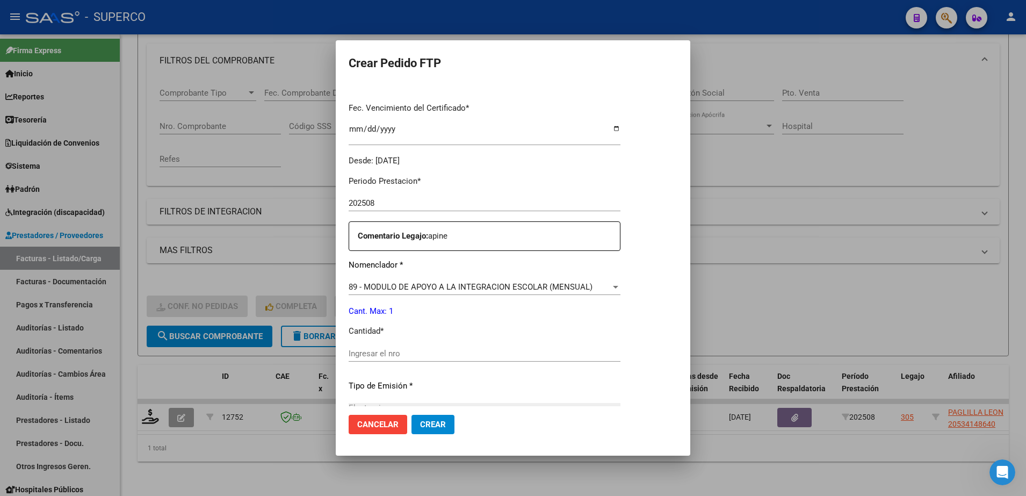
click at [407, 347] on div "Ingresar el nro" at bounding box center [485, 353] width 272 height 16
type input "1"
click at [426, 426] on span "Crear" at bounding box center [433, 424] width 26 height 10
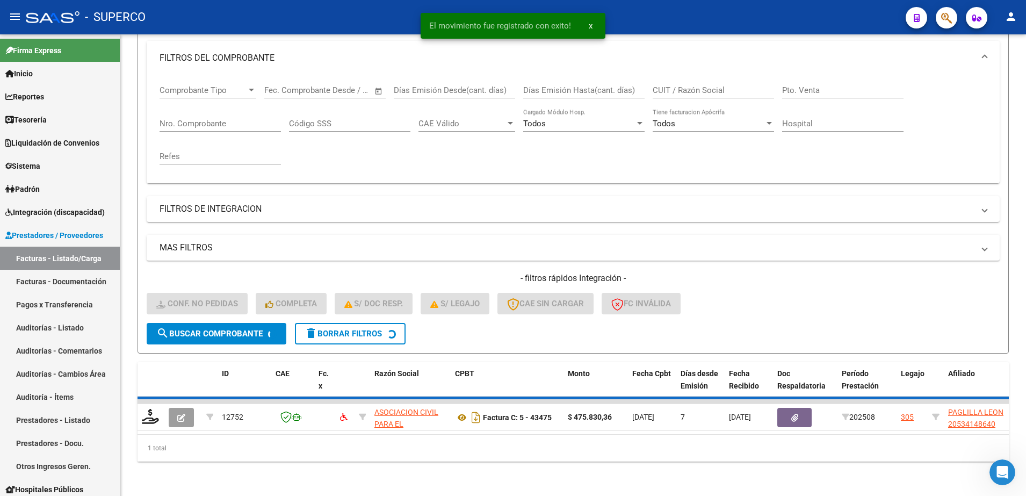
scroll to position [131, 0]
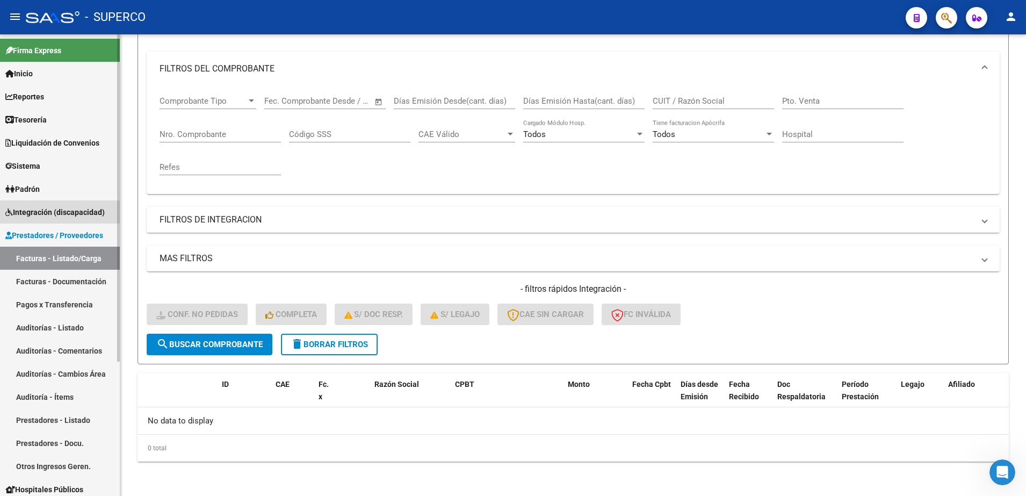
click at [52, 215] on span "Integración (discapacidad)" at bounding box center [54, 212] width 99 height 12
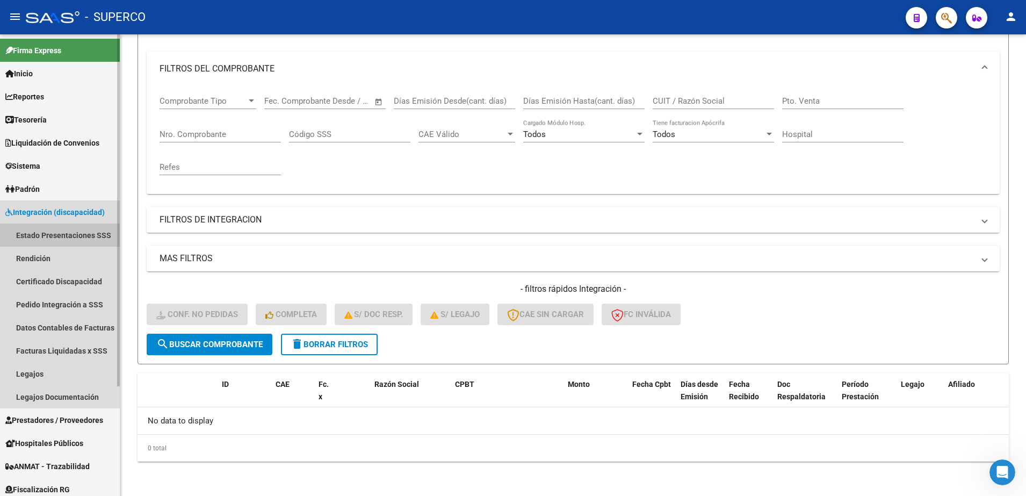
click at [50, 240] on link "Estado Presentaciones SSS" at bounding box center [60, 234] width 120 height 23
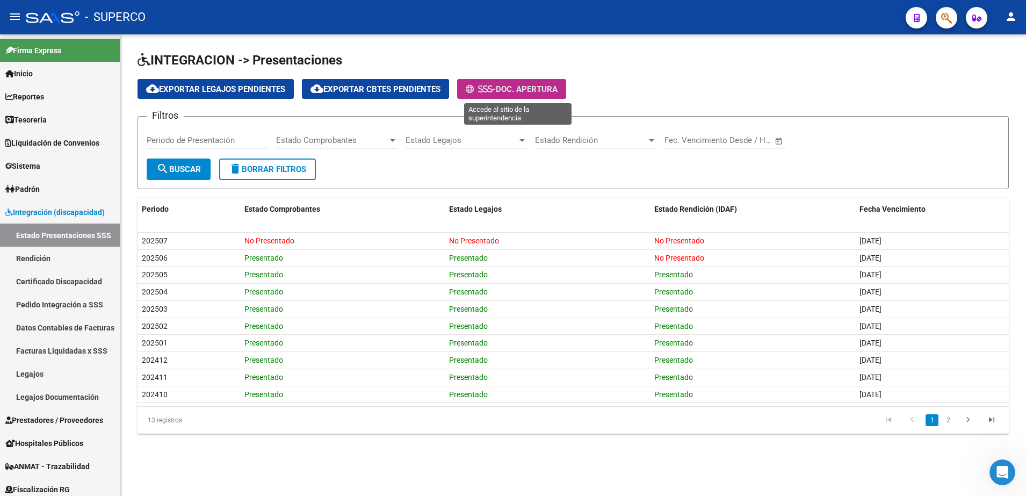
click at [496, 91] on span "-" at bounding box center [481, 89] width 30 height 10
